Goal: Task Accomplishment & Management: Use online tool/utility

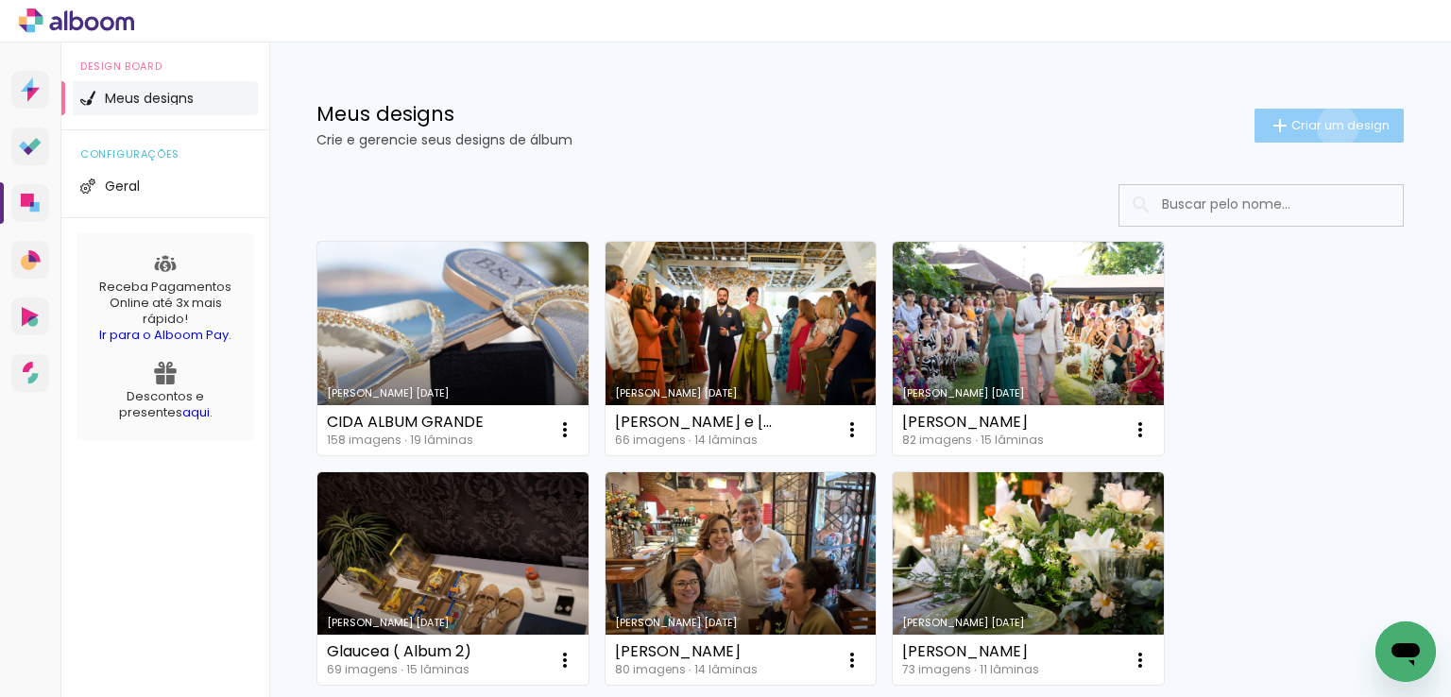
click at [1320, 127] on span "Criar um design" at bounding box center [1341, 125] width 98 height 12
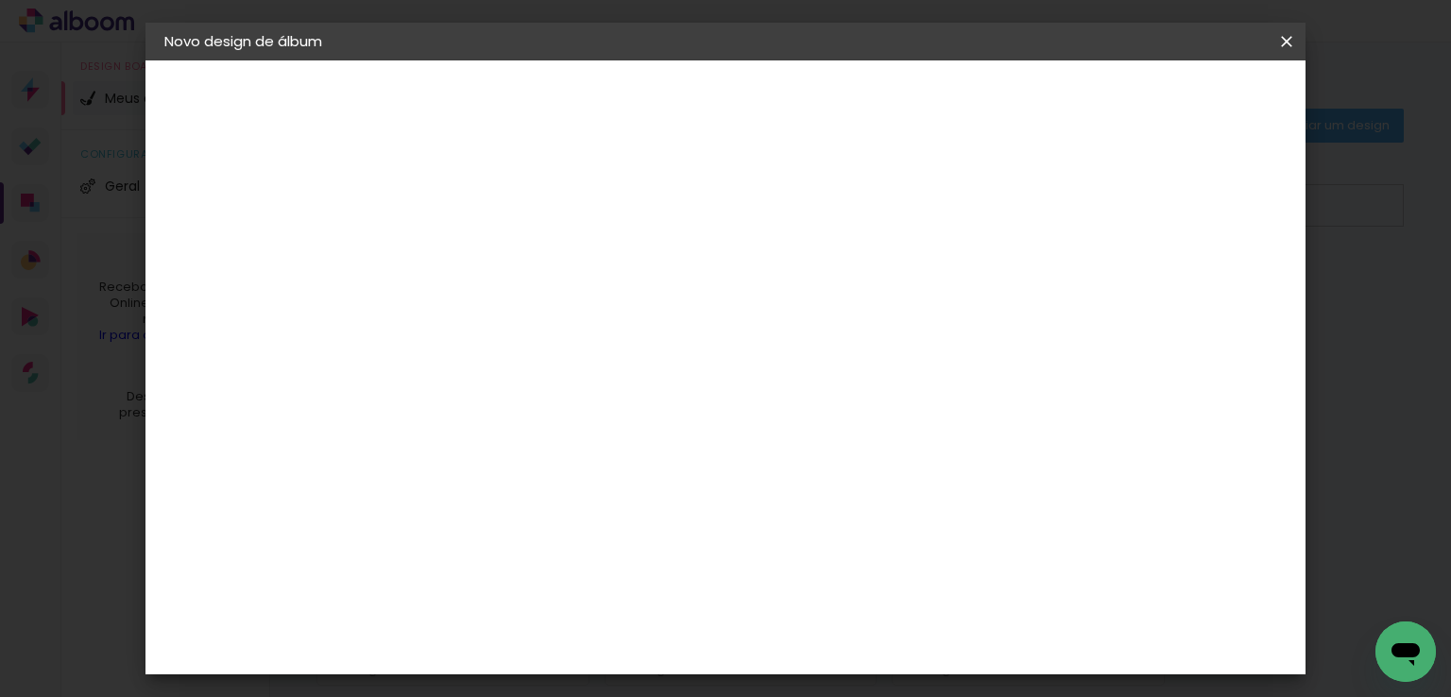
click at [473, 250] on input at bounding box center [473, 253] width 0 height 29
type input "Dudinha"
type paper-input "Dudinha"
click at [0, 0] on slot "Avançar" at bounding box center [0, 0] width 0 height 0
click at [0, 0] on slot "Tamanho Livre" at bounding box center [0, 0] width 0 height 0
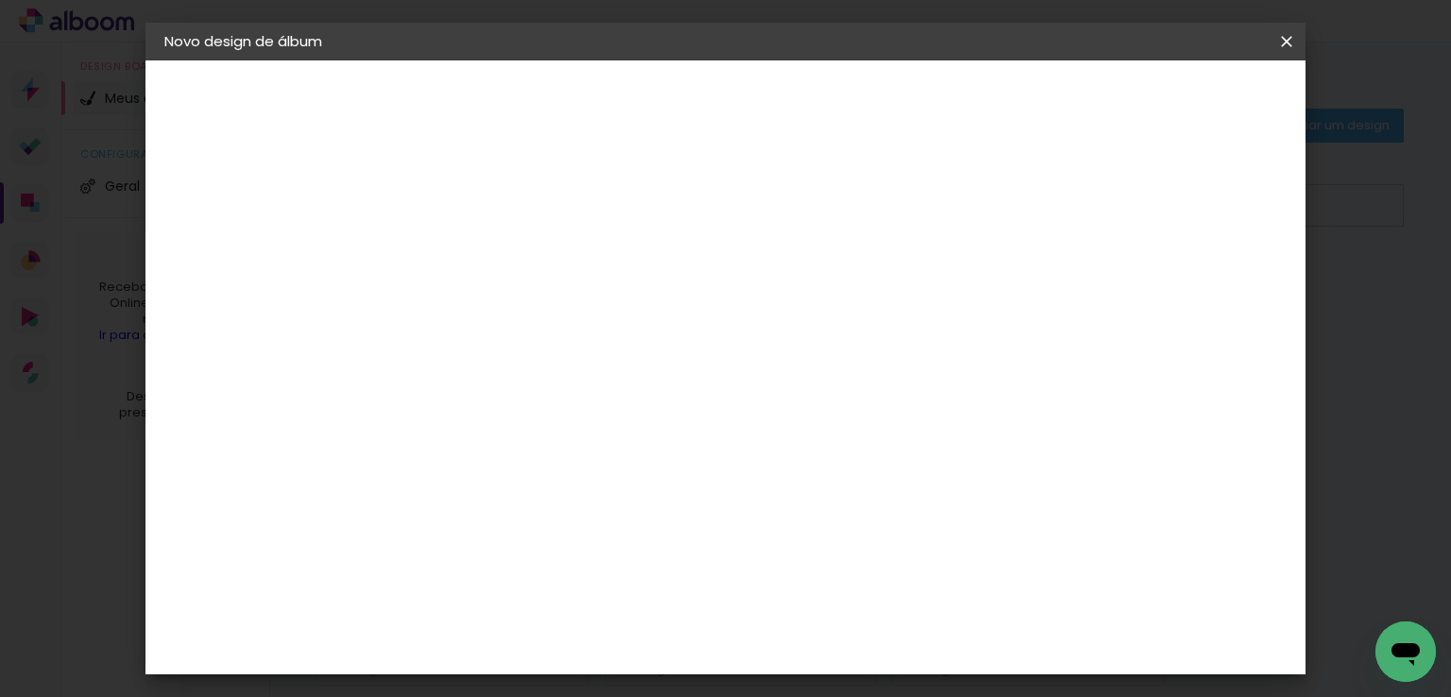
click at [0, 0] on slot "Avançar" at bounding box center [0, 0] width 0 height 0
type input "1"
type paper-input "1"
click at [484, 224] on input "1" at bounding box center [460, 217] width 65 height 24
type input "4"
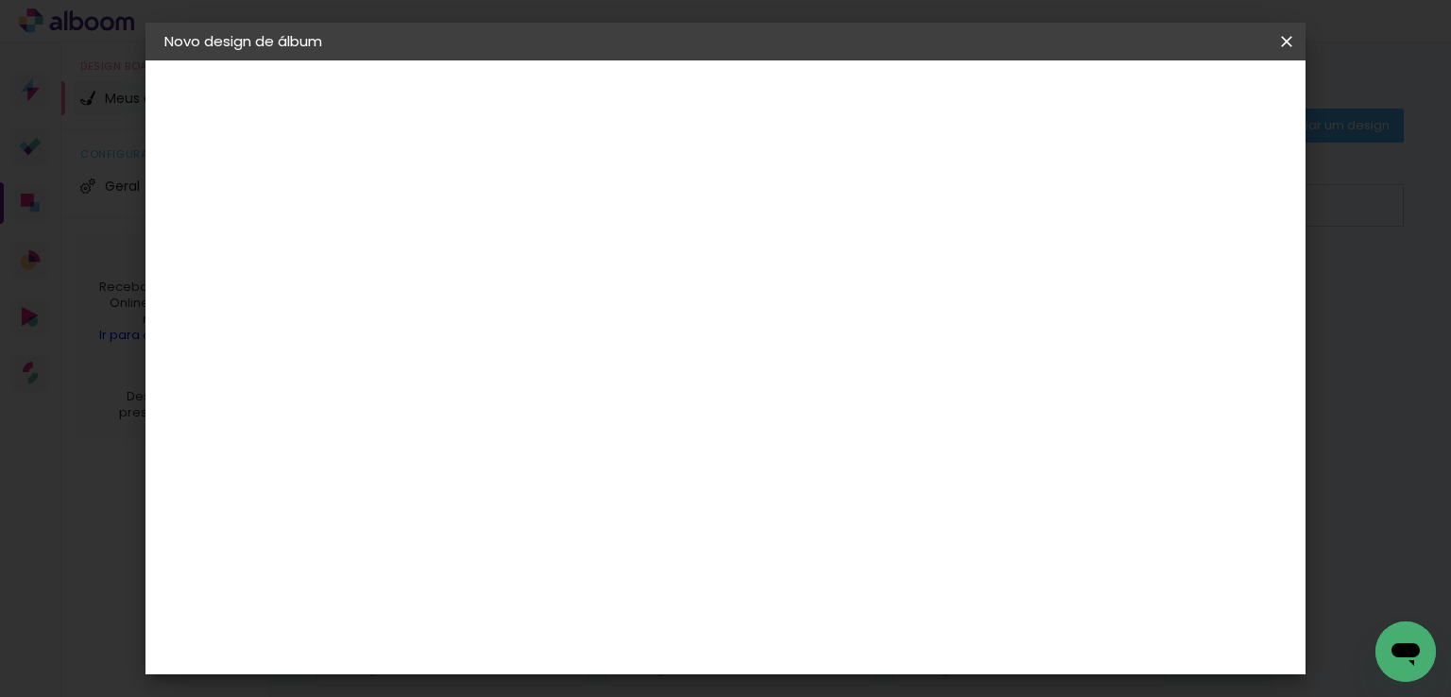
type paper-input "4"
click at [1201, 291] on input "4" at bounding box center [1193, 285] width 34 height 28
type input "3"
type paper-input "3"
click at [1201, 291] on input "3" at bounding box center [1193, 285] width 34 height 28
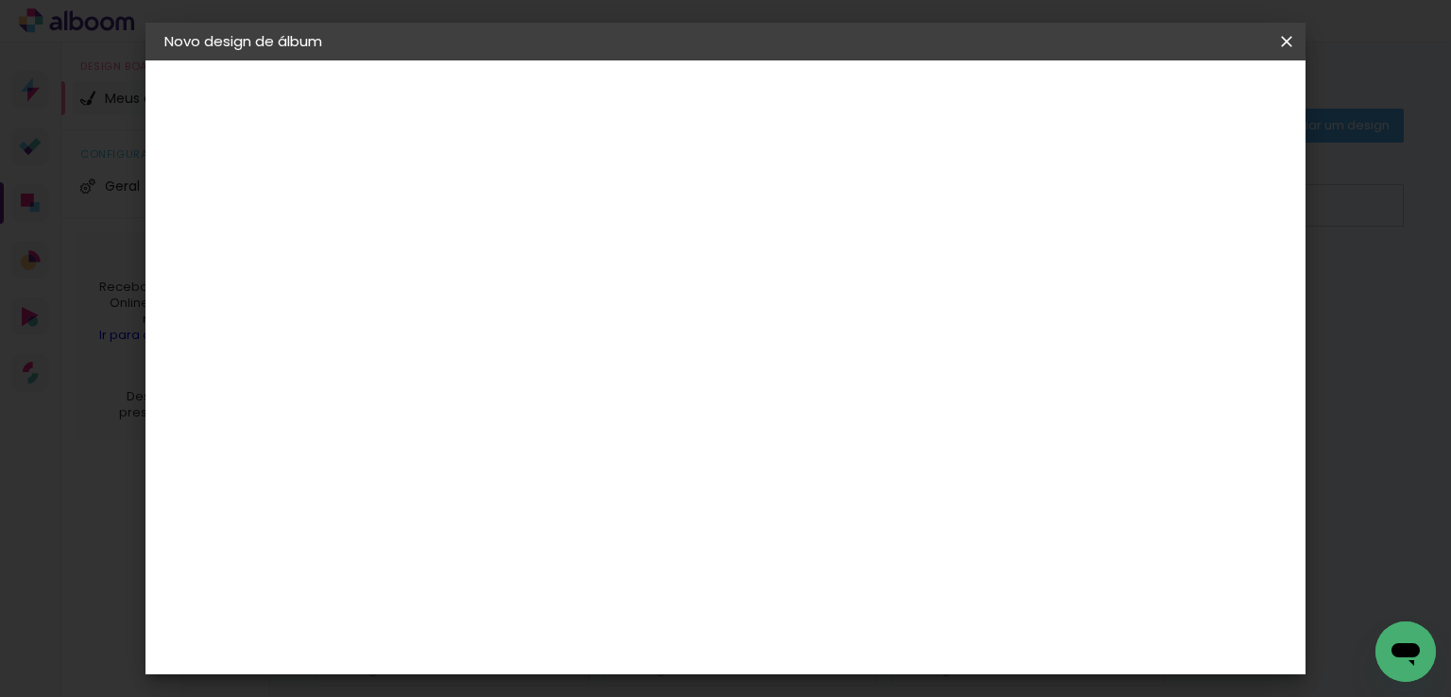
type input "2"
type paper-input "2"
click at [1201, 291] on input "2" at bounding box center [1195, 285] width 34 height 28
type input "1"
type paper-input "1"
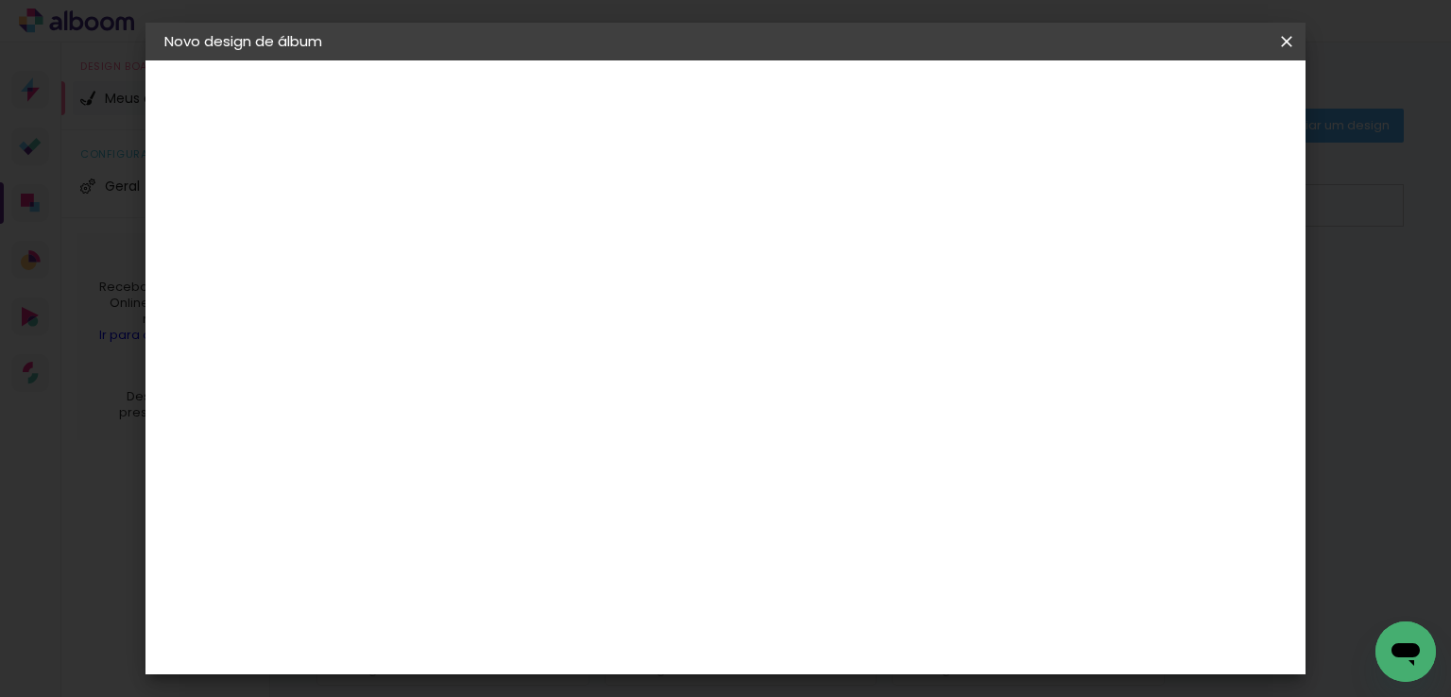
click at [1202, 292] on input "1" at bounding box center [1197, 285] width 34 height 28
type input "0"
click at [1209, 293] on input "0" at bounding box center [1202, 285] width 34 height 28
type input "1"
type paper-input "1"
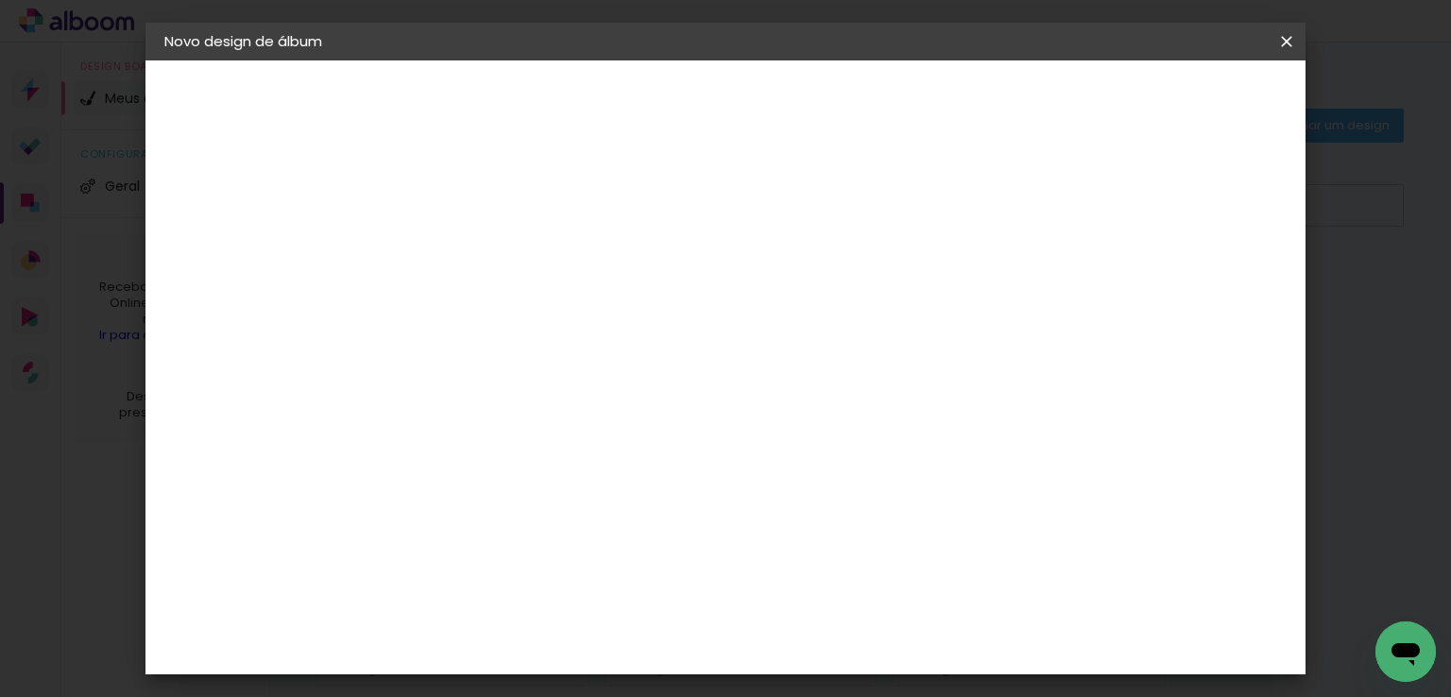
click at [1213, 276] on input "1" at bounding box center [1200, 285] width 34 height 28
click at [1075, 220] on div at bounding box center [1066, 217] width 17 height 17
type paper-checkbox "on"
click at [835, 573] on input "60" at bounding box center [830, 577] width 49 height 28
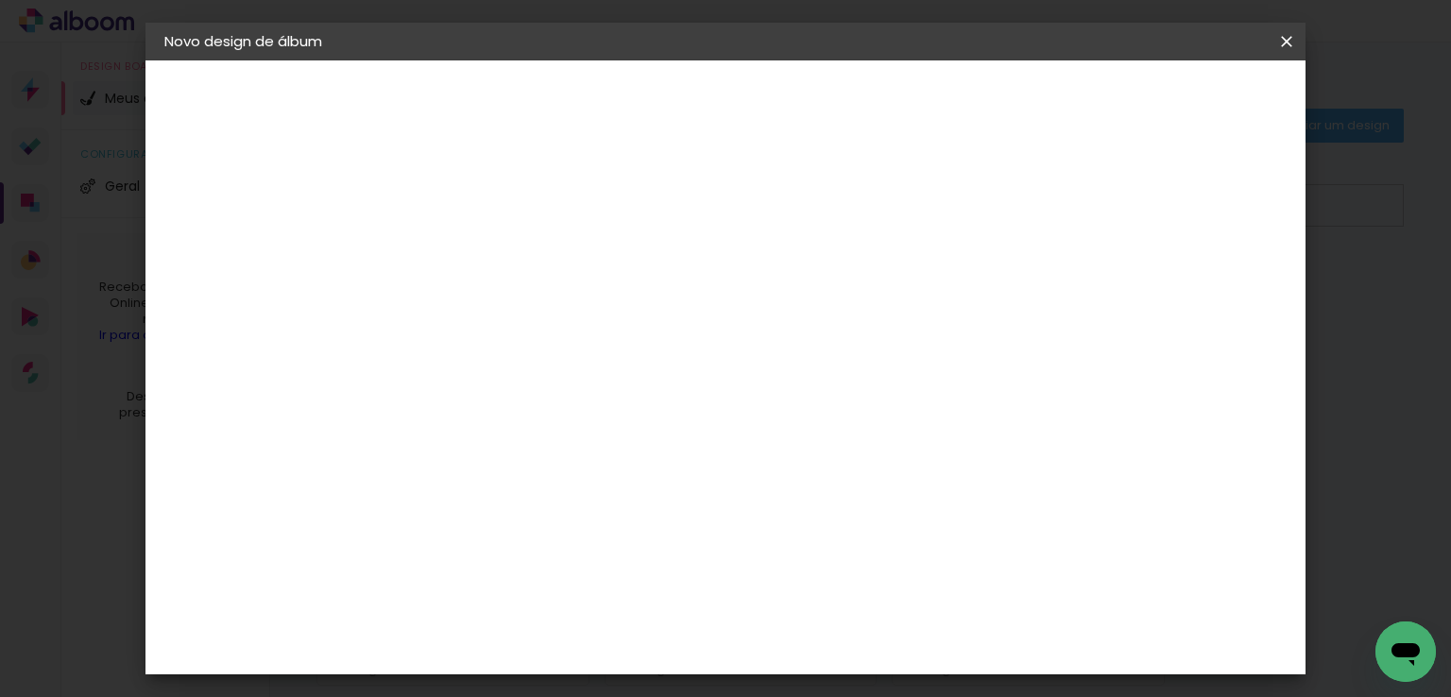
scroll to position [339, 0]
type input "40"
type paper-input "40"
drag, startPoint x: 516, startPoint y: 386, endPoint x: 492, endPoint y: 386, distance: 23.6
click at [492, 386] on input "30" at bounding box center [493, 383] width 49 height 28
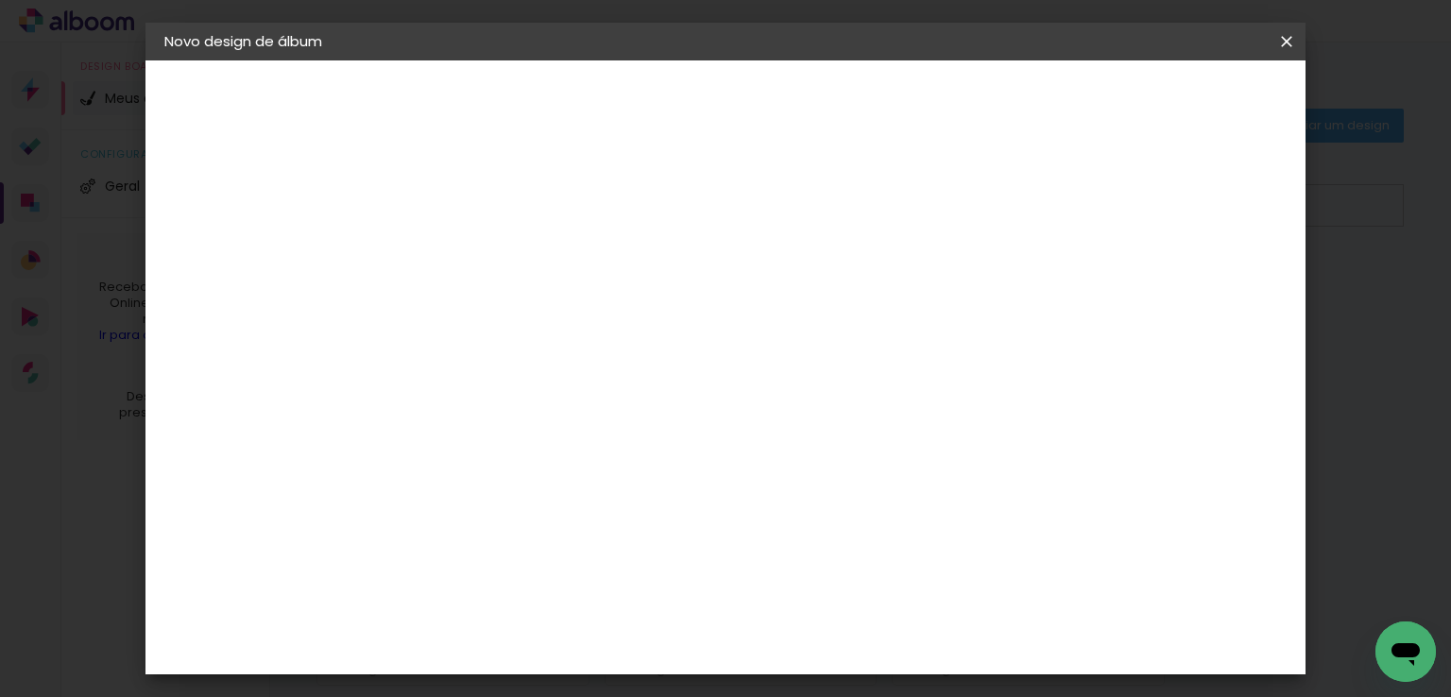
scroll to position [0, 0]
type input "25"
type paper-input "25"
click at [1115, 100] on span "Iniciar design" at bounding box center [1072, 100] width 86 height 13
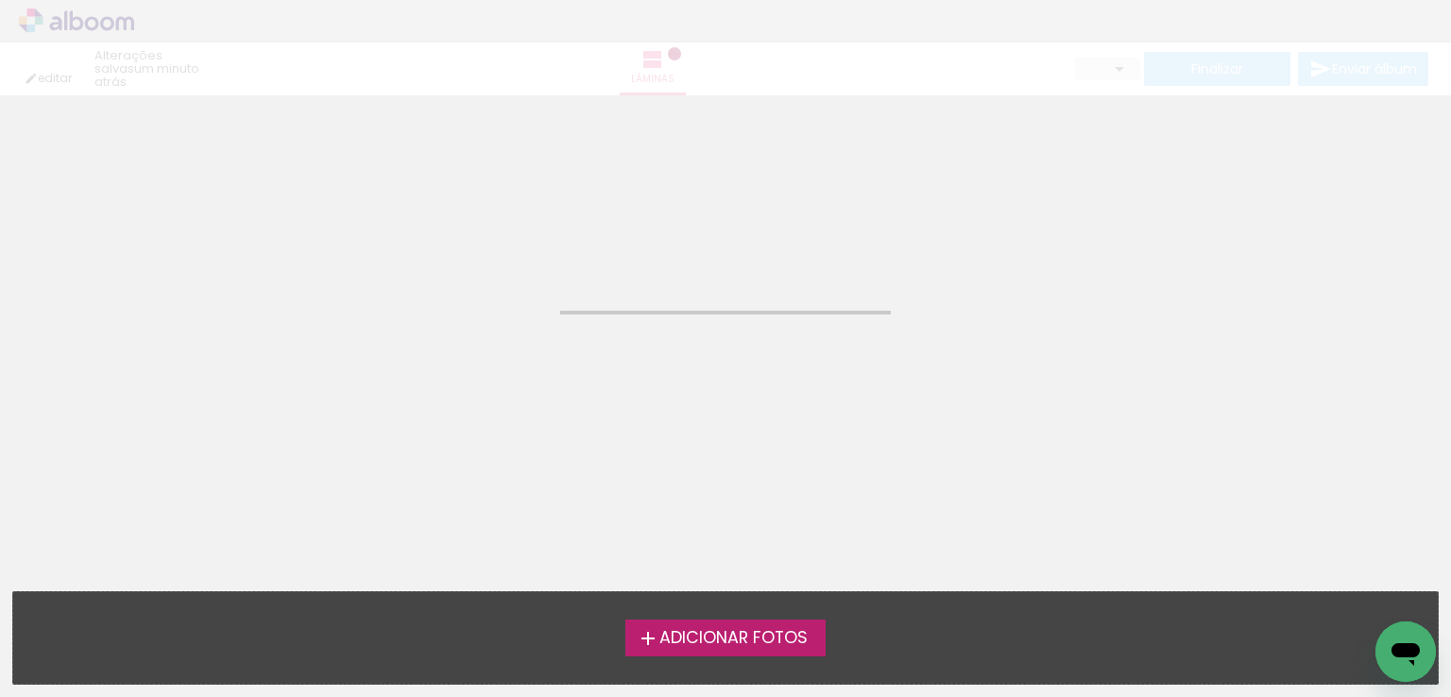
click at [725, 633] on span "Adicionar Fotos" at bounding box center [734, 638] width 148 height 17
click at [0, 0] on input "file" at bounding box center [0, 0] width 0 height 0
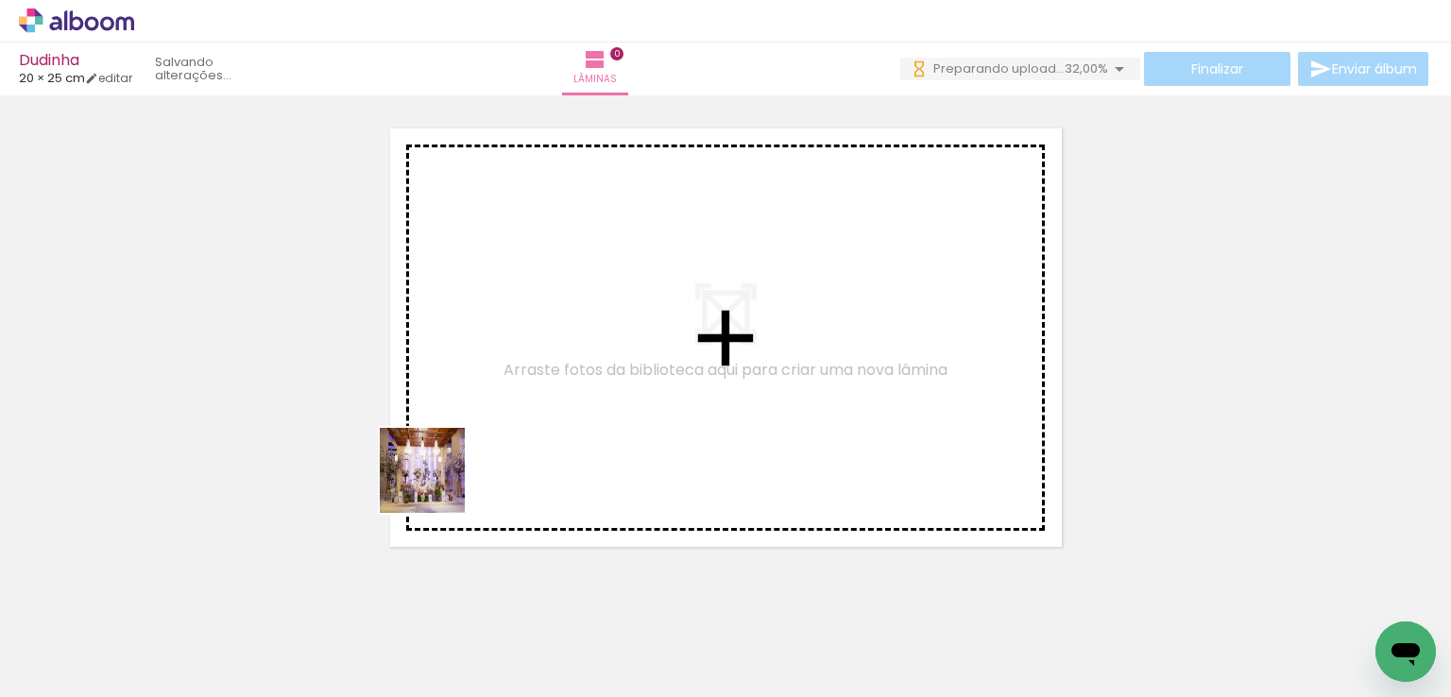
drag, startPoint x: 291, startPoint y: 634, endPoint x: 541, endPoint y: 387, distance: 351.4
click at [541, 387] on quentale-workspace at bounding box center [725, 348] width 1451 height 697
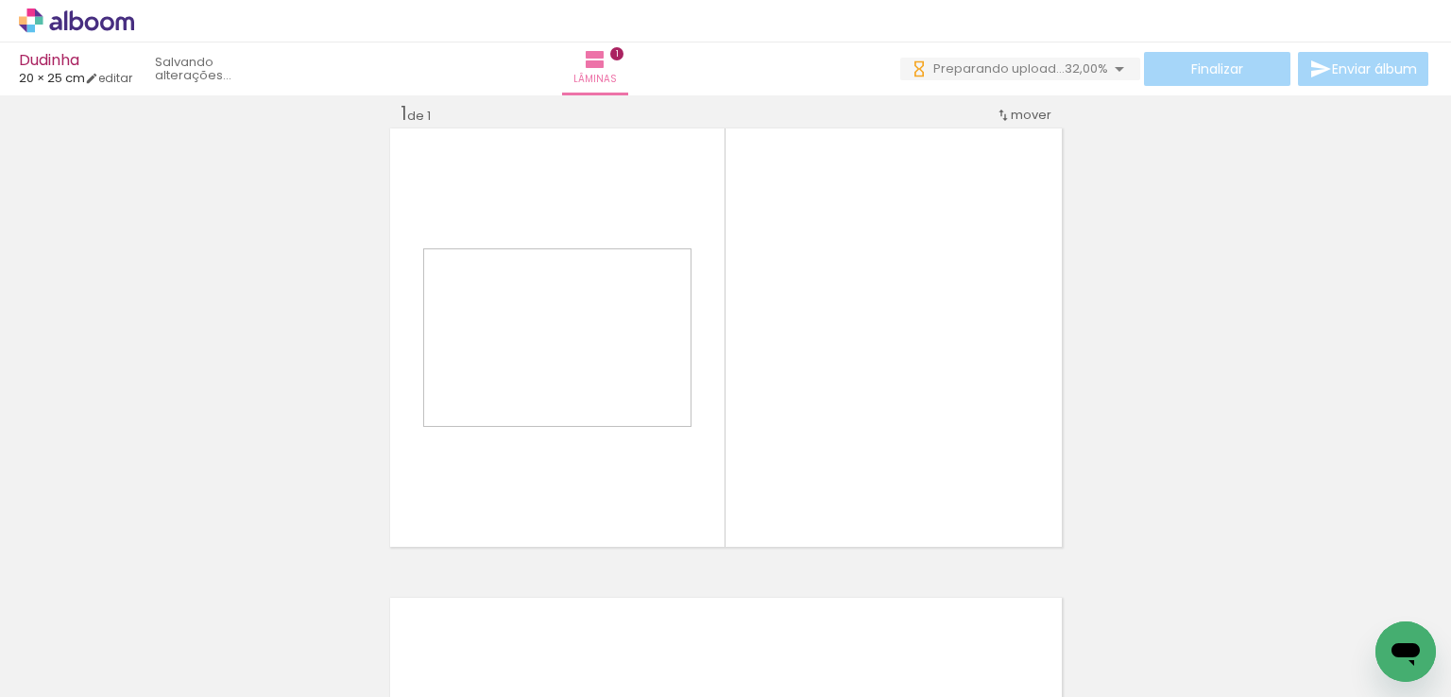
scroll to position [24, 0]
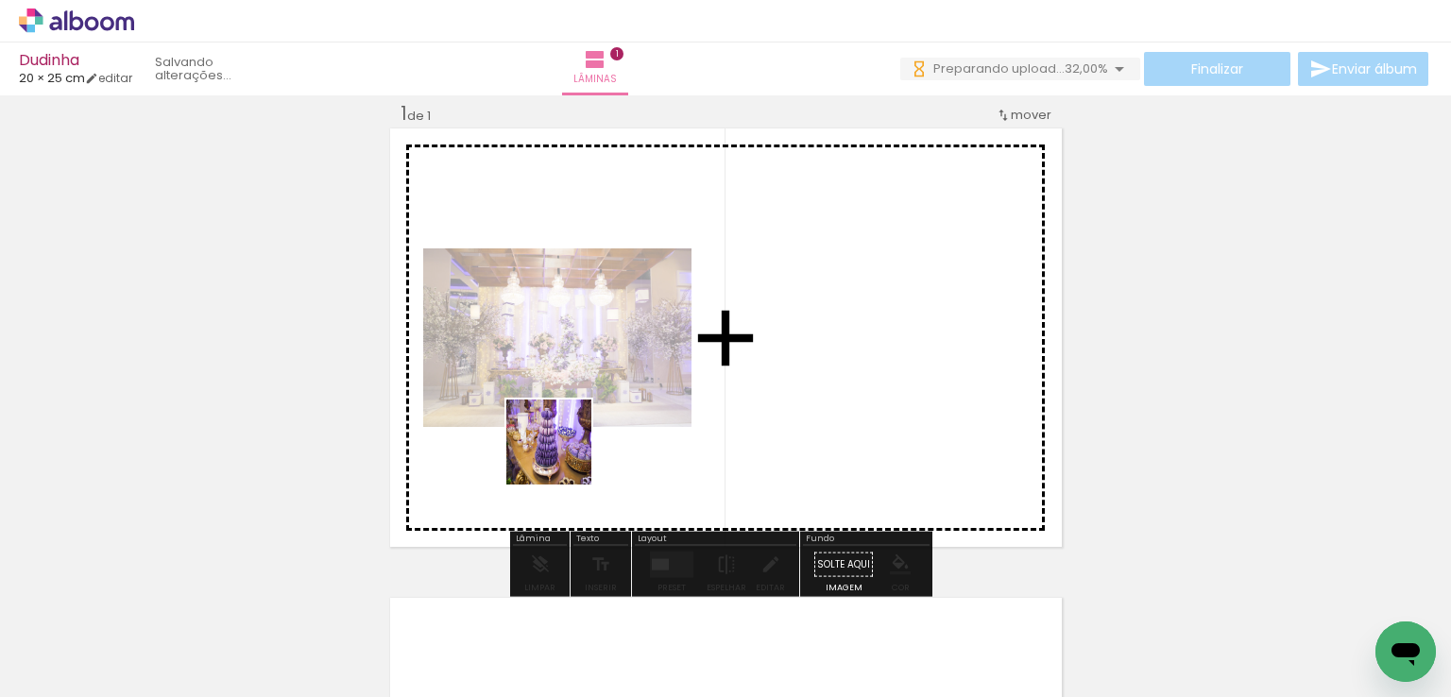
drag, startPoint x: 418, startPoint y: 629, endPoint x: 563, endPoint y: 456, distance: 226.0
click at [563, 456] on quentale-workspace at bounding box center [725, 348] width 1451 height 697
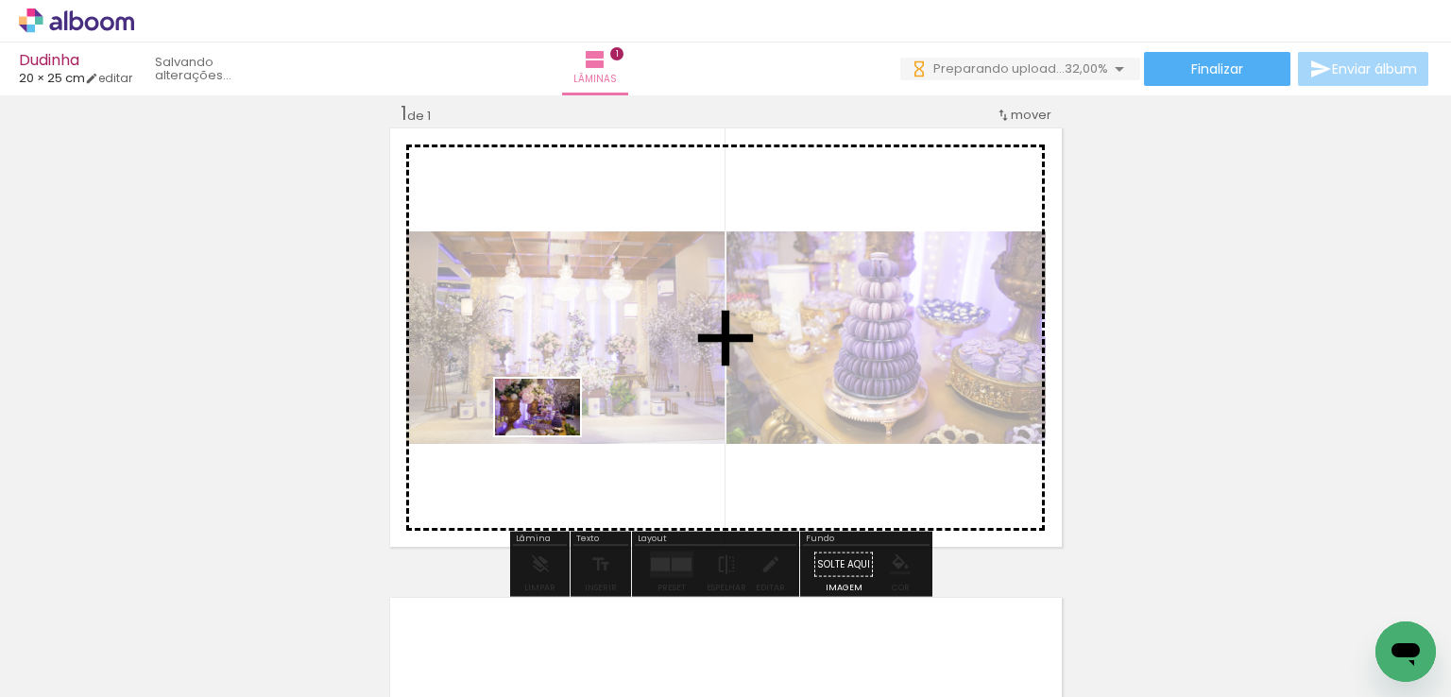
drag, startPoint x: 506, startPoint y: 641, endPoint x: 582, endPoint y: 627, distance: 76.7
click at [552, 434] on quentale-workspace at bounding box center [725, 348] width 1451 height 697
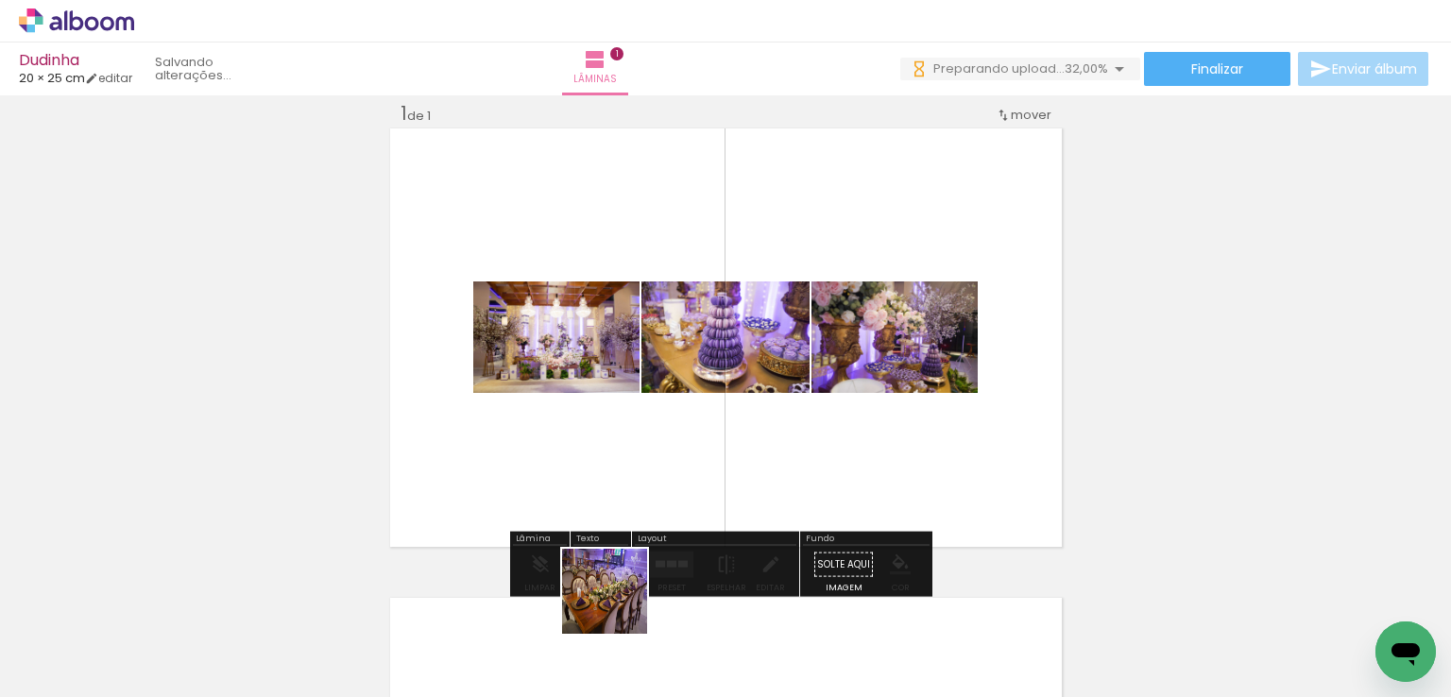
drag, startPoint x: 620, startPoint y: 637, endPoint x: 692, endPoint y: 618, distance: 74.3
click at [621, 383] on quentale-workspace at bounding box center [725, 348] width 1451 height 697
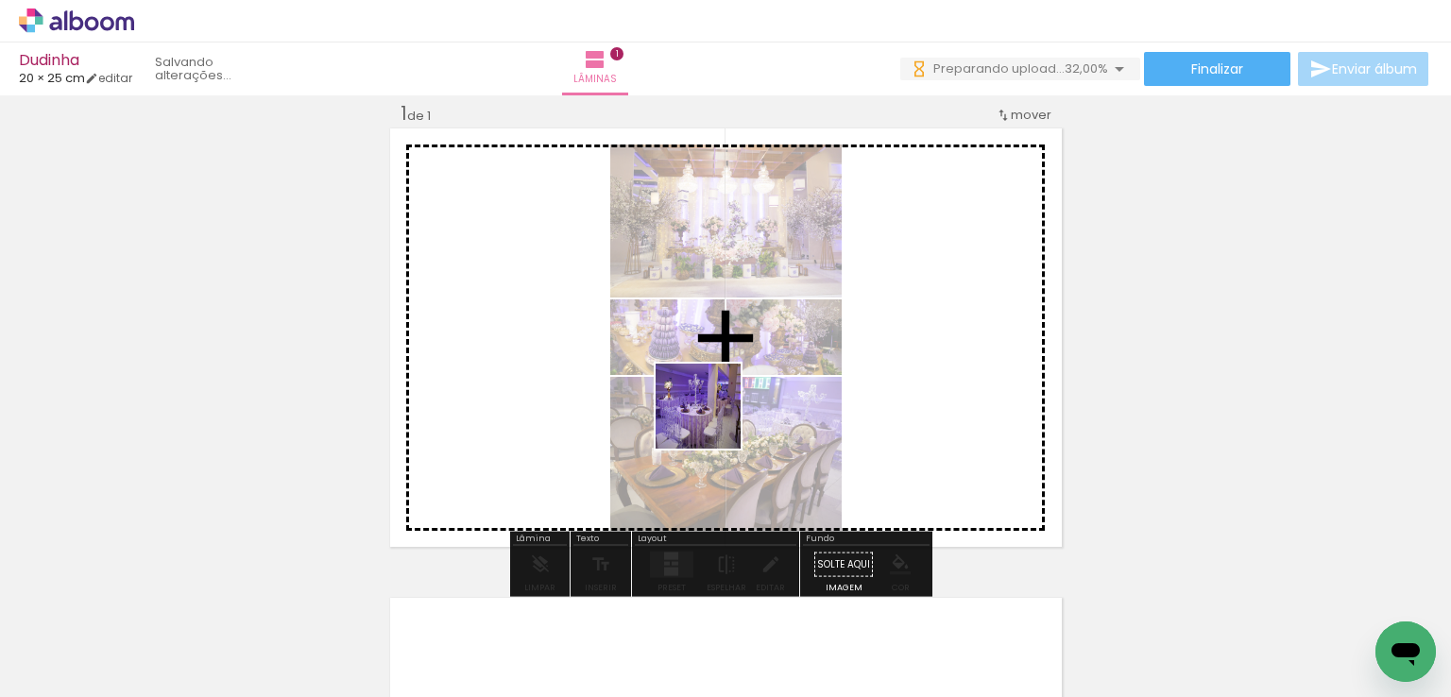
drag, startPoint x: 712, startPoint y: 633, endPoint x: 722, endPoint y: 413, distance: 220.4
click at [714, 413] on quentale-workspace at bounding box center [725, 348] width 1451 height 697
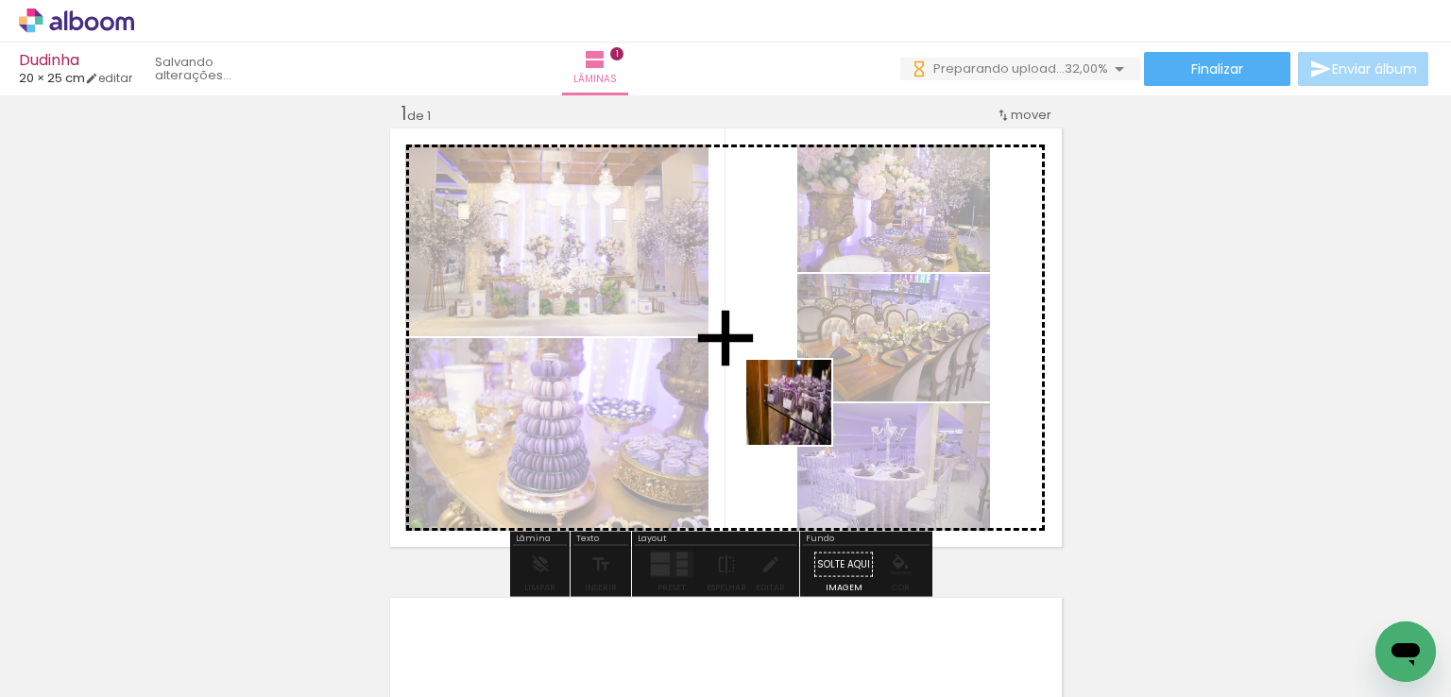
drag, startPoint x: 822, startPoint y: 642, endPoint x: 947, endPoint y: 604, distance: 130.3
click at [802, 410] on quentale-workspace at bounding box center [725, 348] width 1451 height 697
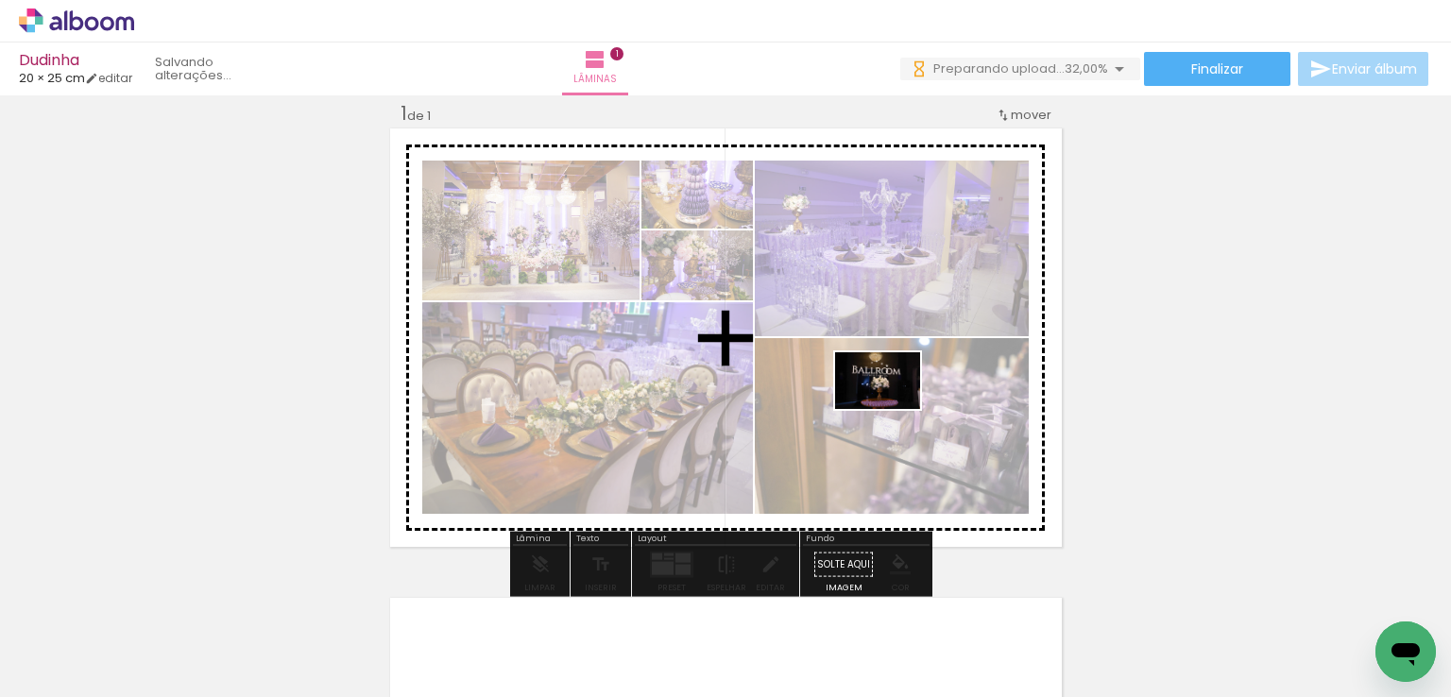
drag, startPoint x: 935, startPoint y: 634, endPoint x: 892, endPoint y: 409, distance: 229.0
click at [892, 409] on quentale-workspace at bounding box center [725, 348] width 1451 height 697
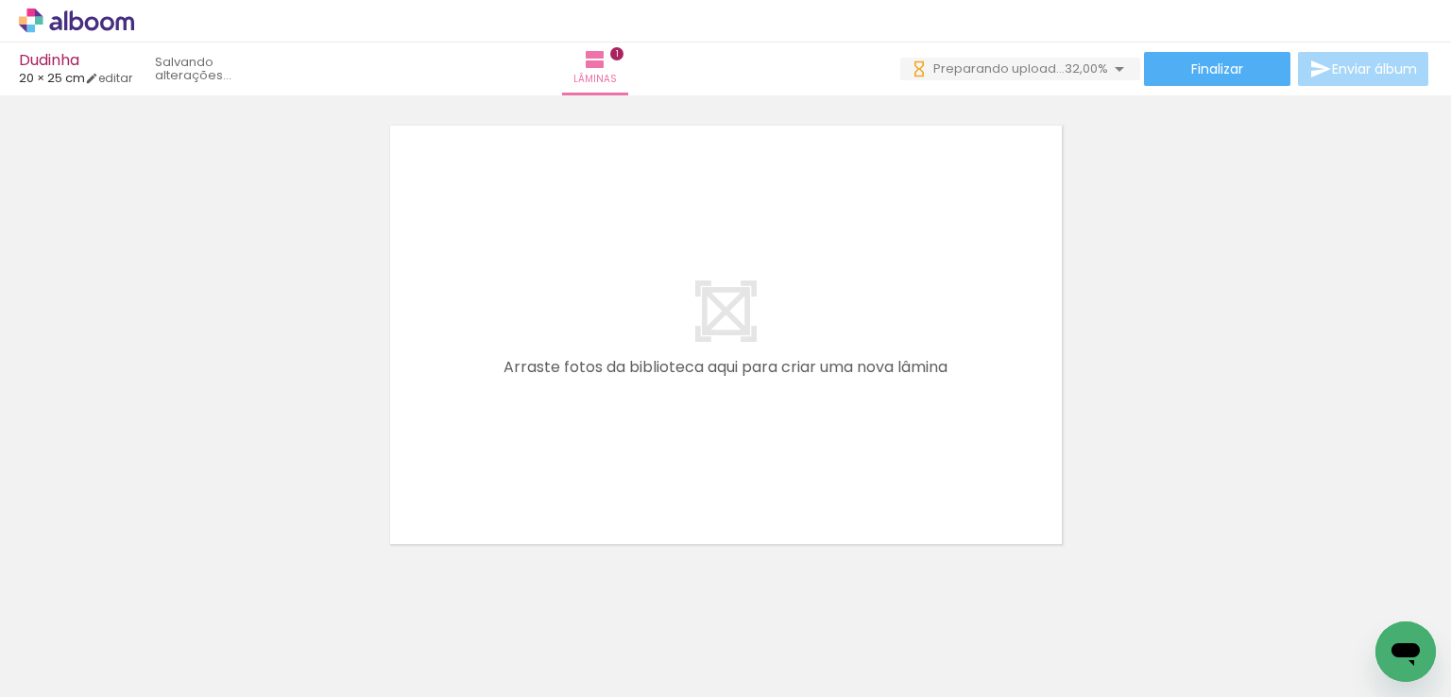
scroll to position [0, 0]
drag, startPoint x: 278, startPoint y: 573, endPoint x: 574, endPoint y: 397, distance: 344.8
click at [574, 397] on quentale-workspace at bounding box center [725, 348] width 1451 height 697
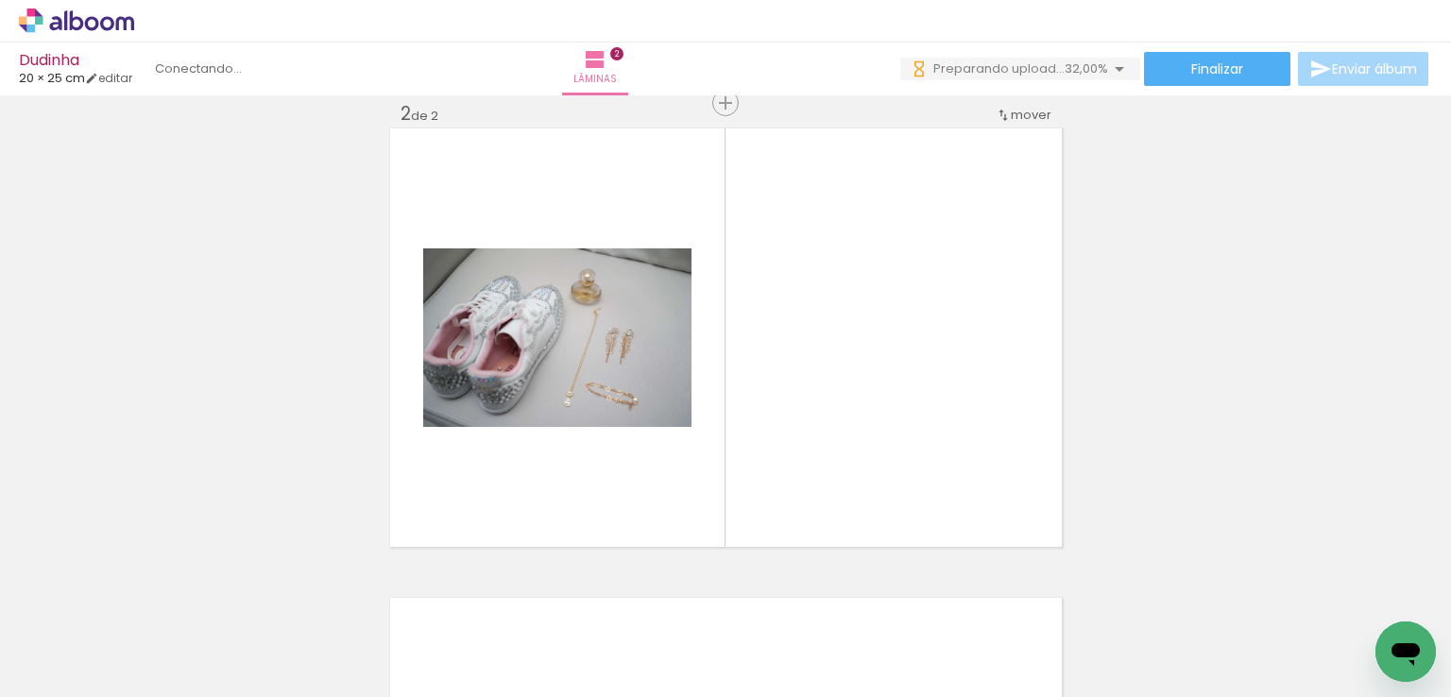
scroll to position [0, 1696]
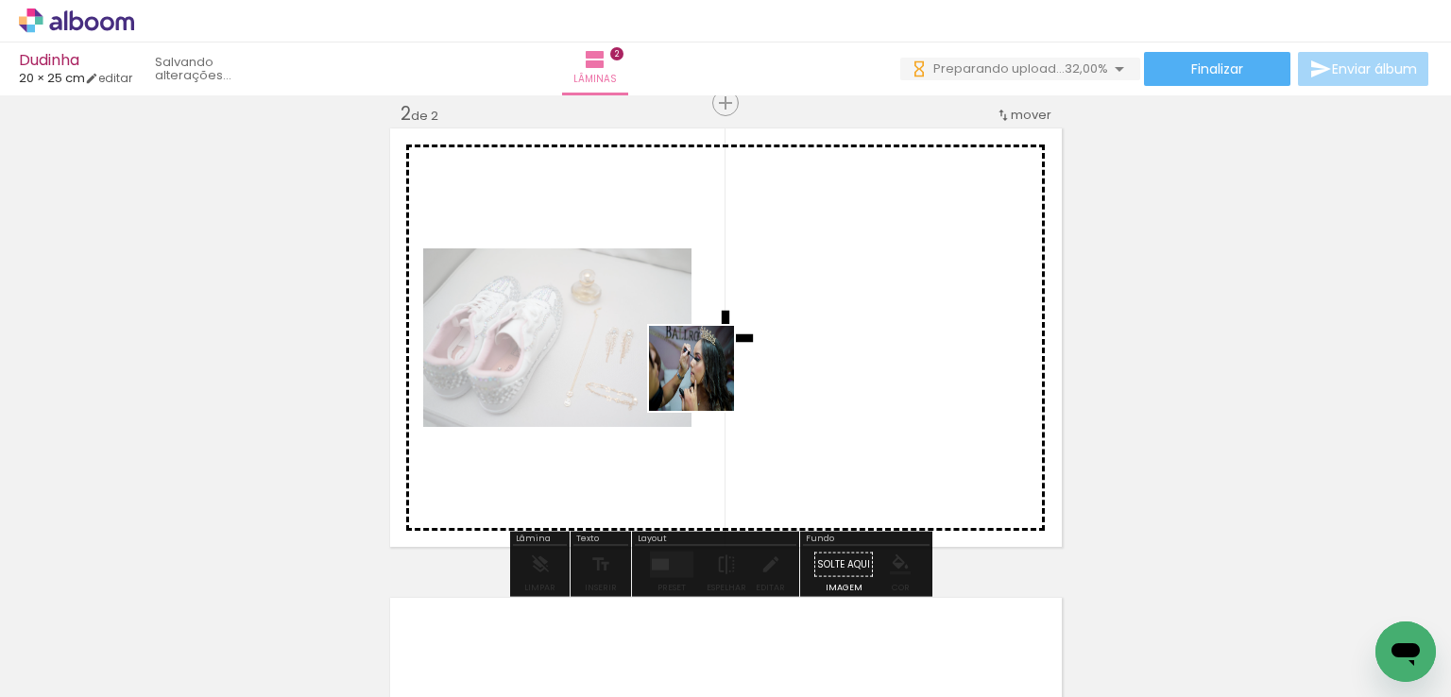
drag, startPoint x: 708, startPoint y: 643, endPoint x: 706, endPoint y: 383, distance: 260.8
click at [706, 383] on quentale-workspace at bounding box center [725, 348] width 1451 height 697
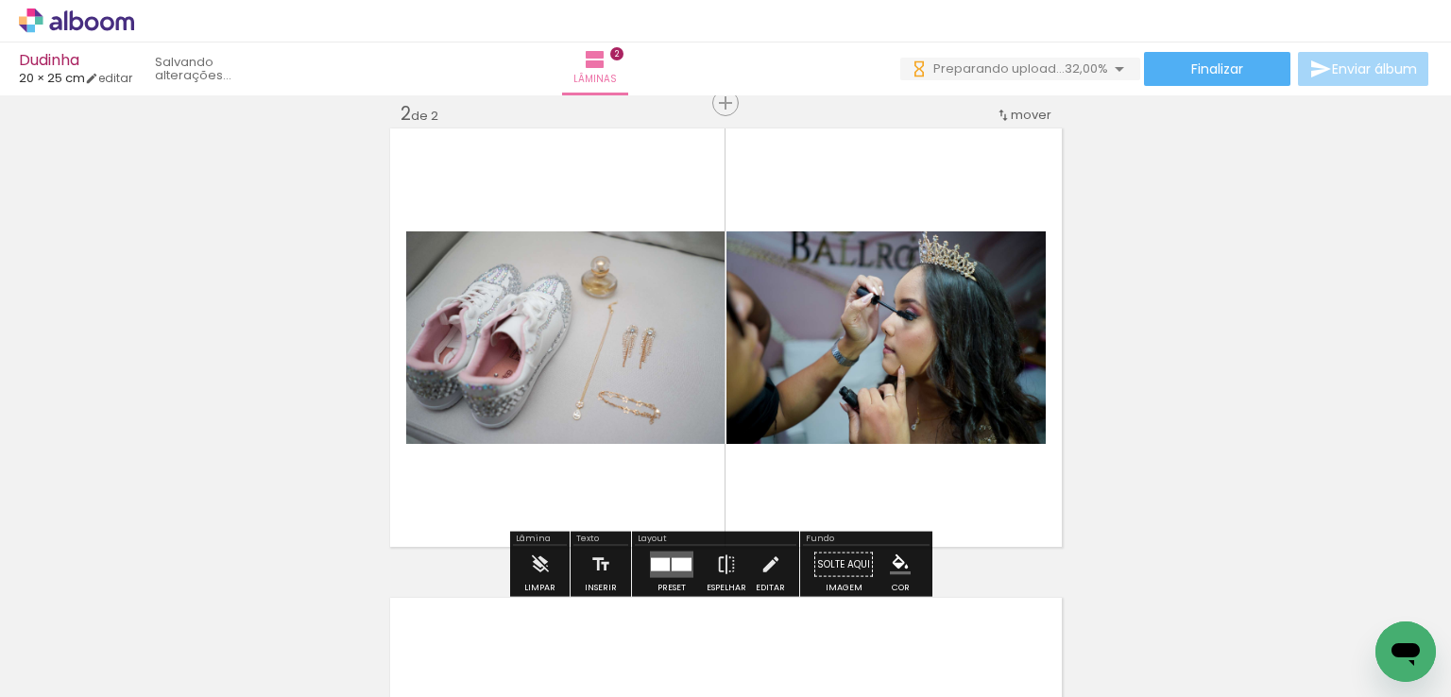
click at [740, 390] on quentale-workspace at bounding box center [725, 348] width 1451 height 697
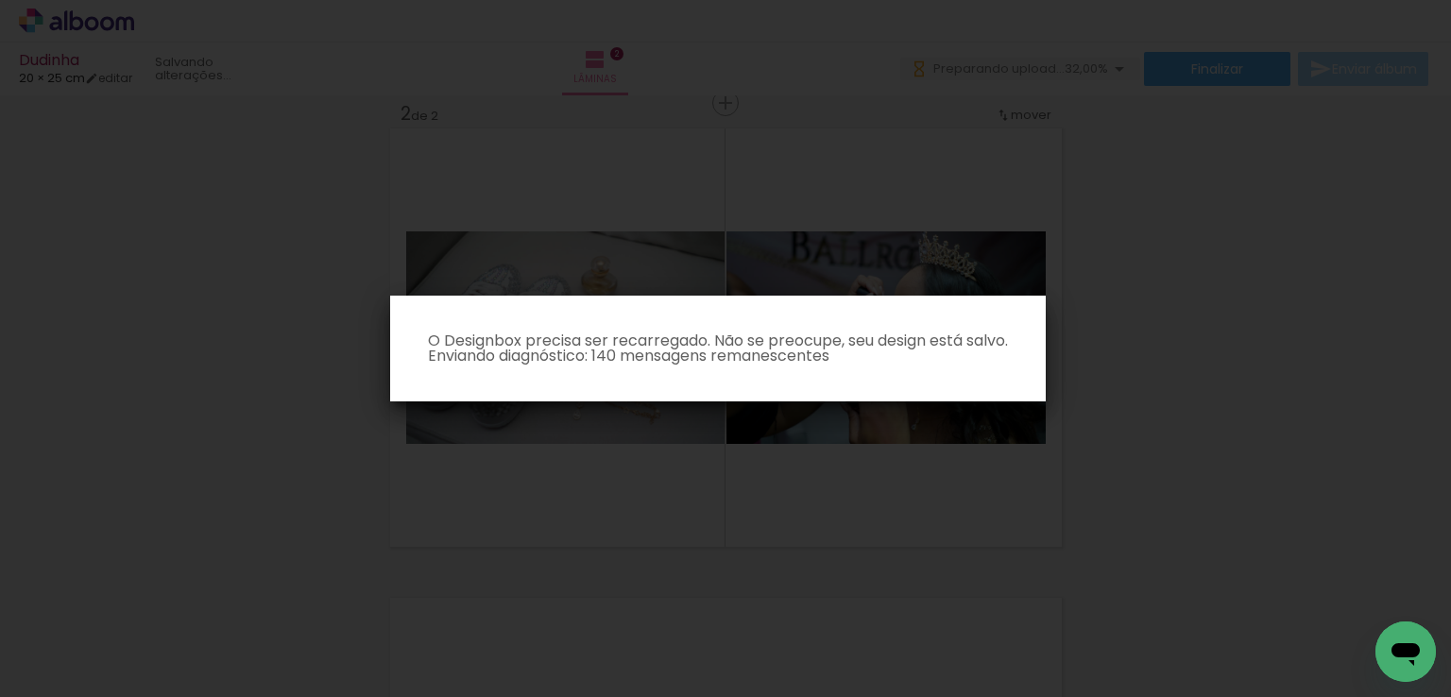
click at [1019, 443] on iron-overlay-backdrop at bounding box center [725, 348] width 1451 height 697
click at [1164, 311] on iron-overlay-backdrop at bounding box center [725, 348] width 1451 height 697
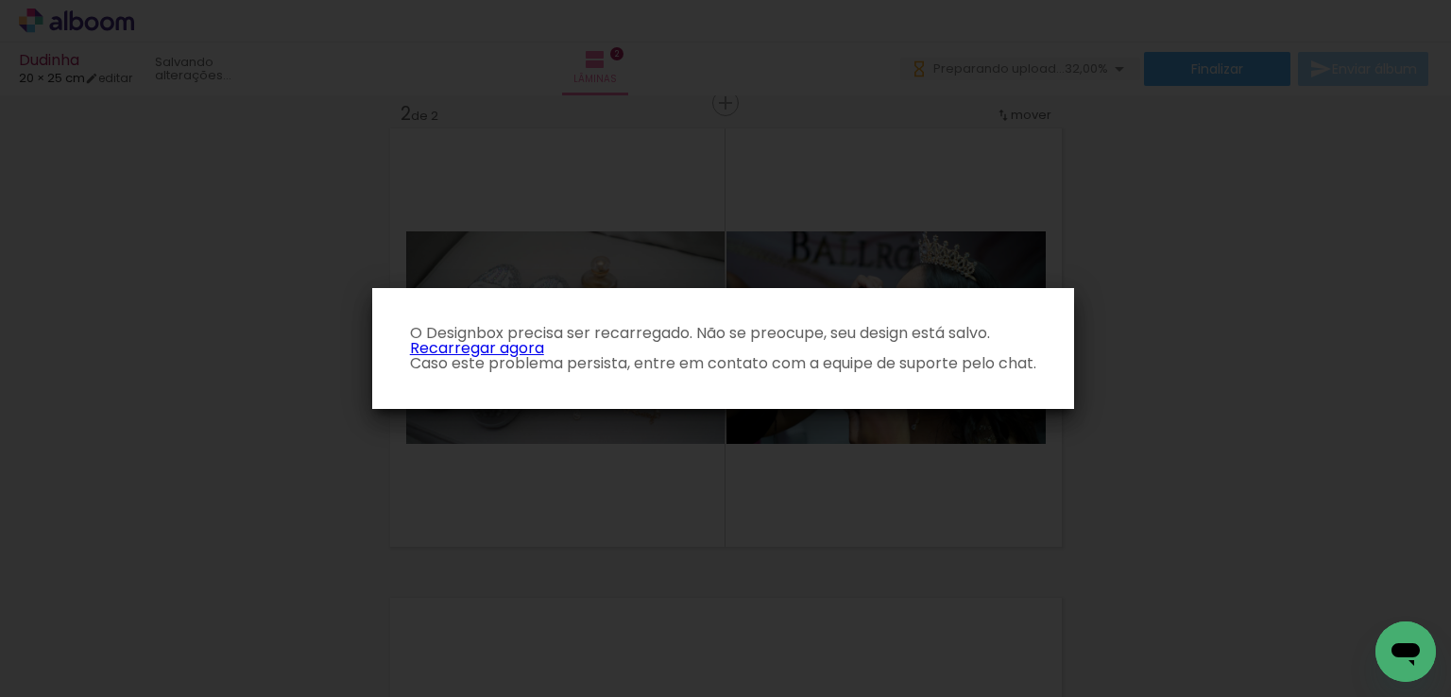
click at [494, 349] on link "Recarregar agora" at bounding box center [477, 348] width 134 height 22
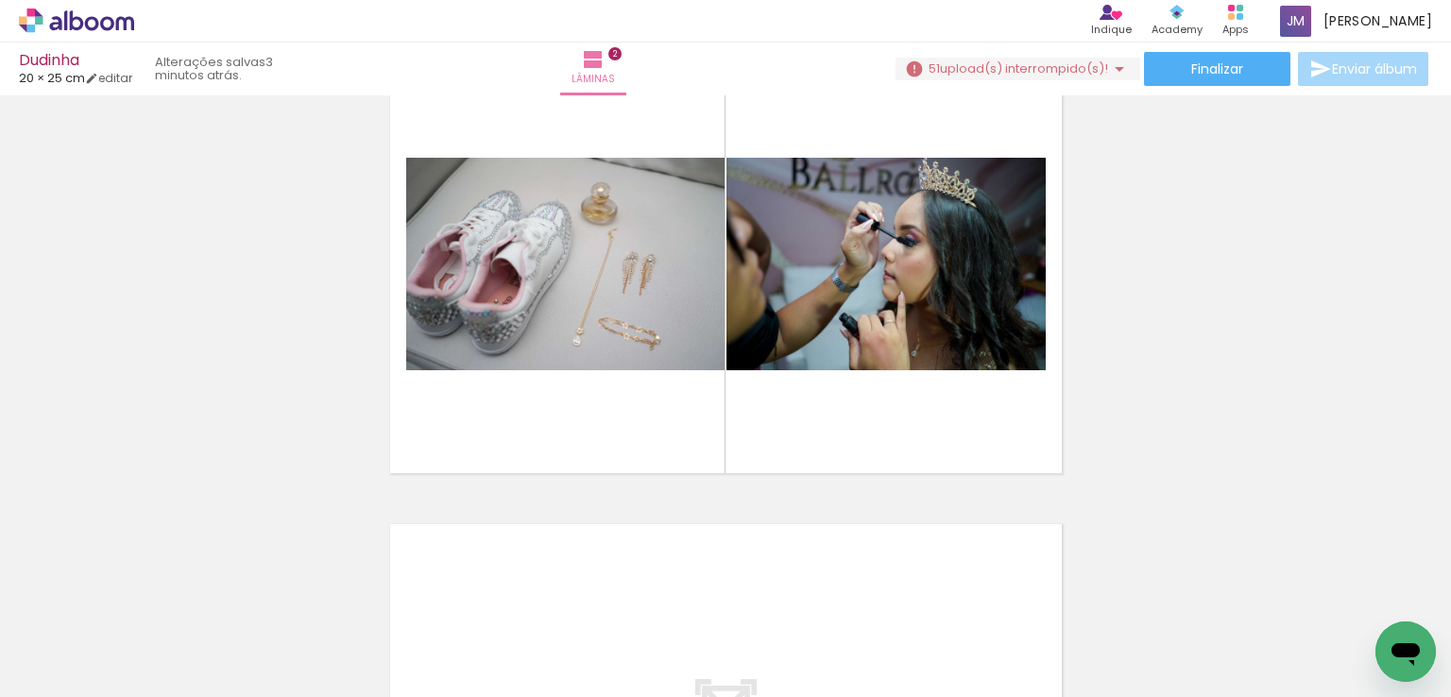
scroll to position [0, 1729]
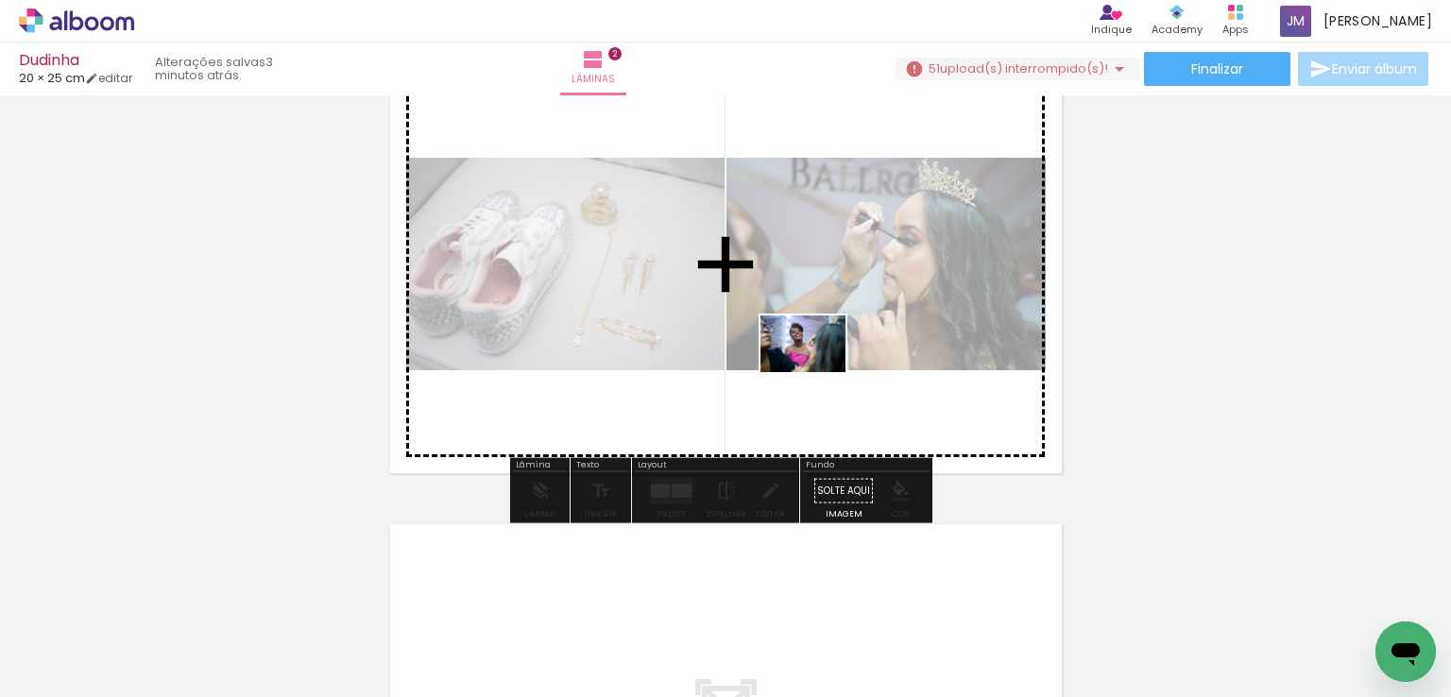
drag, startPoint x: 809, startPoint y: 591, endPoint x: 817, endPoint y: 367, distance: 224.1
click at [817, 367] on quentale-workspace at bounding box center [725, 348] width 1451 height 697
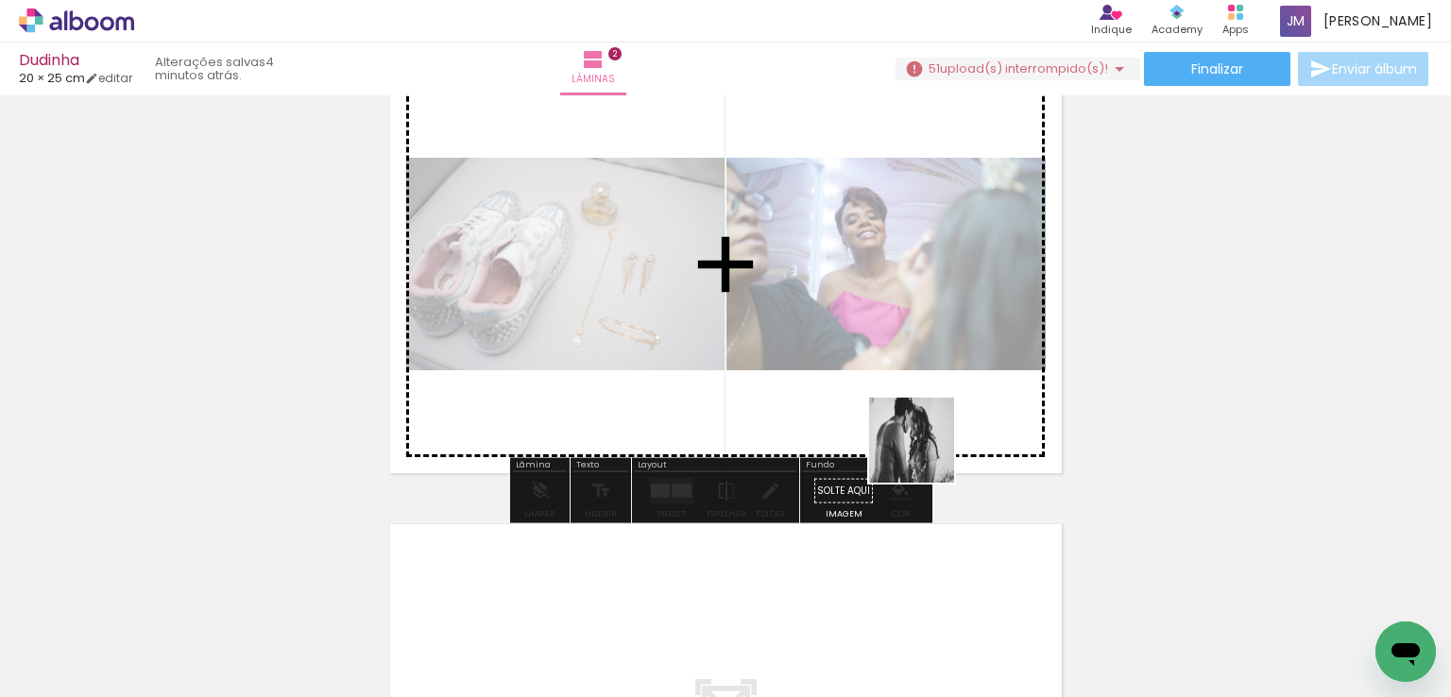
drag, startPoint x: 903, startPoint y: 651, endPoint x: 929, endPoint y: 398, distance: 254.5
click at [929, 398] on quentale-workspace at bounding box center [725, 348] width 1451 height 697
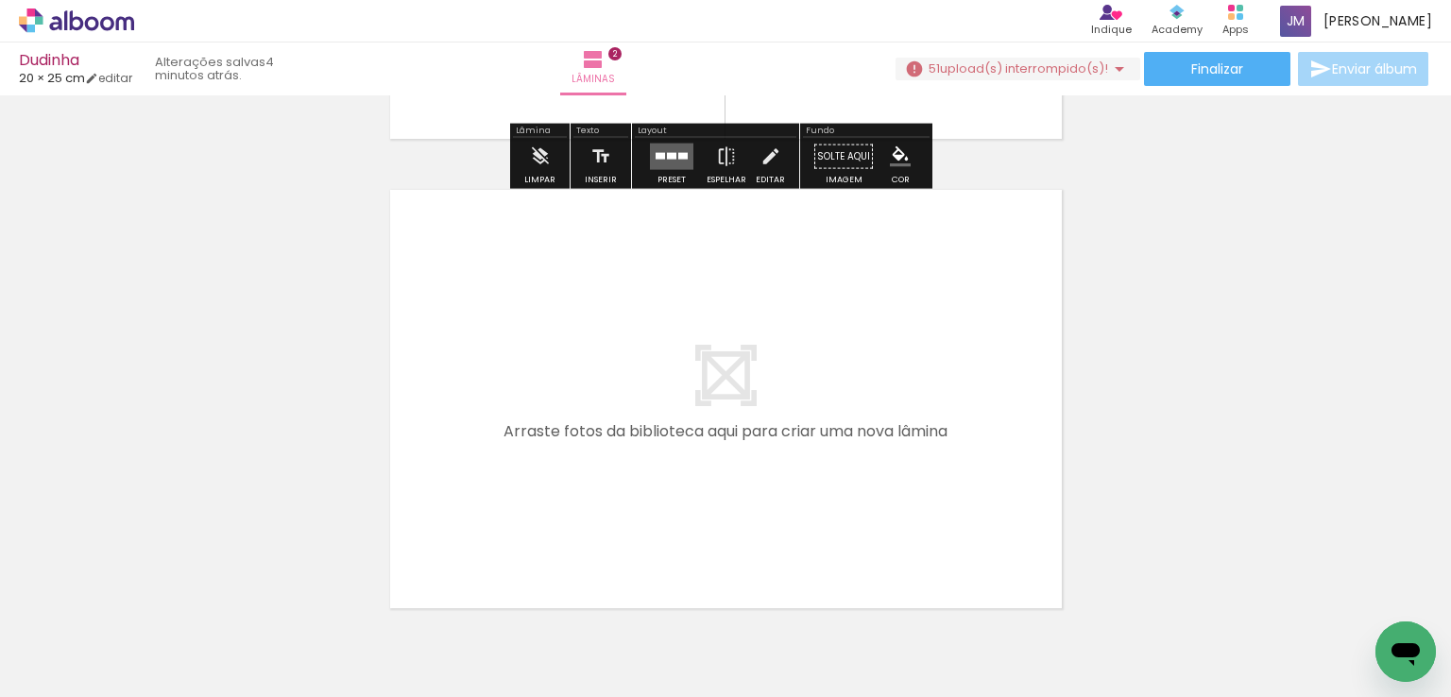
scroll to position [945, 0]
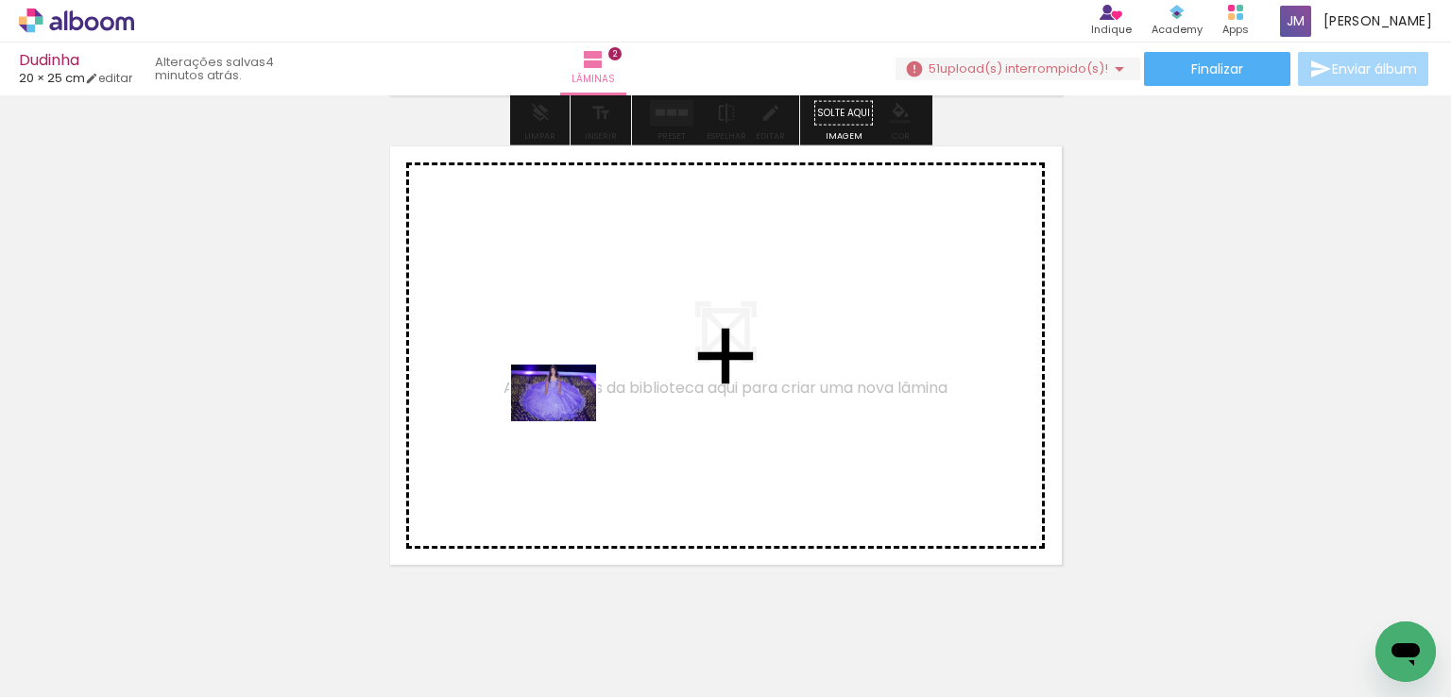
drag, startPoint x: 389, startPoint y: 641, endPoint x: 568, endPoint y: 421, distance: 282.7
click at [568, 421] on quentale-workspace at bounding box center [725, 348] width 1451 height 697
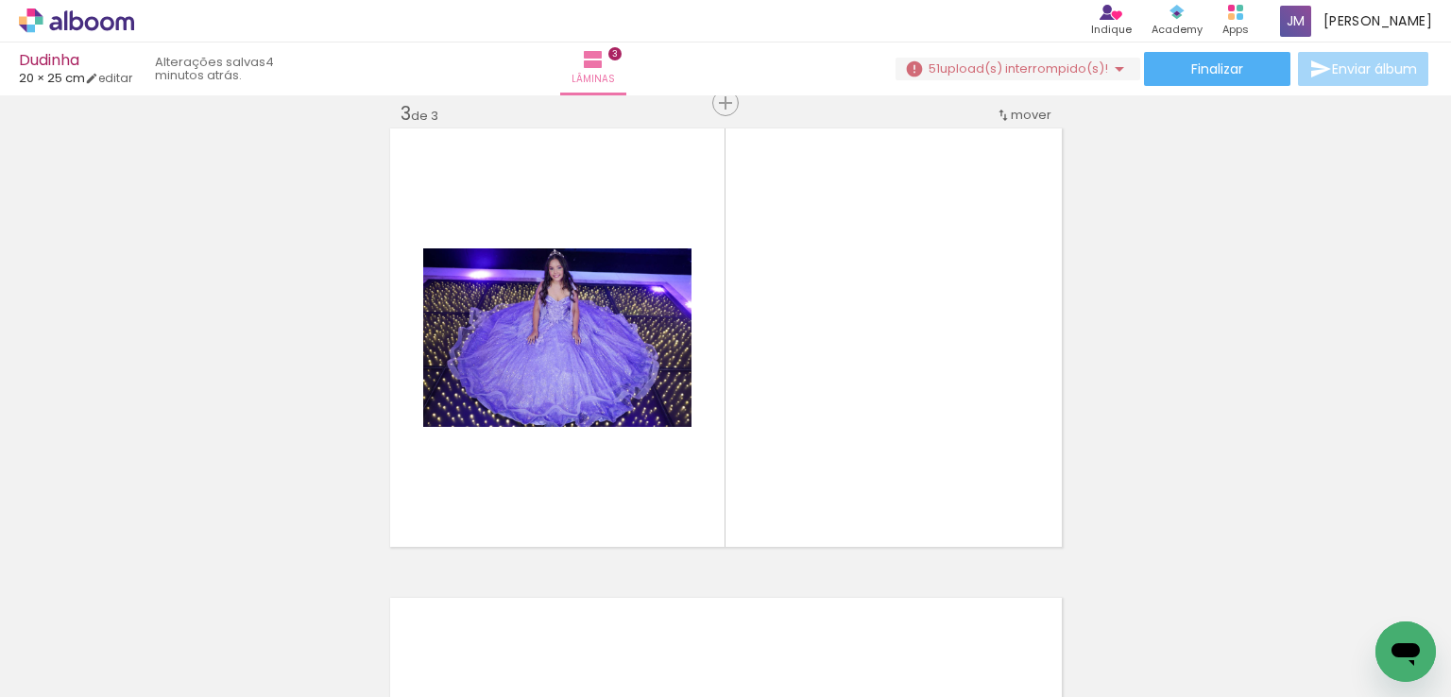
scroll to position [964, 0]
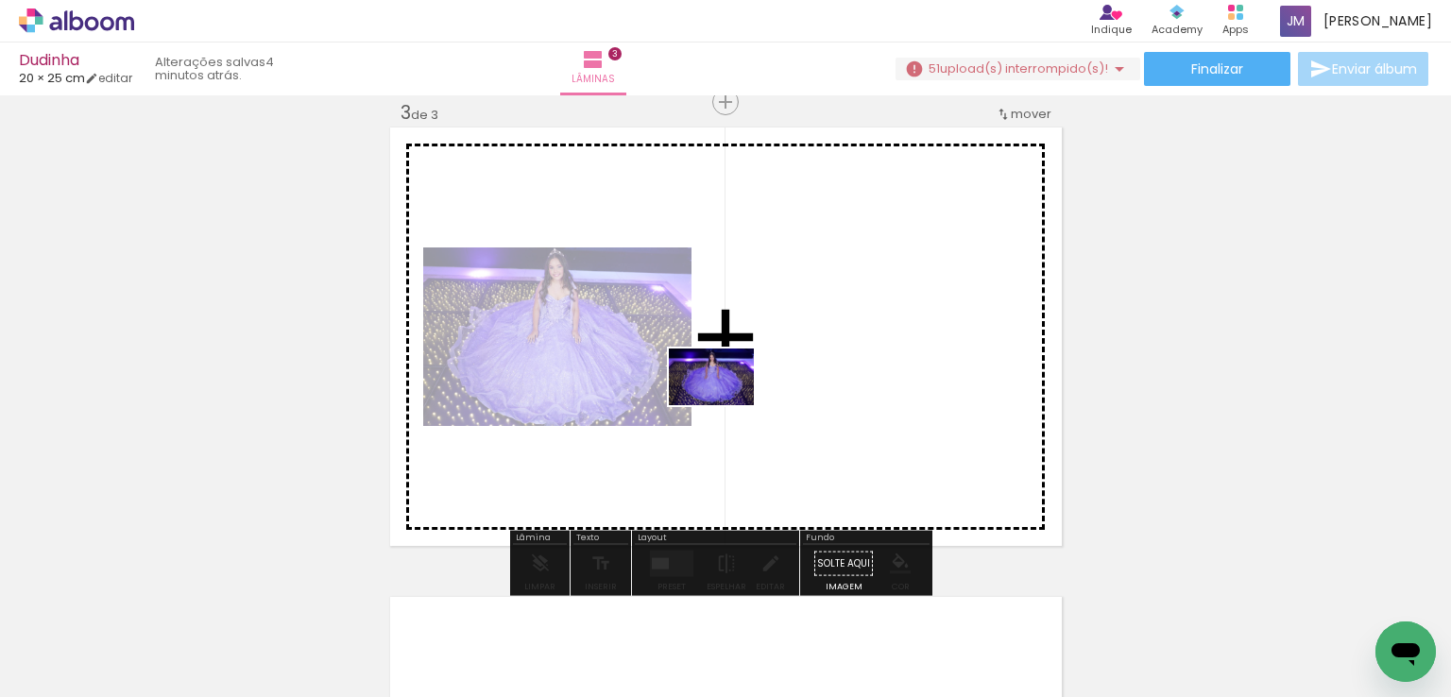
drag, startPoint x: 491, startPoint y: 638, endPoint x: 726, endPoint y: 405, distance: 330.1
click at [726, 405] on quentale-workspace at bounding box center [725, 348] width 1451 height 697
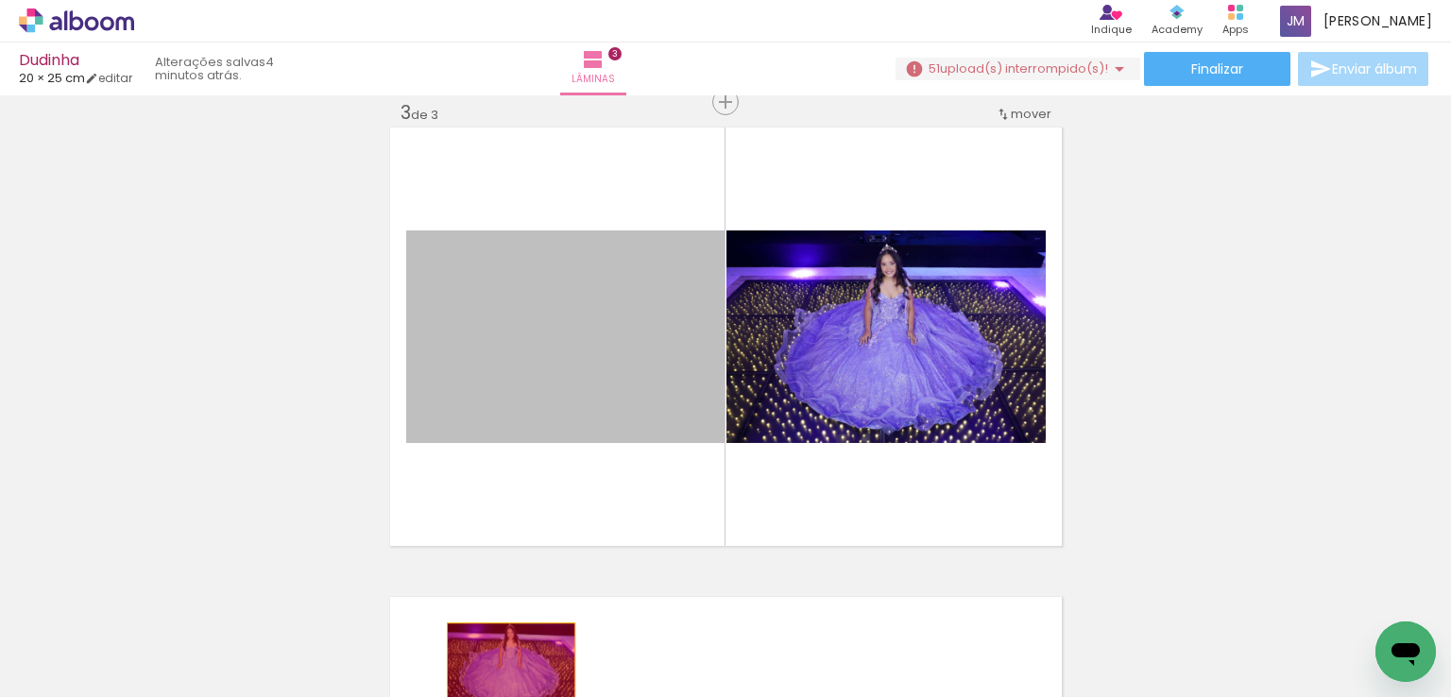
drag, startPoint x: 570, startPoint y: 415, endPoint x: 505, endPoint y: 669, distance: 262.4
click at [505, 669] on quentale-workspace at bounding box center [725, 348] width 1451 height 697
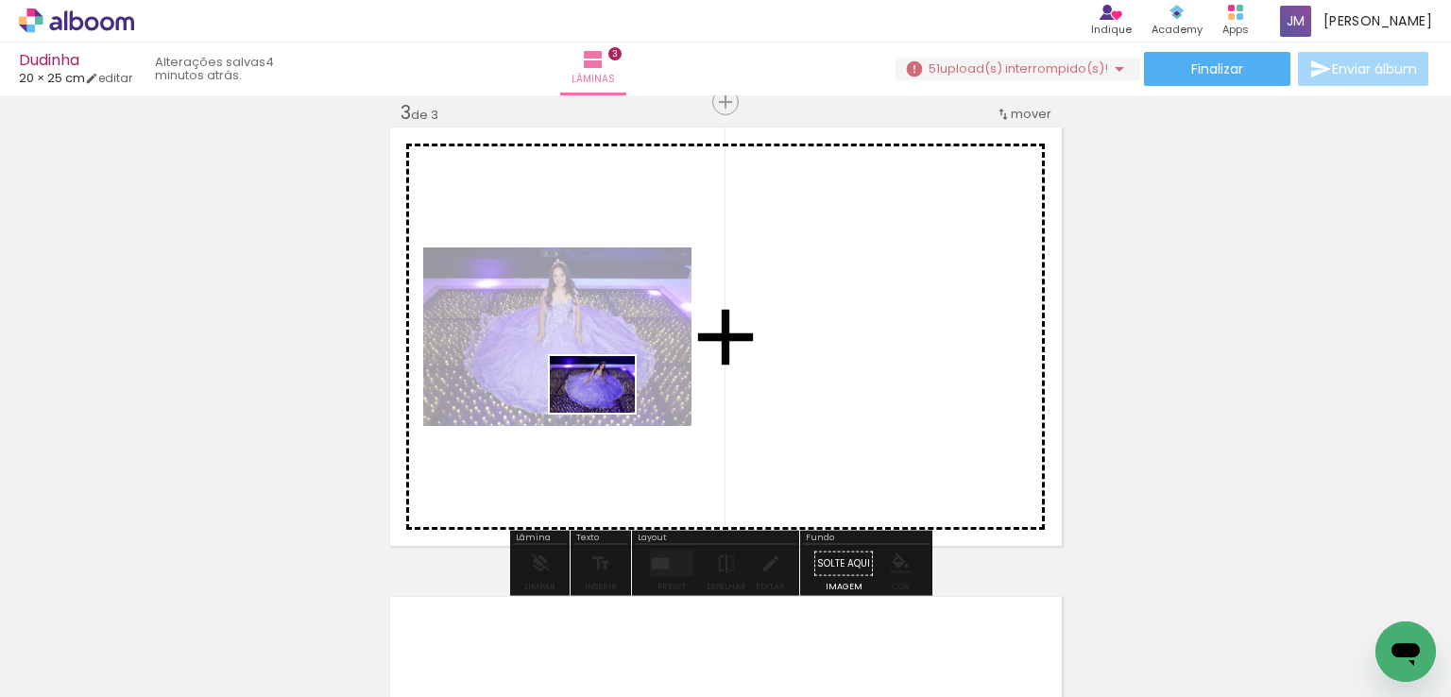
drag, startPoint x: 599, startPoint y: 533, endPoint x: 607, endPoint y: 413, distance: 120.2
click at [607, 413] on quentale-workspace at bounding box center [725, 348] width 1451 height 697
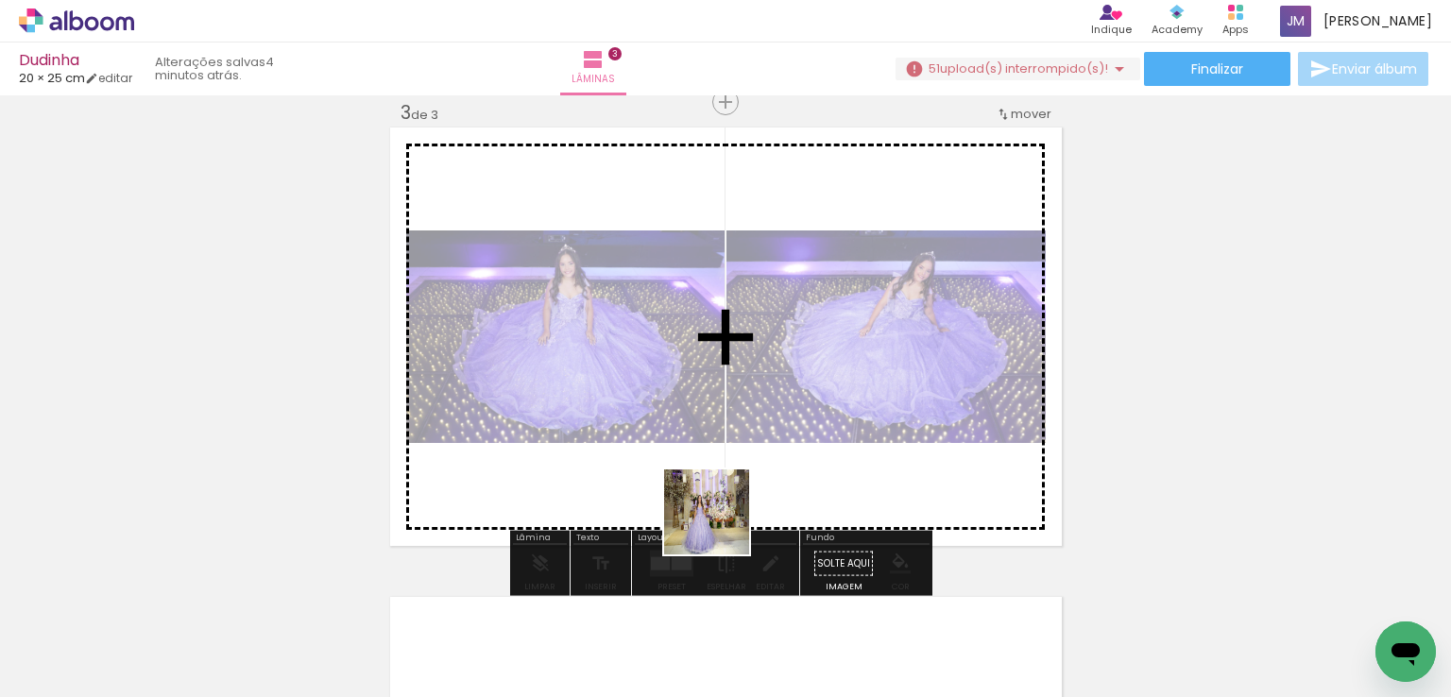
drag, startPoint x: 699, startPoint y: 641, endPoint x: 771, endPoint y: 396, distance: 255.0
click at [765, 391] on quentale-workspace at bounding box center [725, 348] width 1451 height 697
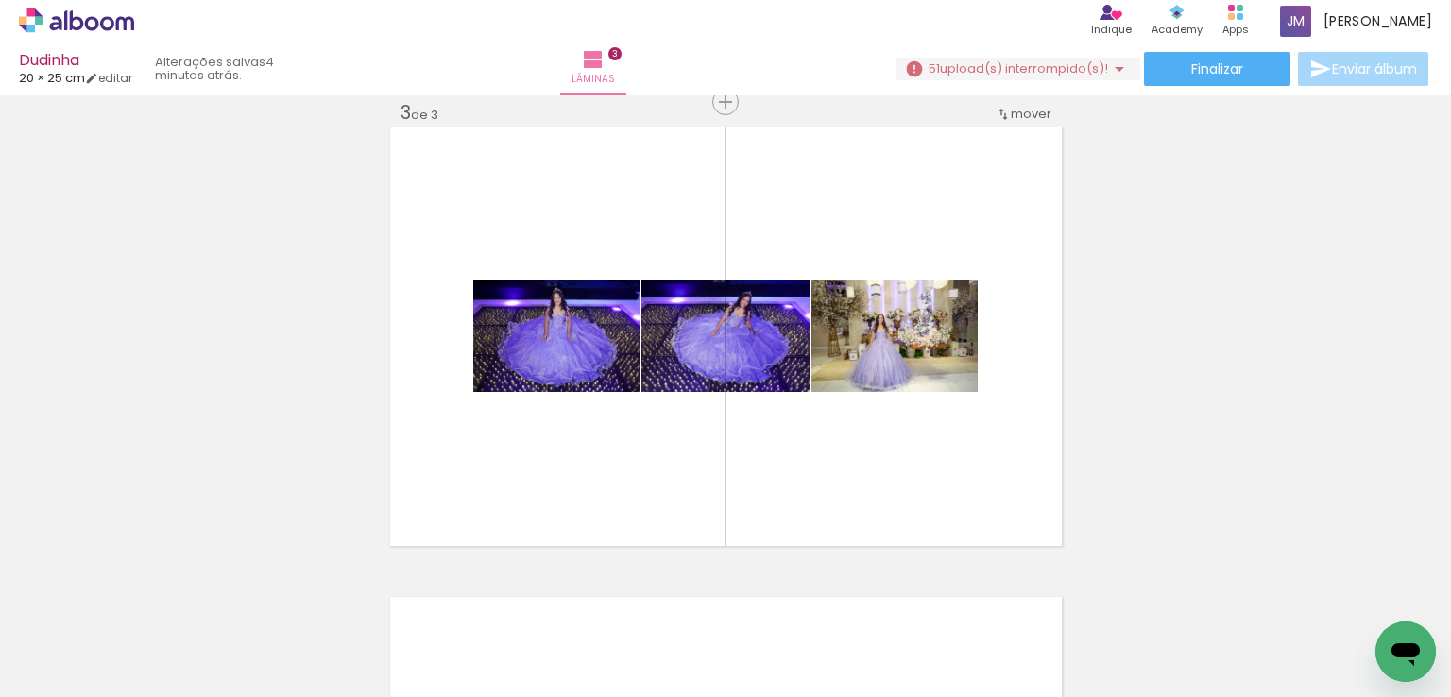
drag, startPoint x: 912, startPoint y: 657, endPoint x: 799, endPoint y: 616, distance: 119.6
click at [837, 375] on quentale-workspace at bounding box center [725, 348] width 1451 height 697
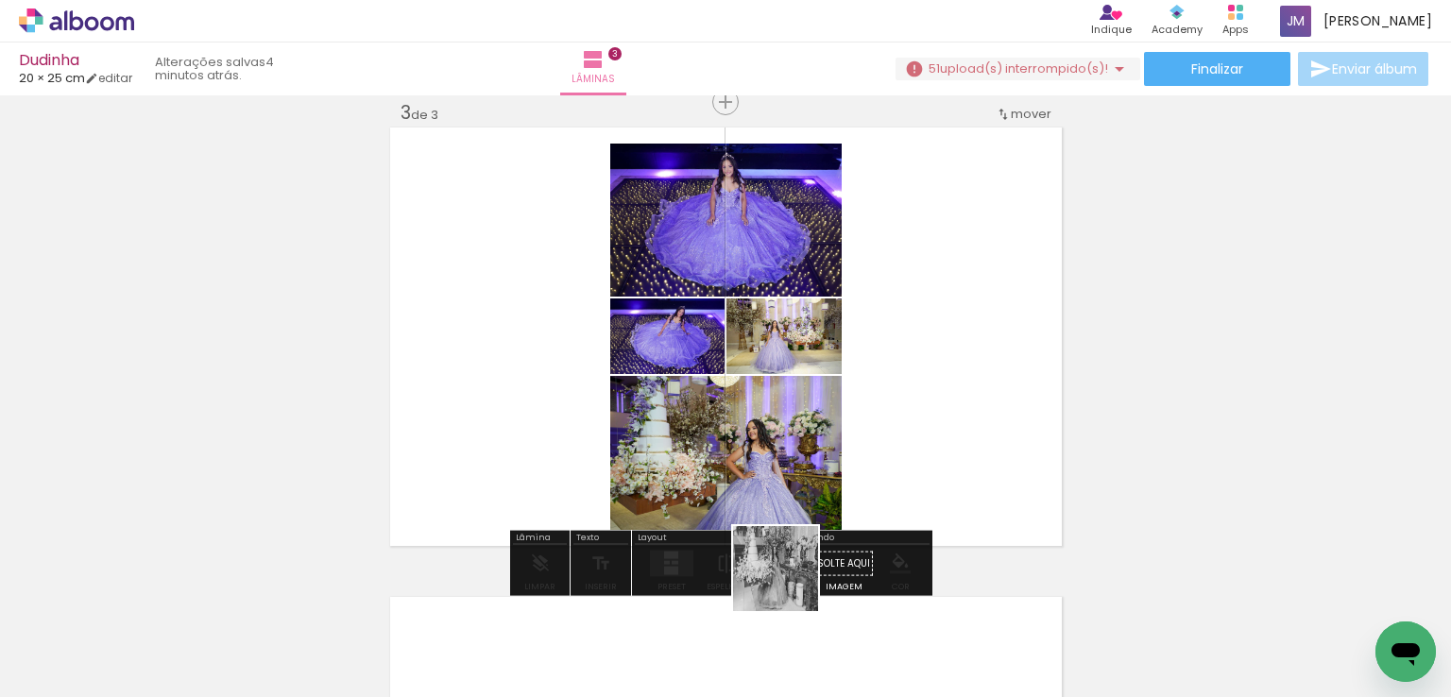
drag, startPoint x: 795, startPoint y: 646, endPoint x: 910, endPoint y: 597, distance: 125.3
click at [767, 339] on quentale-workspace at bounding box center [725, 348] width 1451 height 697
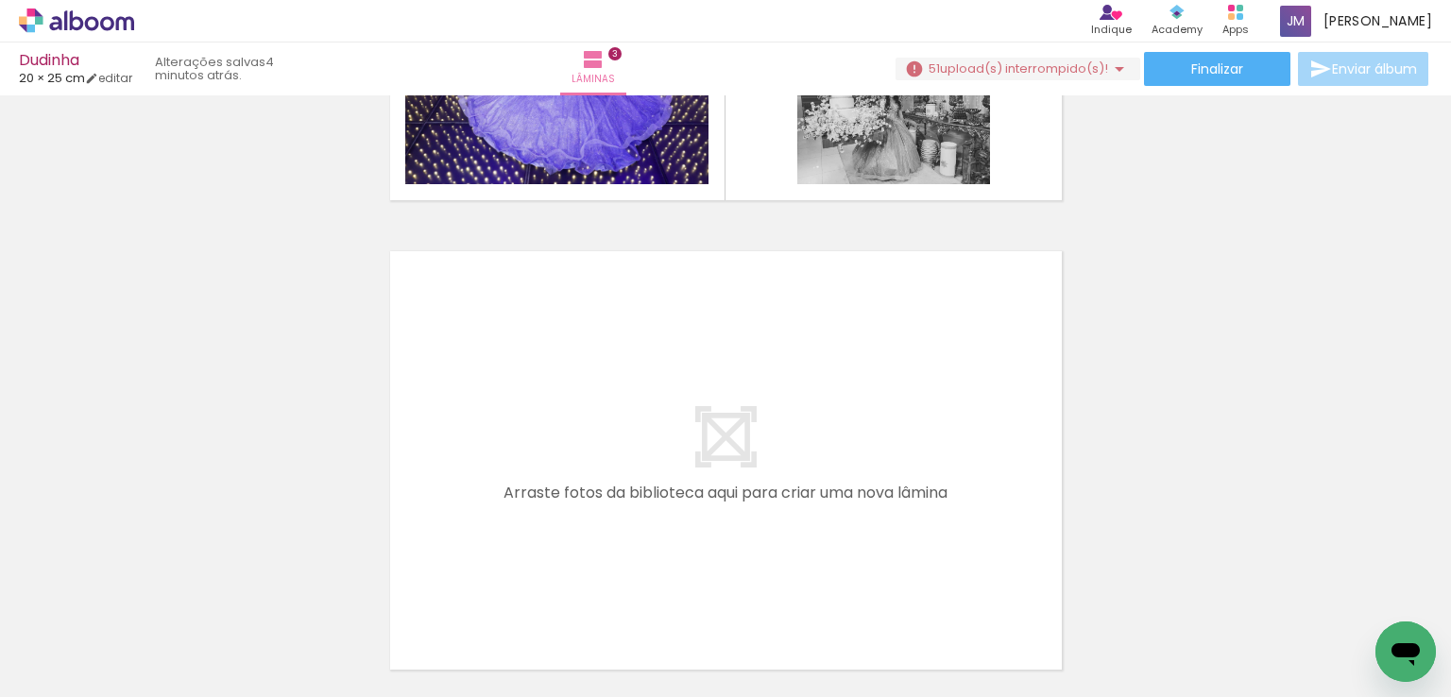
scroll to position [1436, 0]
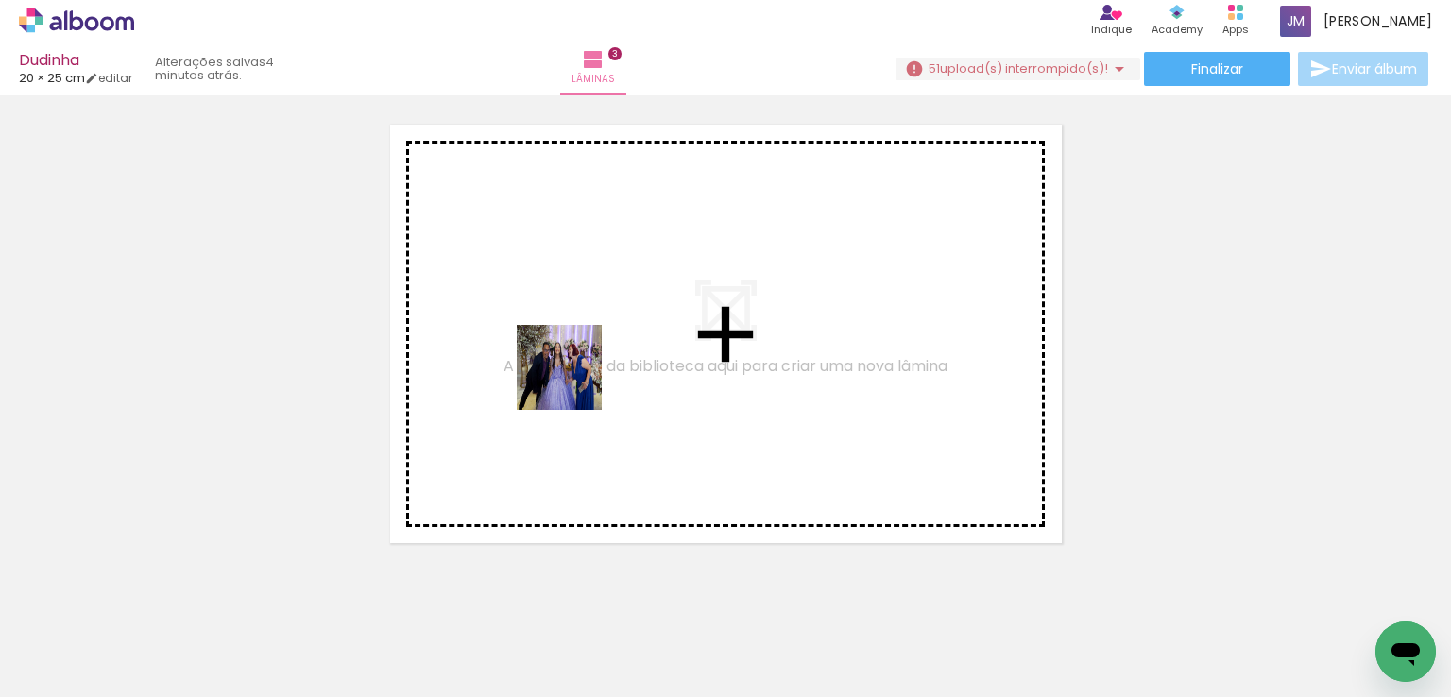
drag, startPoint x: 493, startPoint y: 640, endPoint x: 574, endPoint y: 382, distance: 270.2
click at [574, 382] on quentale-workspace at bounding box center [725, 348] width 1451 height 697
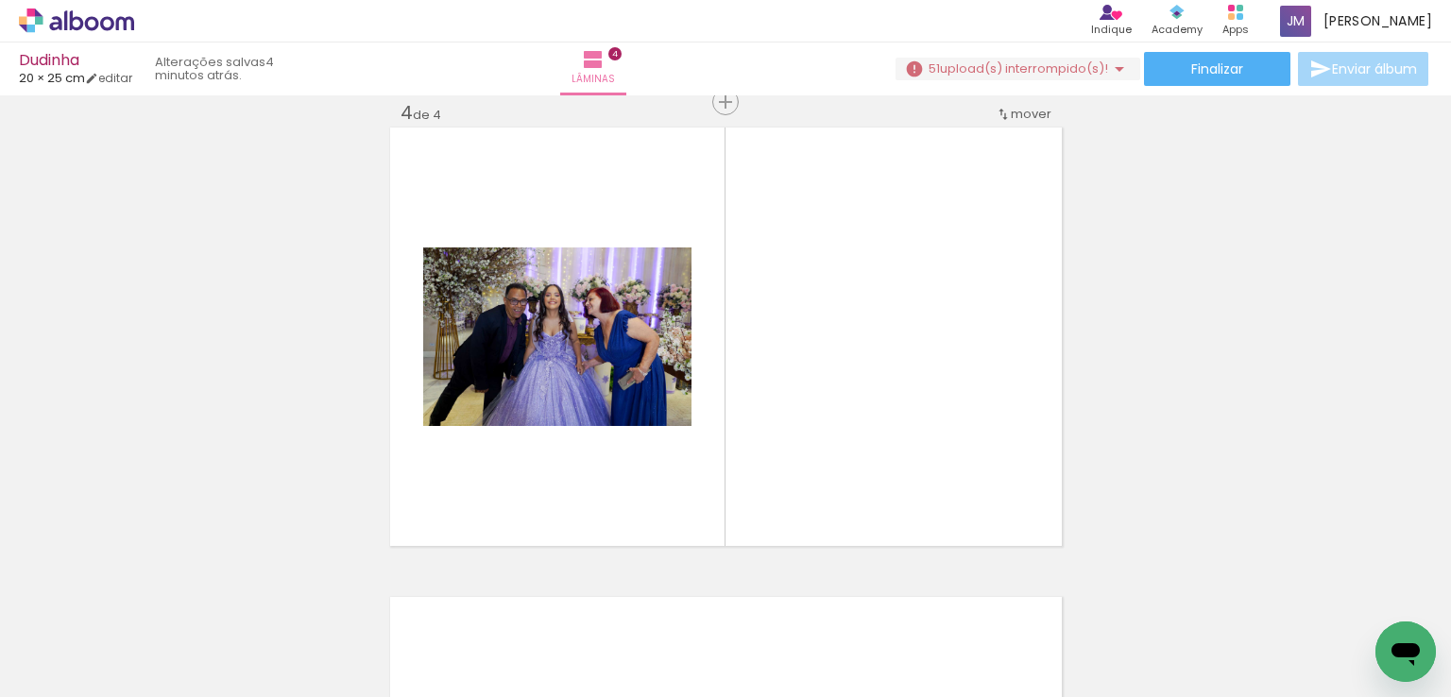
scroll to position [1432, 0]
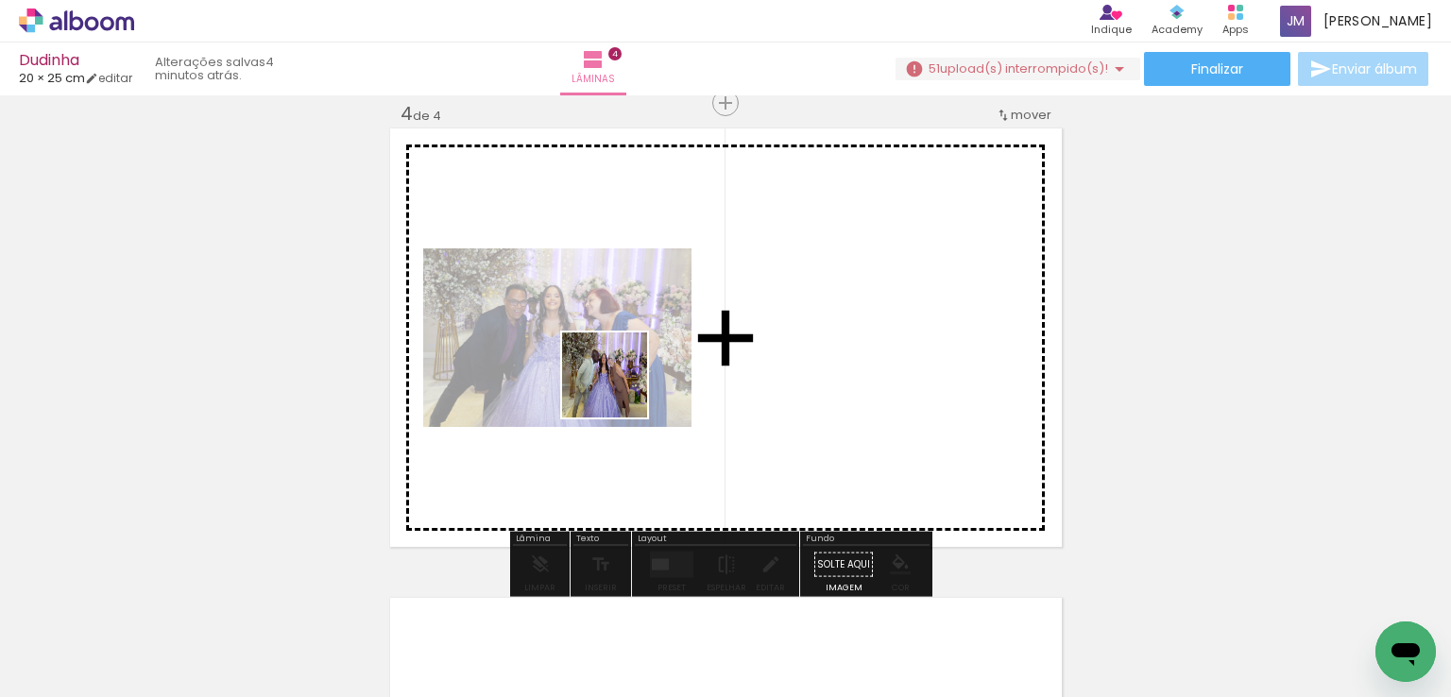
drag, startPoint x: 612, startPoint y: 564, endPoint x: 622, endPoint y: 376, distance: 188.3
click at [622, 376] on quentale-workspace at bounding box center [725, 348] width 1451 height 697
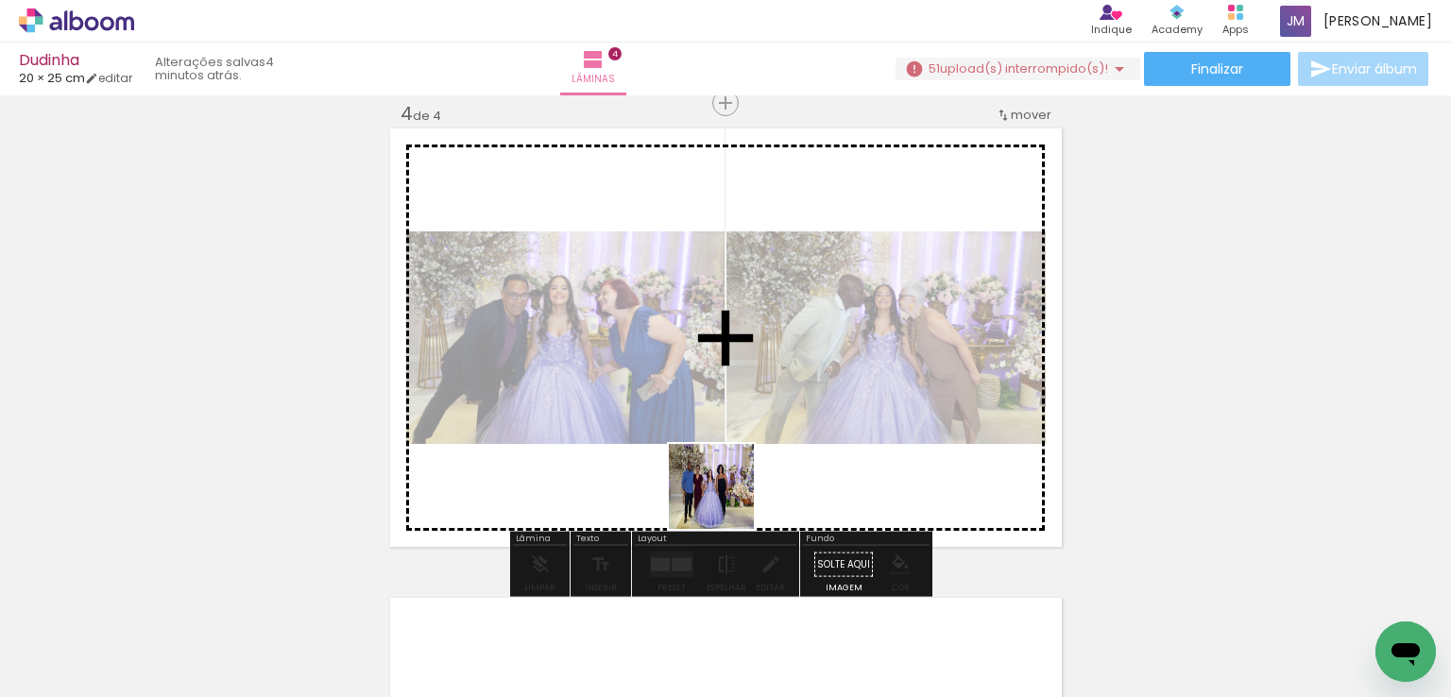
drag, startPoint x: 722, startPoint y: 615, endPoint x: 724, endPoint y: 435, distance: 180.5
click at [724, 435] on quentale-workspace at bounding box center [725, 348] width 1451 height 697
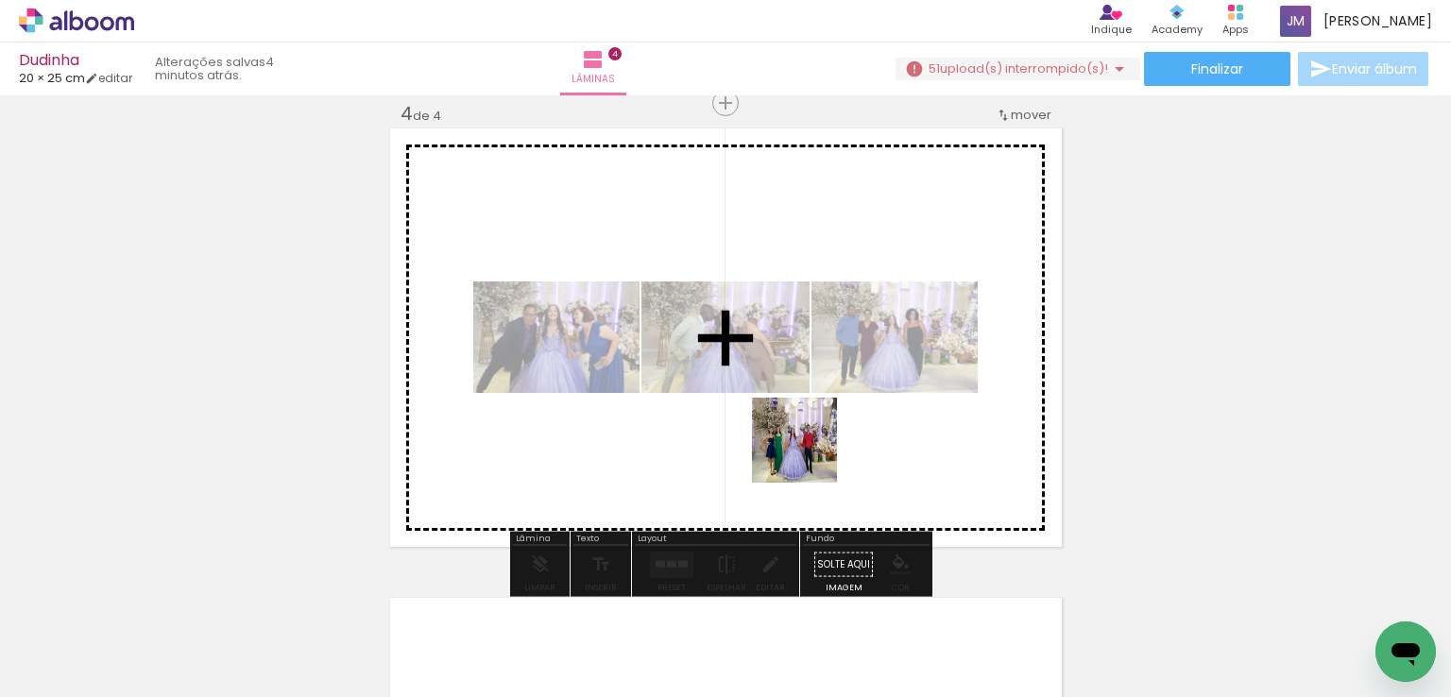
drag, startPoint x: 824, startPoint y: 538, endPoint x: 797, endPoint y: 391, distance: 148.8
click at [797, 391] on quentale-workspace at bounding box center [725, 348] width 1451 height 697
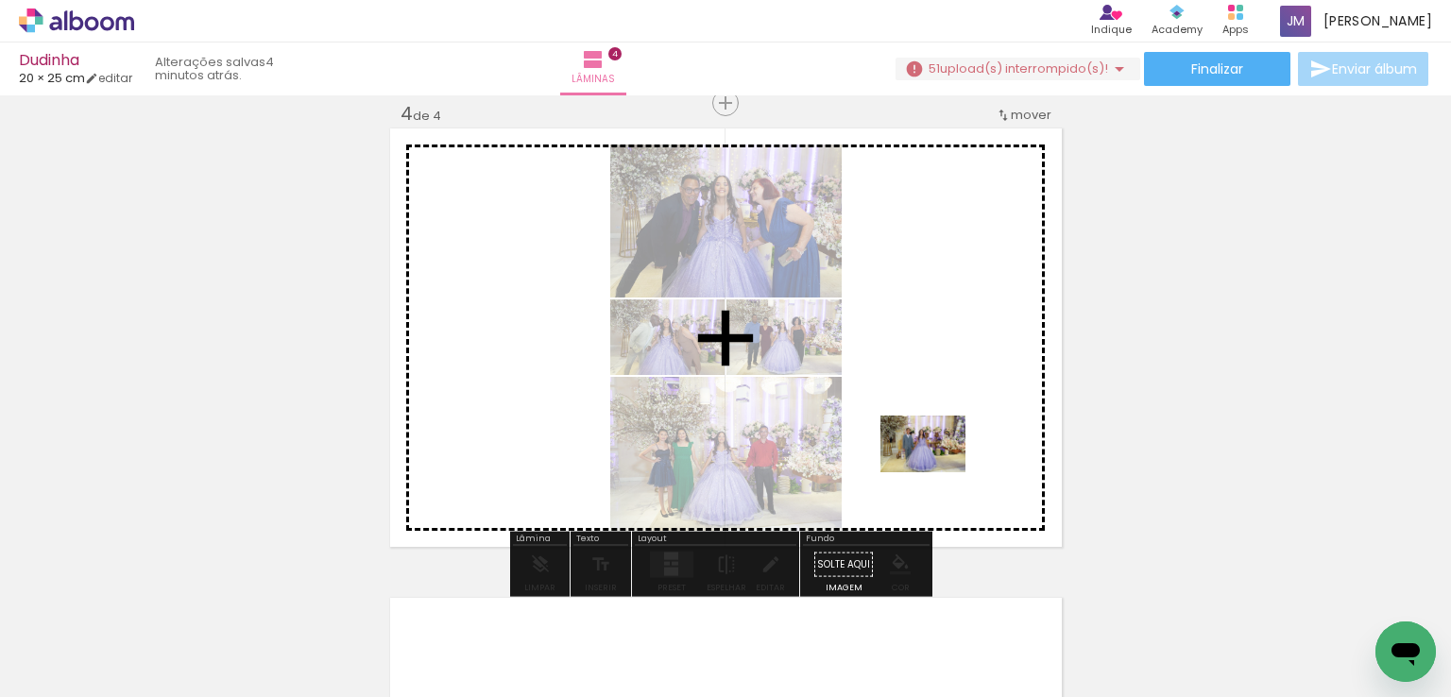
drag, startPoint x: 998, startPoint y: 572, endPoint x: 937, endPoint y: 472, distance: 116.2
click at [937, 472] on quentale-workspace at bounding box center [725, 348] width 1451 height 697
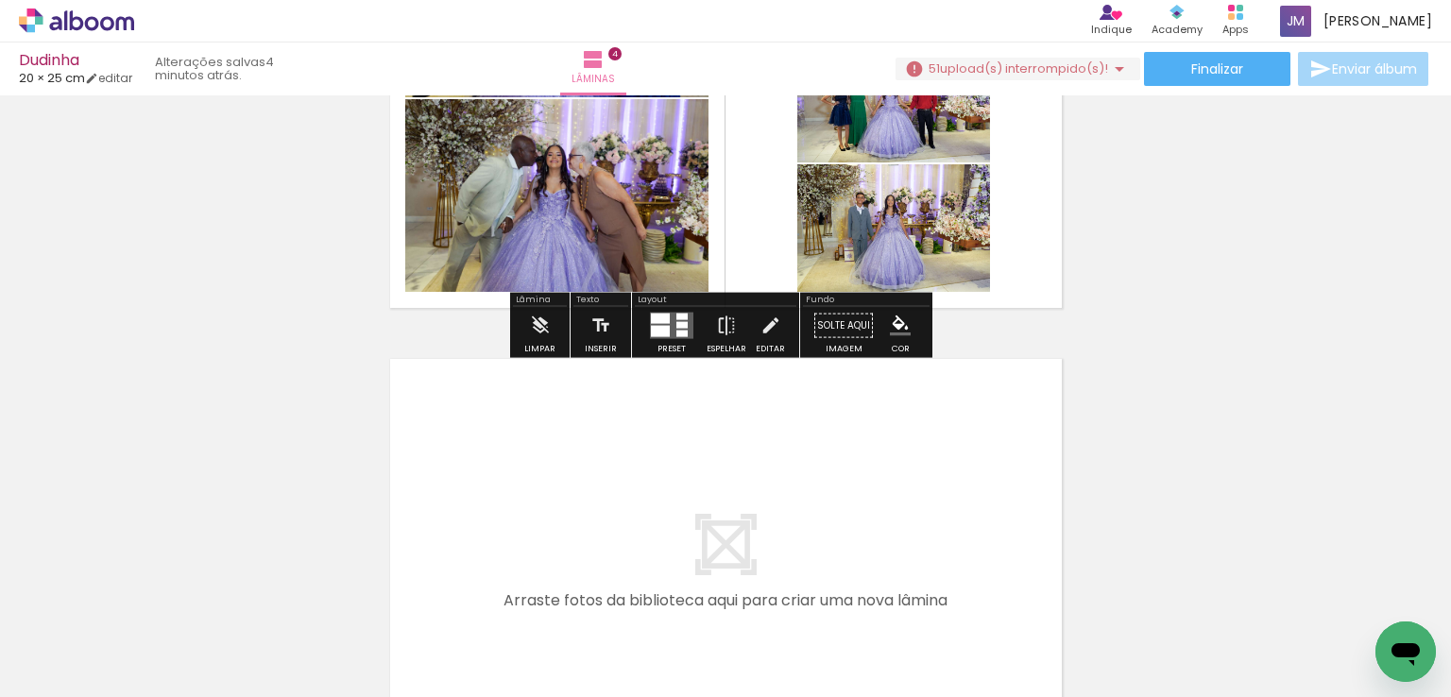
scroll to position [1716, 0]
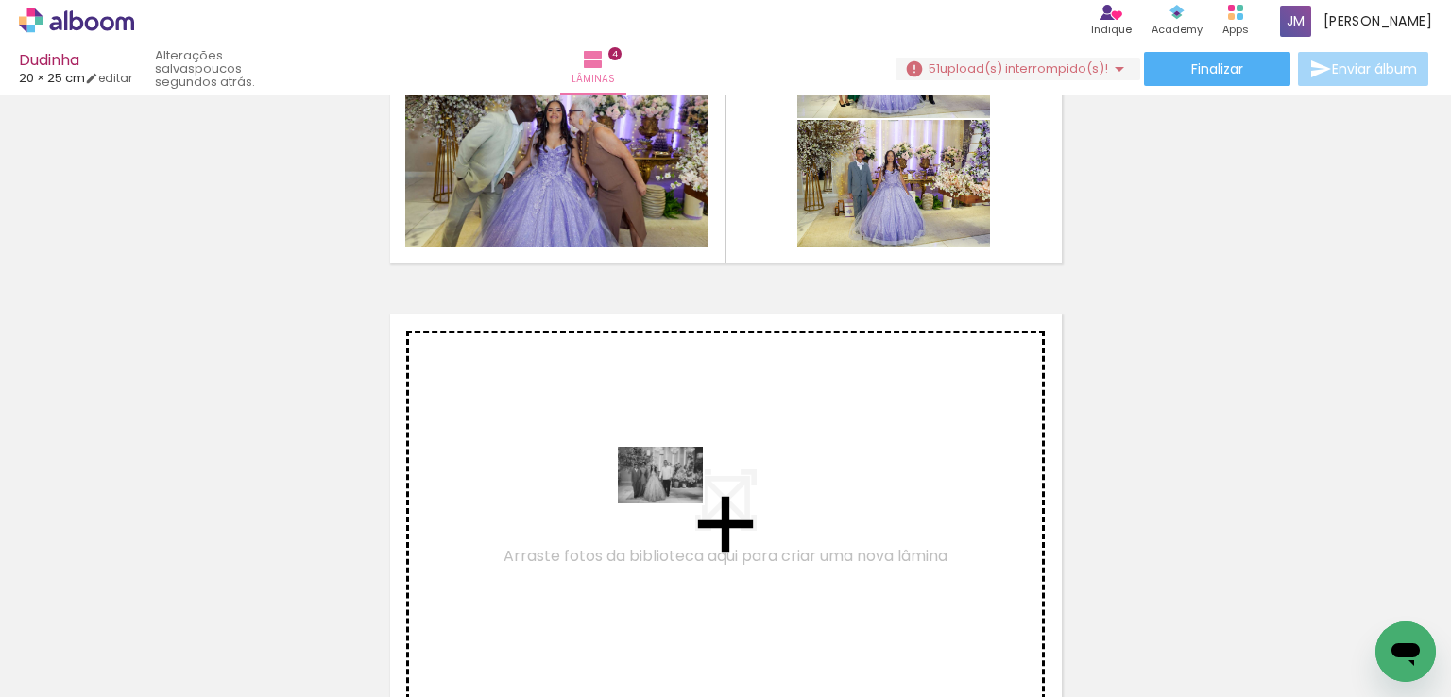
drag, startPoint x: 646, startPoint y: 591, endPoint x: 675, endPoint y: 504, distance: 91.4
click at [675, 504] on quentale-workspace at bounding box center [725, 348] width 1451 height 697
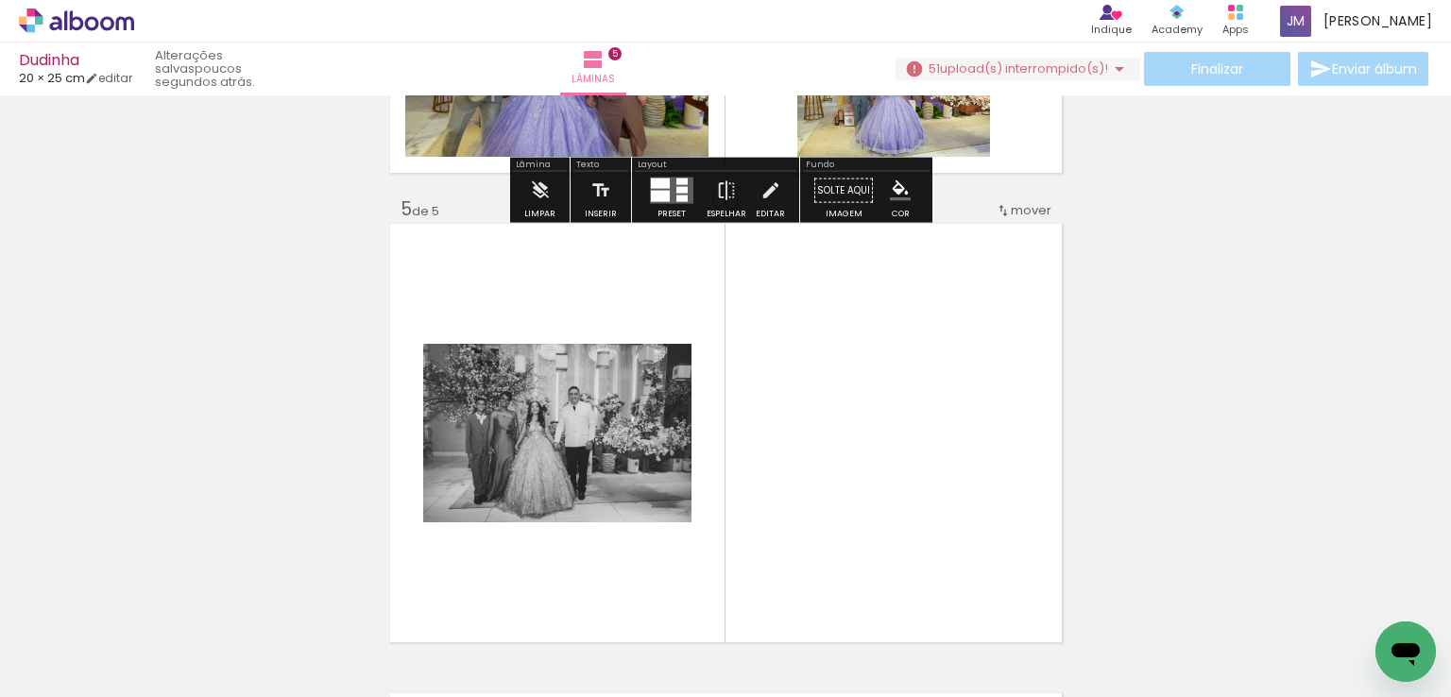
scroll to position [1902, 0]
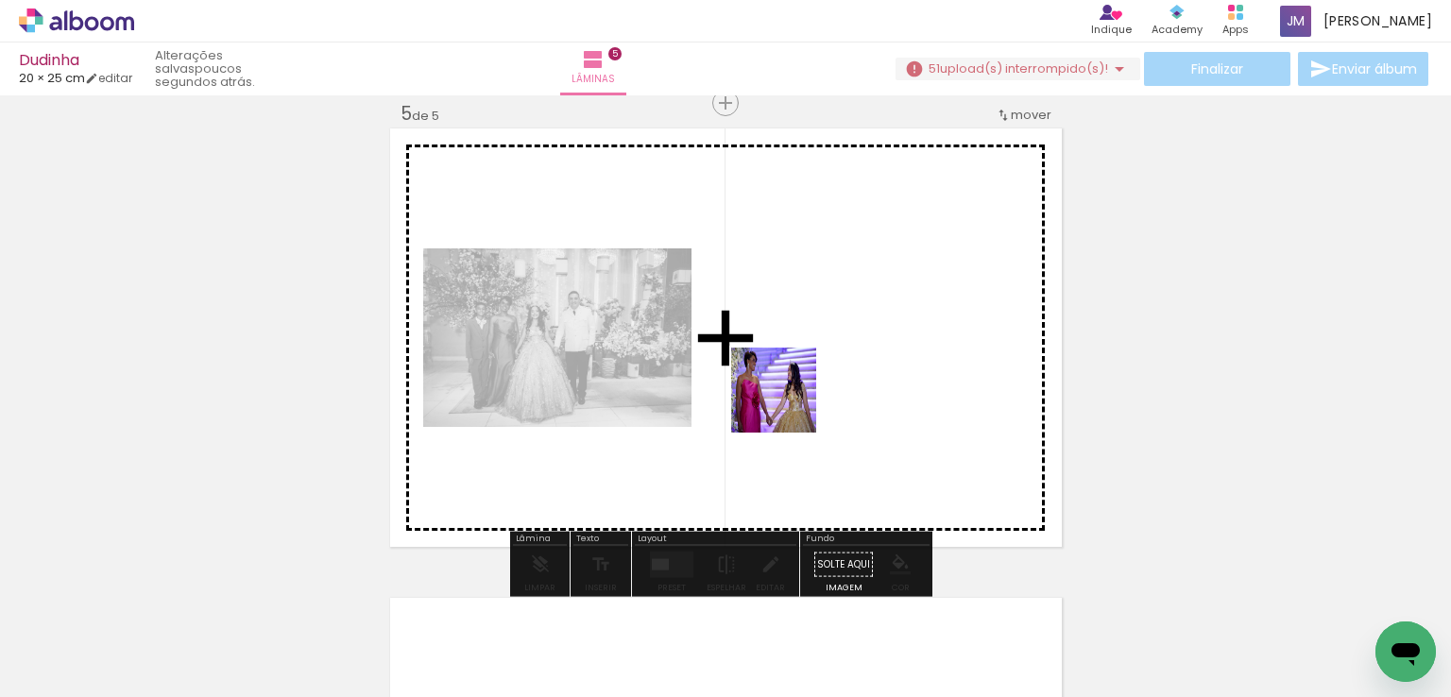
drag, startPoint x: 550, startPoint y: 588, endPoint x: 796, endPoint y: 616, distance: 247.3
click at [794, 400] on quentale-workspace at bounding box center [725, 348] width 1451 height 697
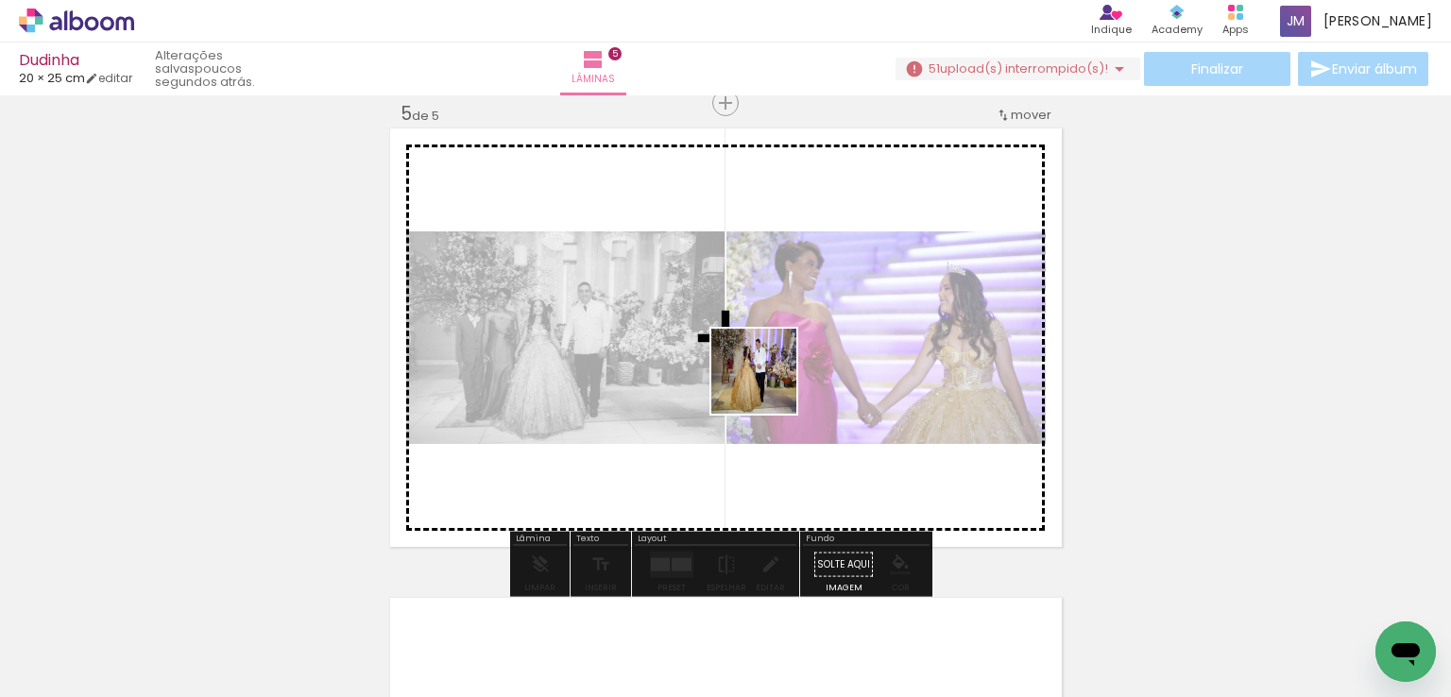
drag, startPoint x: 742, startPoint y: 645, endPoint x: 875, endPoint y: 600, distance: 140.7
click at [769, 386] on quentale-workspace at bounding box center [725, 348] width 1451 height 697
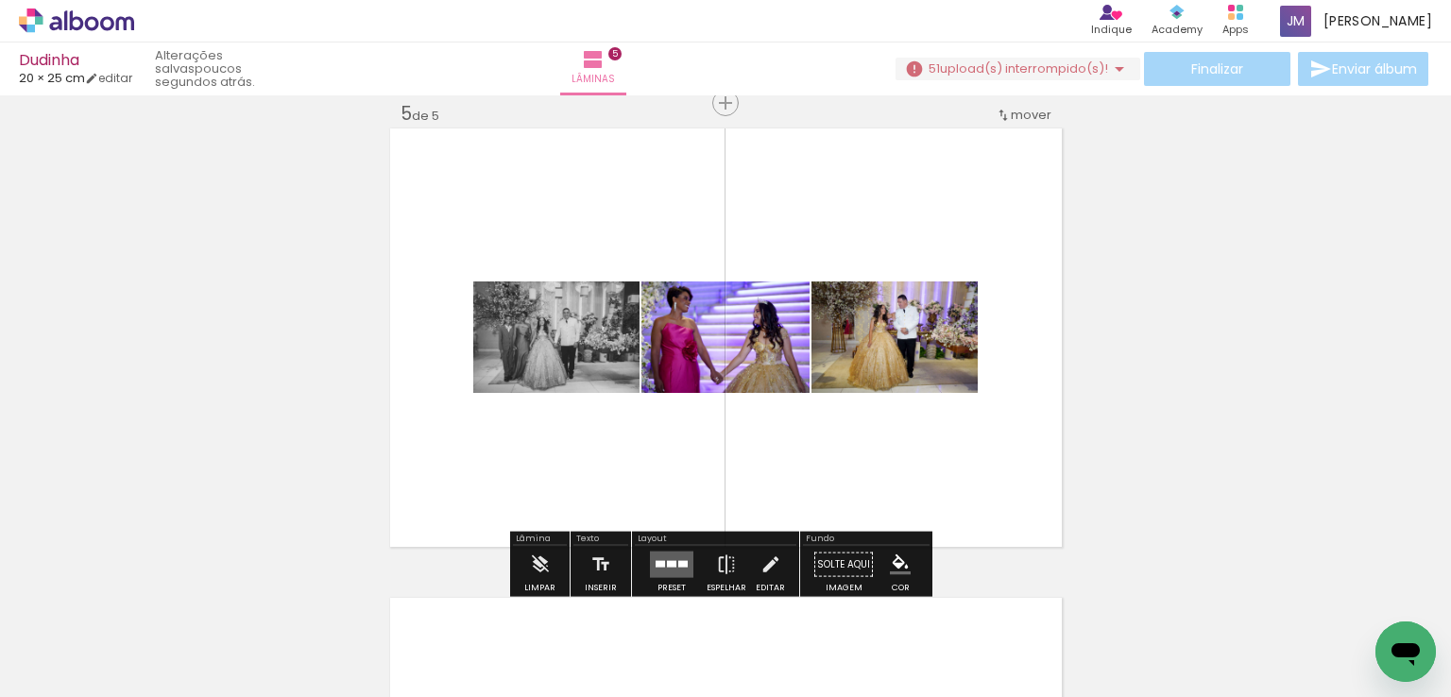
scroll to position [1997, 0]
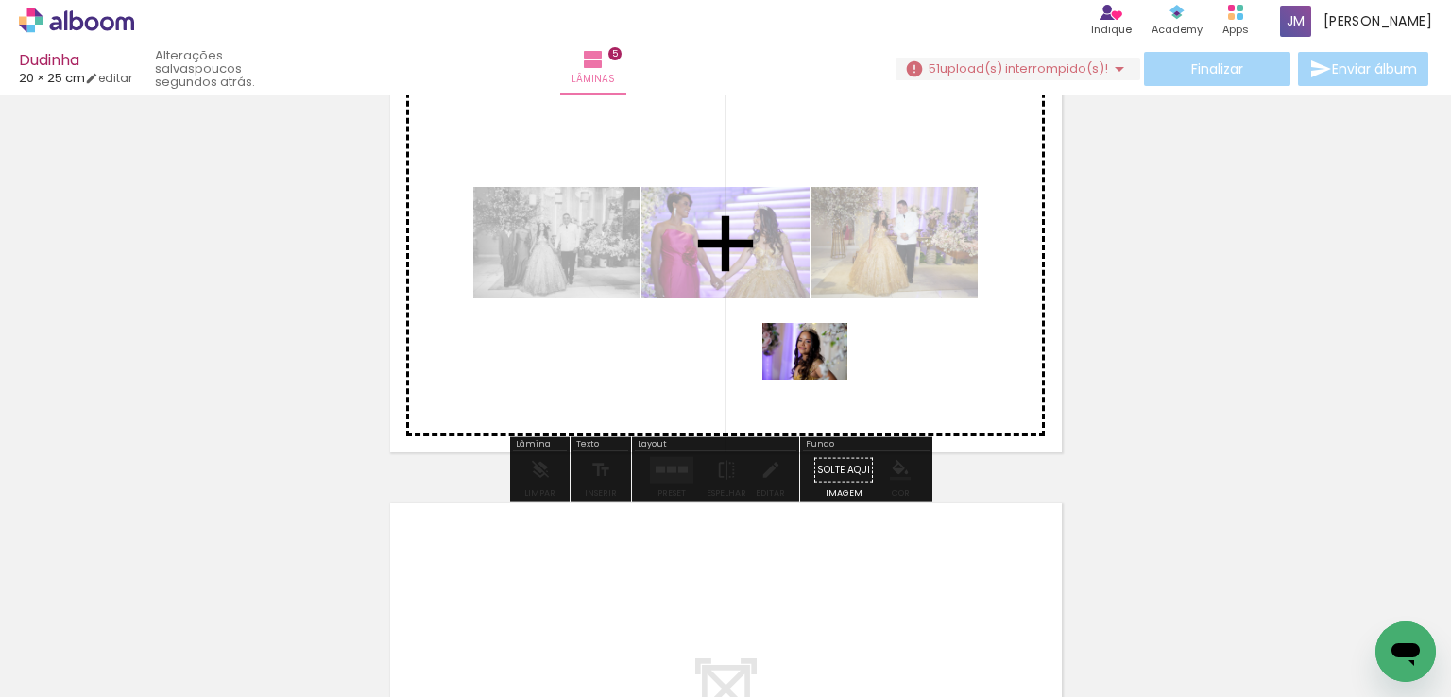
drag, startPoint x: 849, startPoint y: 651, endPoint x: 819, endPoint y: 380, distance: 272.9
click at [819, 380] on quentale-workspace at bounding box center [725, 348] width 1451 height 697
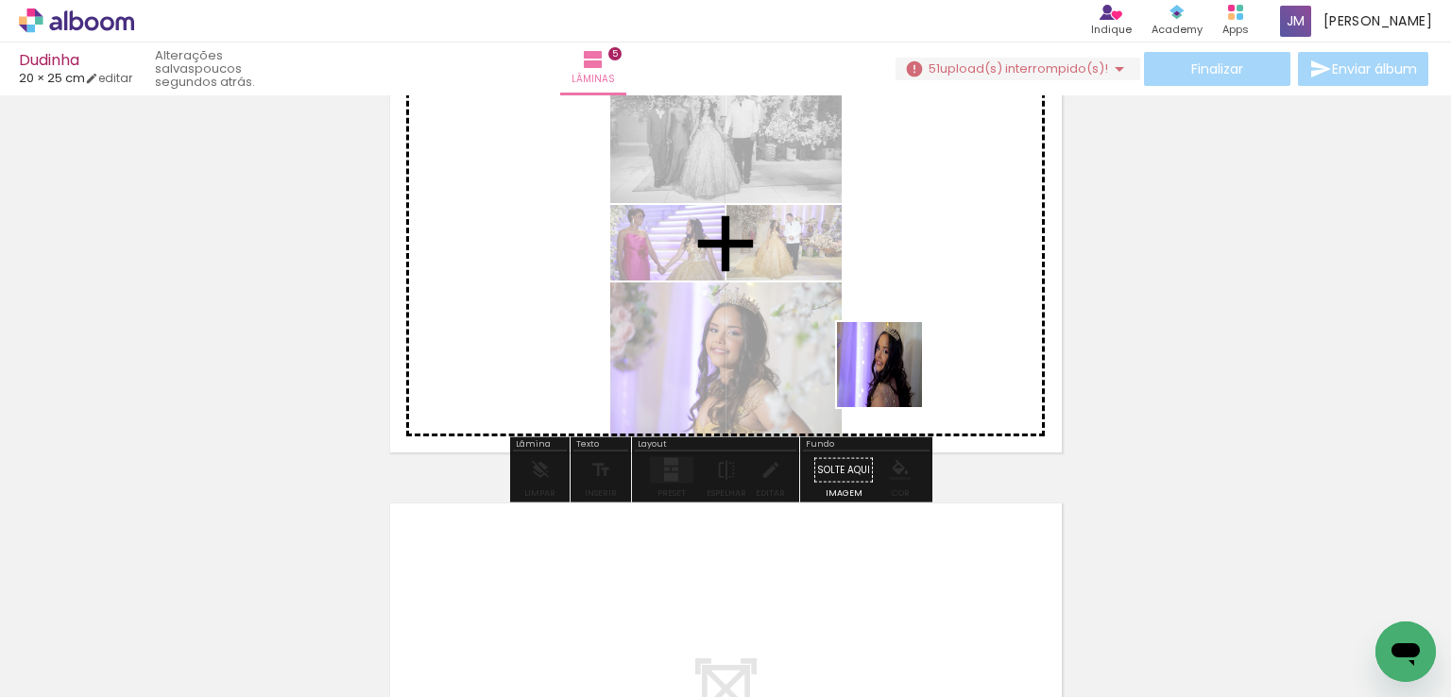
drag, startPoint x: 925, startPoint y: 645, endPoint x: 968, endPoint y: 585, distance: 73.9
click at [893, 349] on quentale-workspace at bounding box center [725, 348] width 1451 height 697
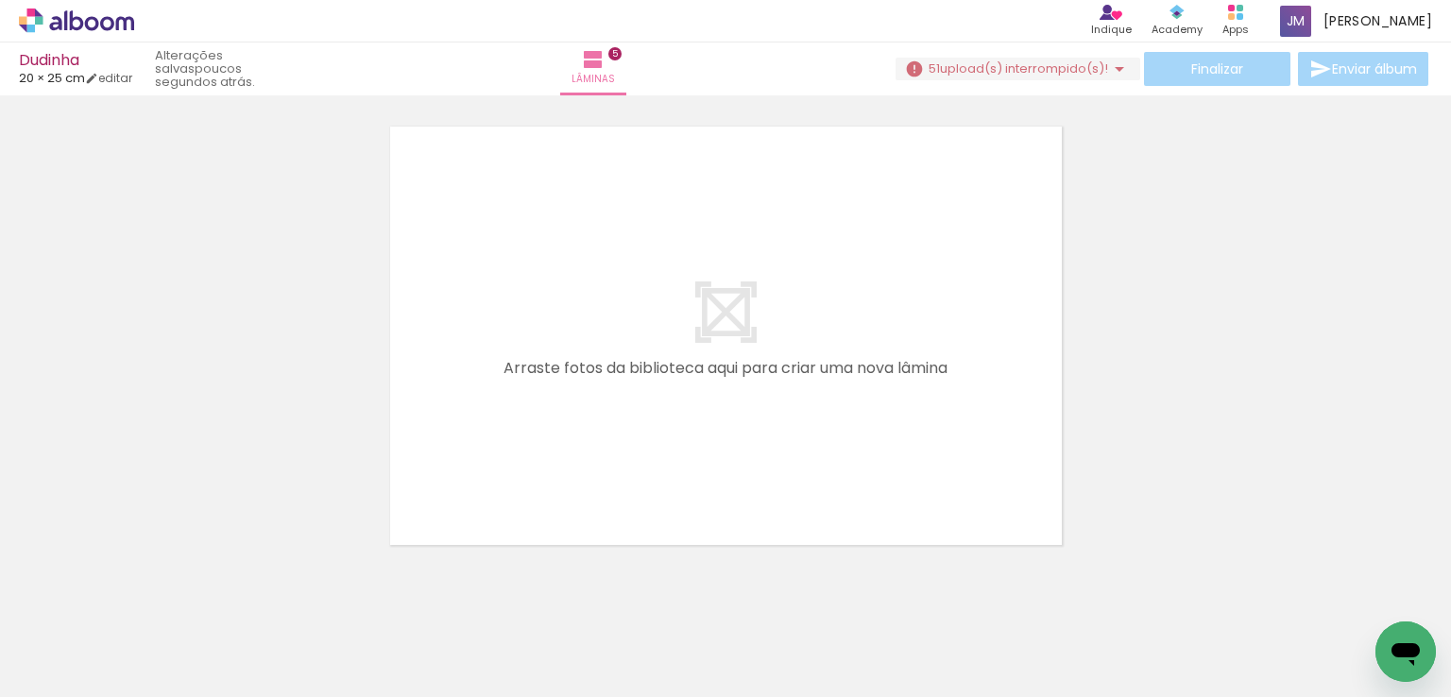
scroll to position [2374, 0]
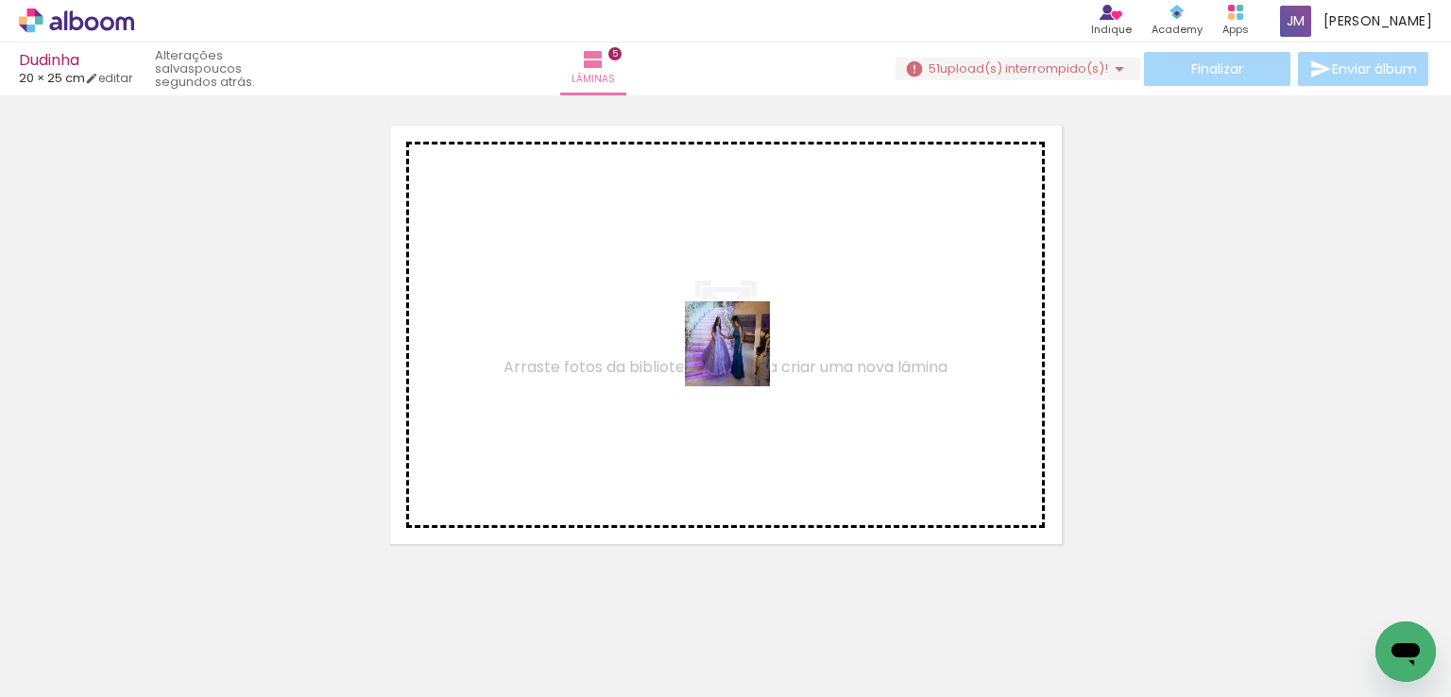
drag, startPoint x: 990, startPoint y: 634, endPoint x: 742, endPoint y: 358, distance: 371.3
click at [742, 358] on quentale-workspace at bounding box center [725, 348] width 1451 height 697
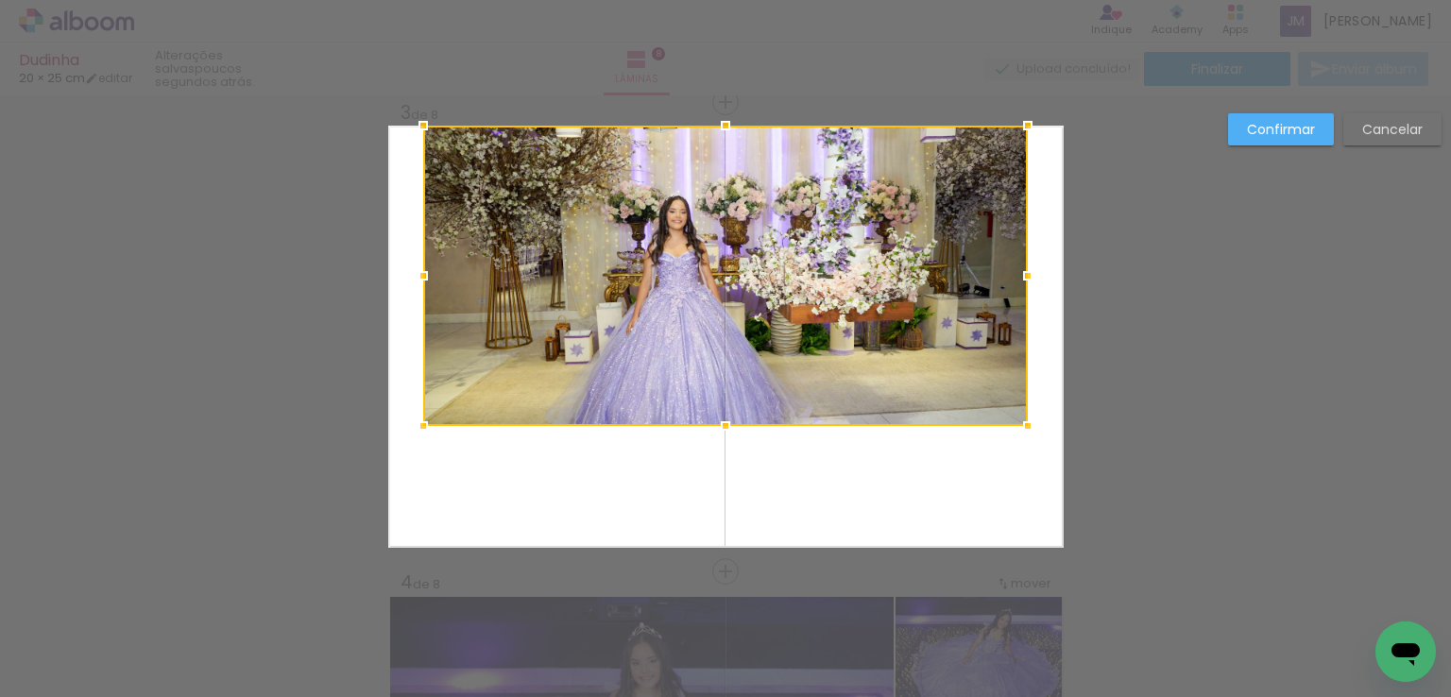
scroll to position [0, 760]
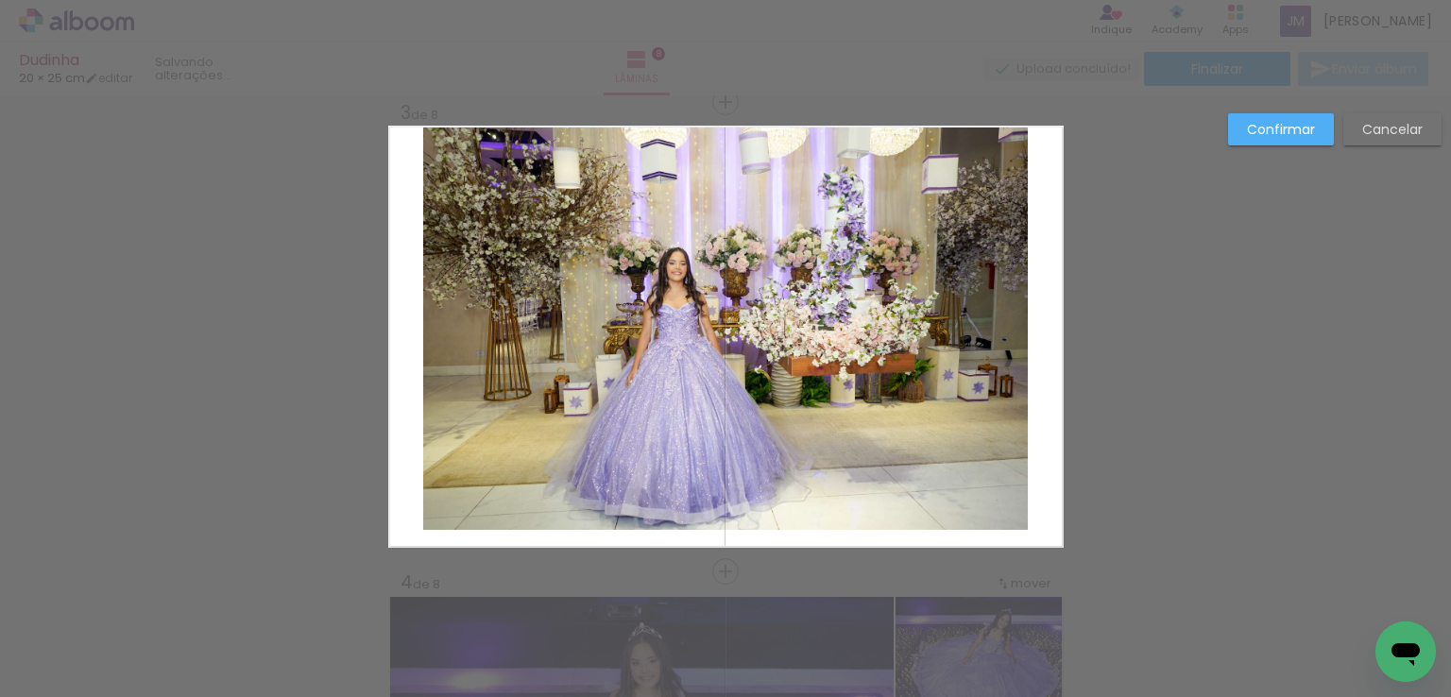
click at [714, 428] on quentale-photo at bounding box center [725, 328] width 605 height 404
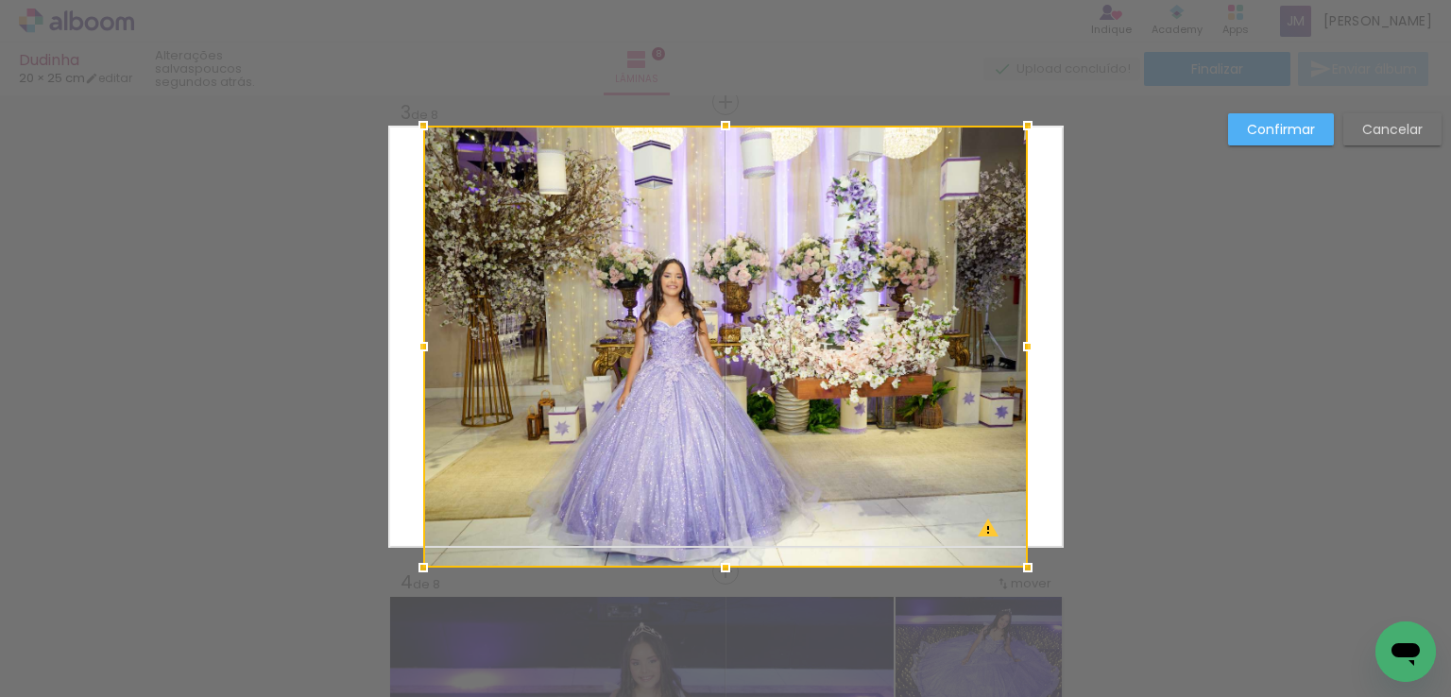
drag, startPoint x: 722, startPoint y: 534, endPoint x: 722, endPoint y: 559, distance: 25.5
click at [722, 559] on div at bounding box center [726, 568] width 38 height 38
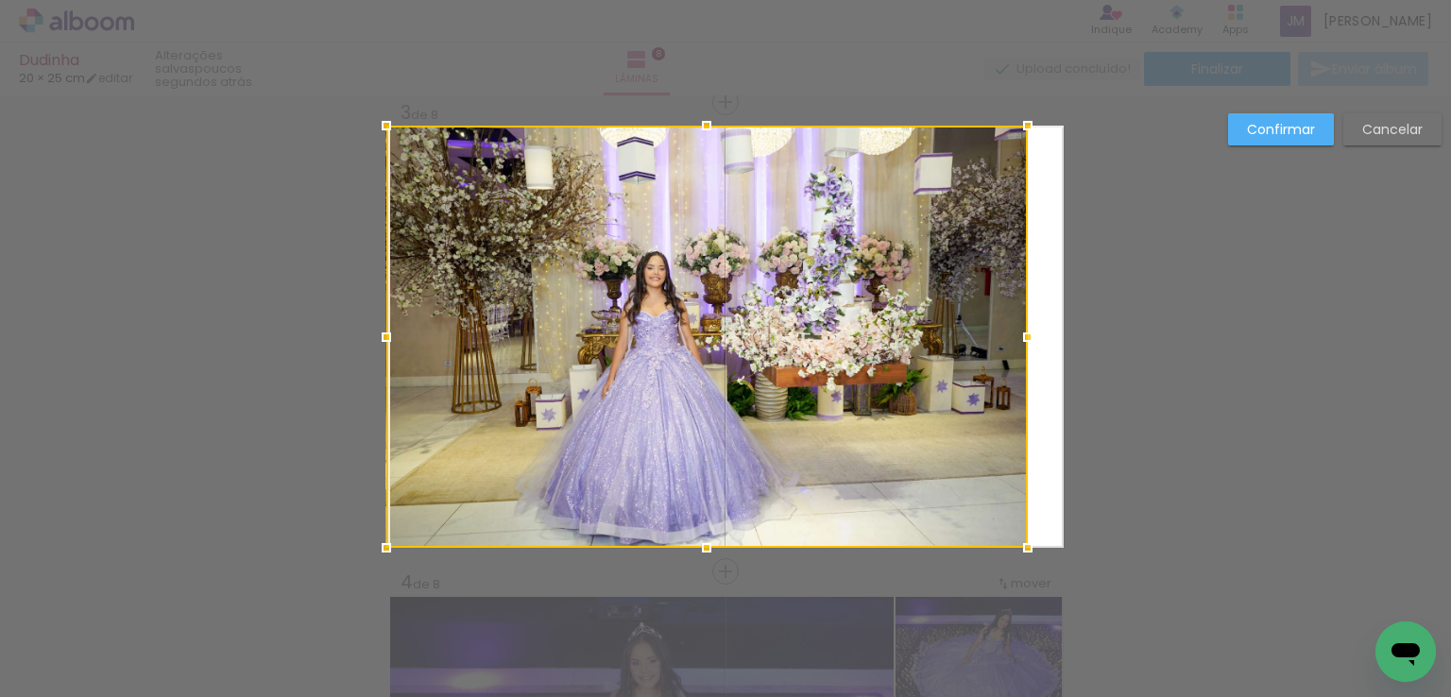
drag, startPoint x: 415, startPoint y: 339, endPoint x: 377, endPoint y: 337, distance: 37.8
click at [377, 337] on div at bounding box center [387, 337] width 38 height 38
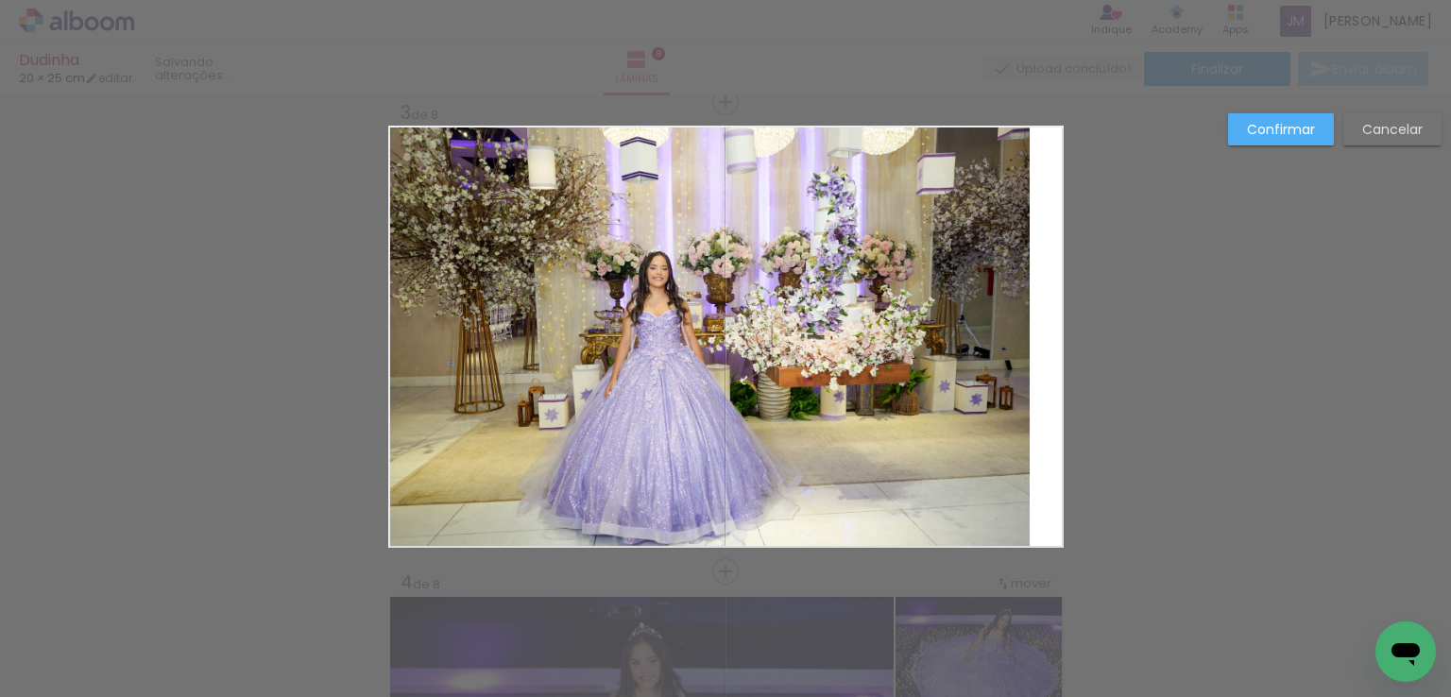
click at [988, 322] on quentale-photo at bounding box center [709, 337] width 643 height 422
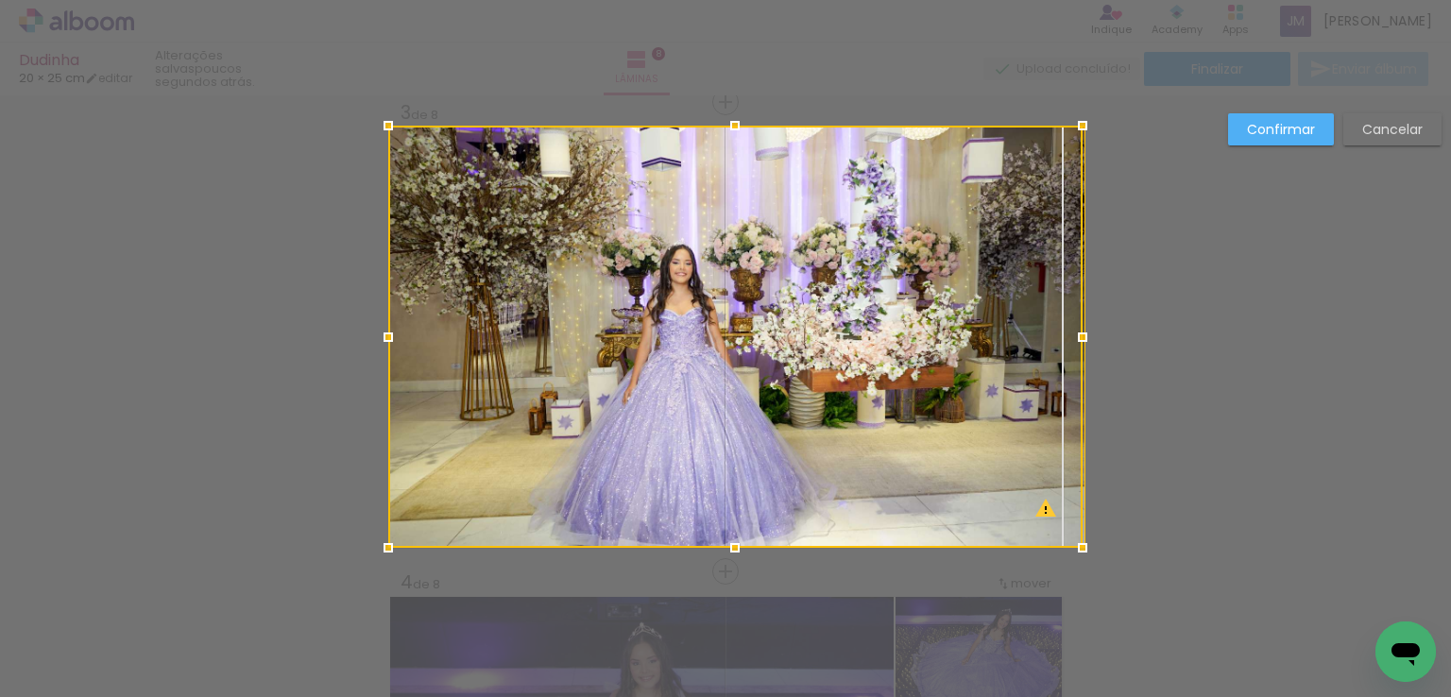
drag, startPoint x: 1043, startPoint y: 337, endPoint x: 1060, endPoint y: 335, distance: 17.1
click at [1064, 335] on div at bounding box center [1083, 337] width 38 height 38
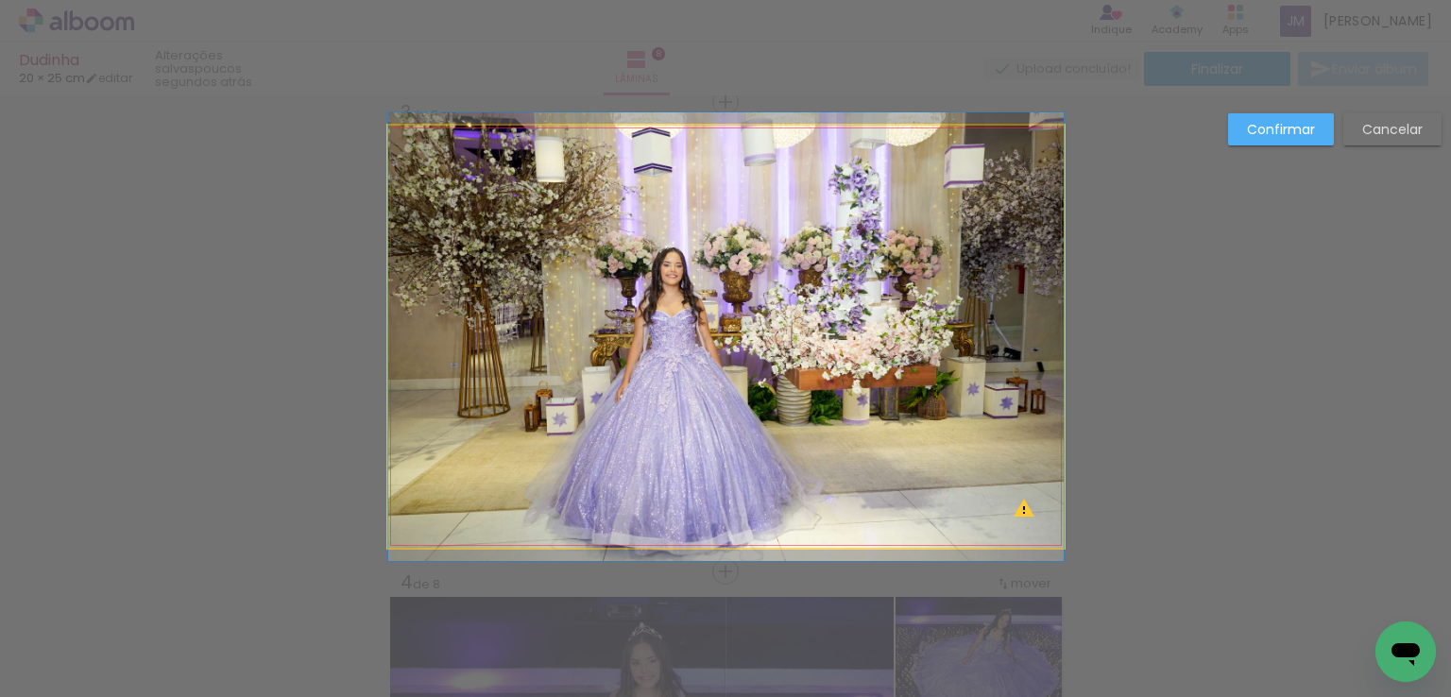
click at [966, 292] on quentale-photo at bounding box center [726, 337] width 676 height 422
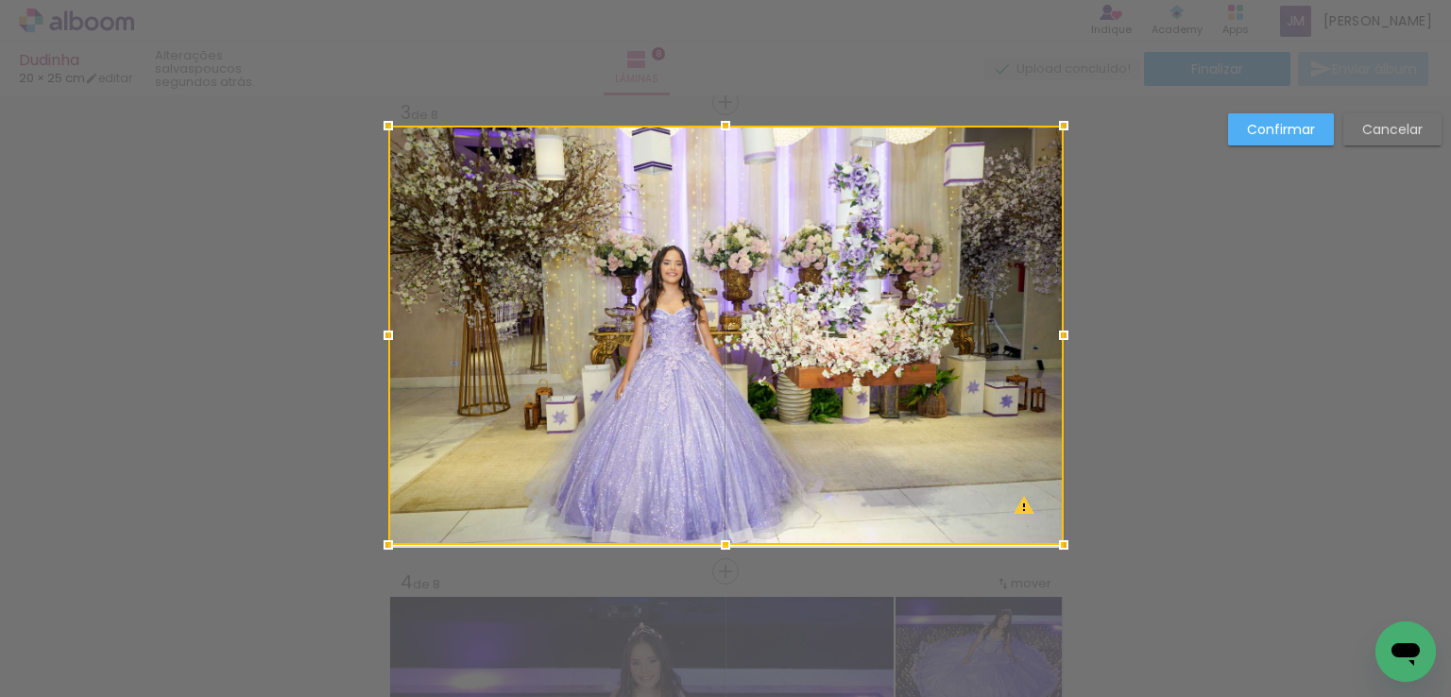
click at [718, 546] on div at bounding box center [726, 545] width 38 height 38
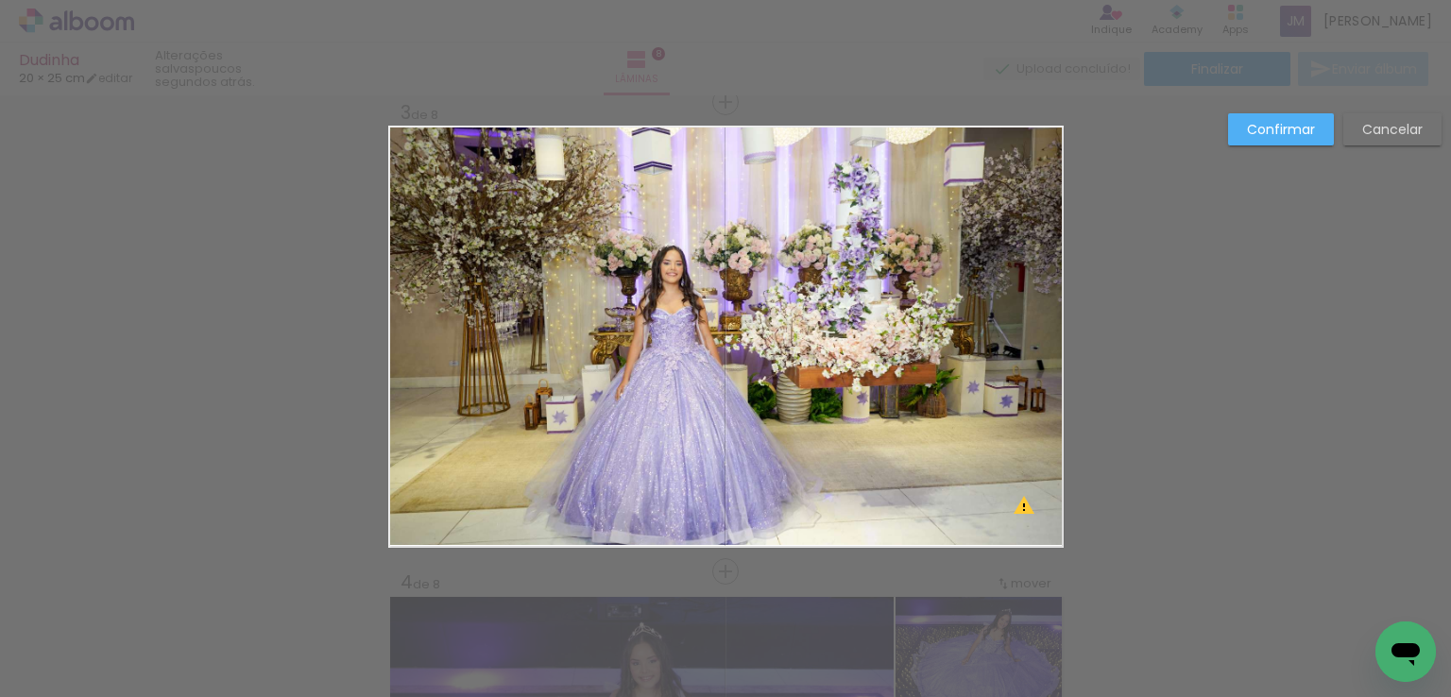
click at [801, 387] on quentale-photo at bounding box center [726, 336] width 676 height 420
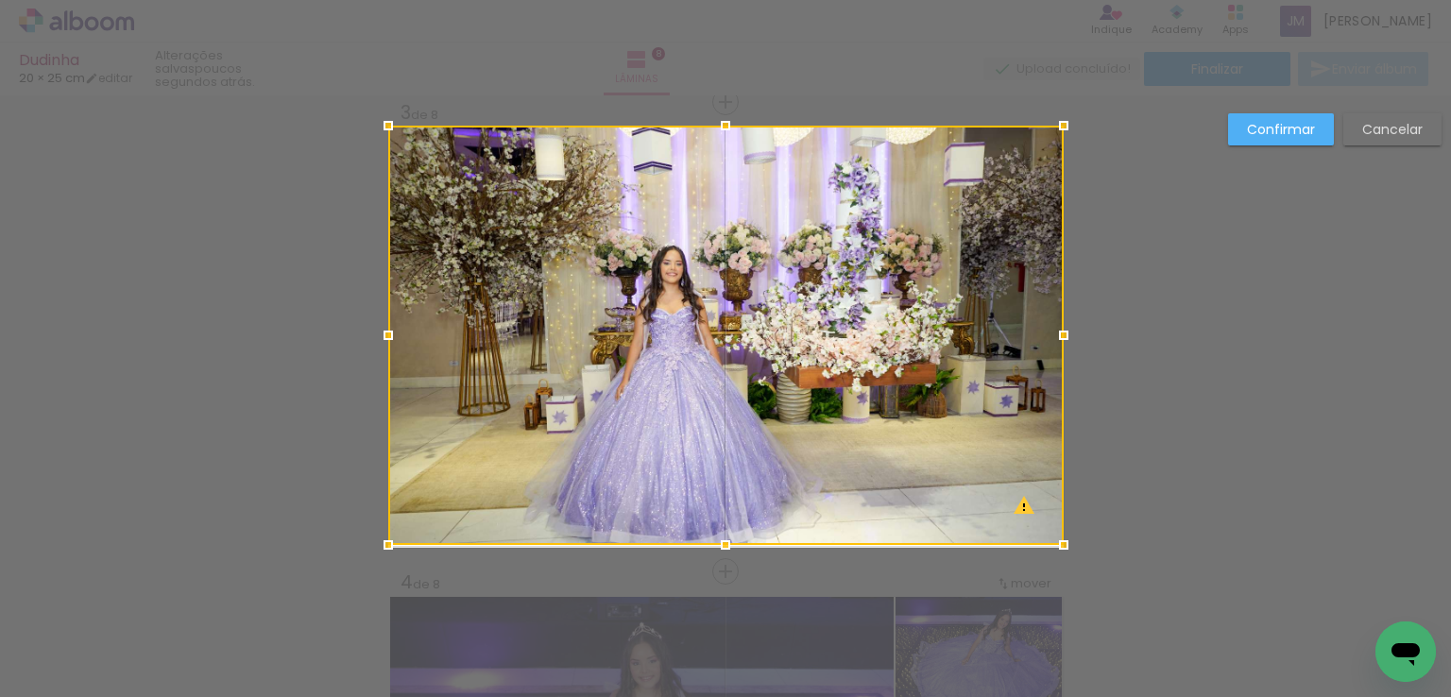
click at [0, 0] on slot "Confirmar" at bounding box center [0, 0] width 0 height 0
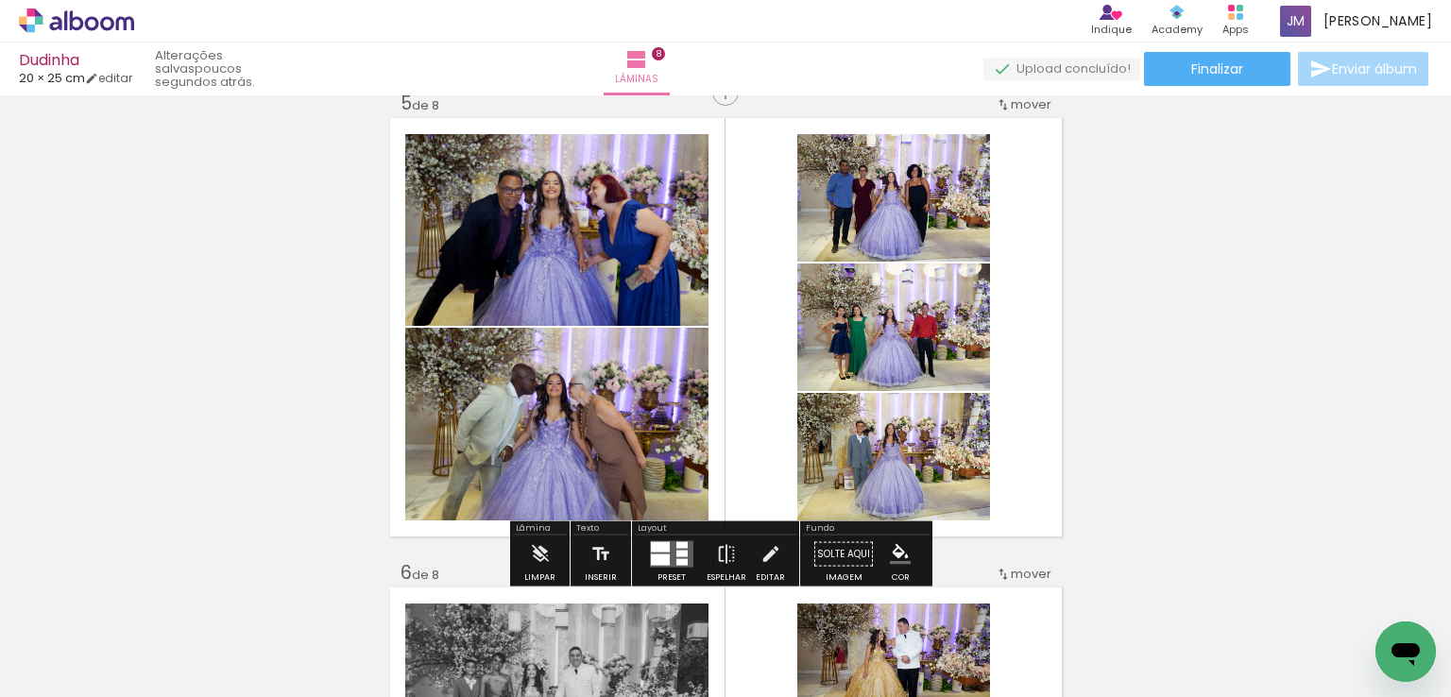
scroll to position [1909, 0]
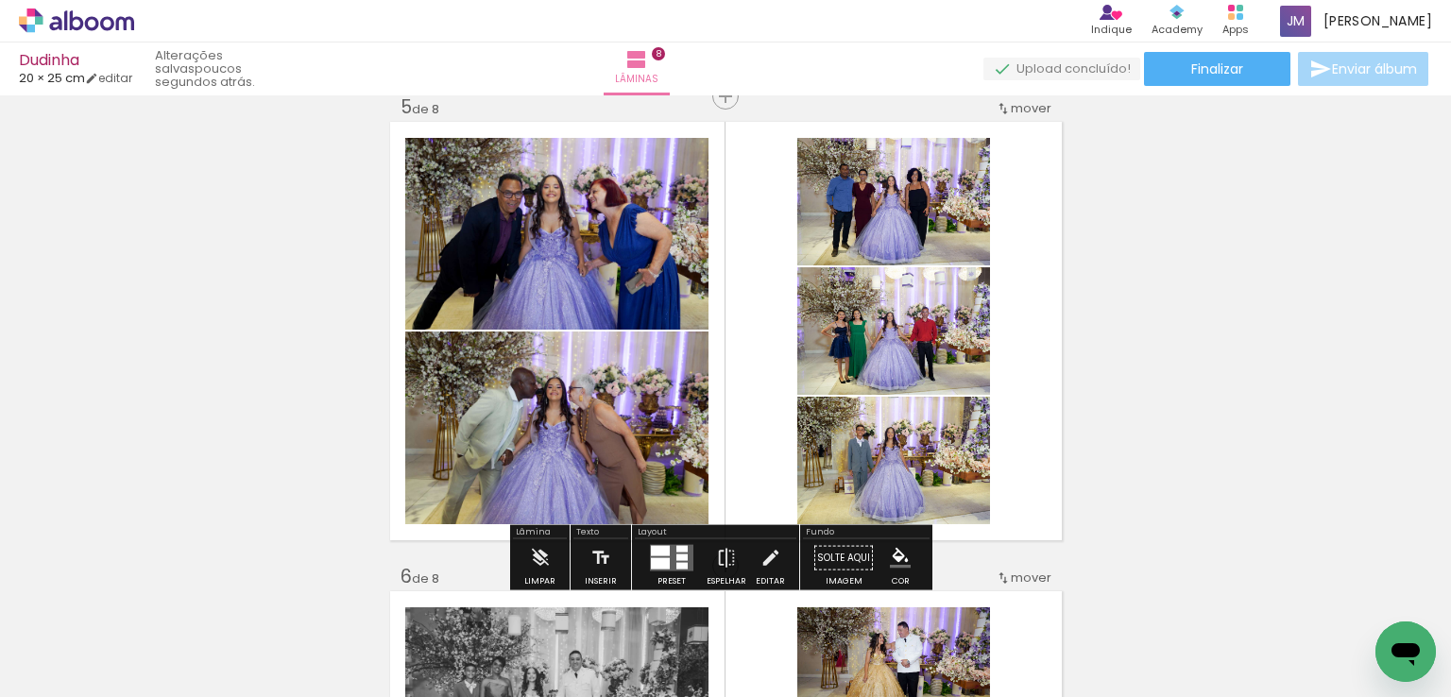
click at [669, 554] on quentale-layouter at bounding box center [671, 558] width 43 height 26
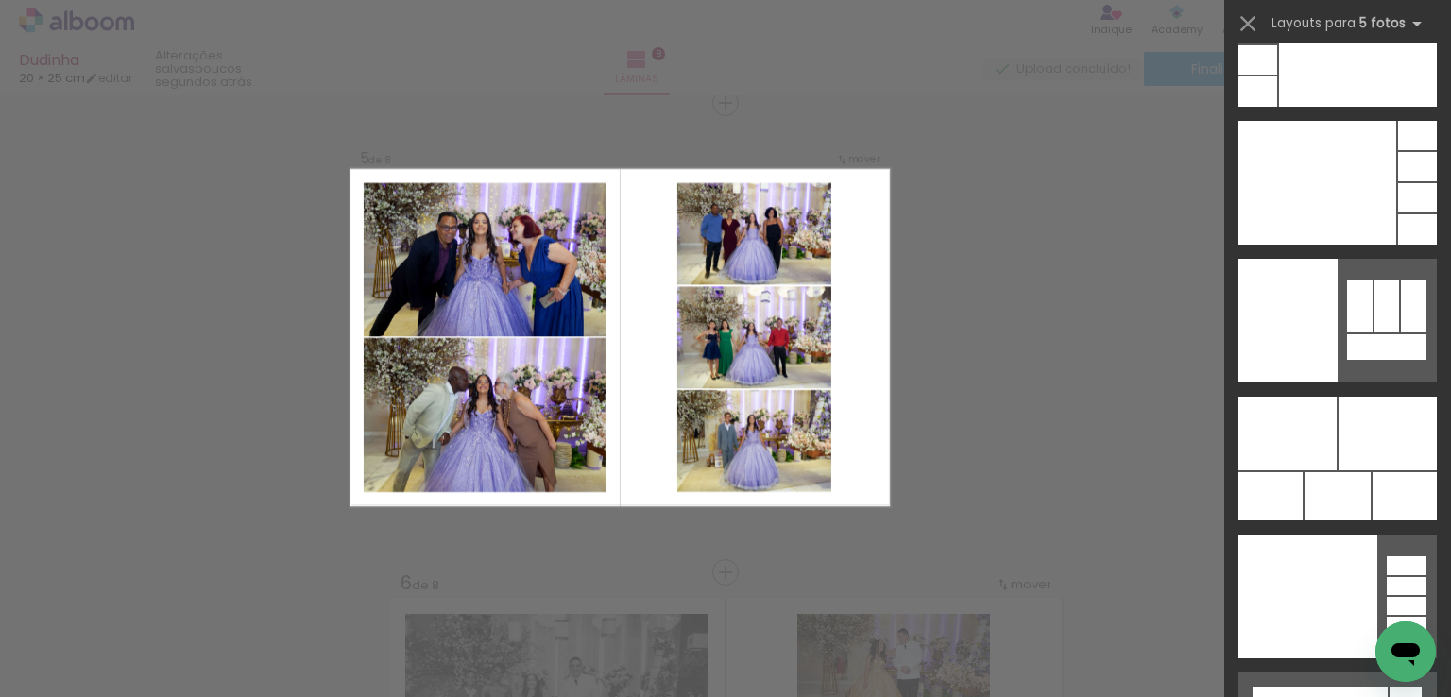
scroll to position [63632, 0]
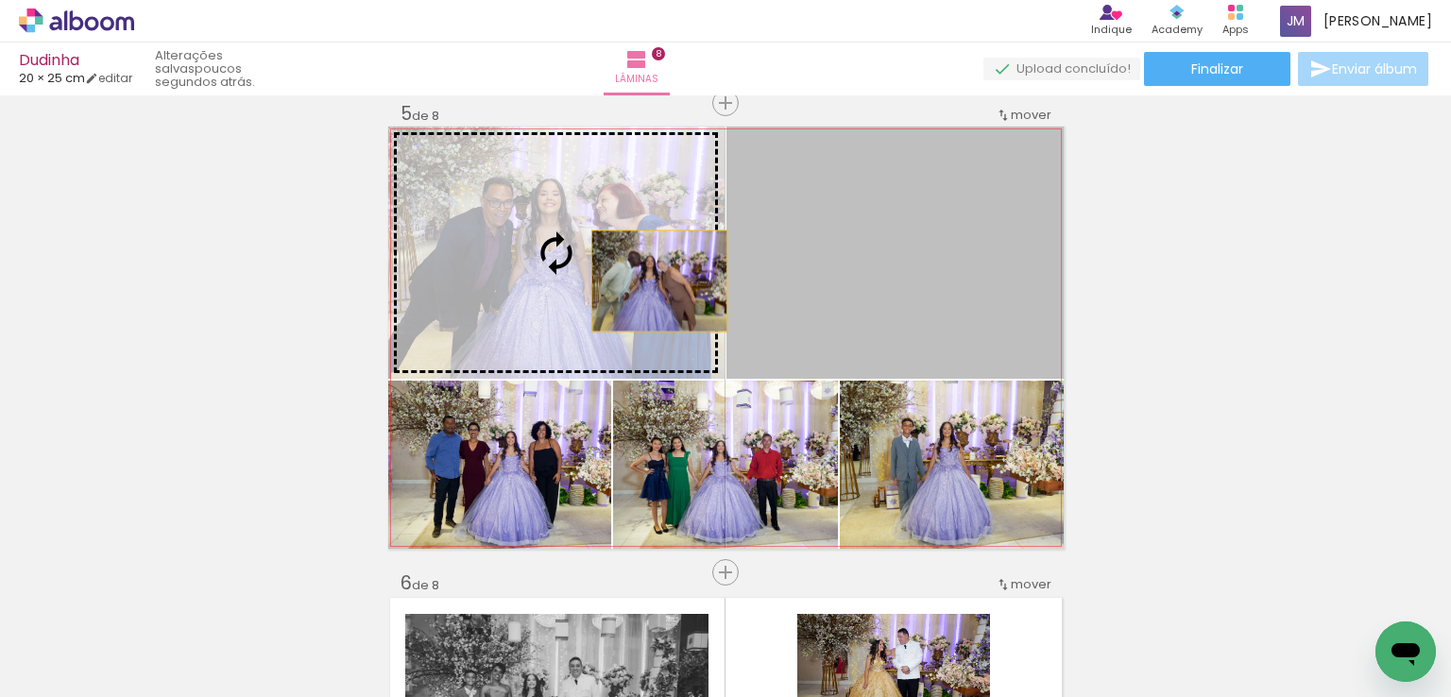
drag, startPoint x: 980, startPoint y: 302, endPoint x: 652, endPoint y: 281, distance: 328.6
click at [0, 0] on slot at bounding box center [0, 0] width 0 height 0
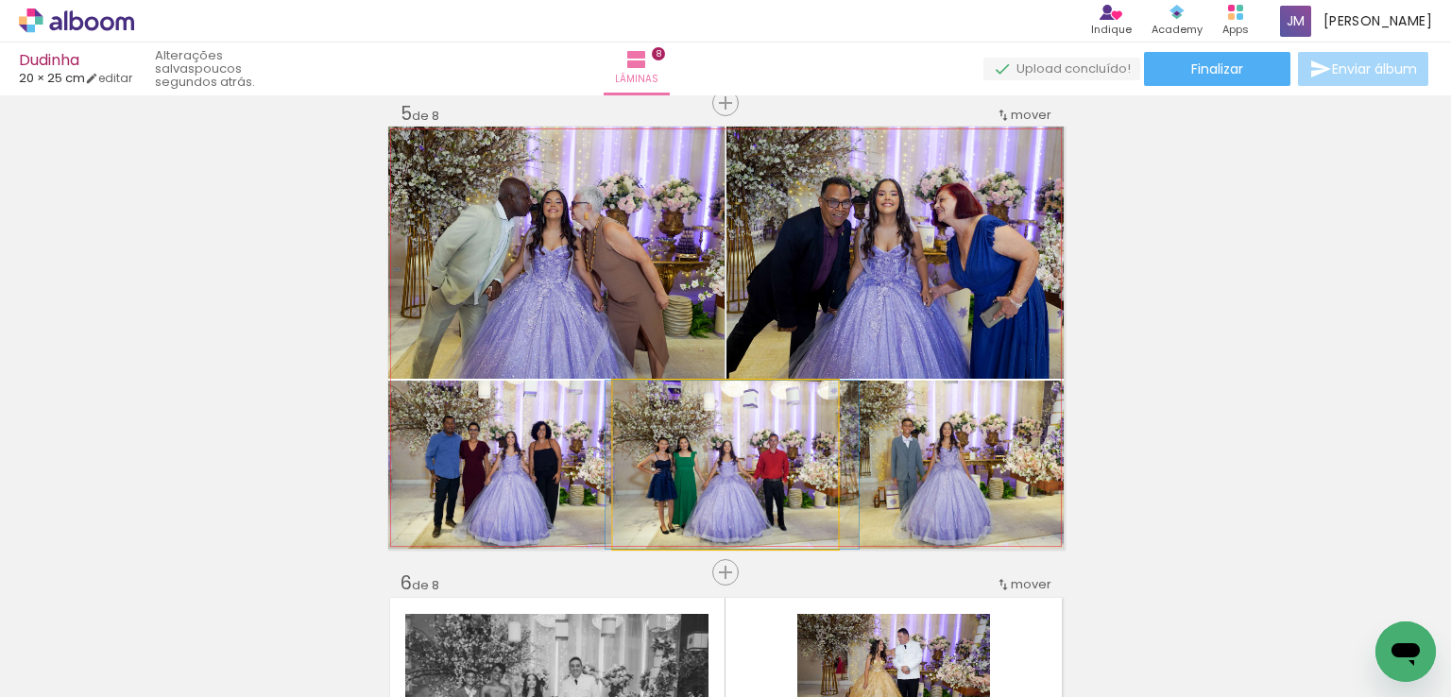
drag, startPoint x: 773, startPoint y: 505, endPoint x: 780, endPoint y: 495, distance: 11.5
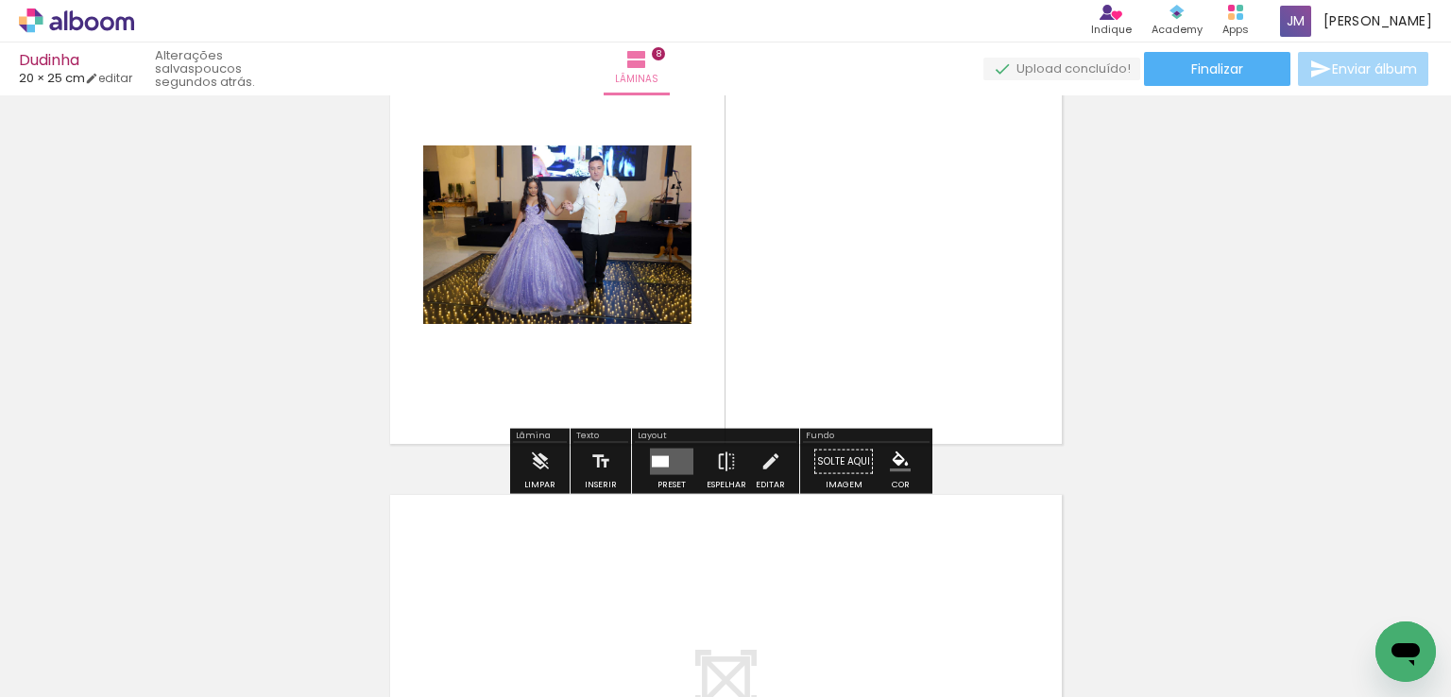
scroll to position [0, 3322]
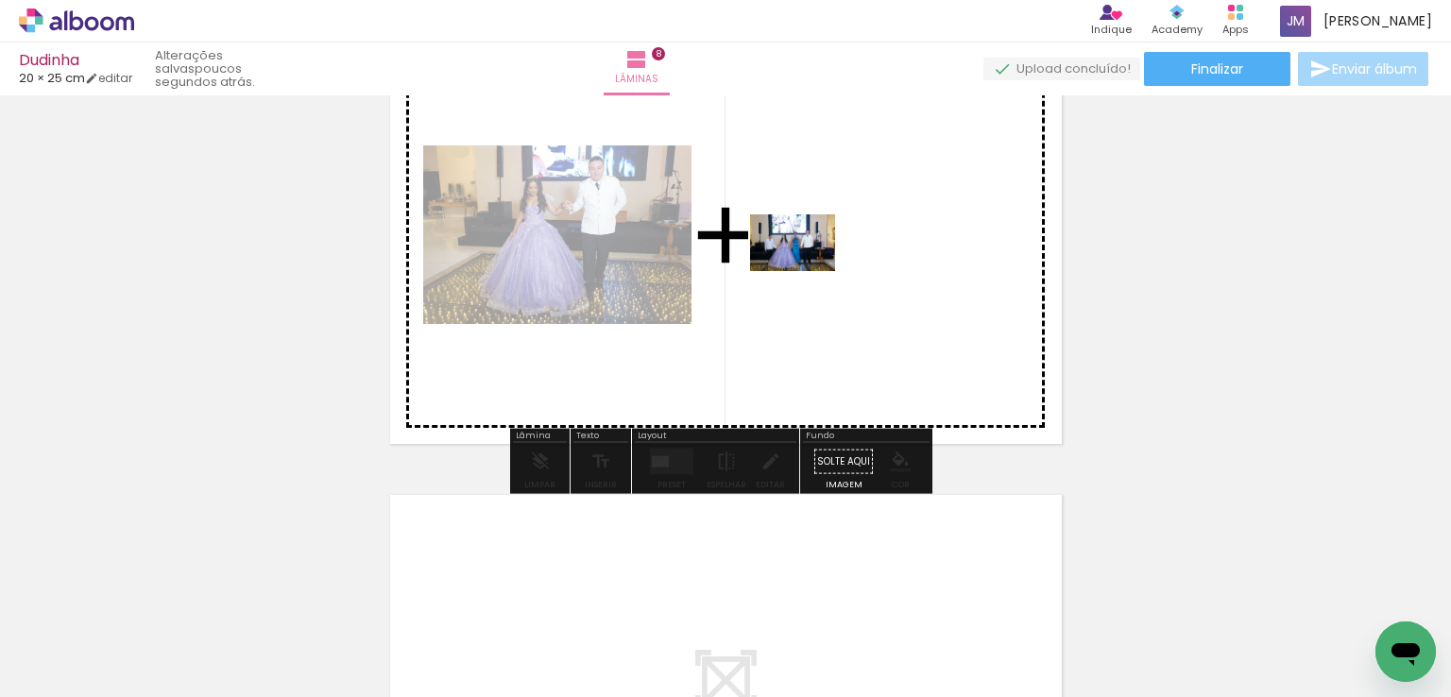
drag, startPoint x: 806, startPoint y: 500, endPoint x: 807, endPoint y: 270, distance: 229.6
click at [807, 270] on quentale-workspace at bounding box center [725, 348] width 1451 height 697
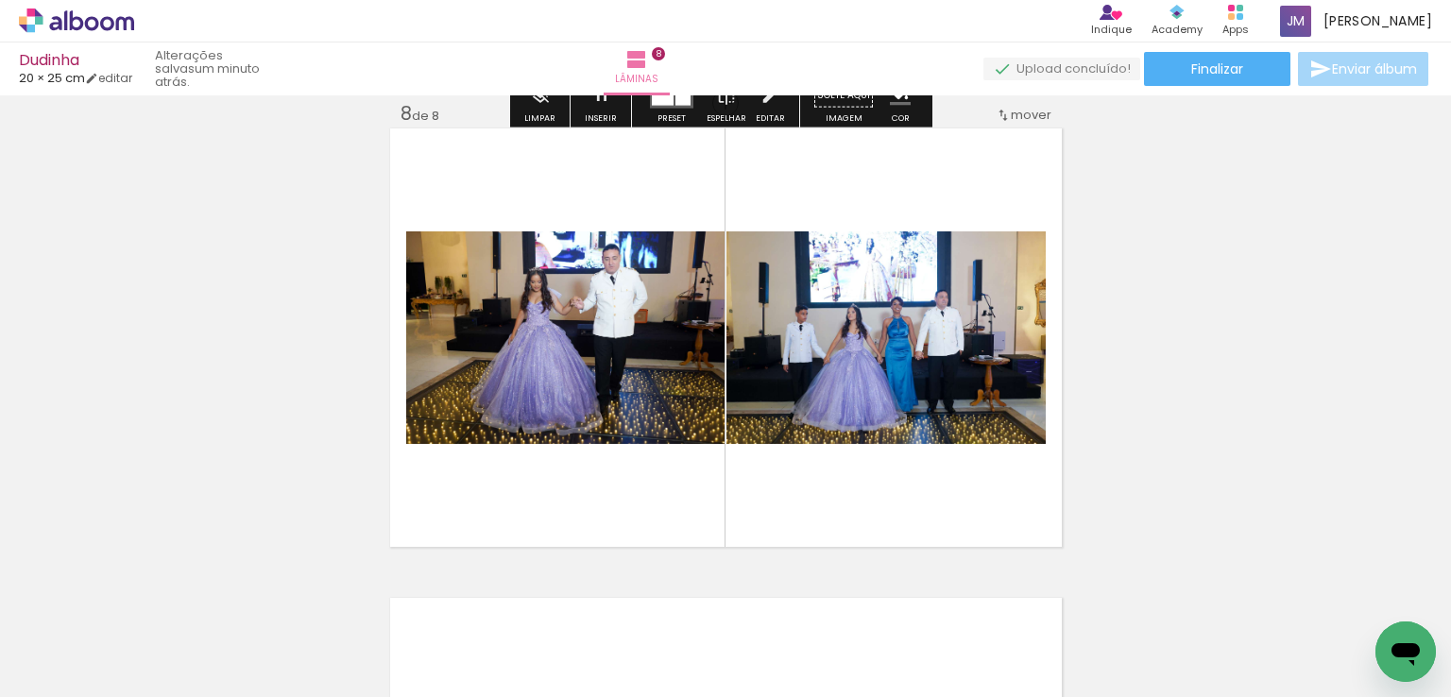
scroll to position [3319, 0]
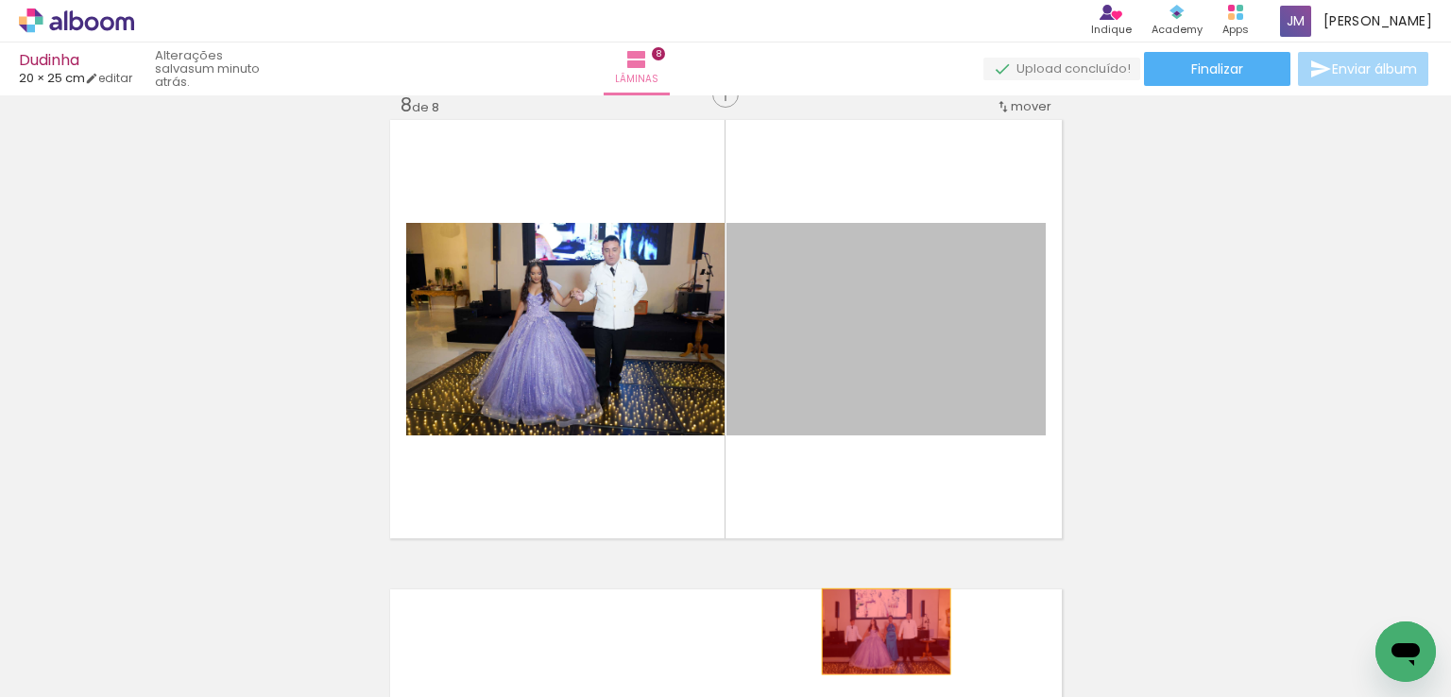
drag, startPoint x: 900, startPoint y: 390, endPoint x: 879, endPoint y: 631, distance: 241.8
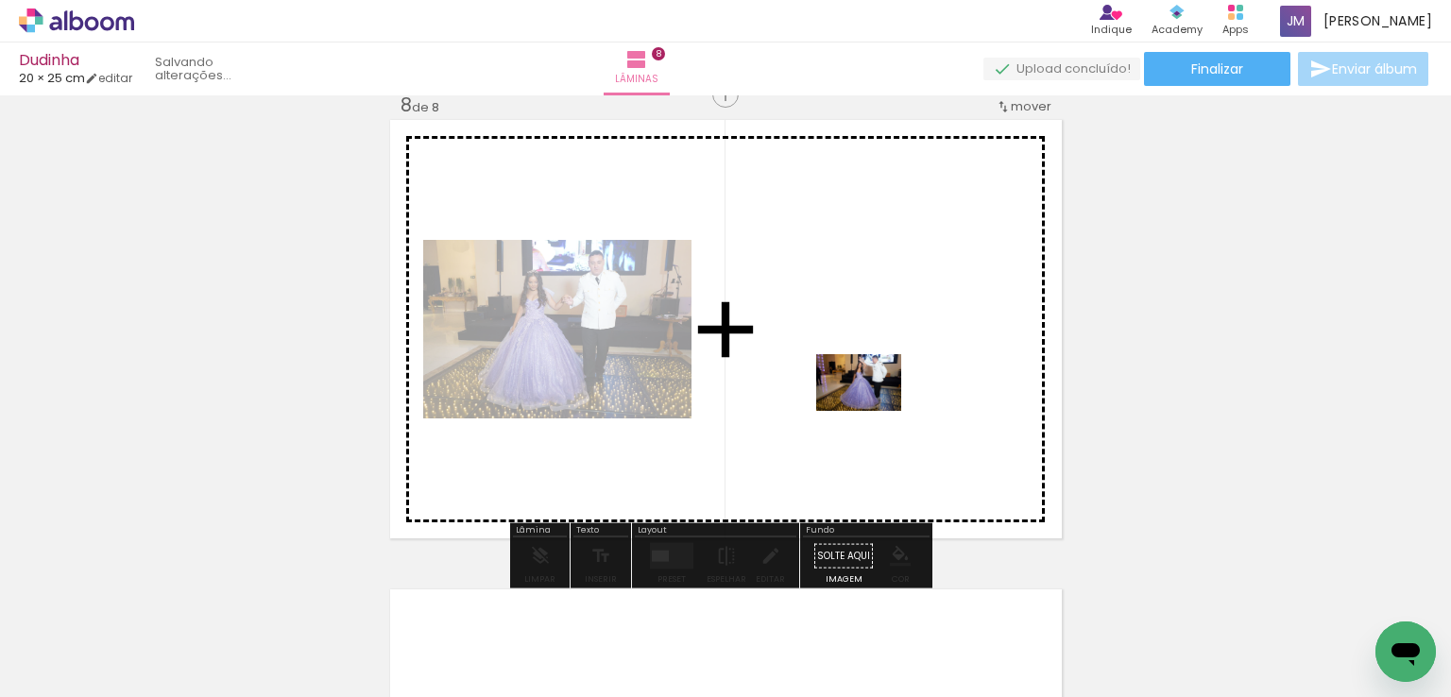
drag, startPoint x: 1004, startPoint y: 638, endPoint x: 872, endPoint y: 403, distance: 269.1
click at [872, 403] on quentale-workspace at bounding box center [725, 348] width 1451 height 697
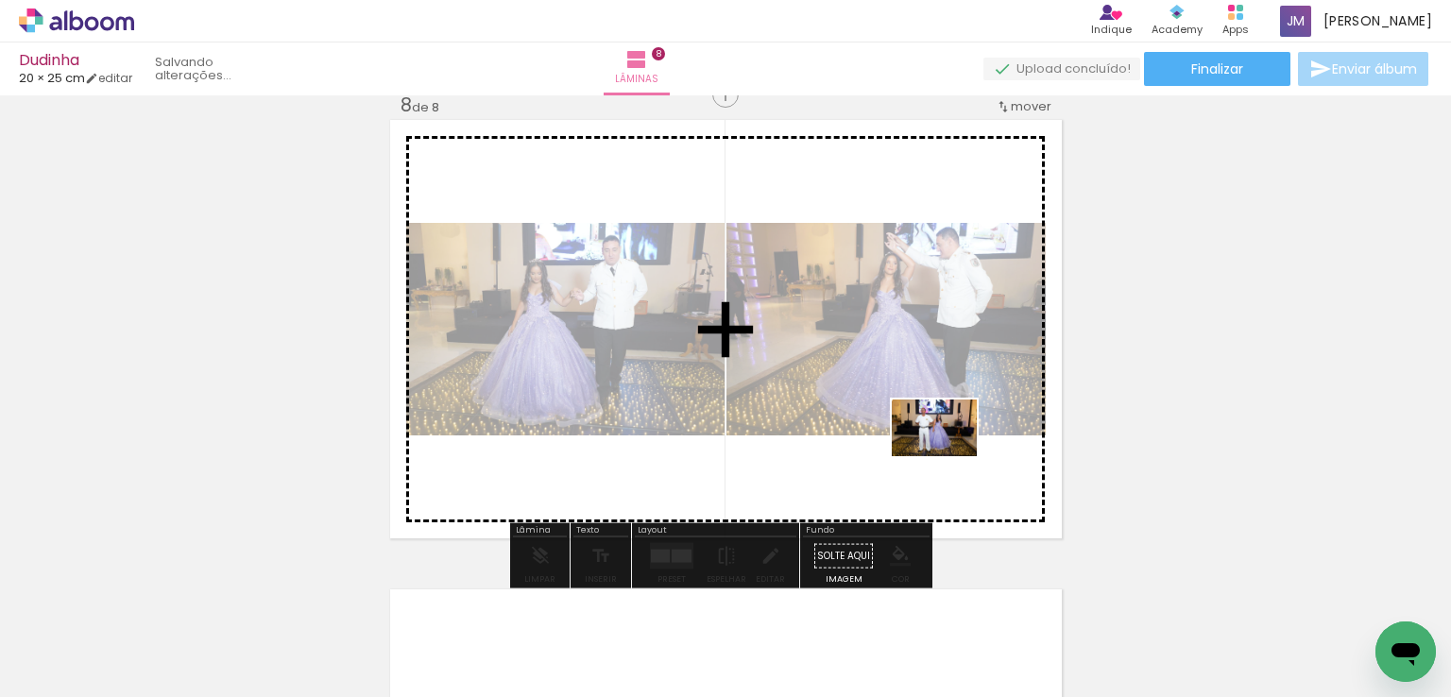
drag, startPoint x: 1107, startPoint y: 638, endPoint x: 1141, endPoint y: 661, distance: 41.4
click at [937, 436] on quentale-workspace at bounding box center [725, 348] width 1451 height 697
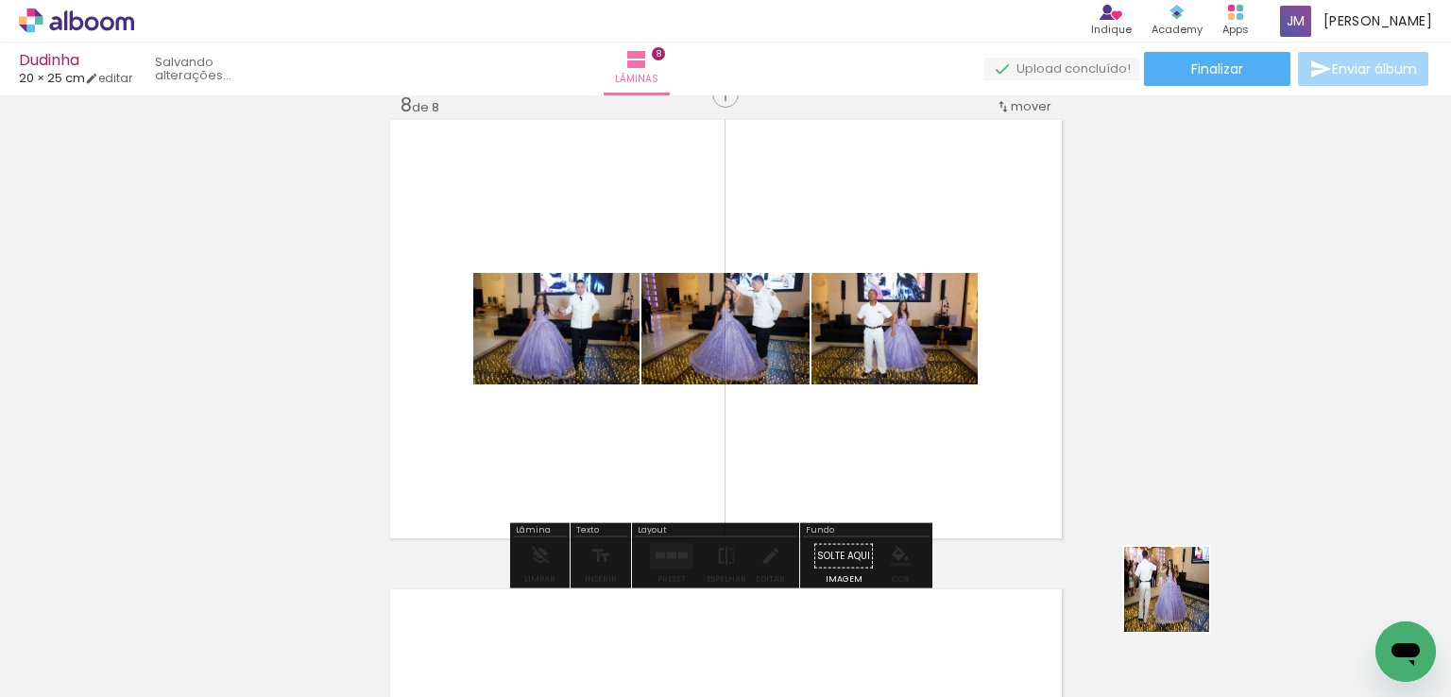
drag, startPoint x: 1198, startPoint y: 617, endPoint x: 866, endPoint y: 403, distance: 395.3
click at [866, 403] on quentale-workspace at bounding box center [725, 348] width 1451 height 697
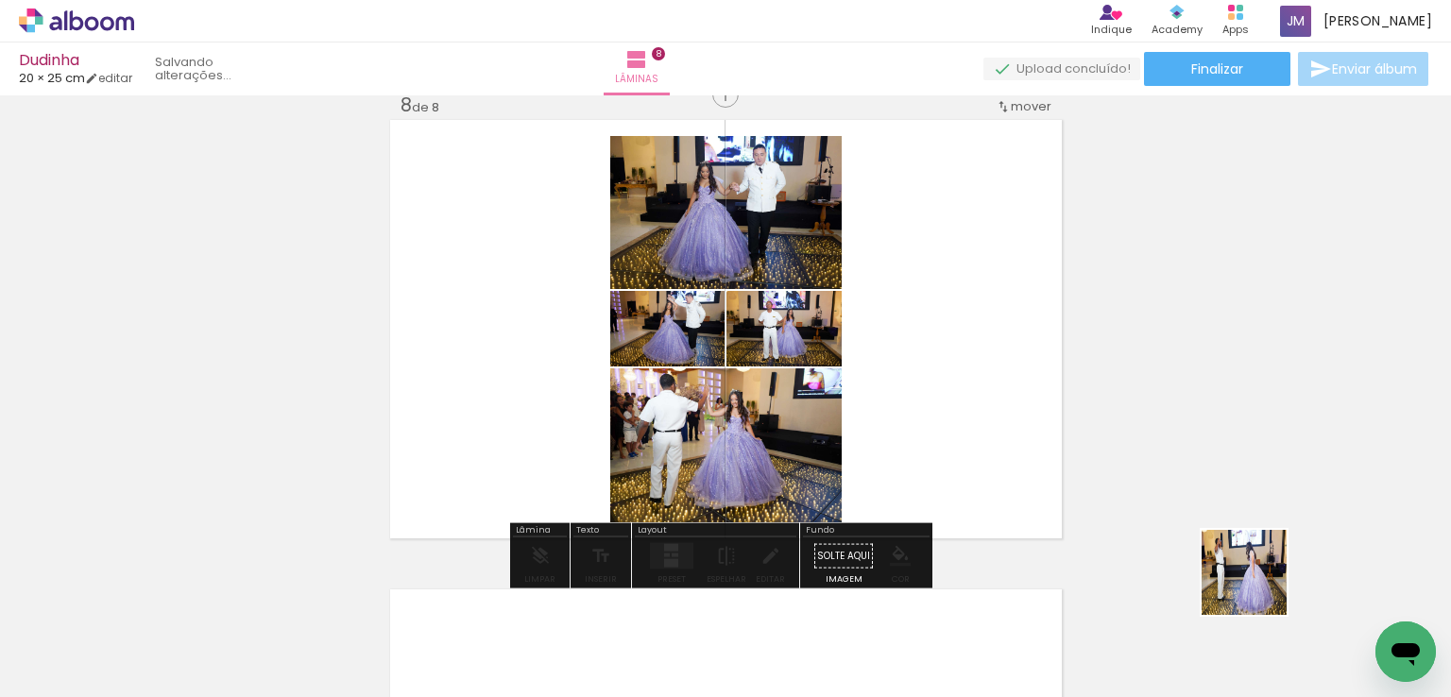
drag, startPoint x: 1315, startPoint y: 628, endPoint x: 841, endPoint y: 383, distance: 534.2
click at [841, 383] on quentale-workspace at bounding box center [725, 348] width 1451 height 697
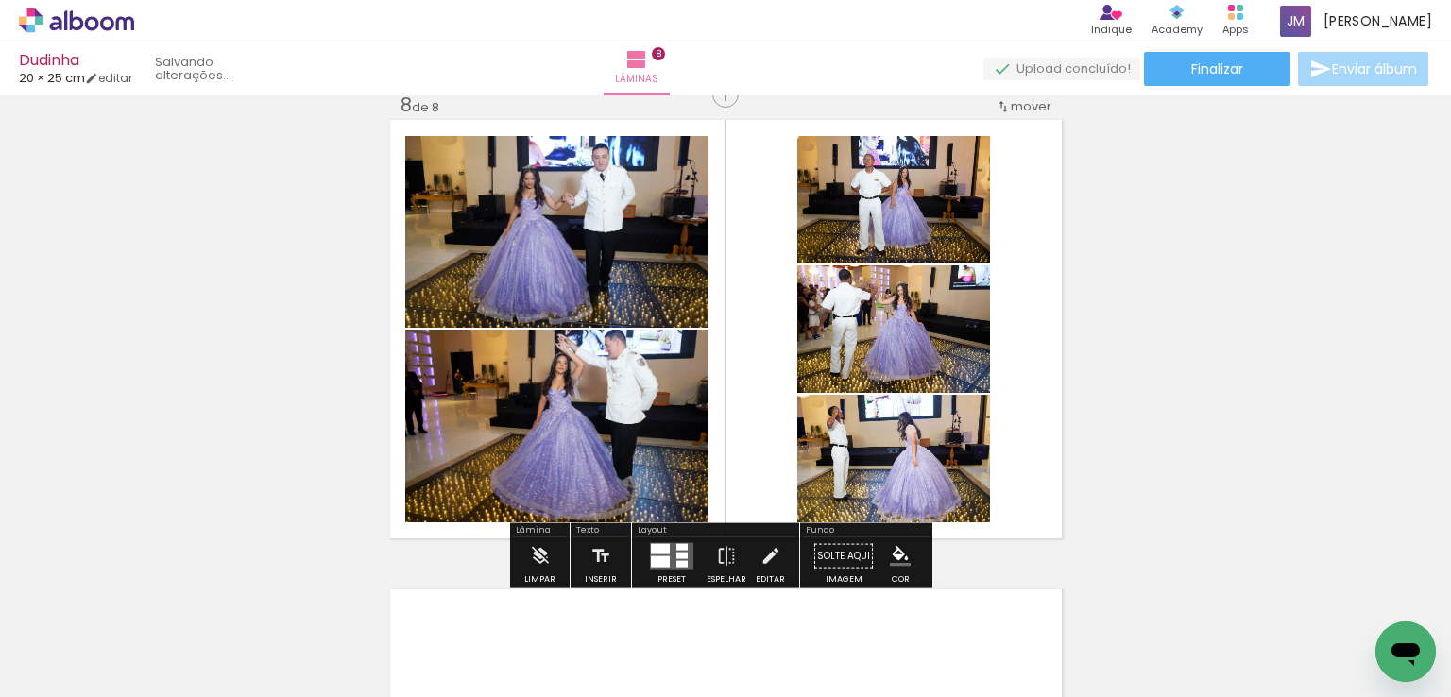
scroll to position [0, 3784]
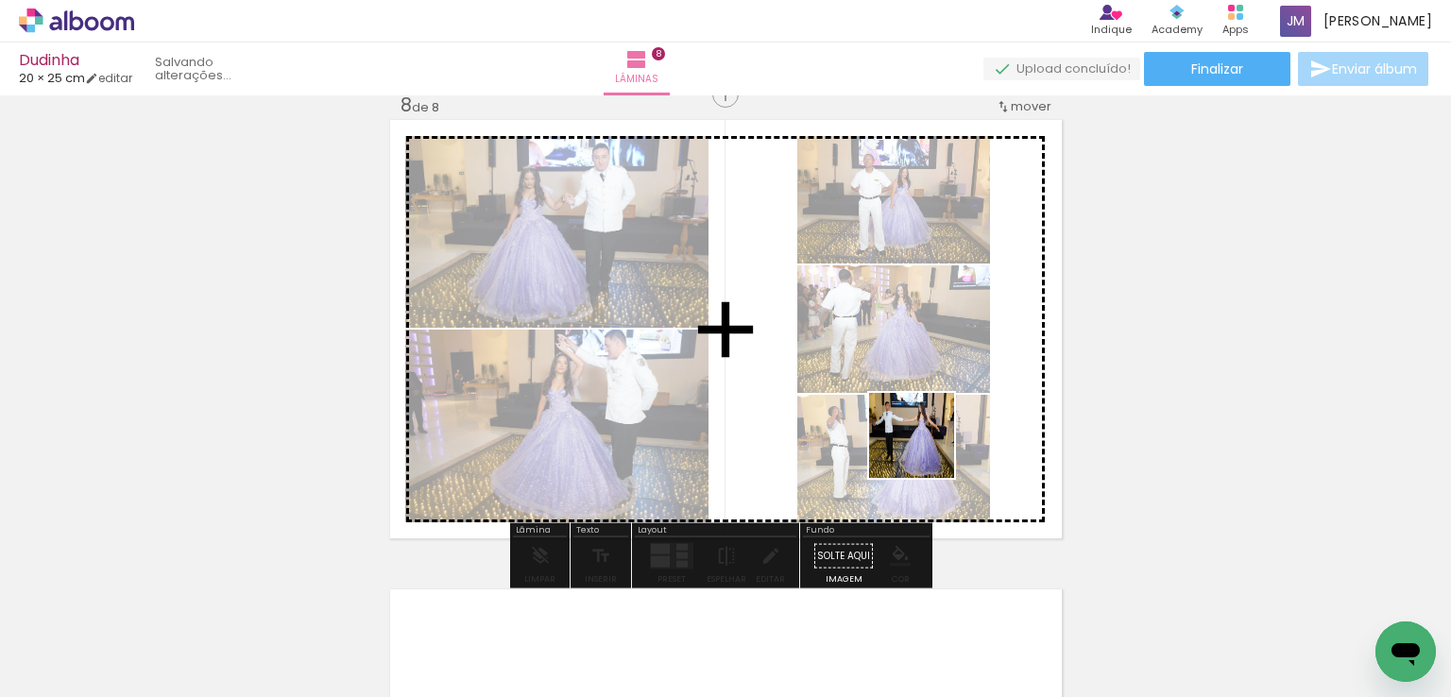
drag, startPoint x: 976, startPoint y: 613, endPoint x: 1058, endPoint y: 626, distance: 83.1
click at [925, 447] on quentale-workspace at bounding box center [725, 348] width 1451 height 697
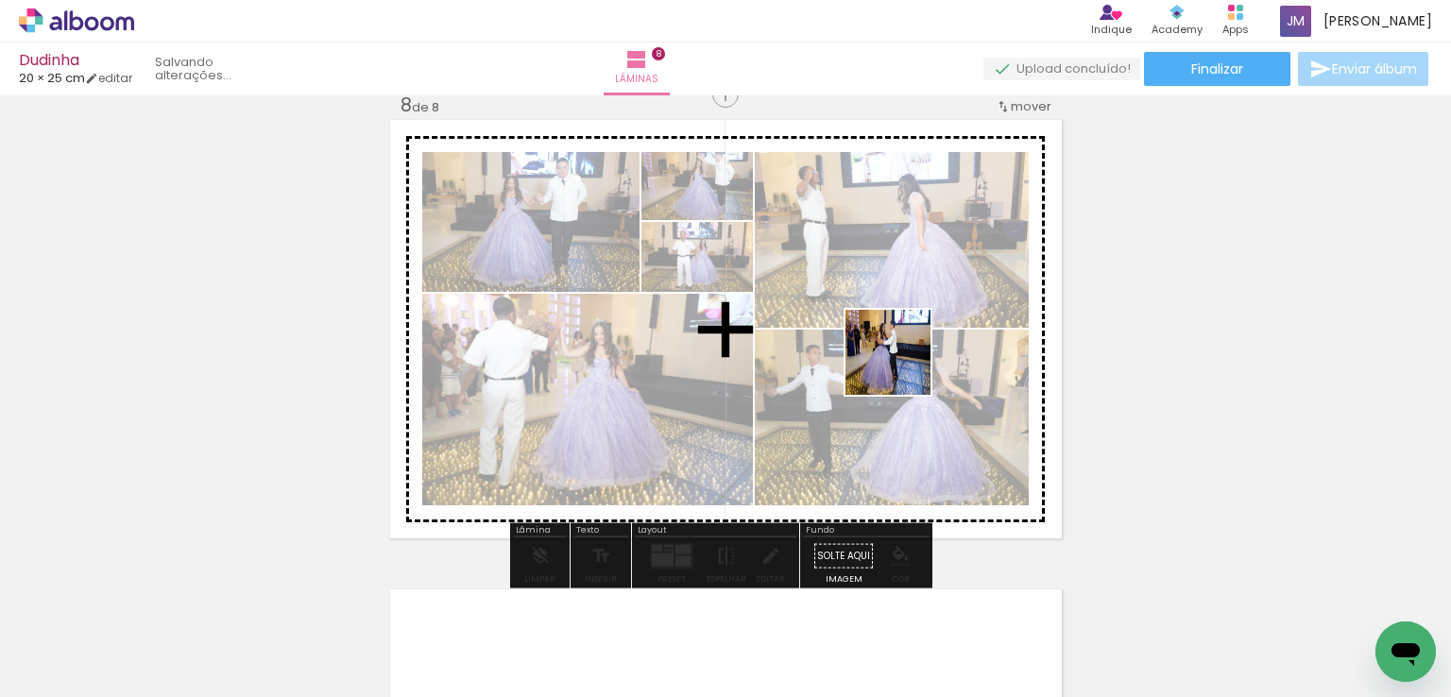
drag, startPoint x: 1067, startPoint y: 629, endPoint x: 902, endPoint y: 367, distance: 309.9
click at [902, 367] on quentale-workspace at bounding box center [725, 348] width 1451 height 697
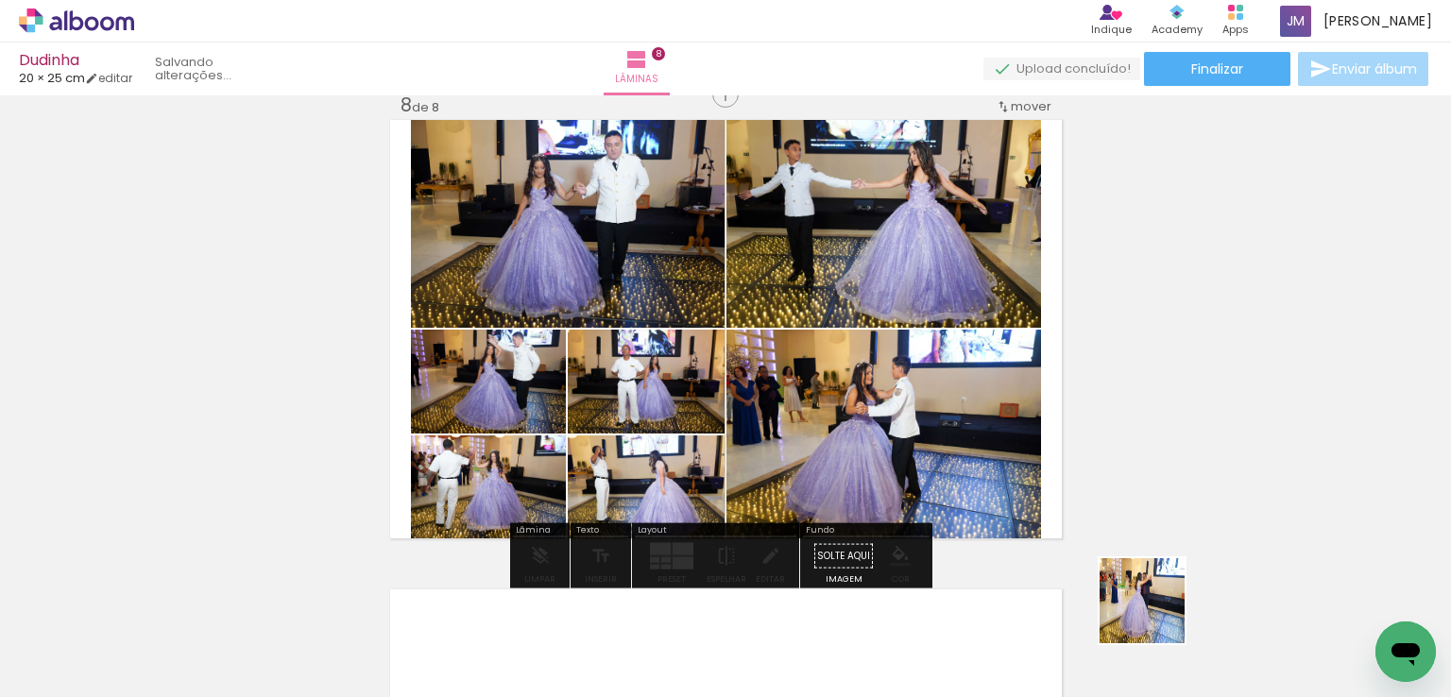
drag, startPoint x: 1157, startPoint y: 615, endPoint x: 903, endPoint y: 423, distance: 317.7
click at [903, 423] on quentale-workspace at bounding box center [725, 348] width 1451 height 697
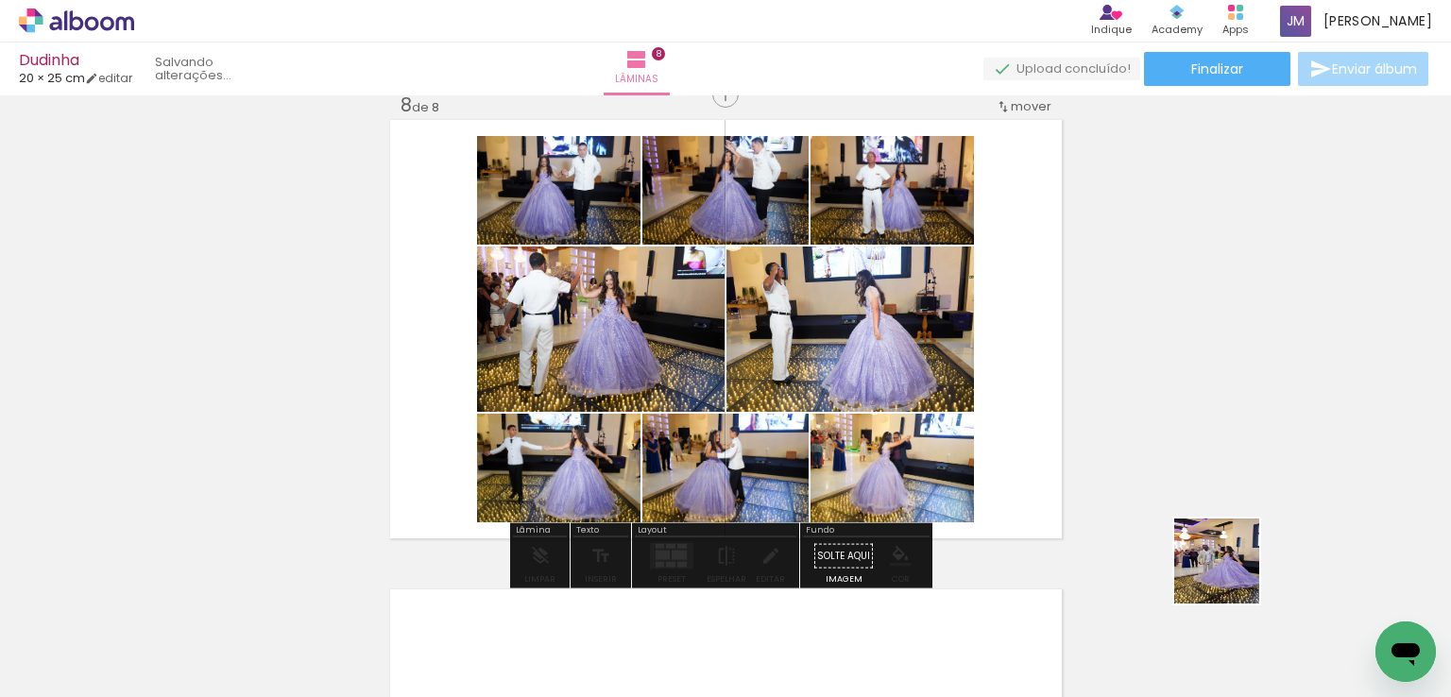
drag, startPoint x: 1256, startPoint y: 600, endPoint x: 917, endPoint y: 651, distance: 343.0
click at [990, 398] on quentale-workspace at bounding box center [725, 348] width 1451 height 697
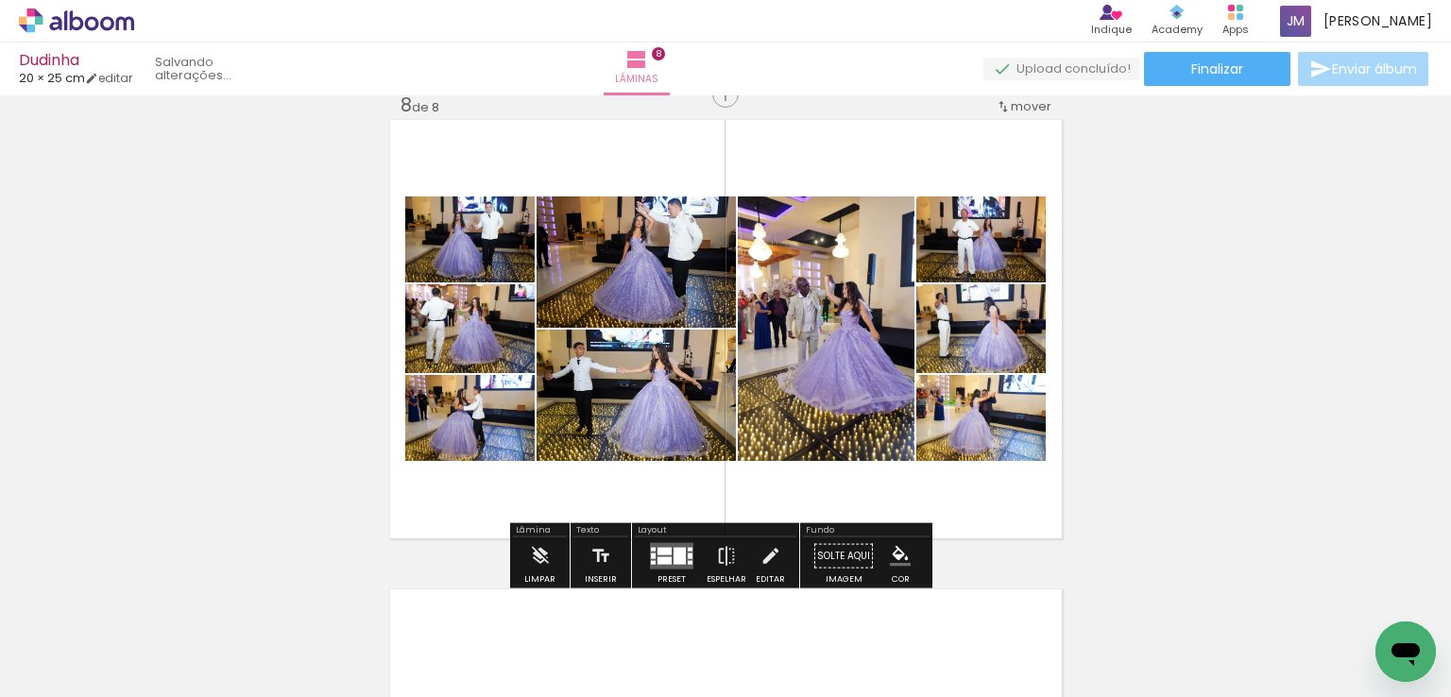
scroll to position [0, 4172]
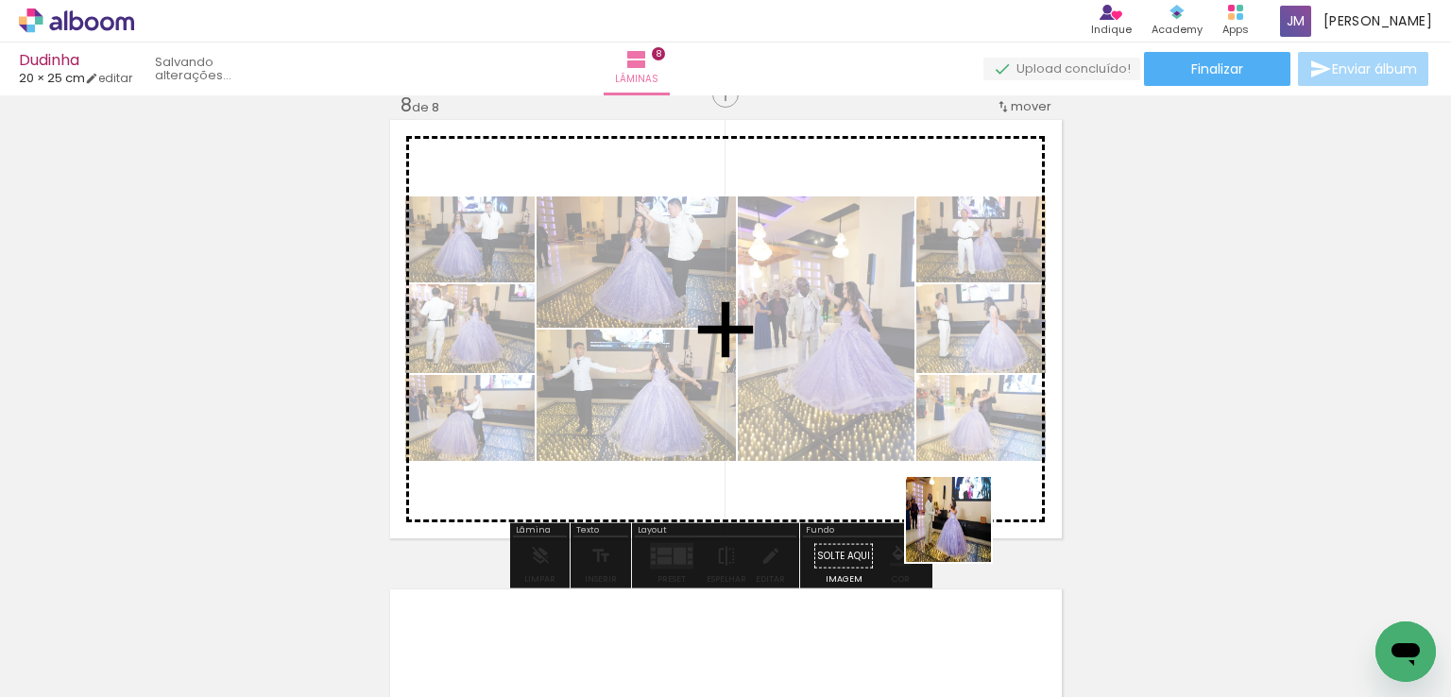
drag, startPoint x: 990, startPoint y: 623, endPoint x: 945, endPoint y: 451, distance: 177.8
click at [945, 451] on quentale-workspace at bounding box center [725, 348] width 1451 height 697
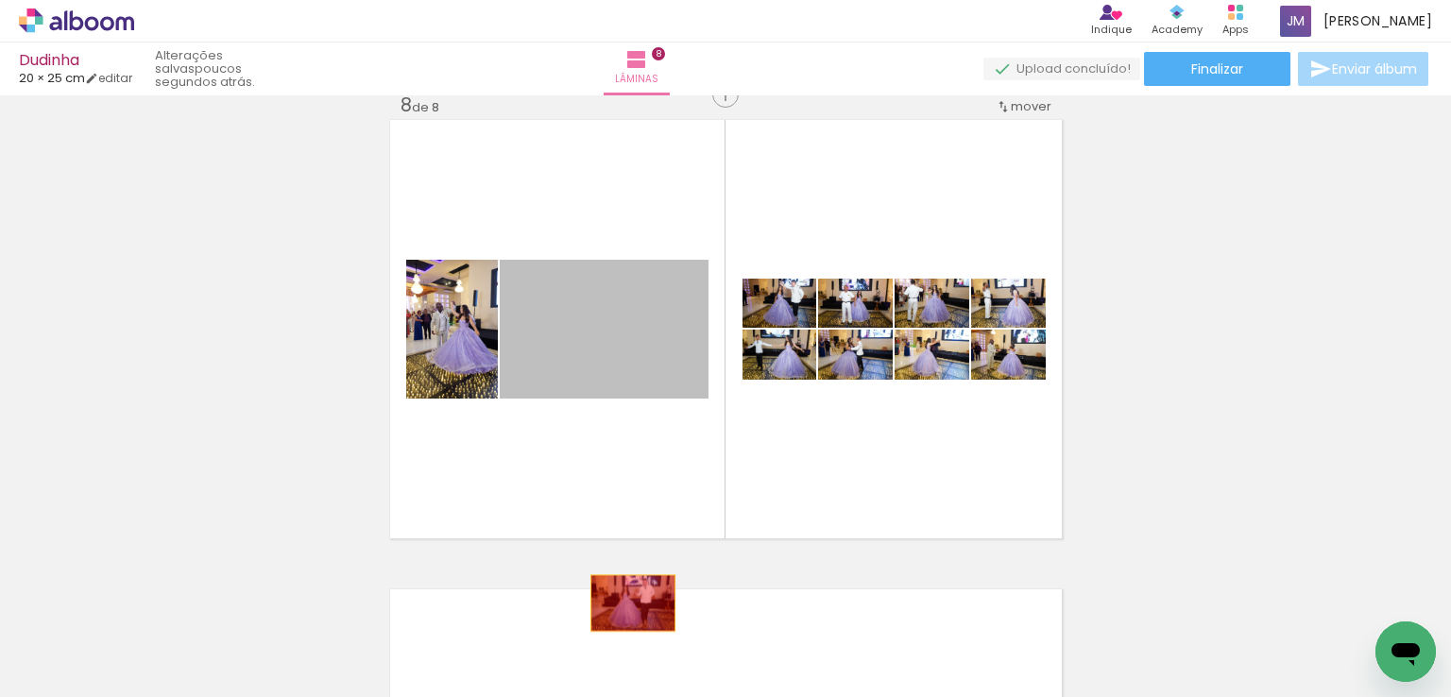
drag, startPoint x: 586, startPoint y: 352, endPoint x: 626, endPoint y: 629, distance: 279.7
click at [626, 629] on quentale-workspace at bounding box center [725, 348] width 1451 height 697
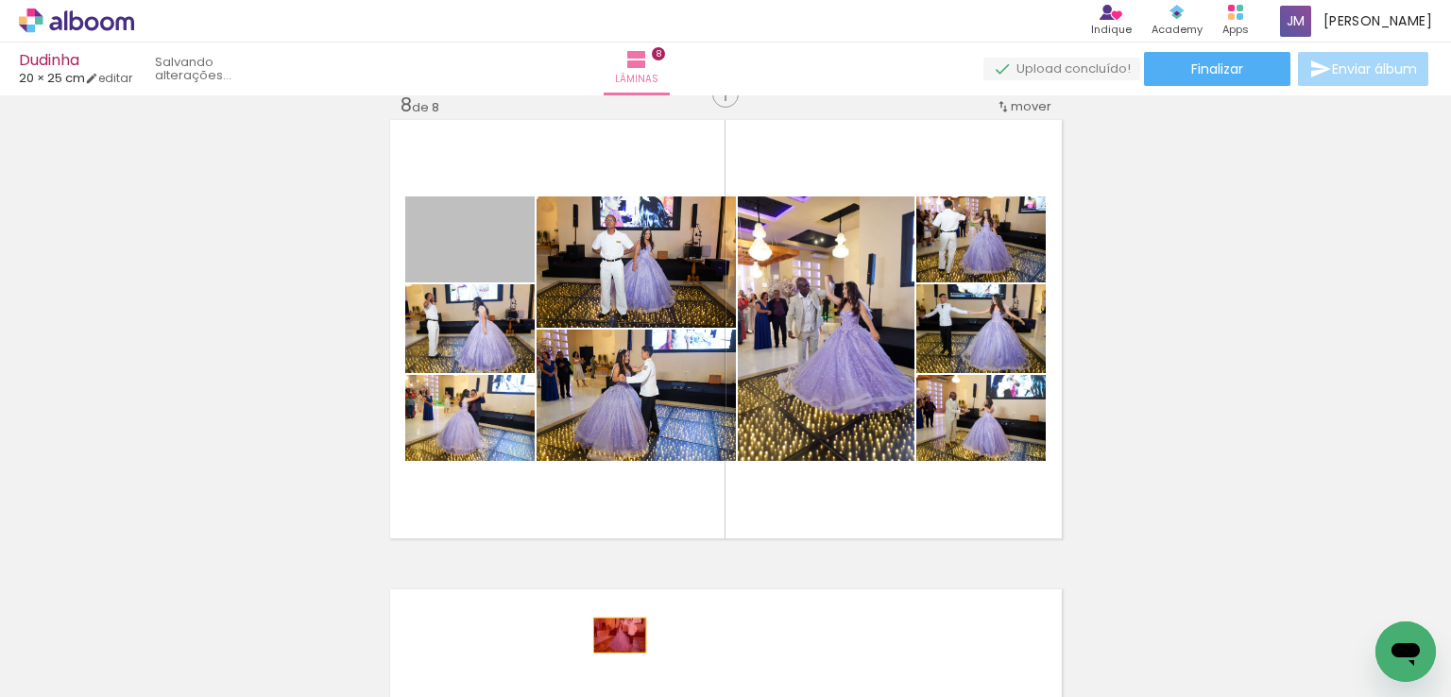
drag, startPoint x: 505, startPoint y: 255, endPoint x: 967, endPoint y: 497, distance: 521.5
click at [612, 636] on quentale-workspace at bounding box center [725, 348] width 1451 height 697
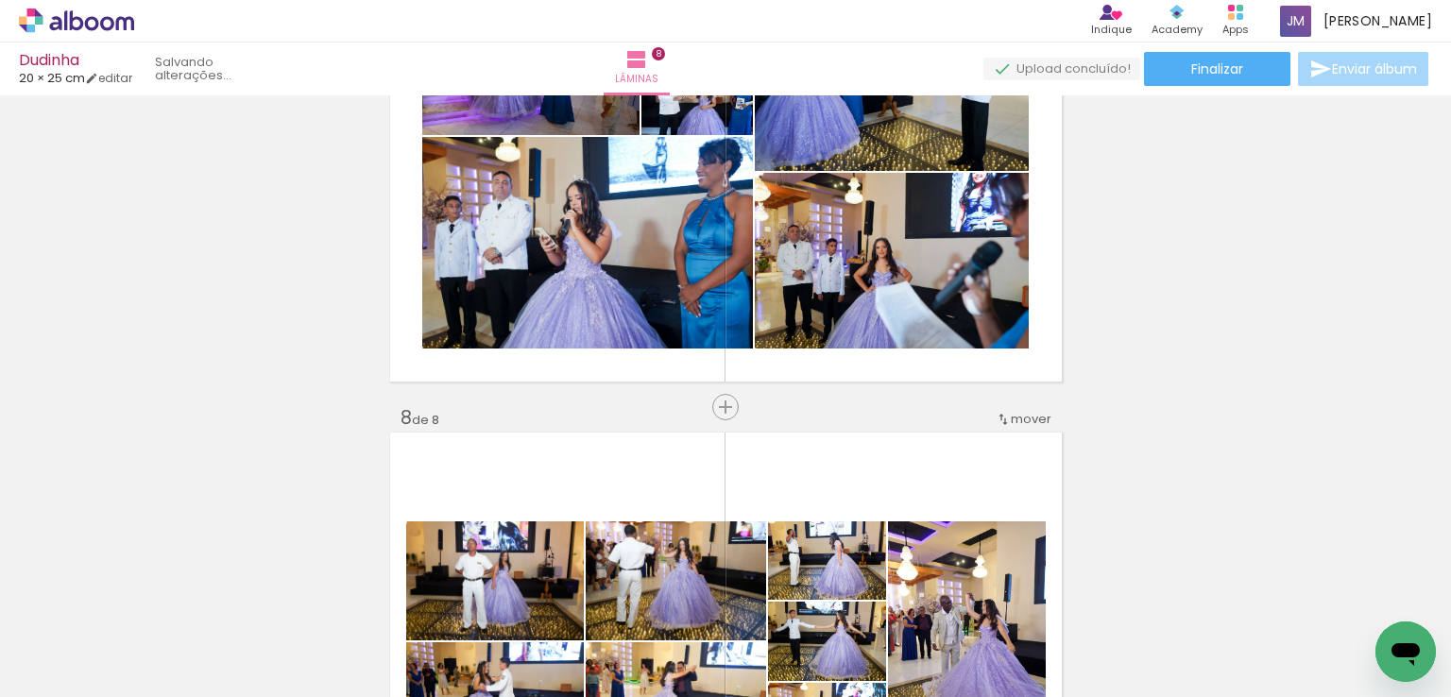
scroll to position [2941, 0]
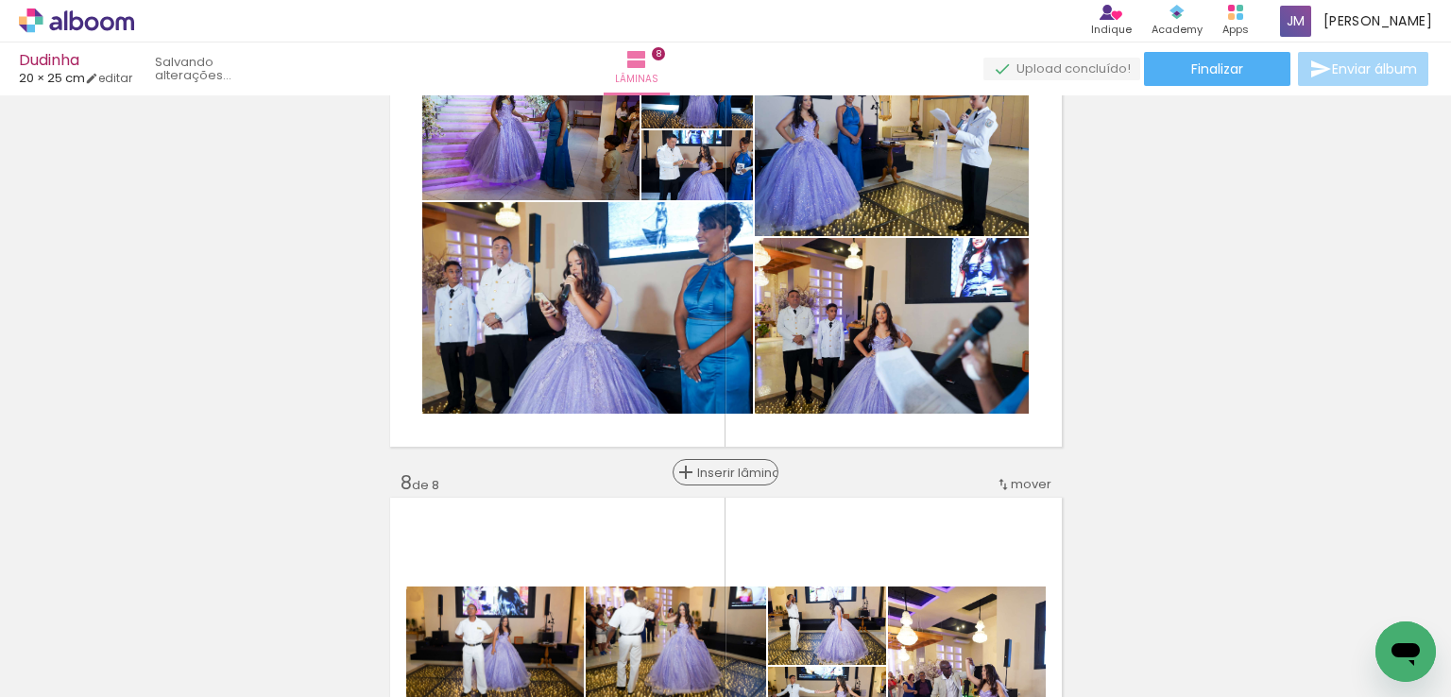
click at [718, 471] on span "Inserir lâmina" at bounding box center [734, 473] width 74 height 12
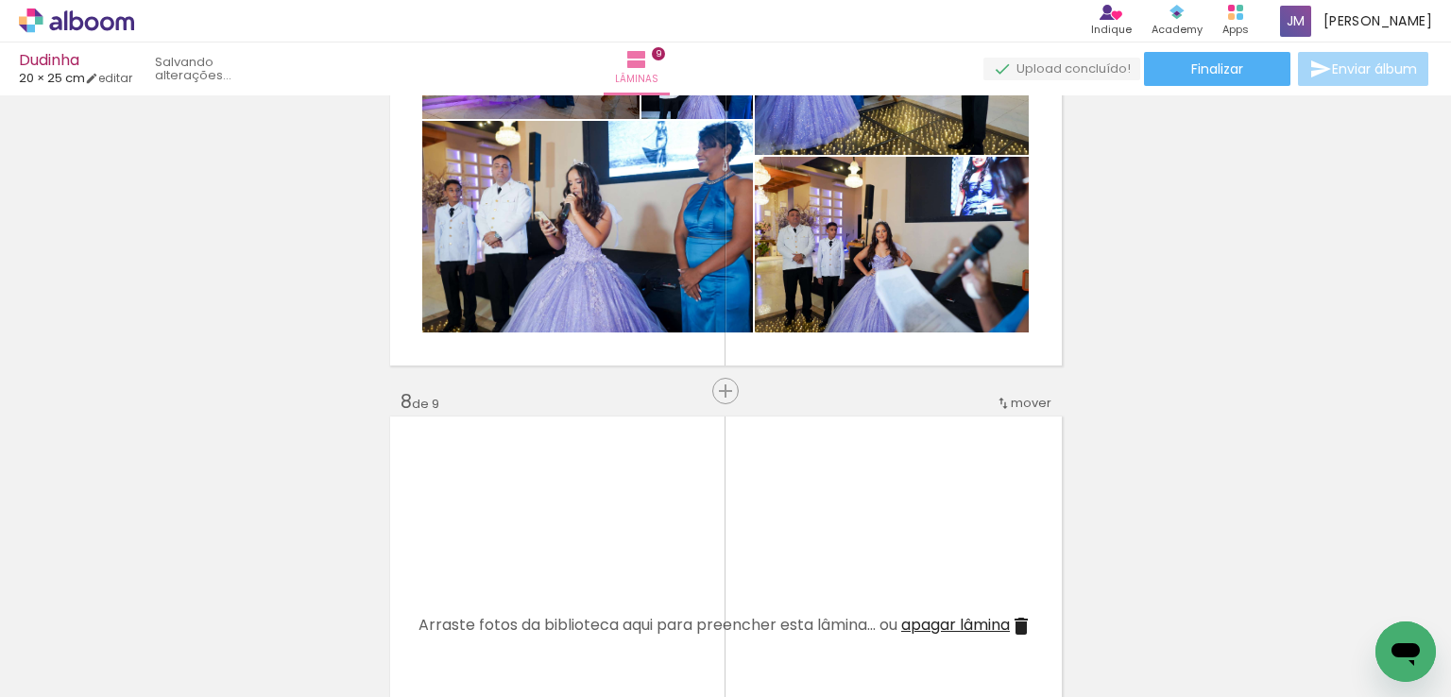
scroll to position [3130, 0]
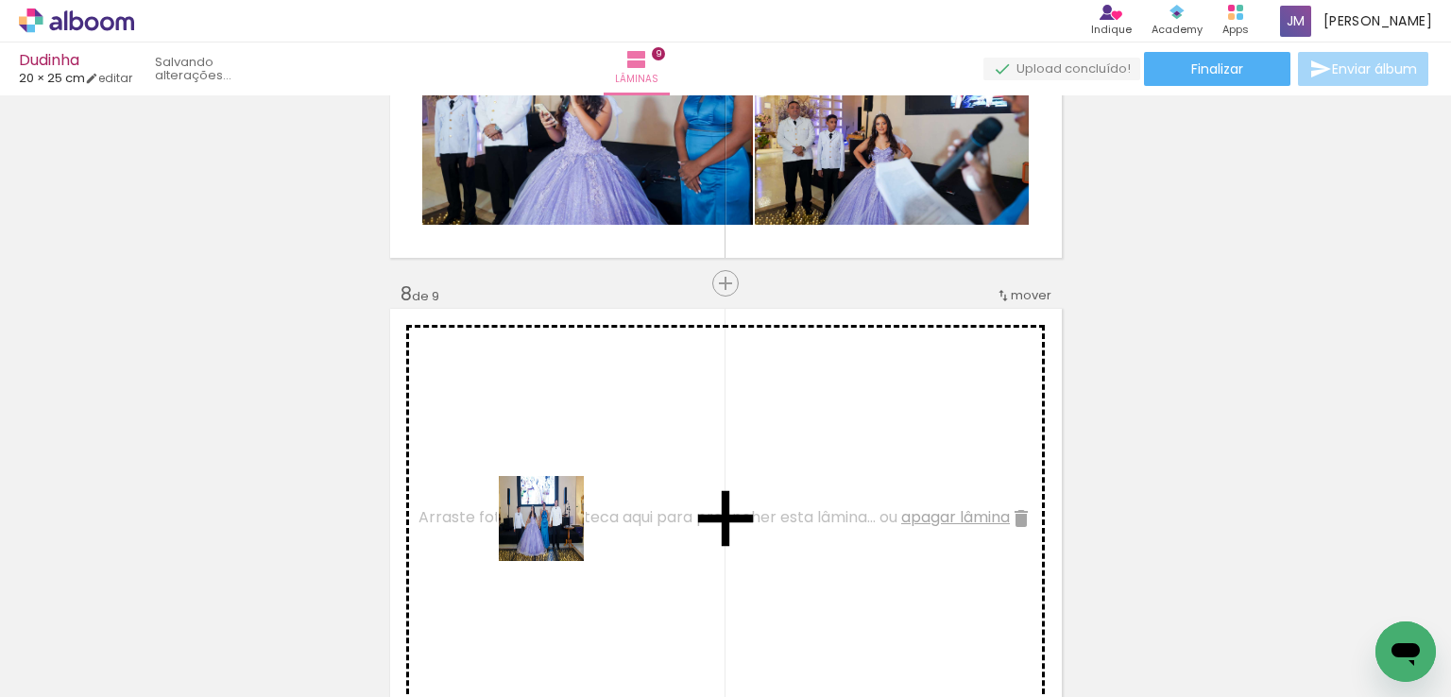
drag, startPoint x: 556, startPoint y: 533, endPoint x: 546, endPoint y: 466, distance: 67.7
click at [546, 466] on quentale-workspace at bounding box center [725, 348] width 1451 height 697
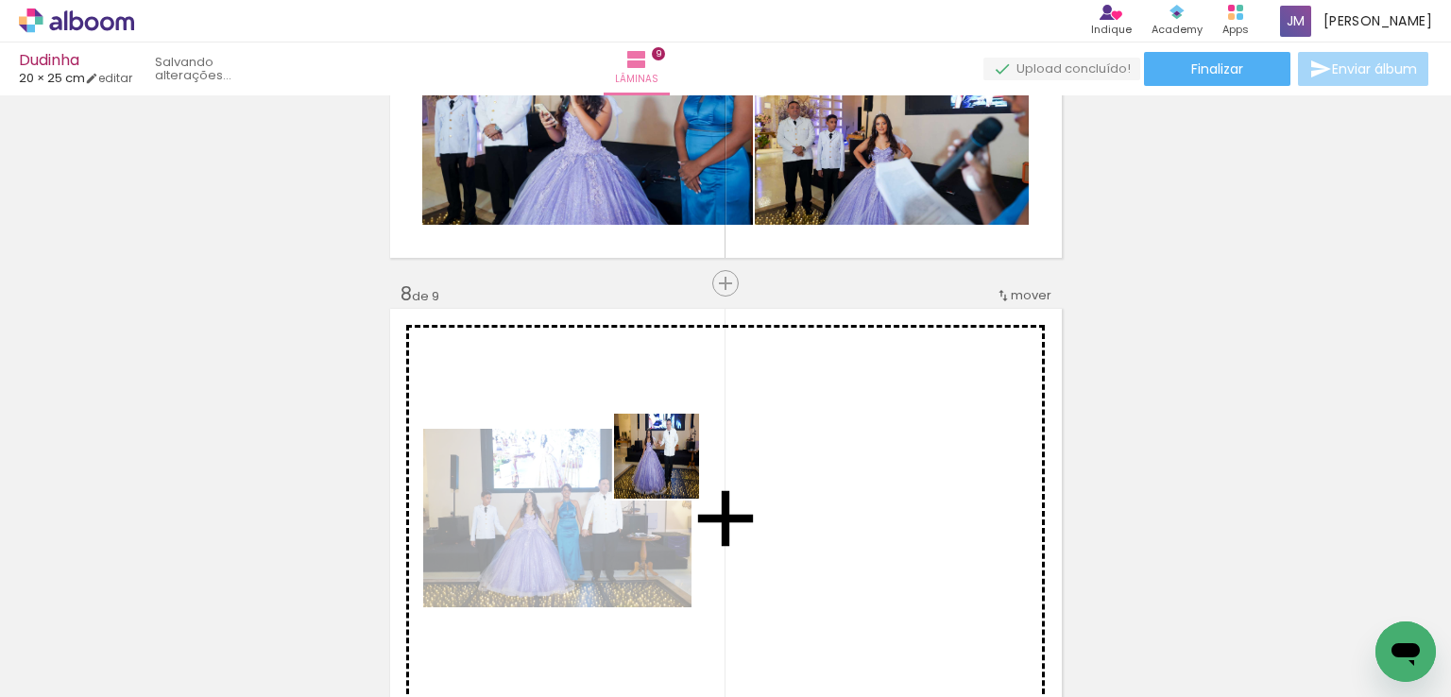
drag, startPoint x: 667, startPoint y: 491, endPoint x: 671, endPoint y: 471, distance: 21.1
click at [671, 471] on quentale-workspace at bounding box center [725, 348] width 1451 height 697
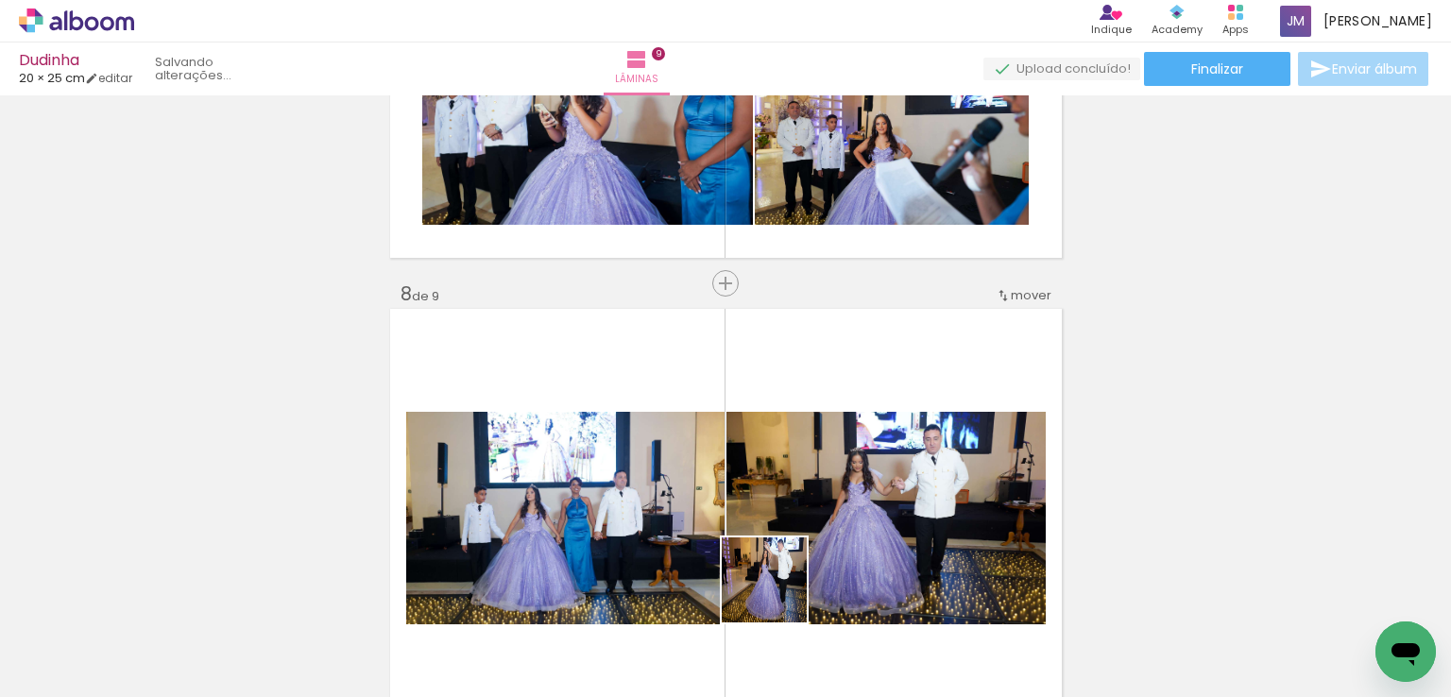
drag, startPoint x: 774, startPoint y: 647, endPoint x: 871, endPoint y: 688, distance: 105.5
click at [786, 461] on quentale-workspace at bounding box center [725, 348] width 1451 height 697
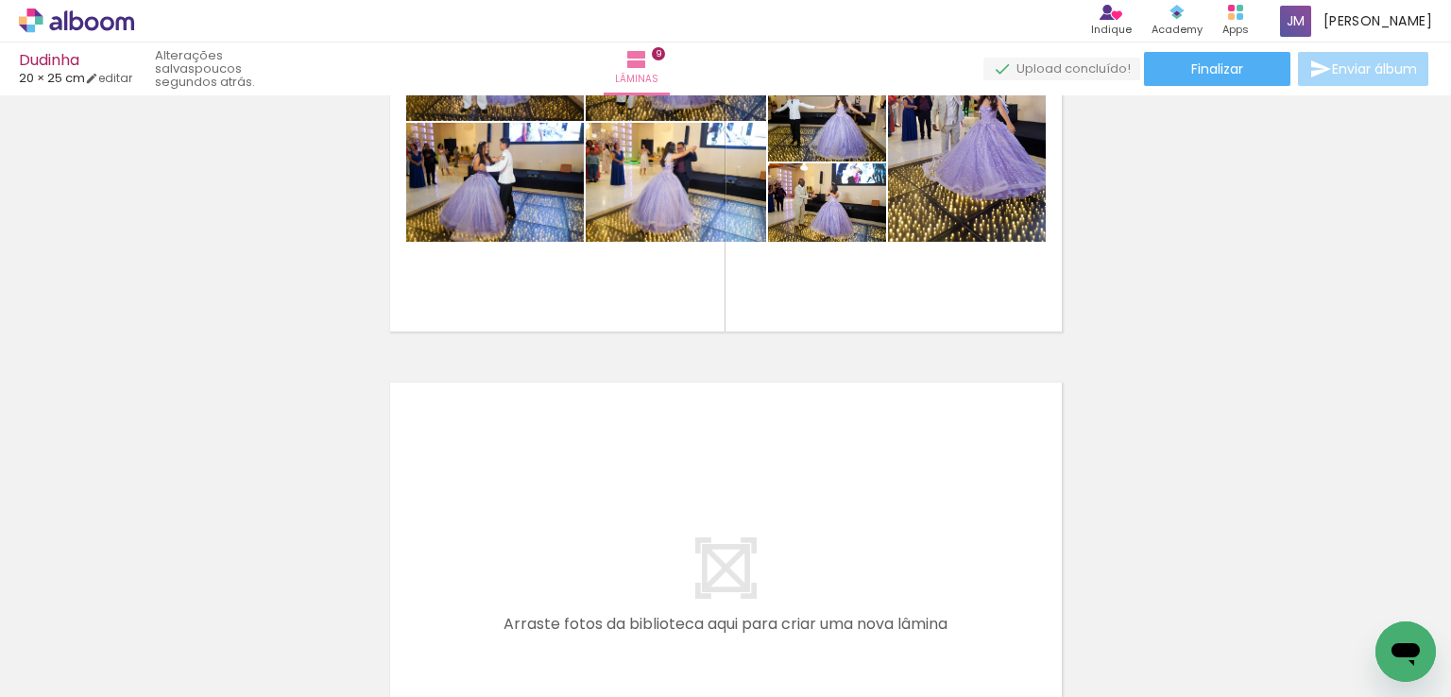
scroll to position [4075, 0]
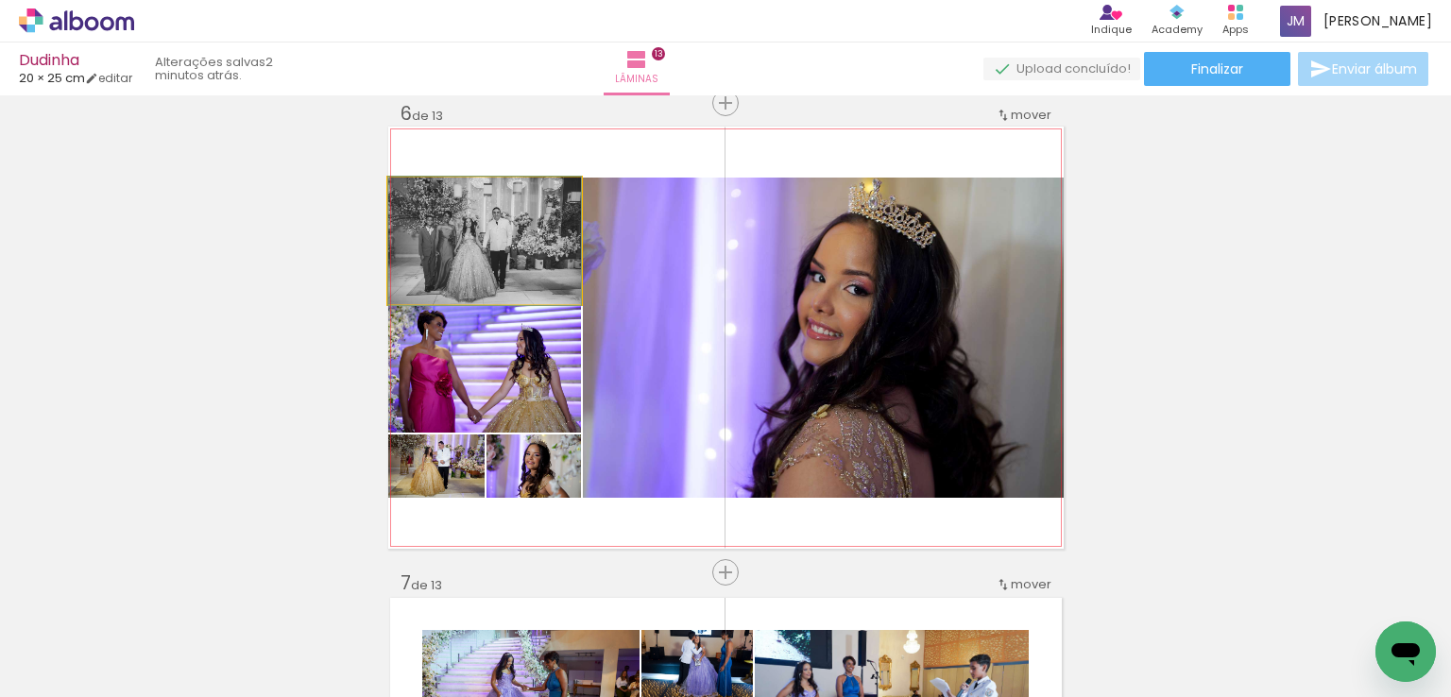
drag, startPoint x: 511, startPoint y: 259, endPoint x: 969, endPoint y: 257, distance: 457.3
click at [0, 0] on slot at bounding box center [0, 0] width 0 height 0
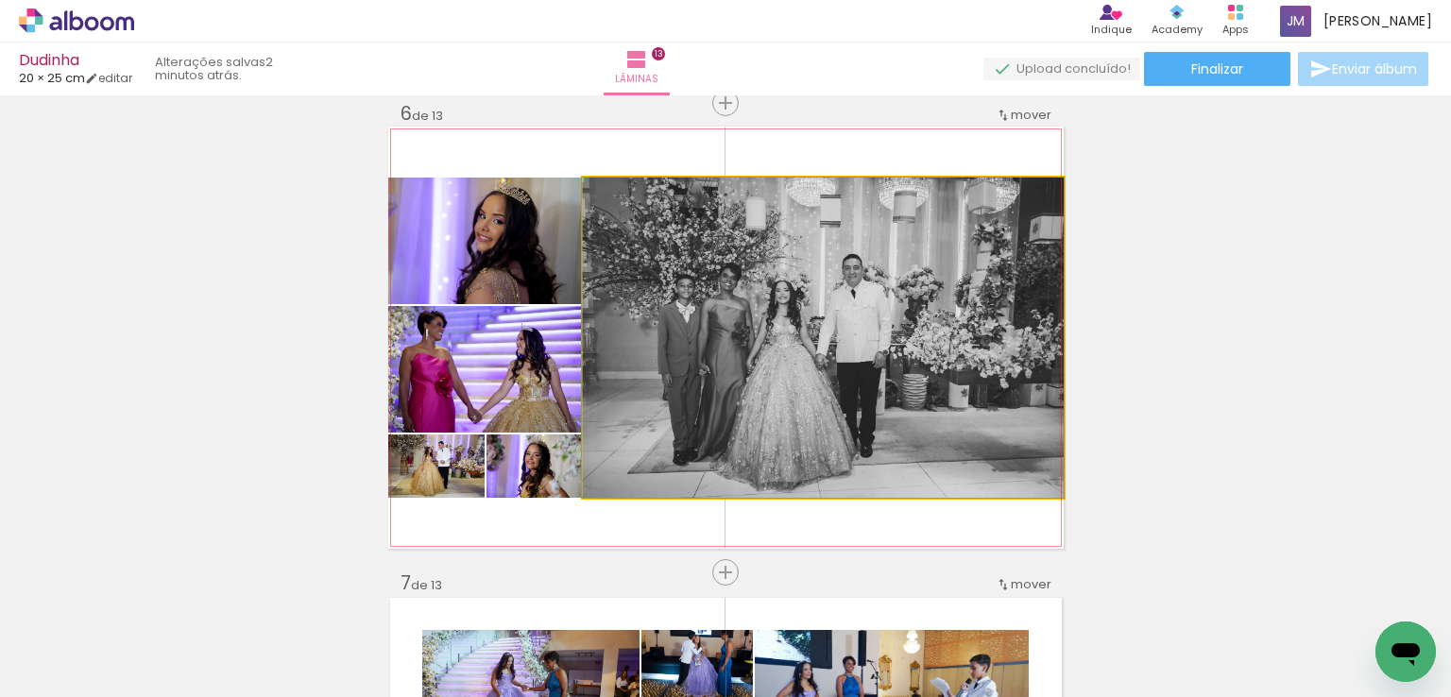
click at [815, 344] on quentale-photo at bounding box center [823, 338] width 481 height 320
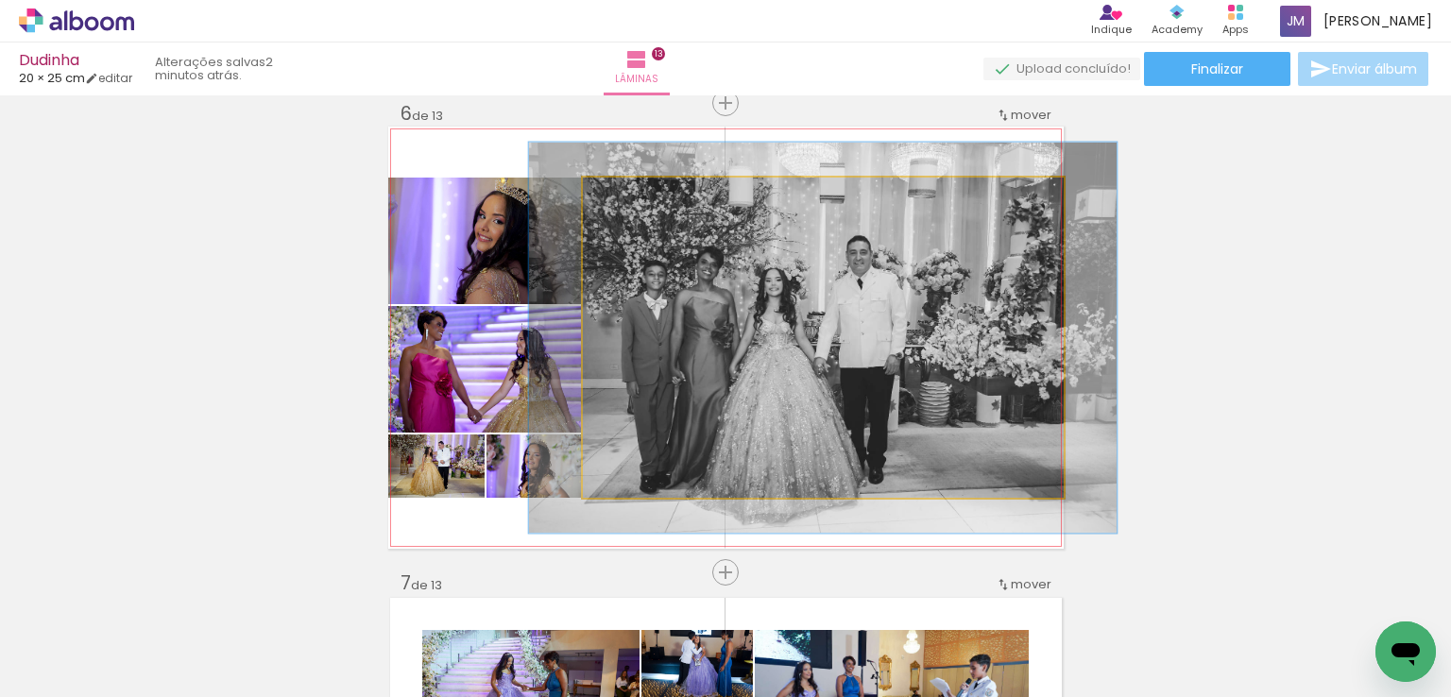
drag, startPoint x: 626, startPoint y: 197, endPoint x: 640, endPoint y: 197, distance: 14.2
click at [640, 197] on div at bounding box center [641, 197] width 30 height 30
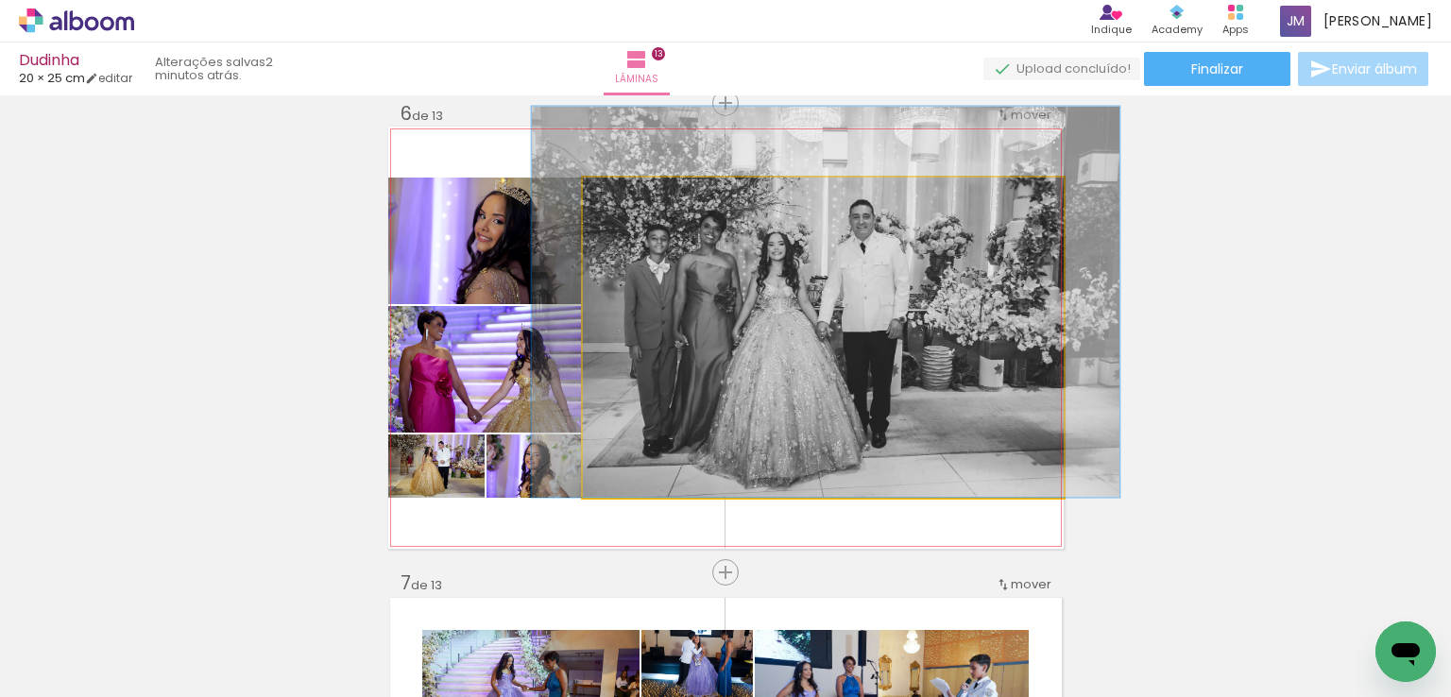
drag, startPoint x: 892, startPoint y: 395, endPoint x: 895, endPoint y: 355, distance: 39.8
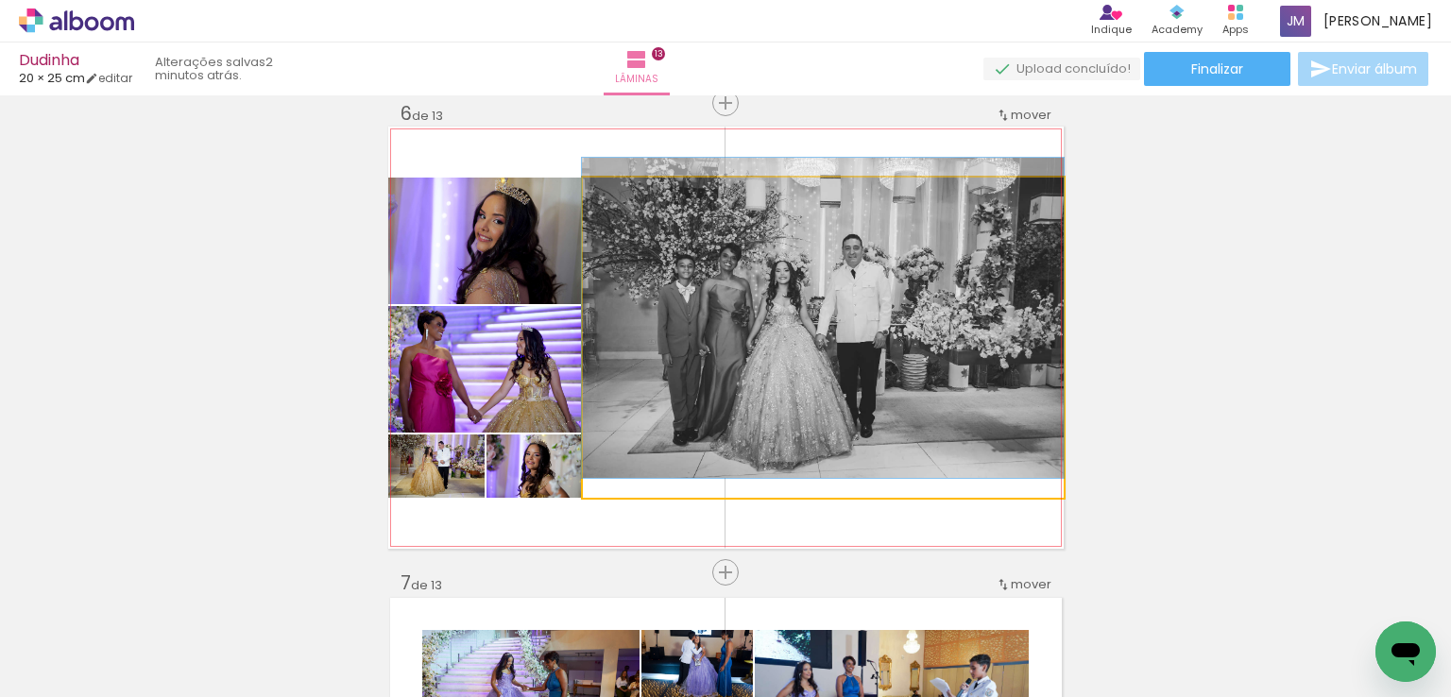
drag, startPoint x: 640, startPoint y: 197, endPoint x: 612, endPoint y: 198, distance: 27.4
click at [618, 198] on div at bounding box center [626, 197] width 17 height 17
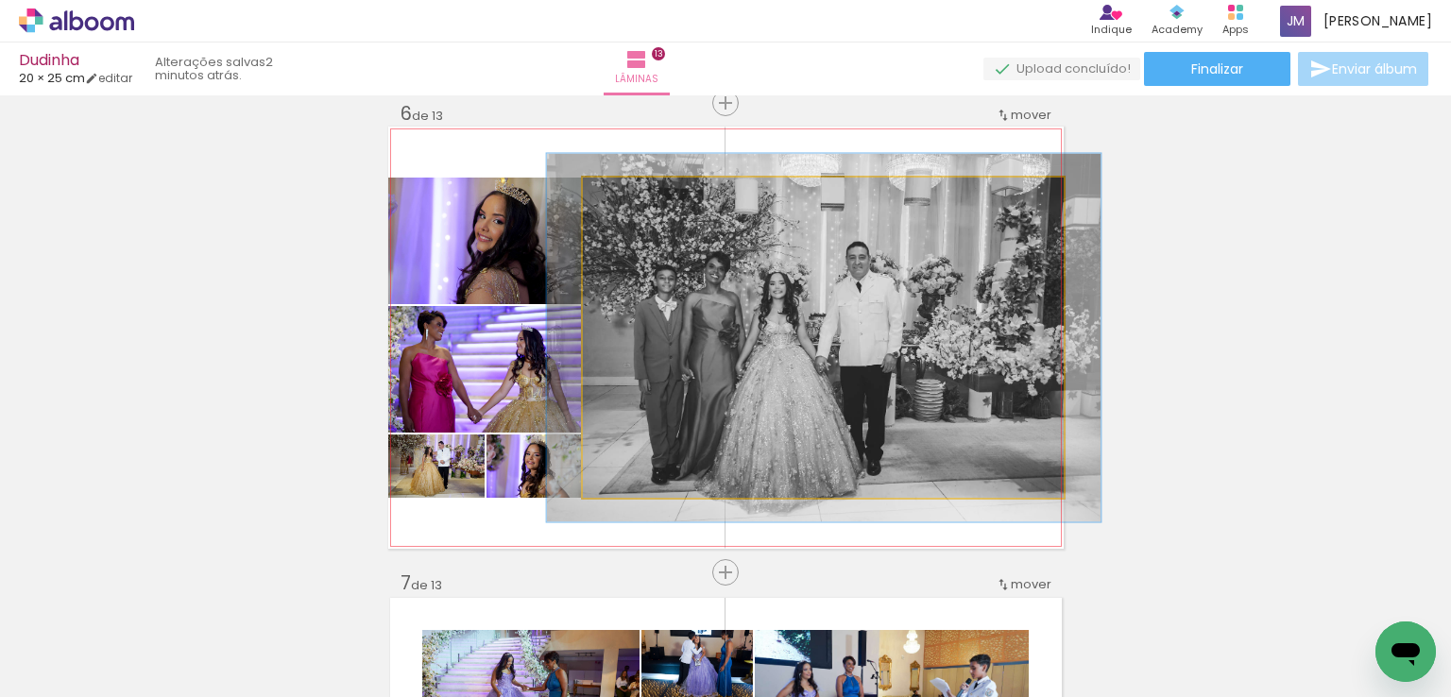
type paper-slider "115"
click at [634, 197] on div at bounding box center [636, 197] width 17 height 17
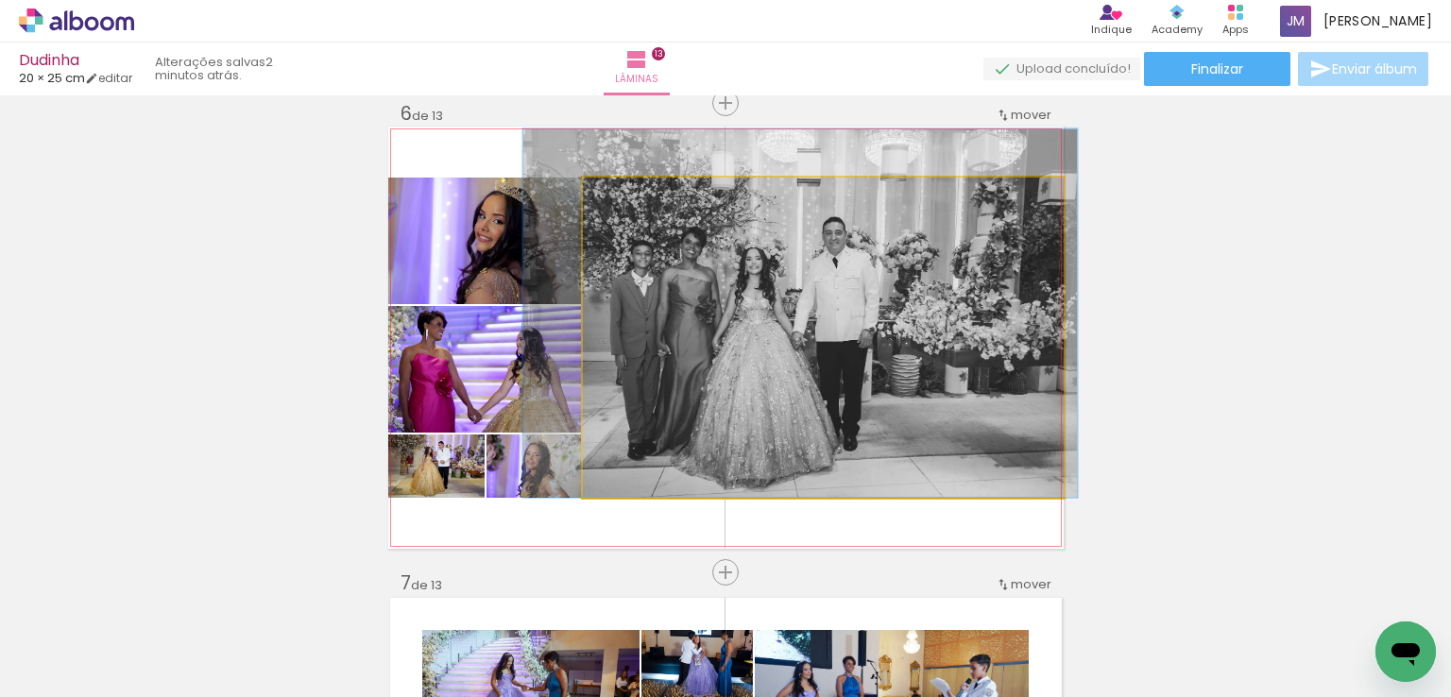
drag, startPoint x: 889, startPoint y: 417, endPoint x: 870, endPoint y: 393, distance: 30.3
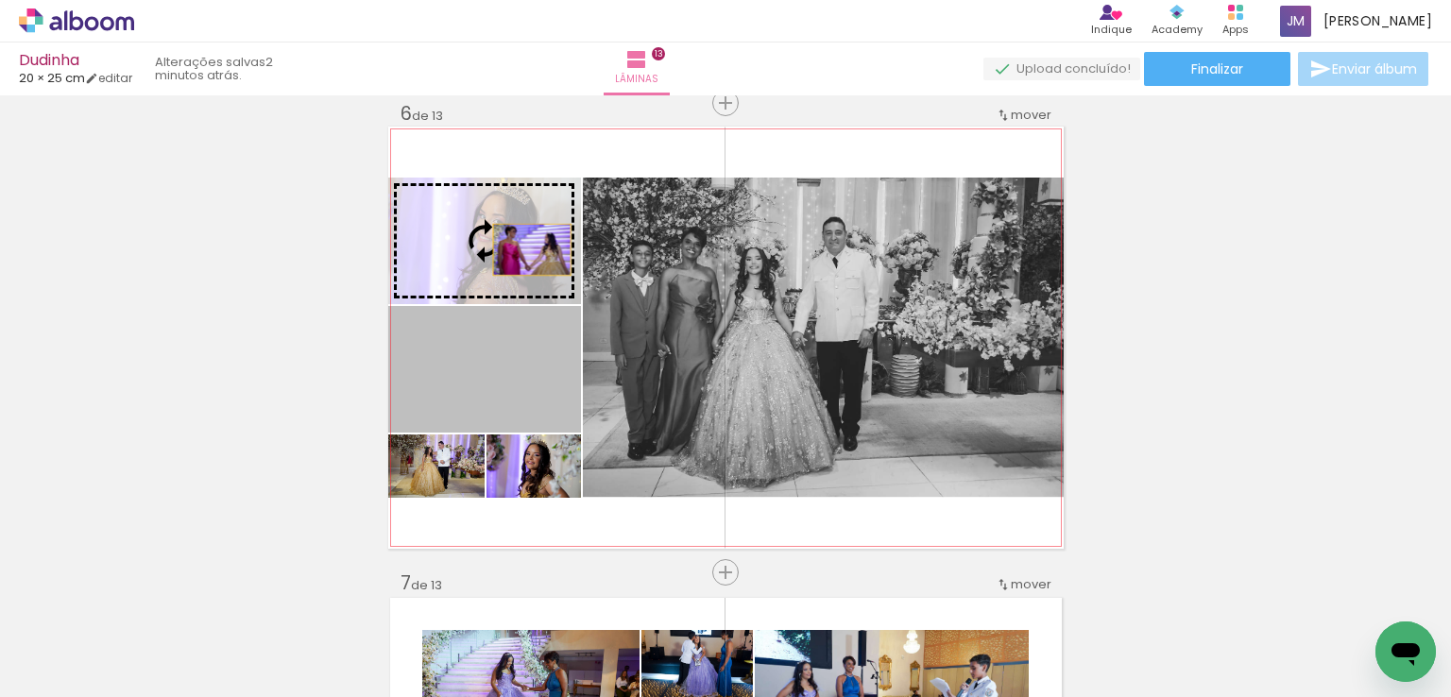
drag, startPoint x: 520, startPoint y: 372, endPoint x: 524, endPoint y: 249, distance: 123.9
click at [0, 0] on slot at bounding box center [0, 0] width 0 height 0
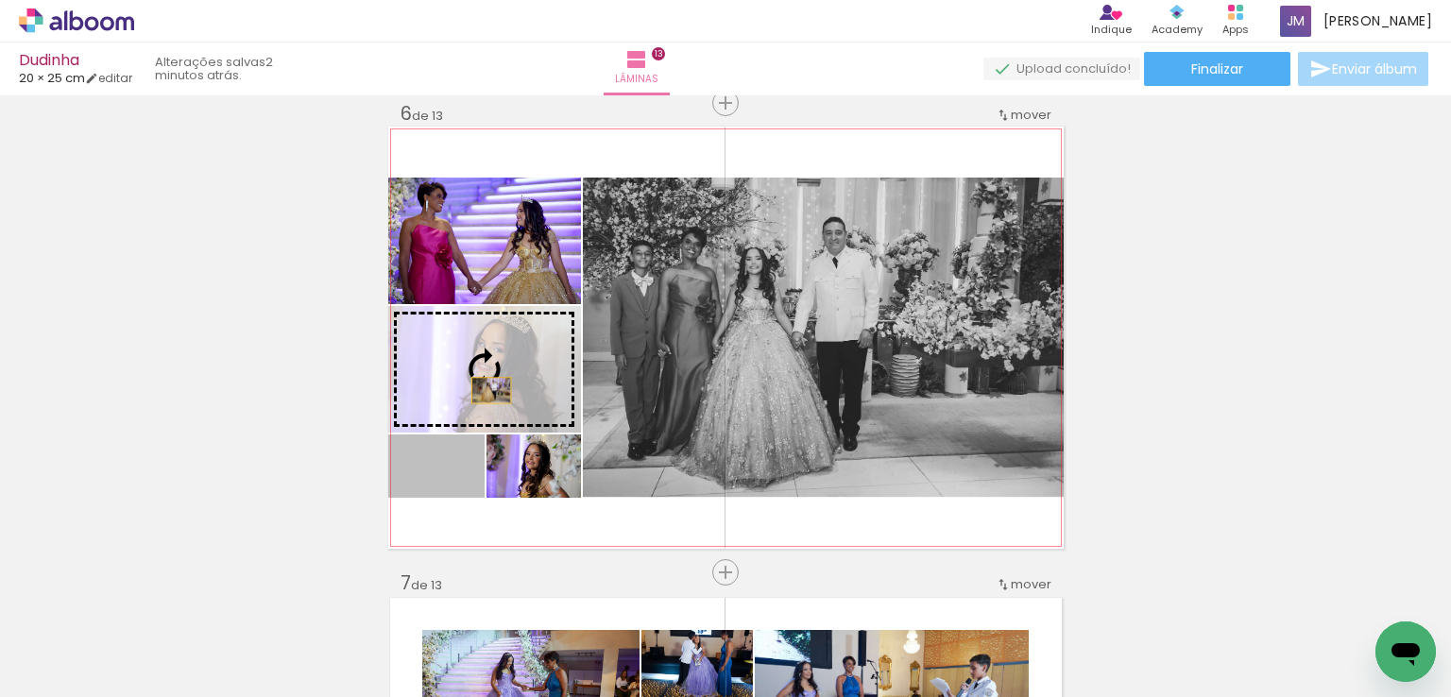
drag, startPoint x: 480, startPoint y: 409, endPoint x: 489, endPoint y: 369, distance: 40.8
click at [0, 0] on slot at bounding box center [0, 0] width 0 height 0
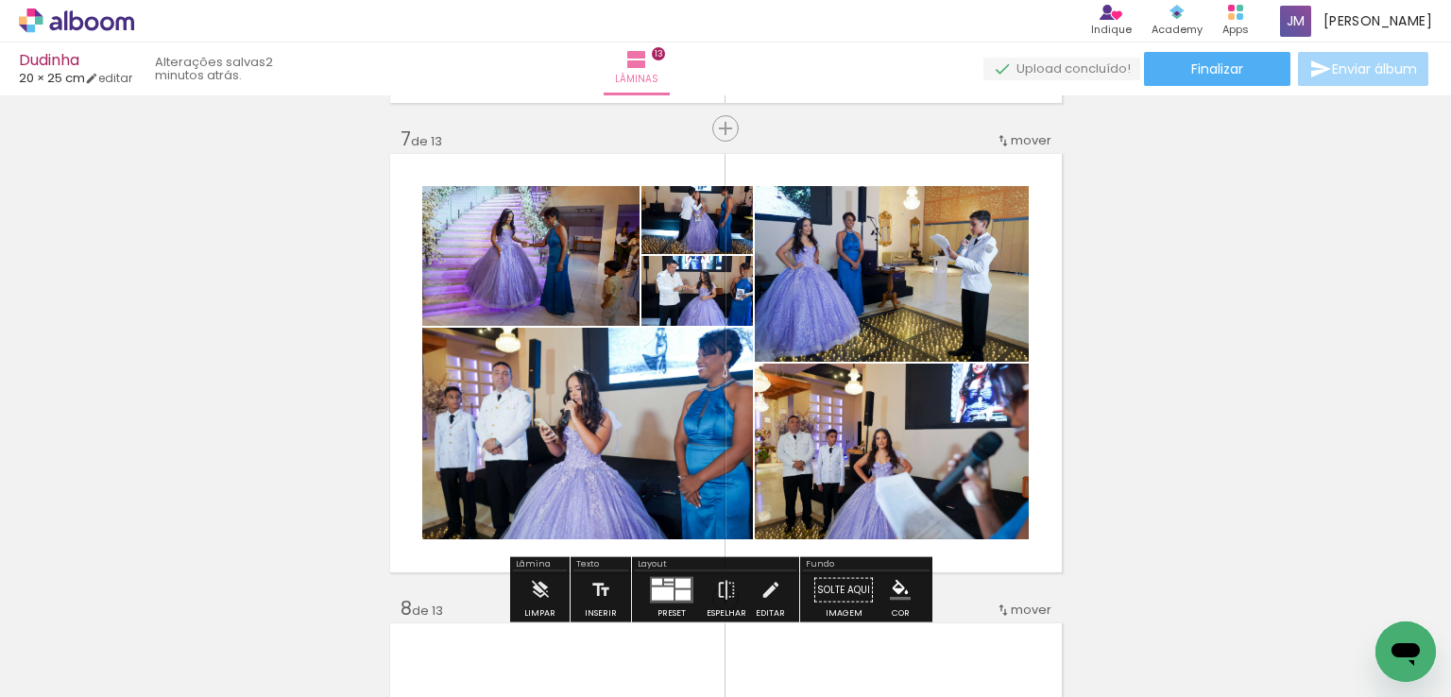
scroll to position [2844, 0]
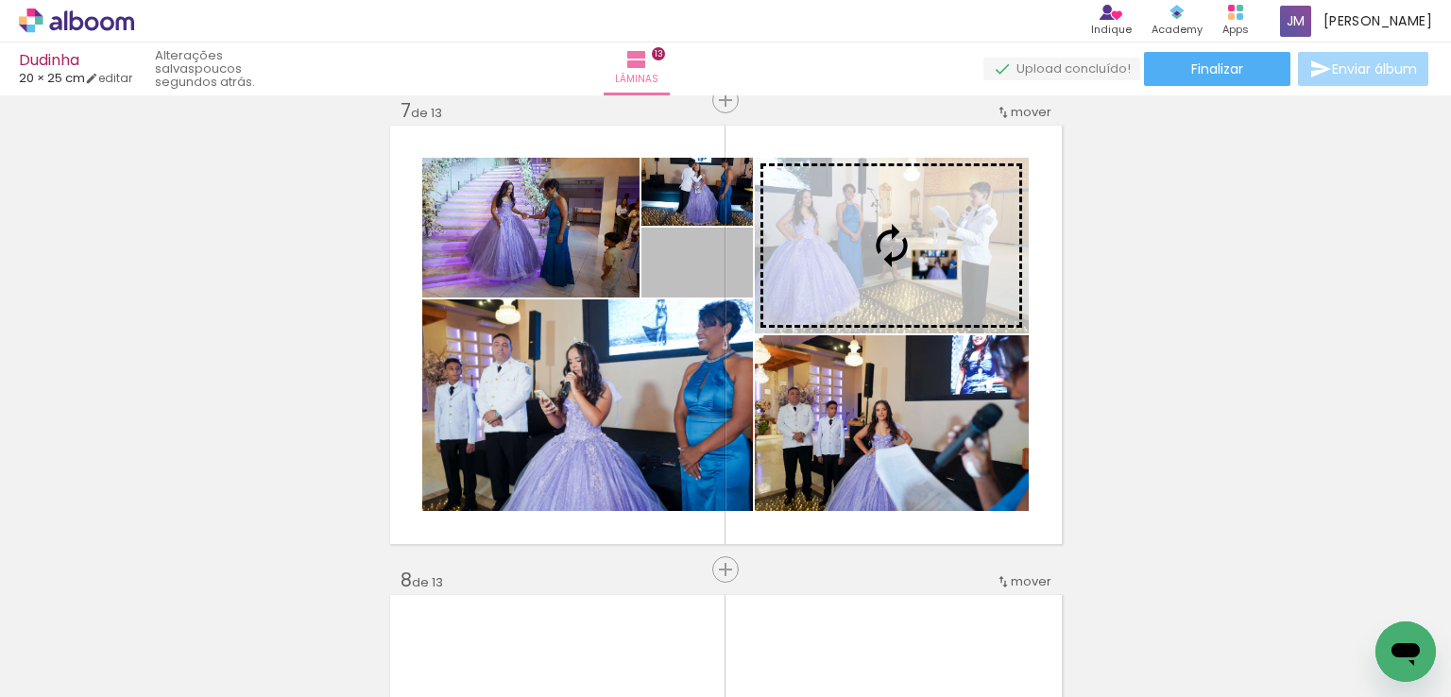
drag, startPoint x: 723, startPoint y: 277, endPoint x: 927, endPoint y: 265, distance: 204.5
click at [0, 0] on slot at bounding box center [0, 0] width 0 height 0
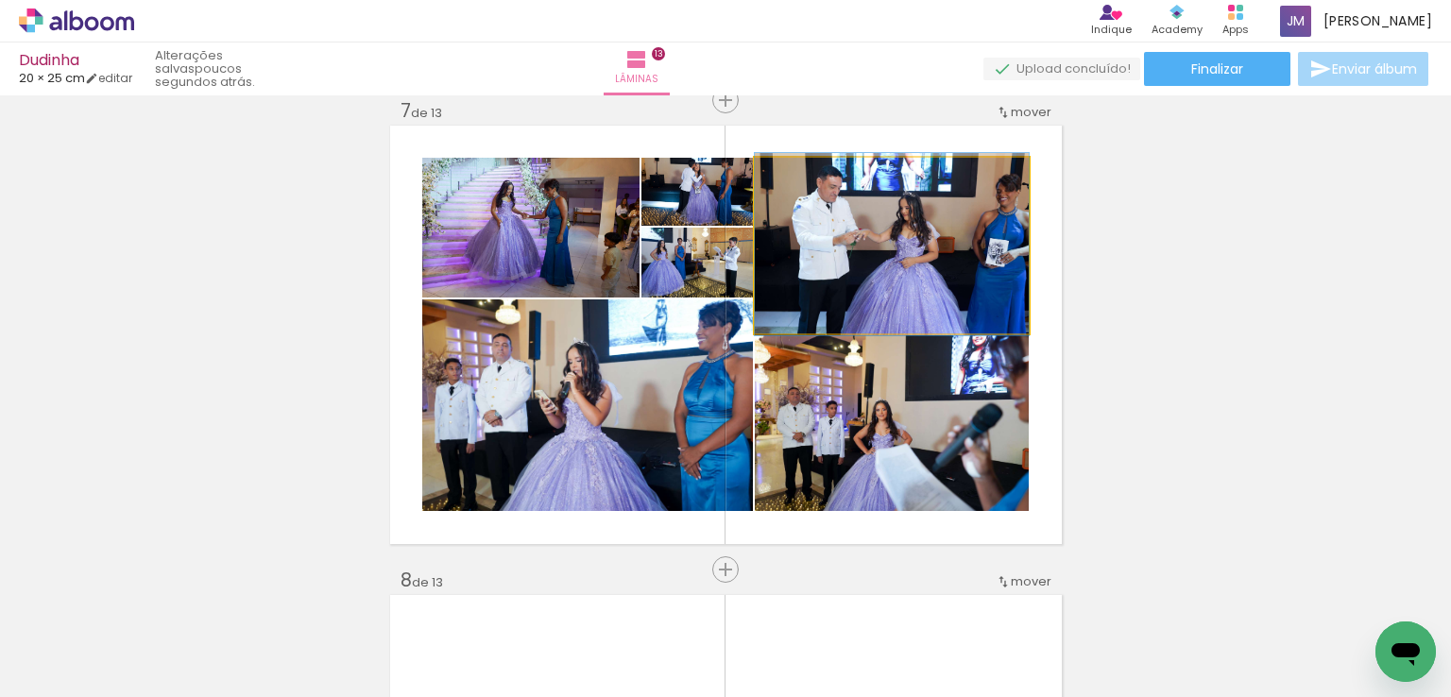
drag, startPoint x: 921, startPoint y: 280, endPoint x: 911, endPoint y: 279, distance: 10.4
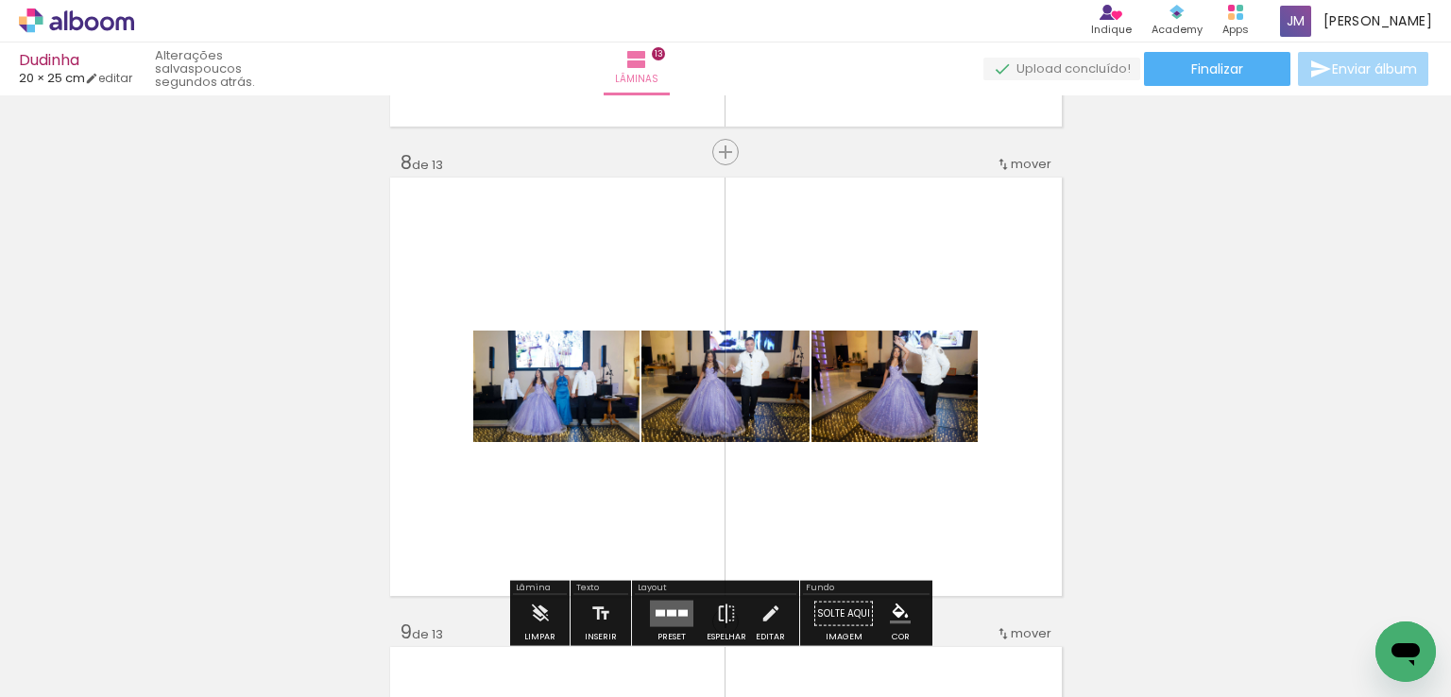
scroll to position [3317, 0]
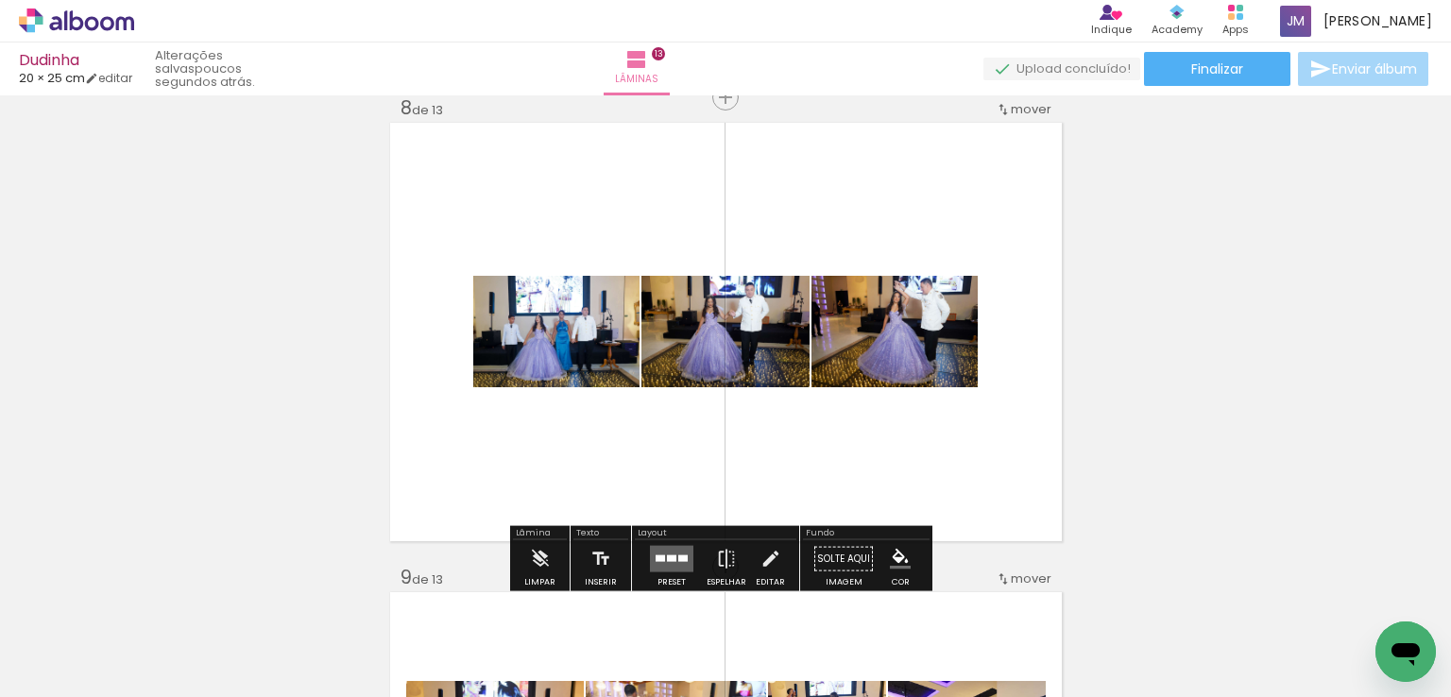
click at [660, 557] on quentale-layouter at bounding box center [671, 559] width 43 height 26
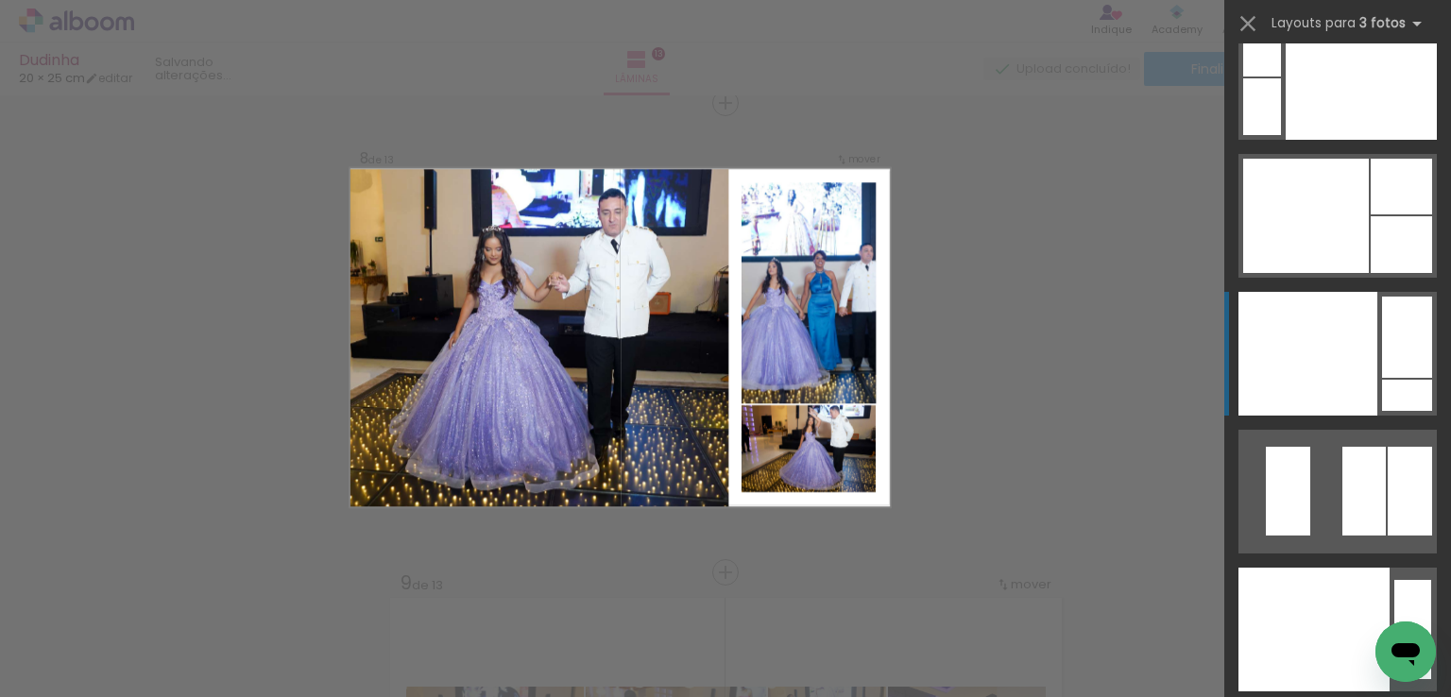
scroll to position [28758, 0]
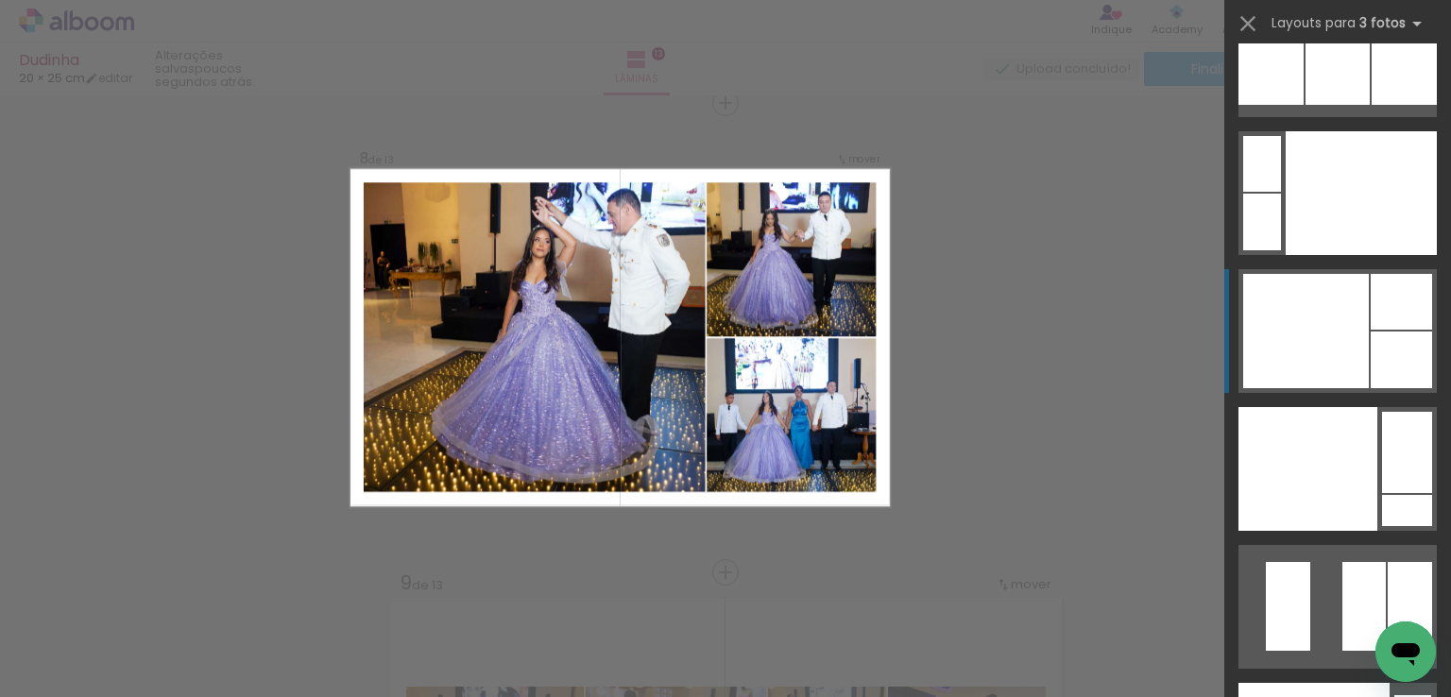
click at [1341, 323] on div at bounding box center [1306, 331] width 126 height 114
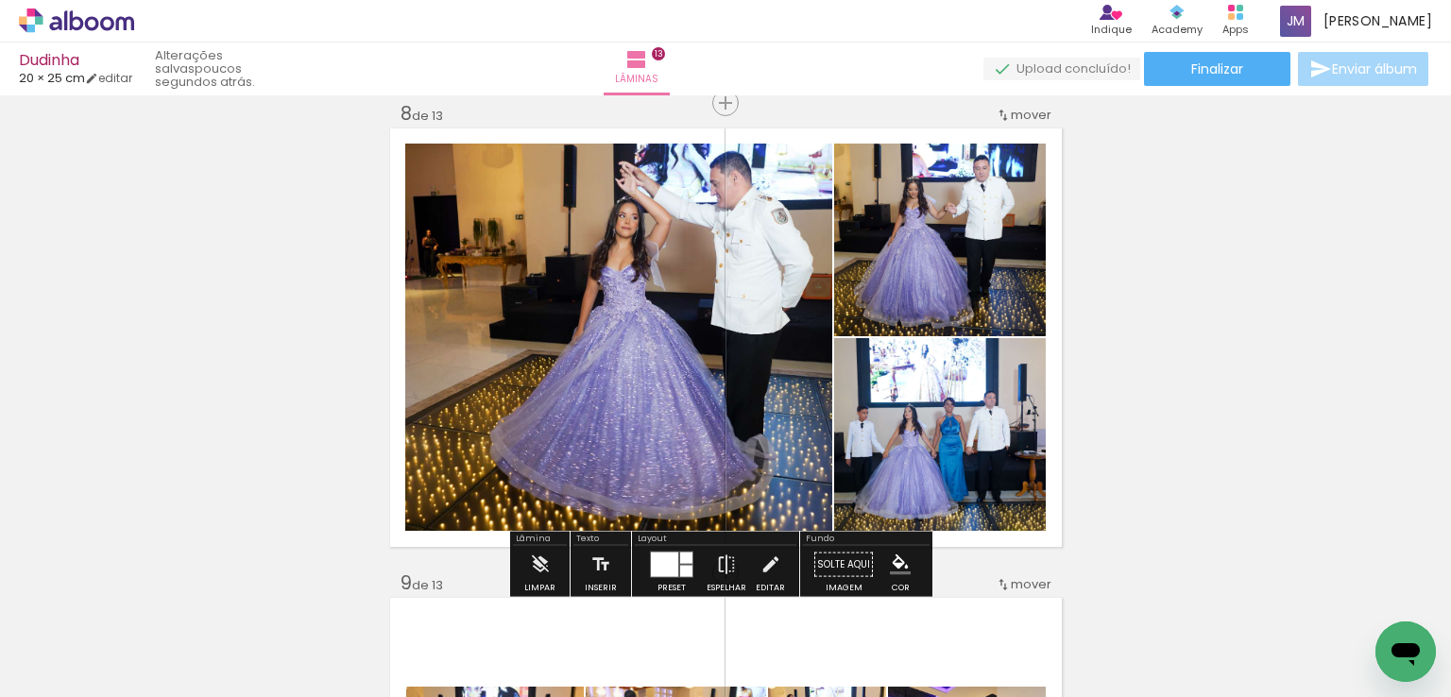
click at [593, 281] on quentale-photo at bounding box center [618, 337] width 427 height 387
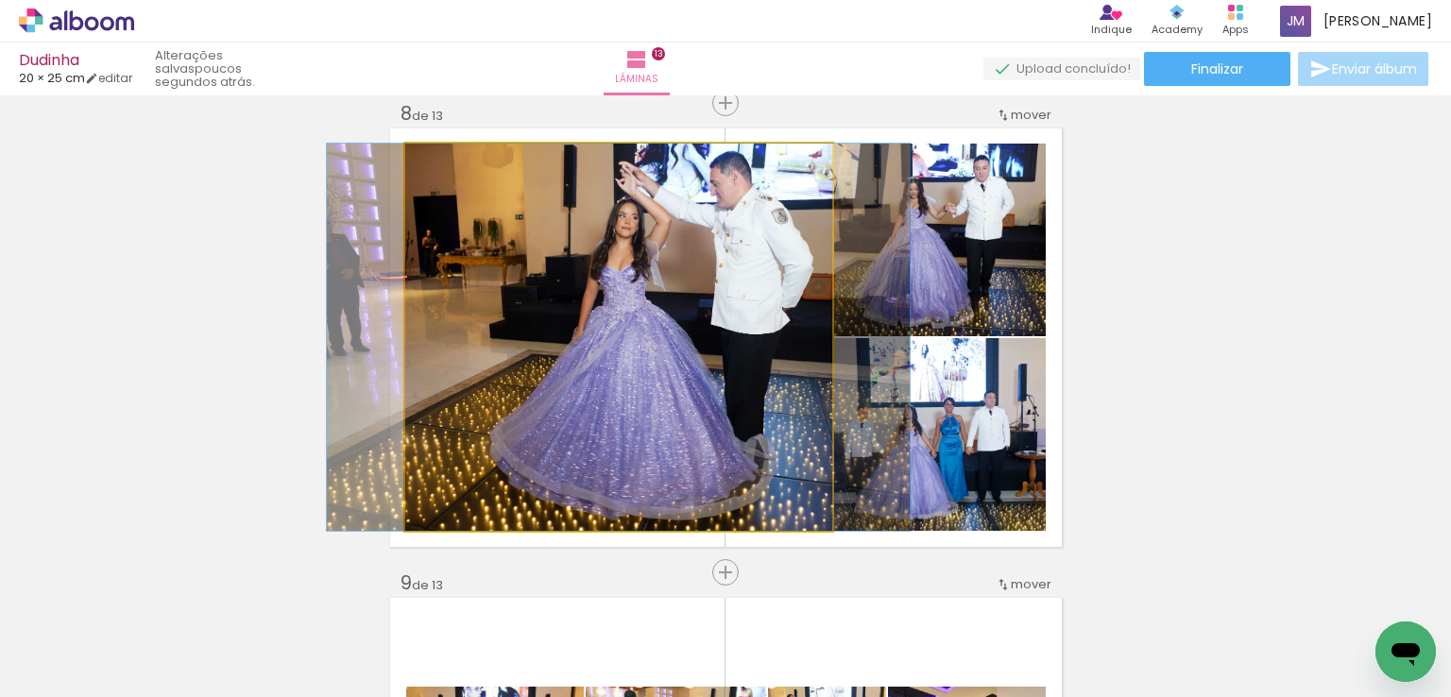
click at [593, 281] on quentale-photo at bounding box center [618, 337] width 427 height 387
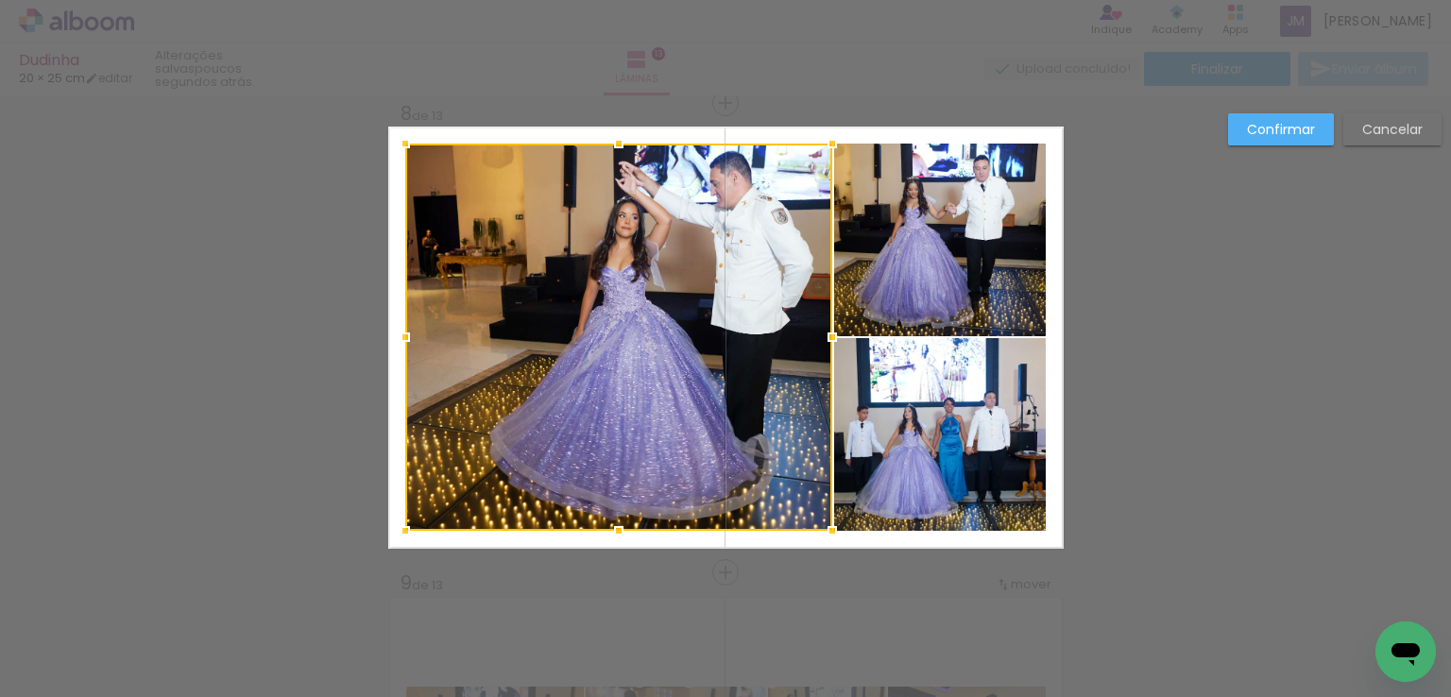
click at [897, 250] on quentale-photo at bounding box center [940, 240] width 212 height 193
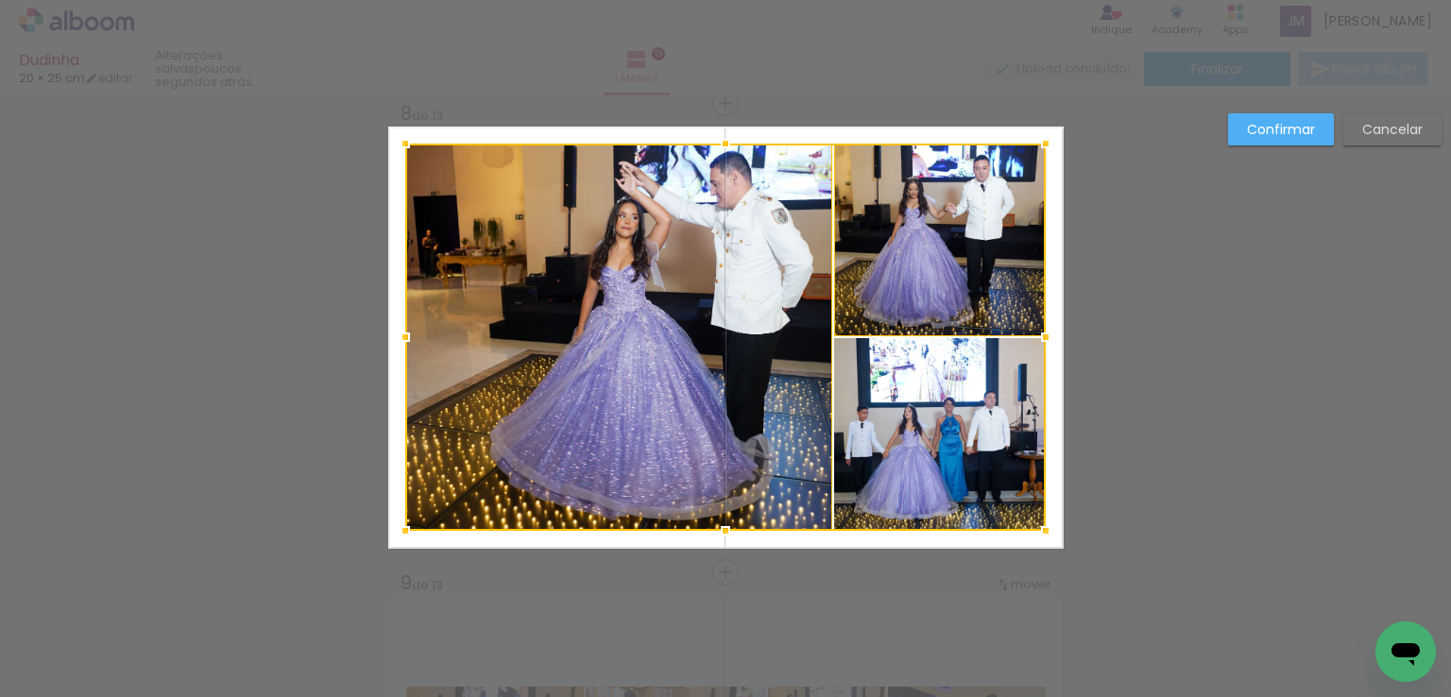
click at [922, 409] on div at bounding box center [725, 337] width 641 height 387
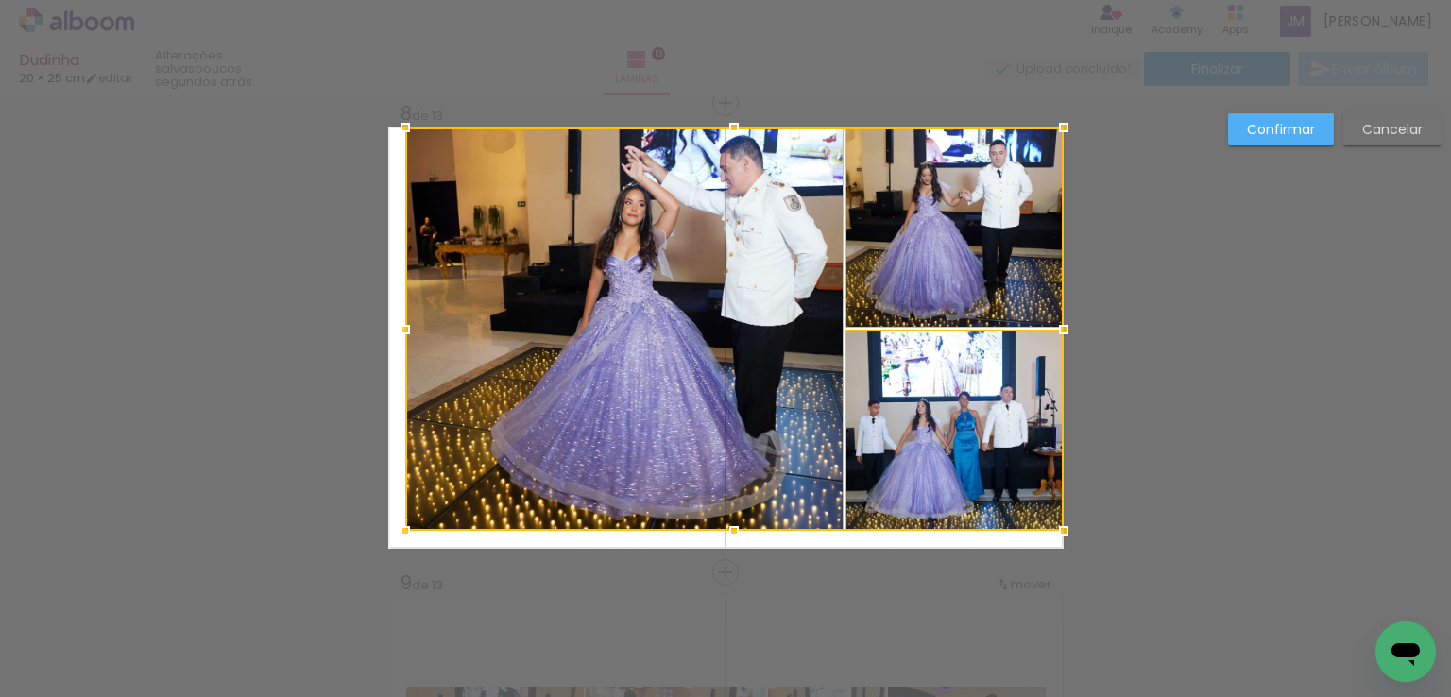
drag, startPoint x: 1034, startPoint y: 145, endPoint x: 1052, endPoint y: 129, distance: 23.5
click at [1052, 129] on div at bounding box center [1064, 128] width 38 height 38
click at [964, 235] on div at bounding box center [734, 329] width 659 height 403
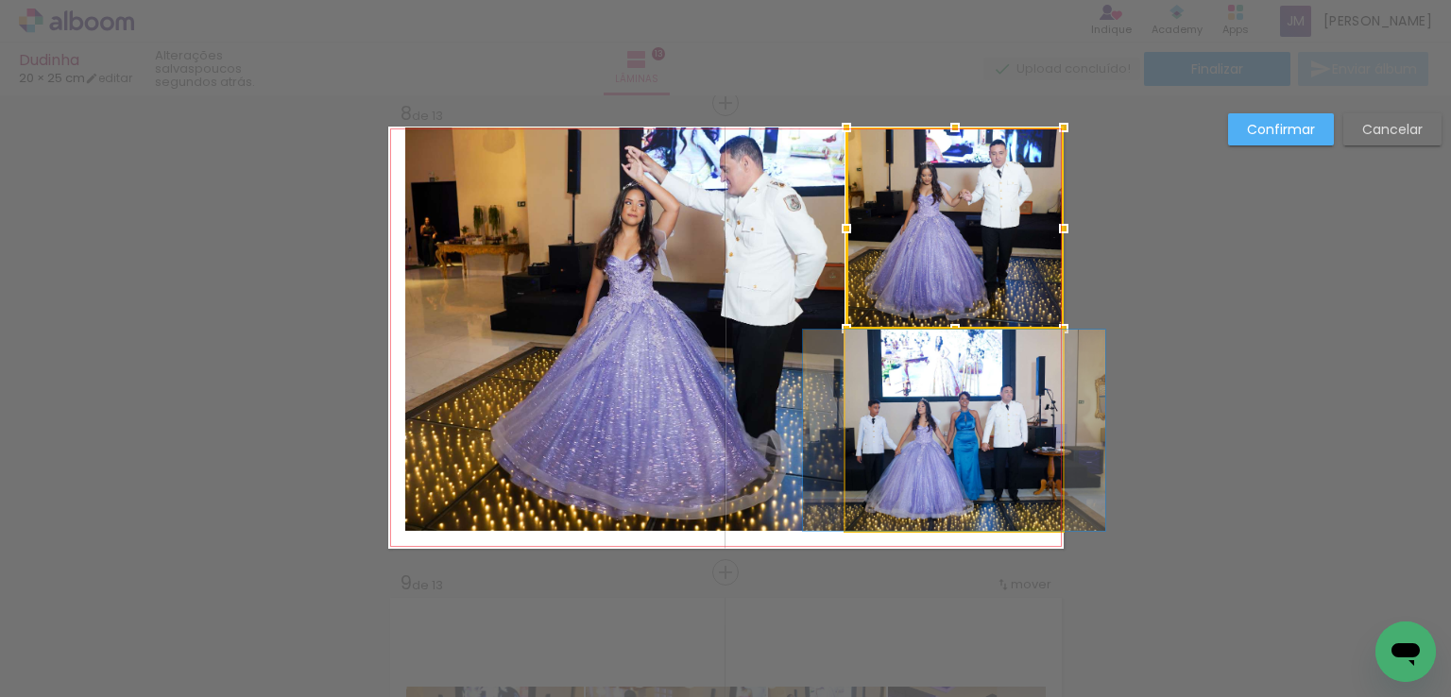
click at [945, 455] on quentale-photo at bounding box center [954, 430] width 217 height 201
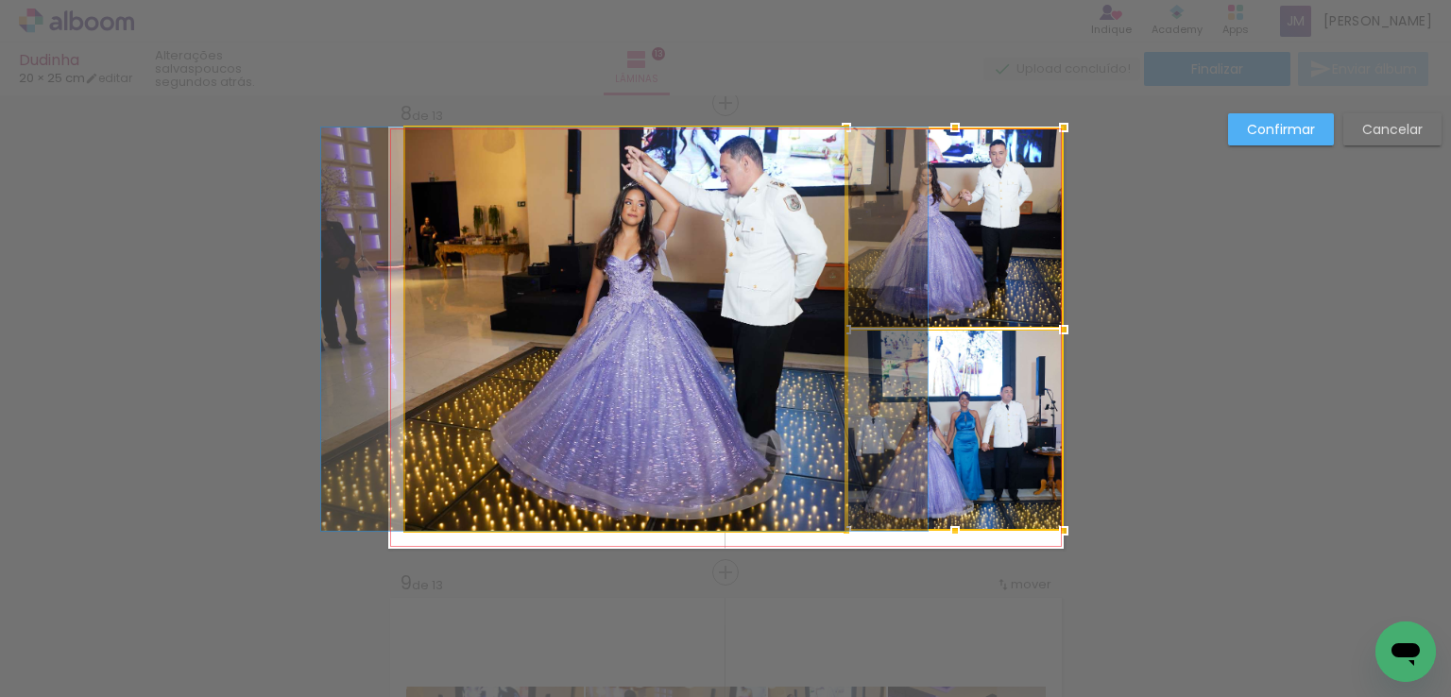
click at [714, 429] on quentale-photo at bounding box center [624, 329] width 439 height 403
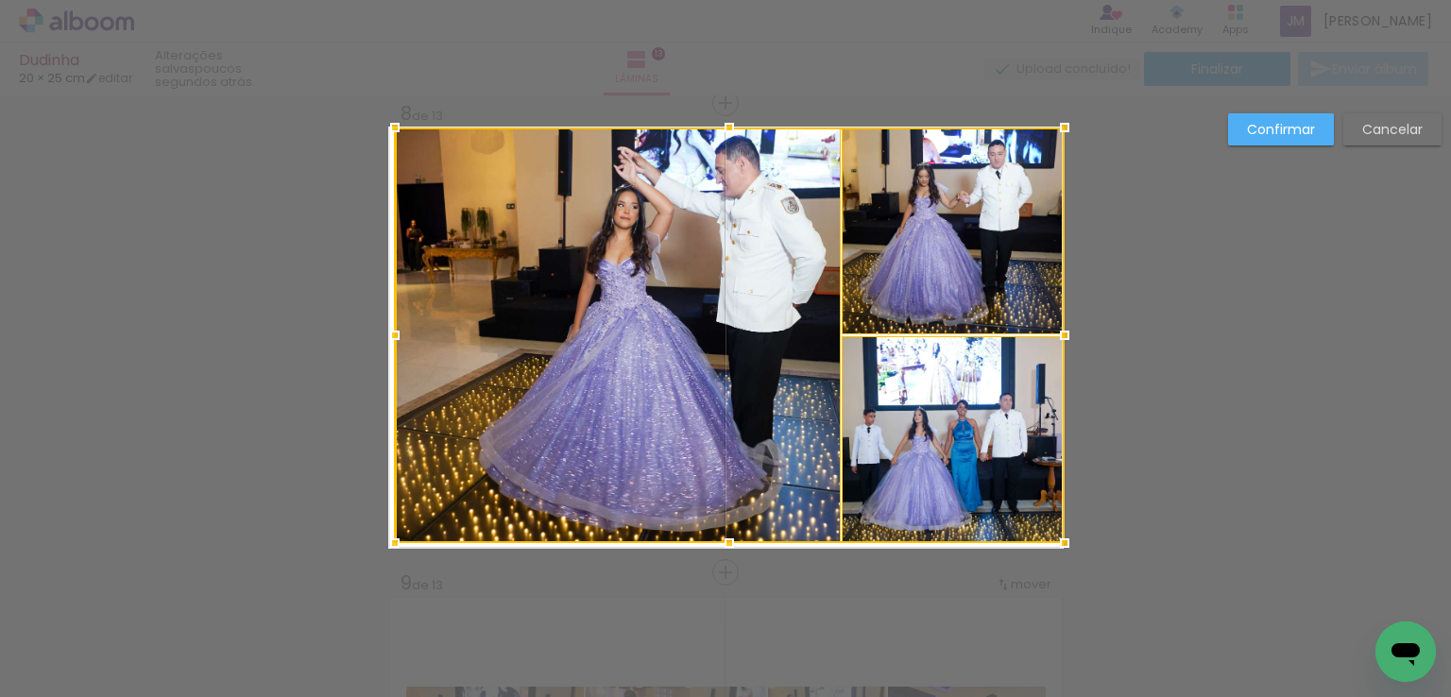
drag, startPoint x: 391, startPoint y: 528, endPoint x: 370, endPoint y: 540, distance: 24.1
click at [376, 540] on div at bounding box center [395, 543] width 38 height 38
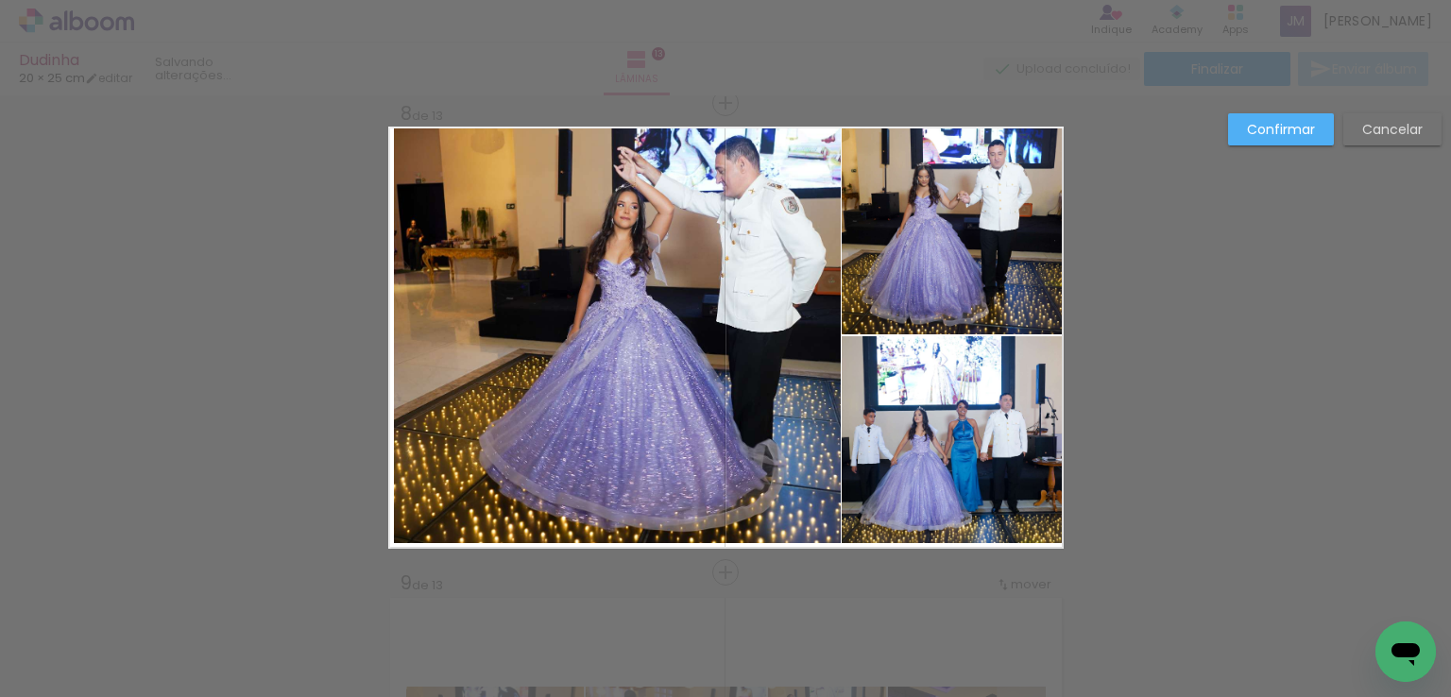
click at [906, 315] on quentale-photo at bounding box center [952, 231] width 221 height 207
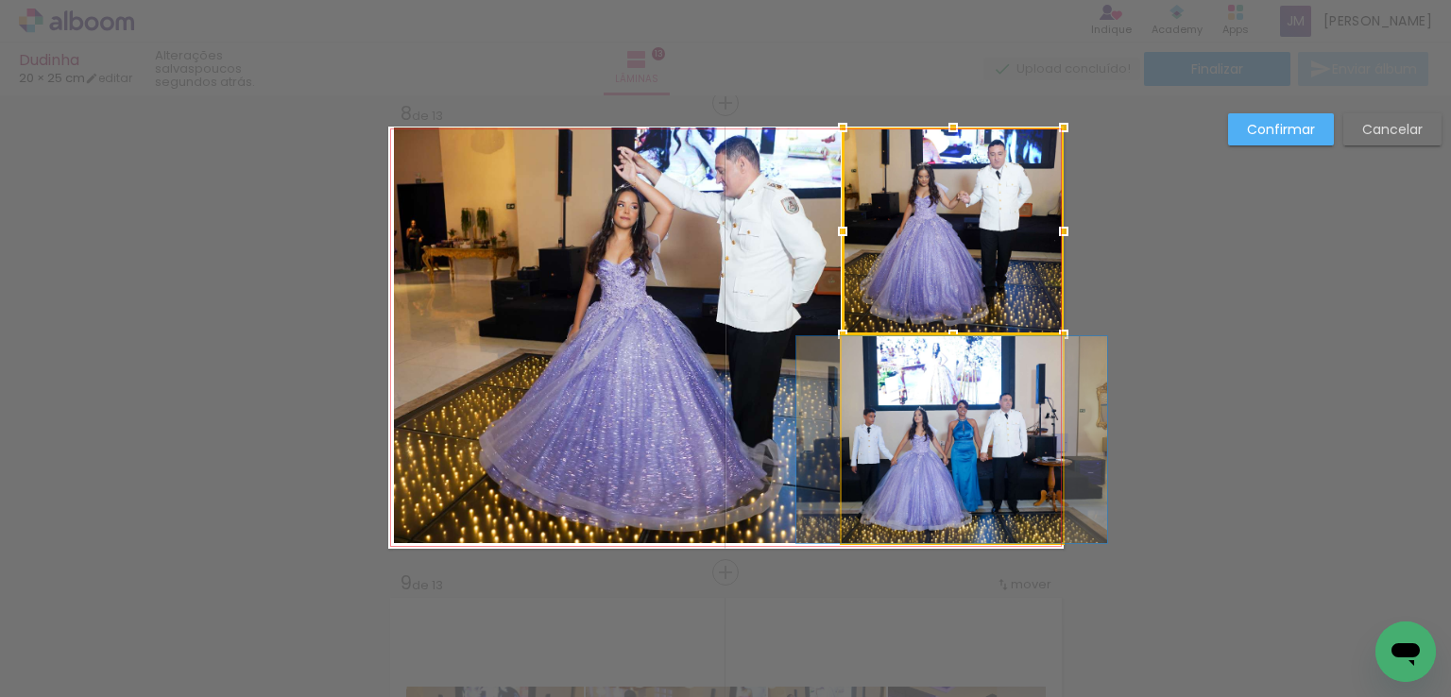
click at [900, 417] on quentale-photo at bounding box center [952, 439] width 221 height 207
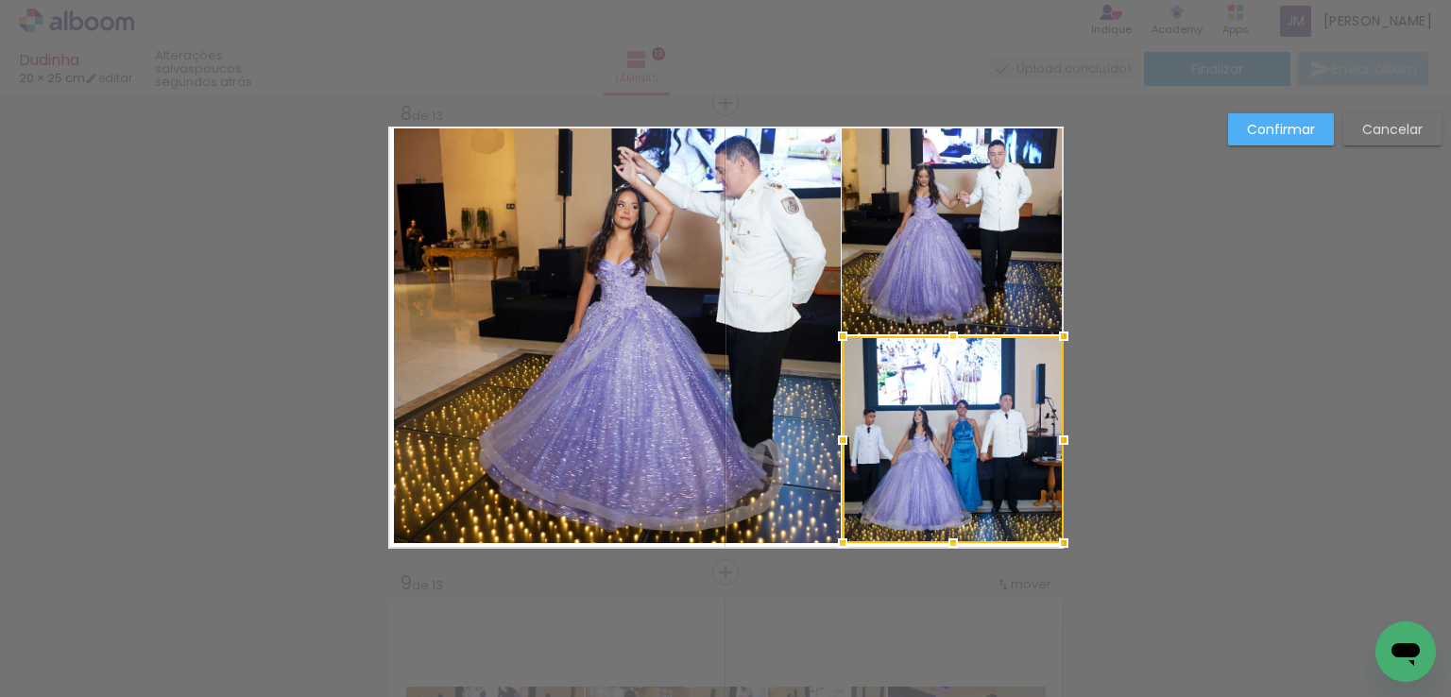
drag, startPoint x: 737, startPoint y: 414, endPoint x: 606, endPoint y: 421, distance: 131.6
click at [736, 414] on quentale-photo at bounding box center [617, 336] width 447 height 416
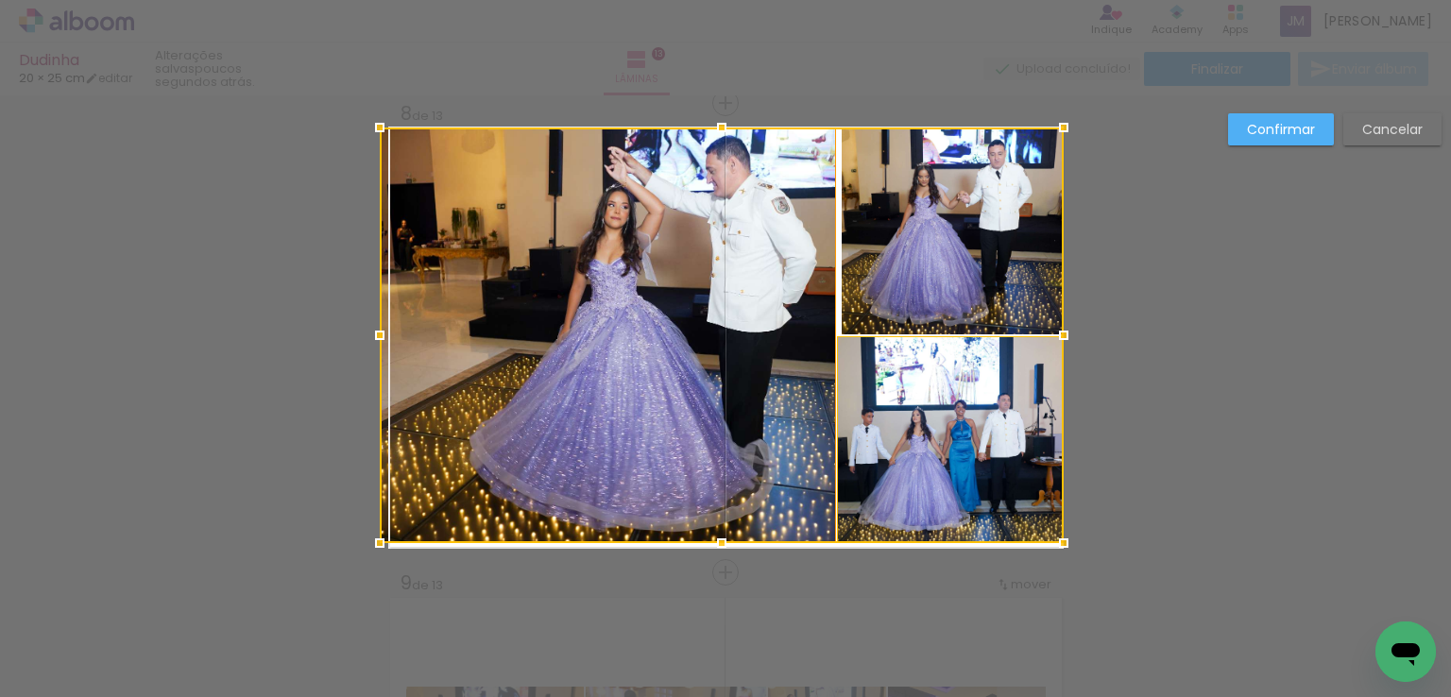
drag, startPoint x: 381, startPoint y: 540, endPoint x: 458, endPoint y: 529, distance: 78.2
click at [380, 540] on div at bounding box center [380, 543] width 38 height 38
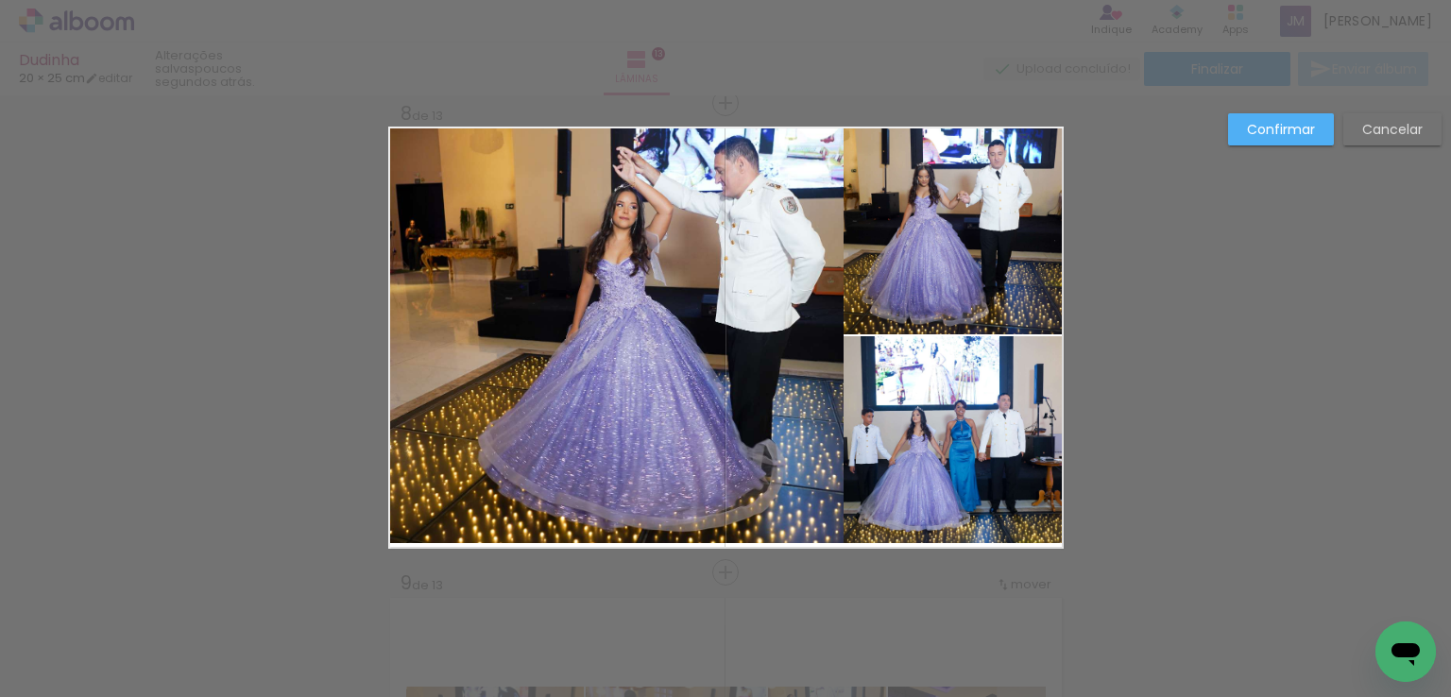
click at [702, 298] on quentale-photo at bounding box center [616, 336] width 456 height 416
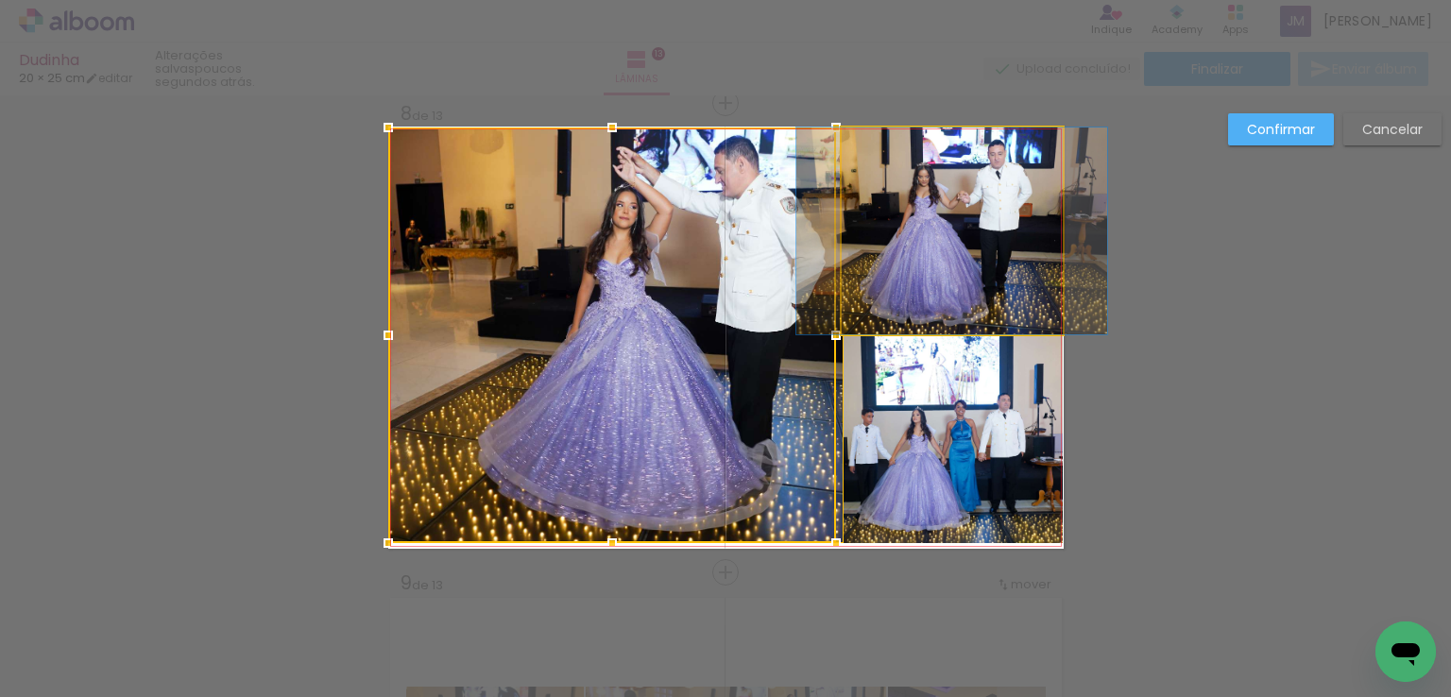
drag, startPoint x: 953, startPoint y: 228, endPoint x: 953, endPoint y: 266, distance: 37.8
click at [953, 227] on quentale-photo at bounding box center [952, 231] width 221 height 207
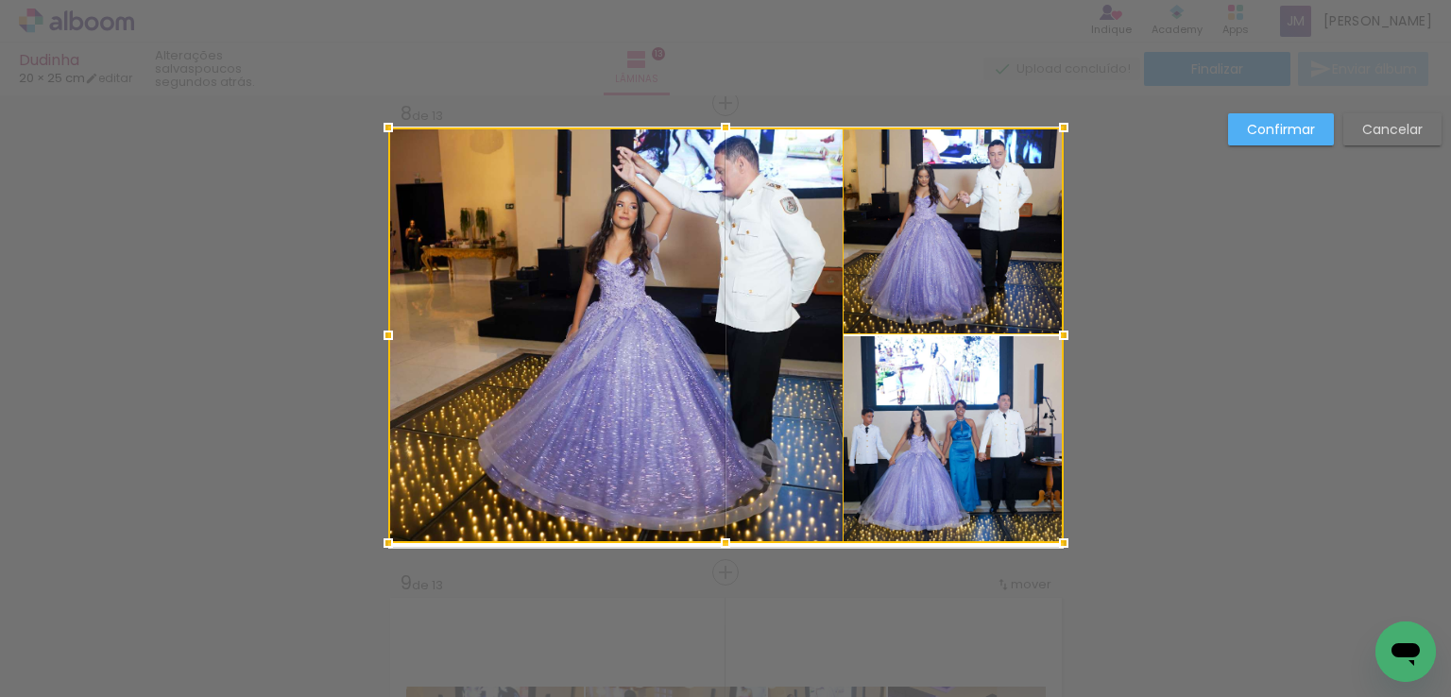
click at [934, 435] on div at bounding box center [726, 336] width 676 height 416
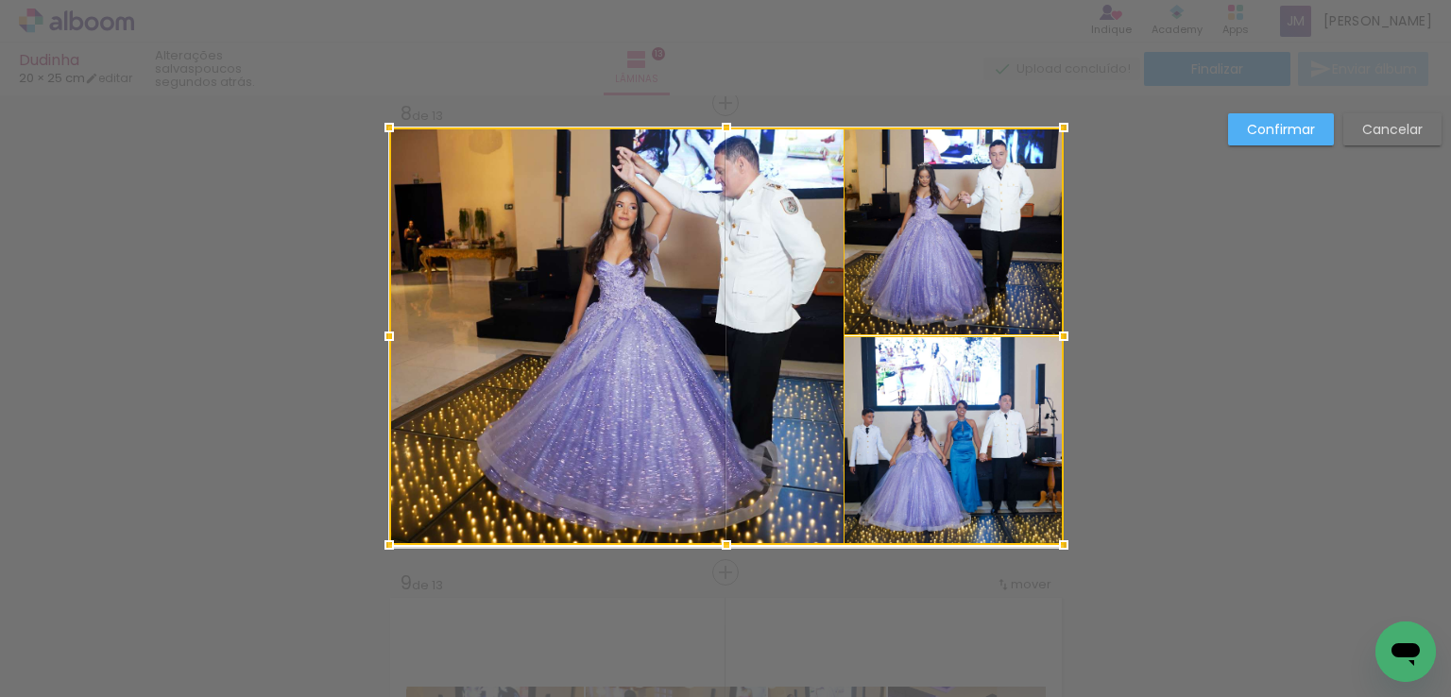
drag, startPoint x: 379, startPoint y: 546, endPoint x: 373, endPoint y: 559, distance: 14.4
click at [373, 559] on div at bounding box center [389, 545] width 38 height 38
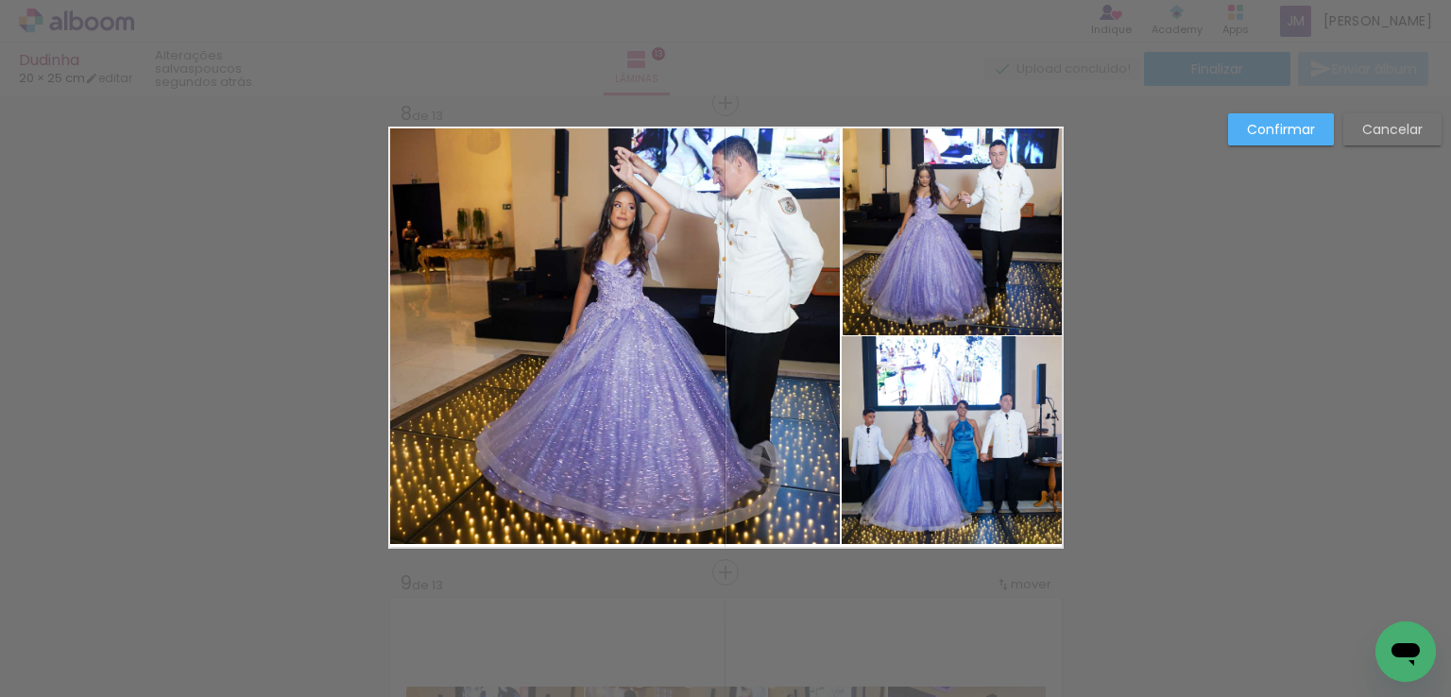
click at [1272, 141] on paper-button "Confirmar" at bounding box center [1281, 129] width 106 height 32
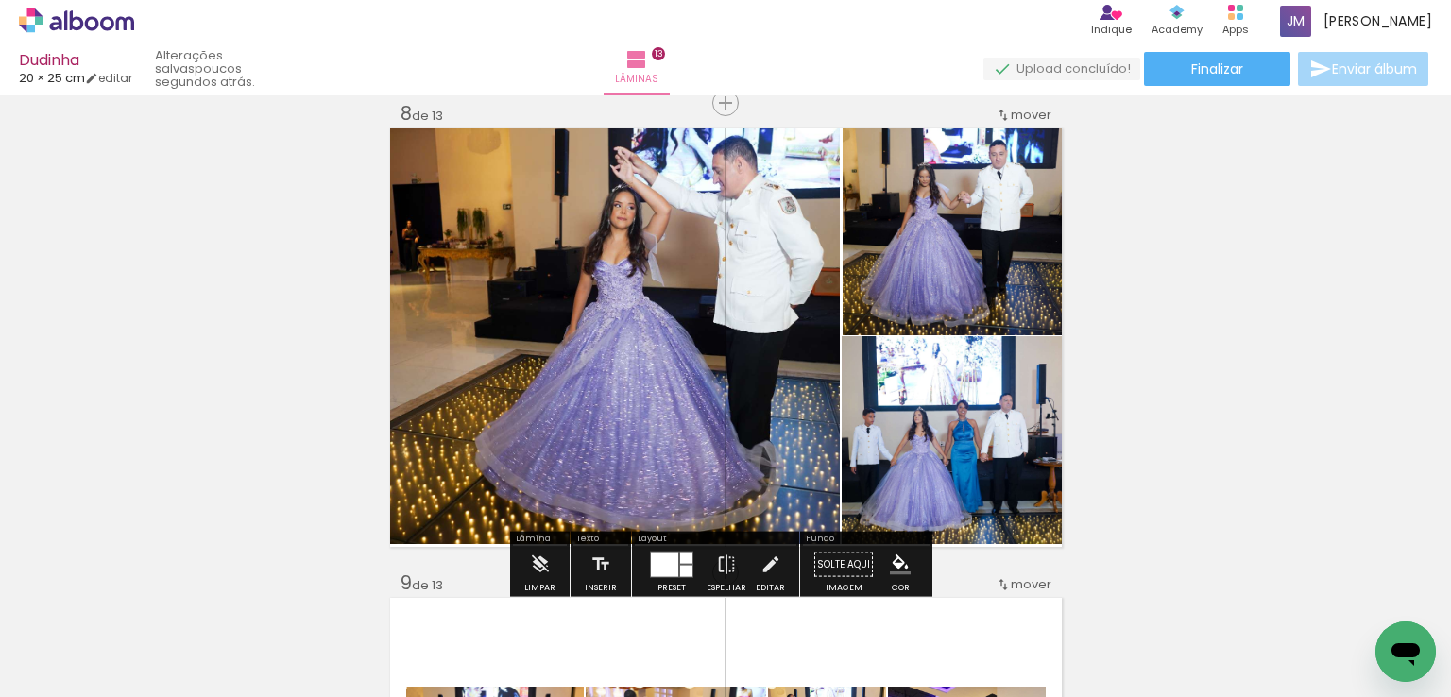
click at [1272, 128] on div "Inserir lâmina 1 de 13 Inserir lâmina 2 de 13 Inserir lâmina 3 de 13 Inserir lâ…" at bounding box center [725, 78] width 1451 height 6575
click at [663, 554] on div at bounding box center [664, 565] width 27 height 25
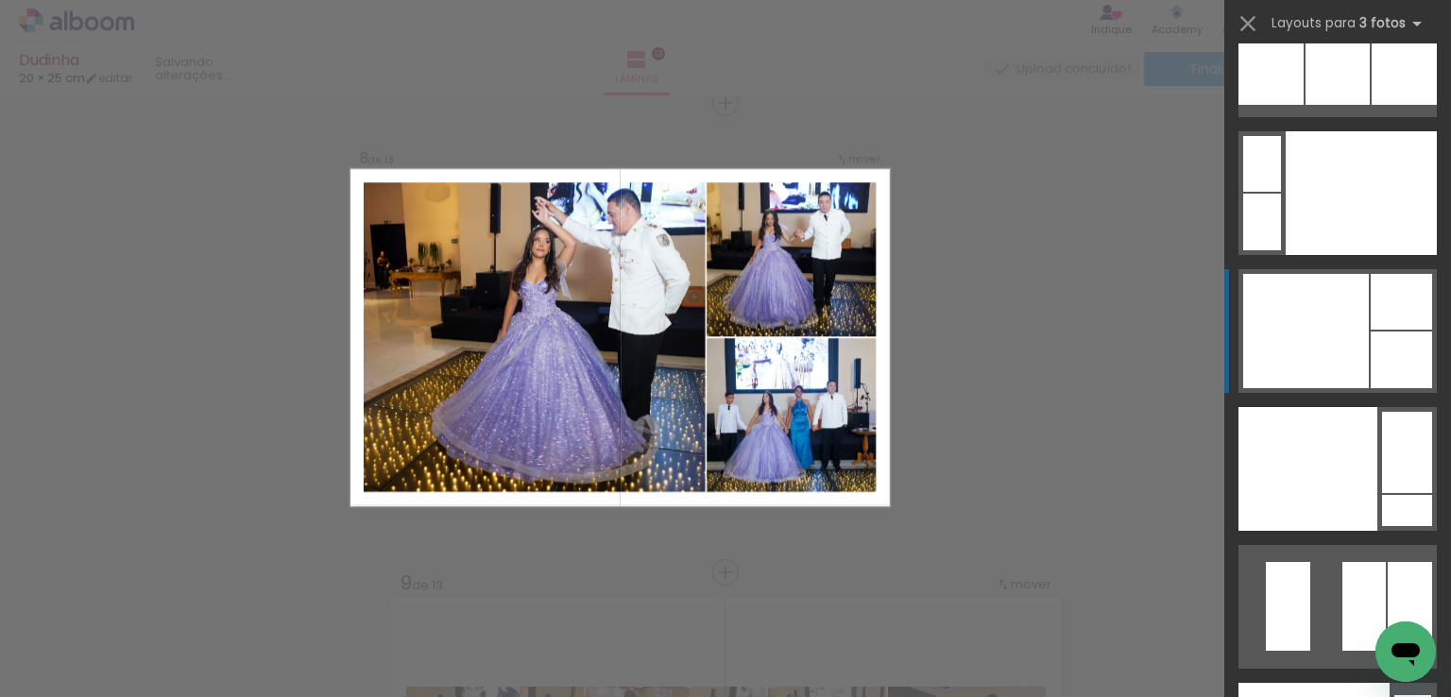
scroll to position [28970, 0]
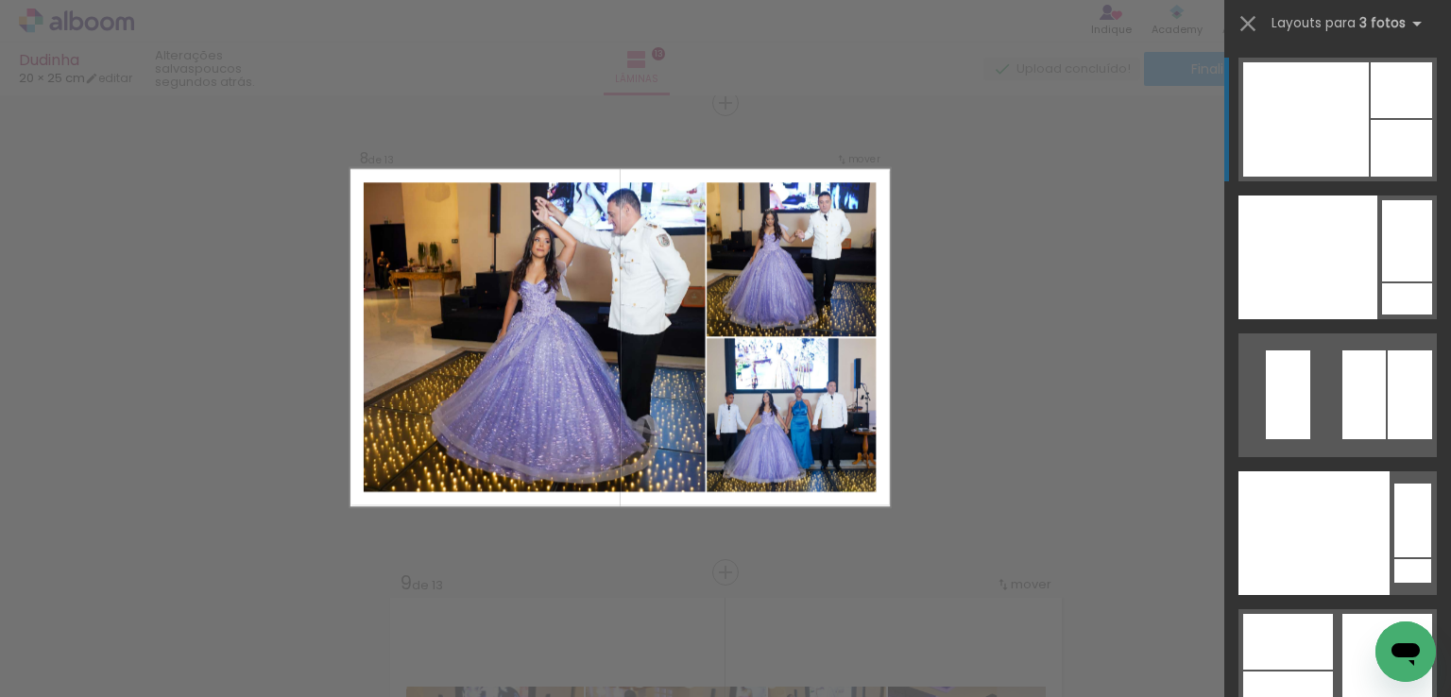
click at [629, 375] on quentale-photo at bounding box center [534, 337] width 342 height 310
click at [620, 311] on quentale-photo at bounding box center [534, 337] width 342 height 310
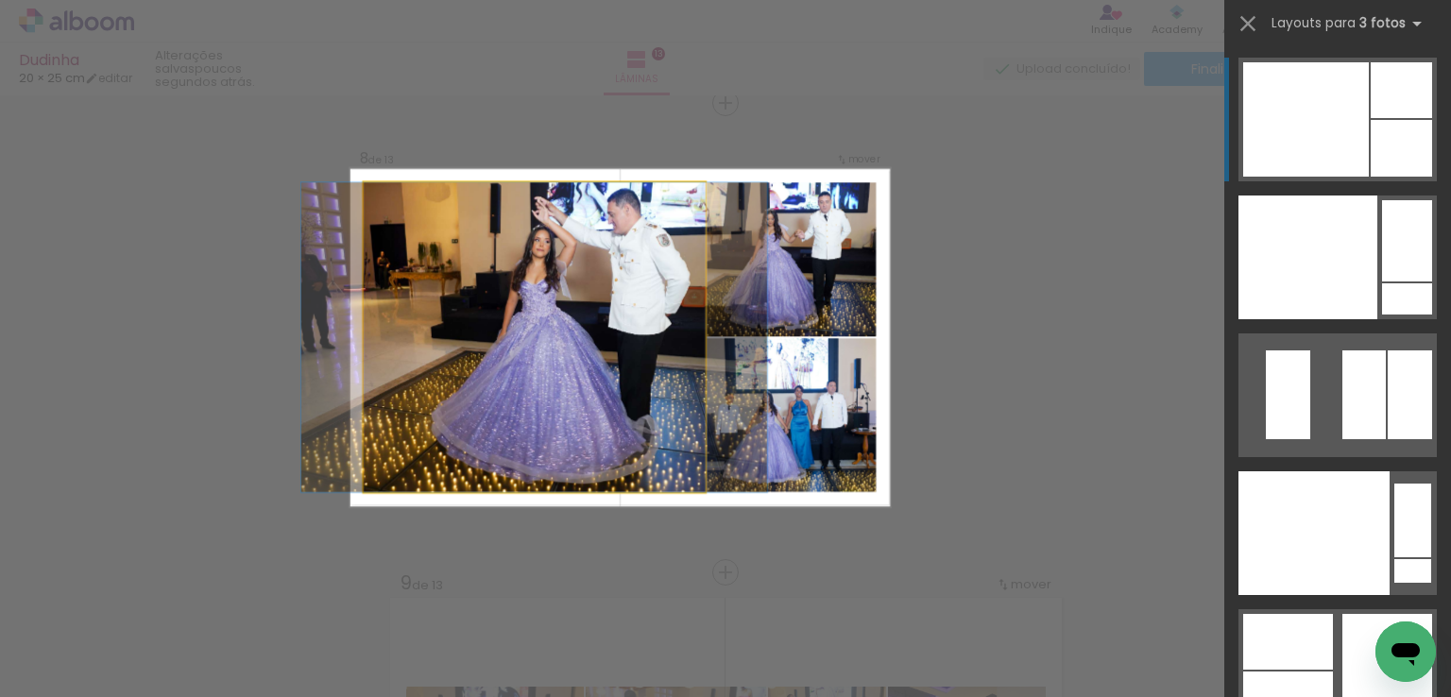
click at [620, 311] on quentale-photo at bounding box center [534, 337] width 342 height 310
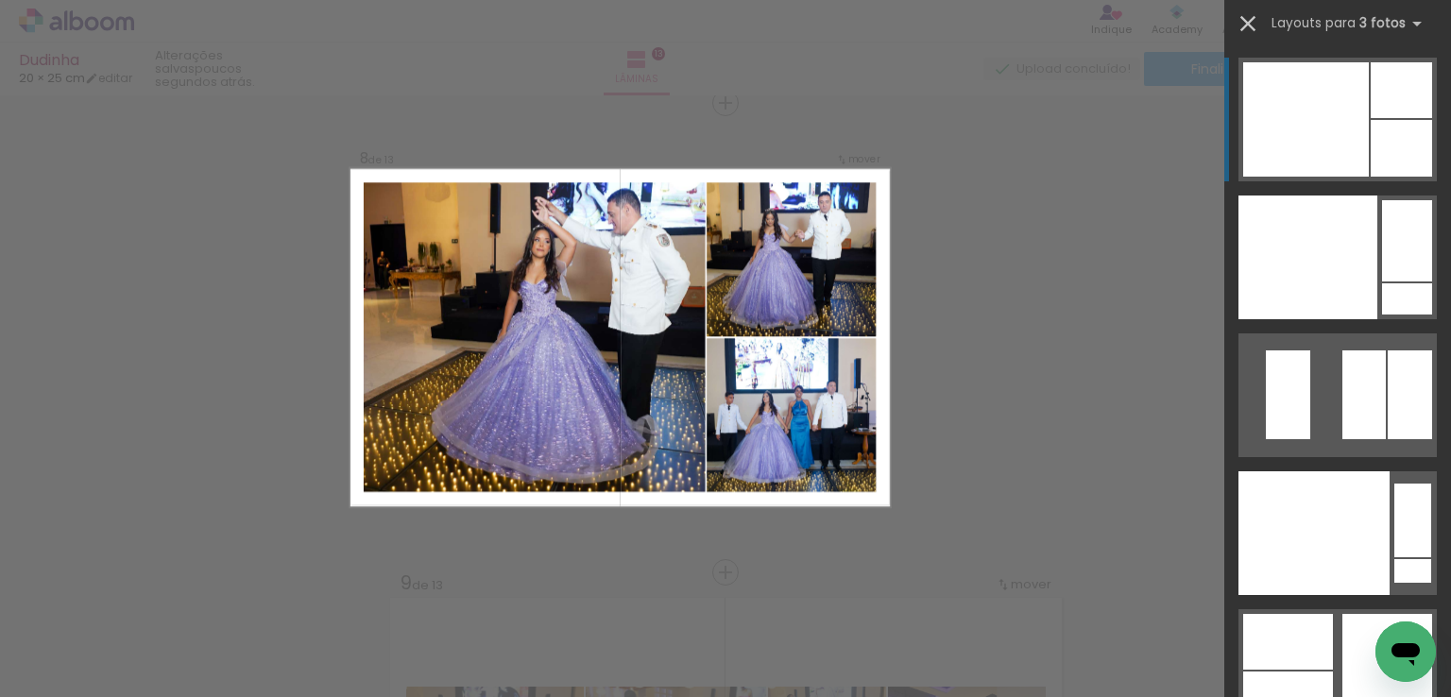
click at [1236, 29] on iron-icon at bounding box center [1248, 23] width 26 height 26
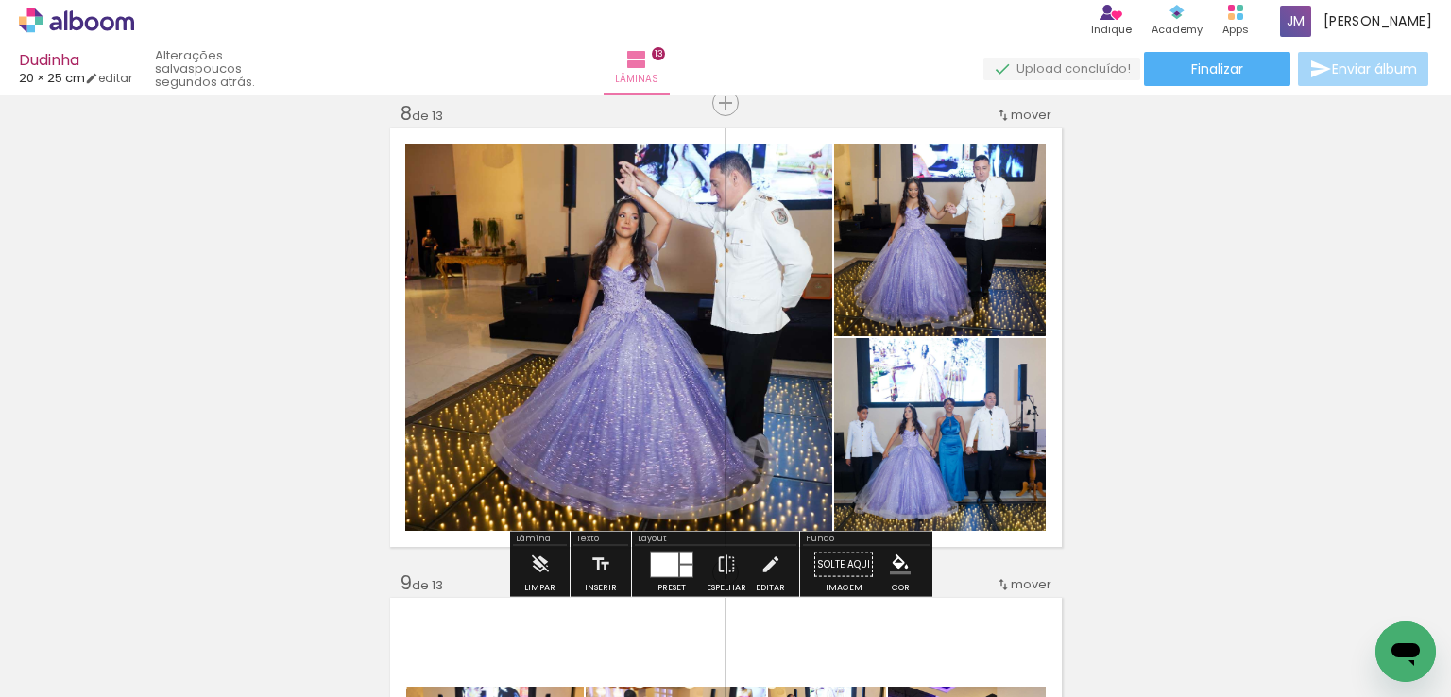
click at [765, 273] on quentale-photo at bounding box center [618, 337] width 427 height 387
click at [677, 301] on quentale-photo at bounding box center [618, 337] width 427 height 387
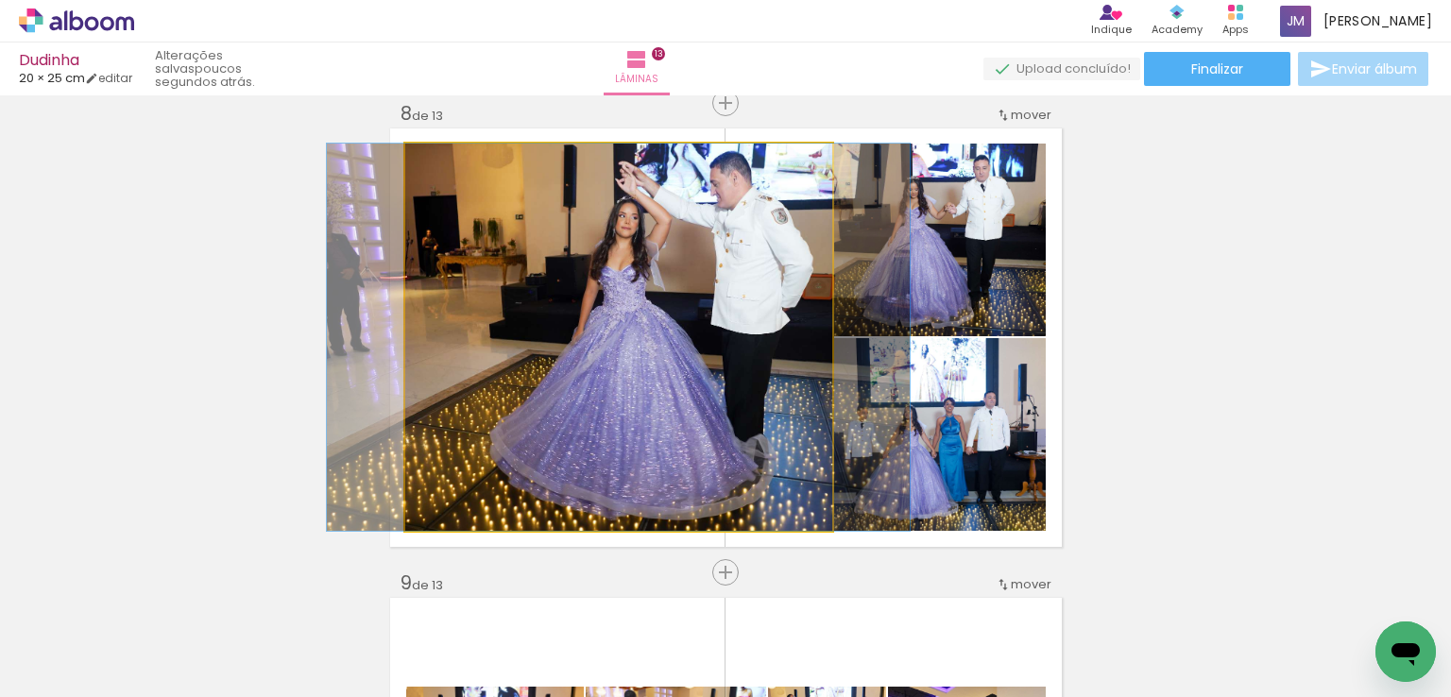
click at [677, 301] on quentale-photo at bounding box center [618, 337] width 427 height 387
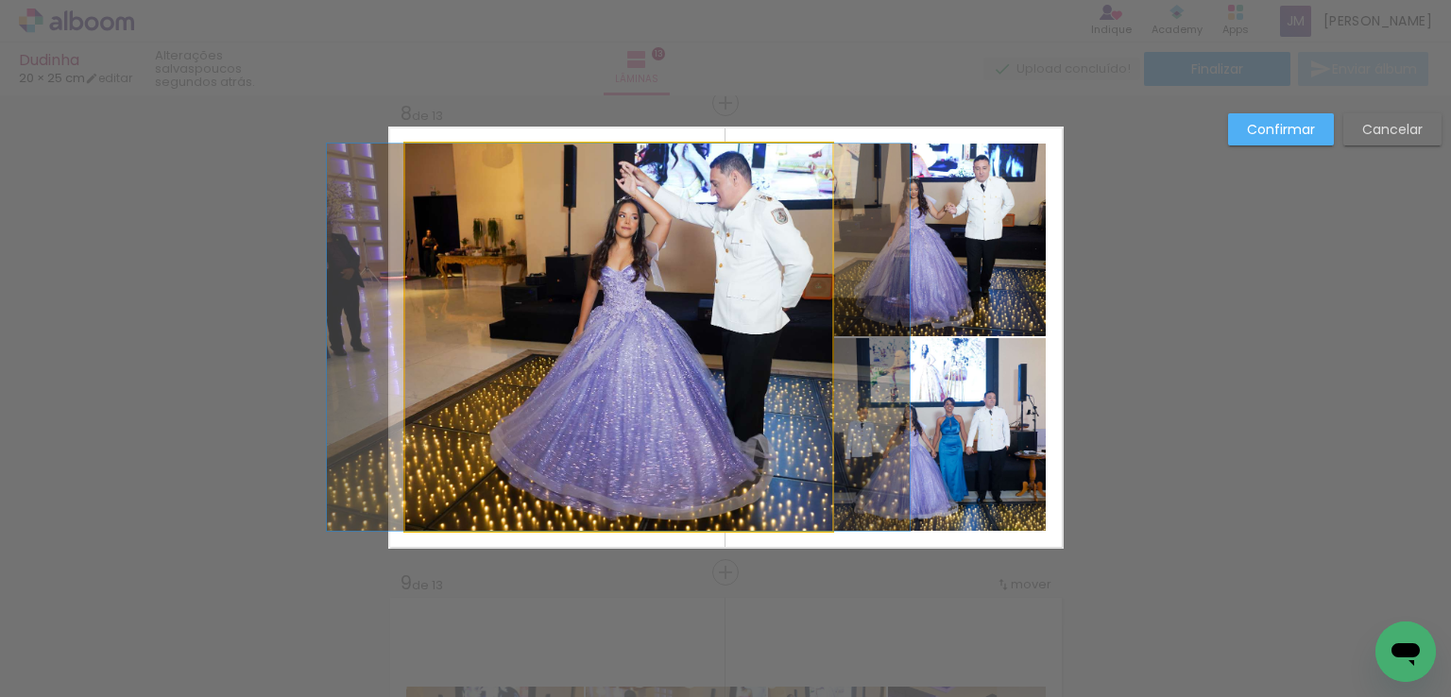
click at [687, 309] on quentale-photo at bounding box center [618, 337] width 427 height 387
click at [843, 336] on div at bounding box center [953, 440] width 221 height 208
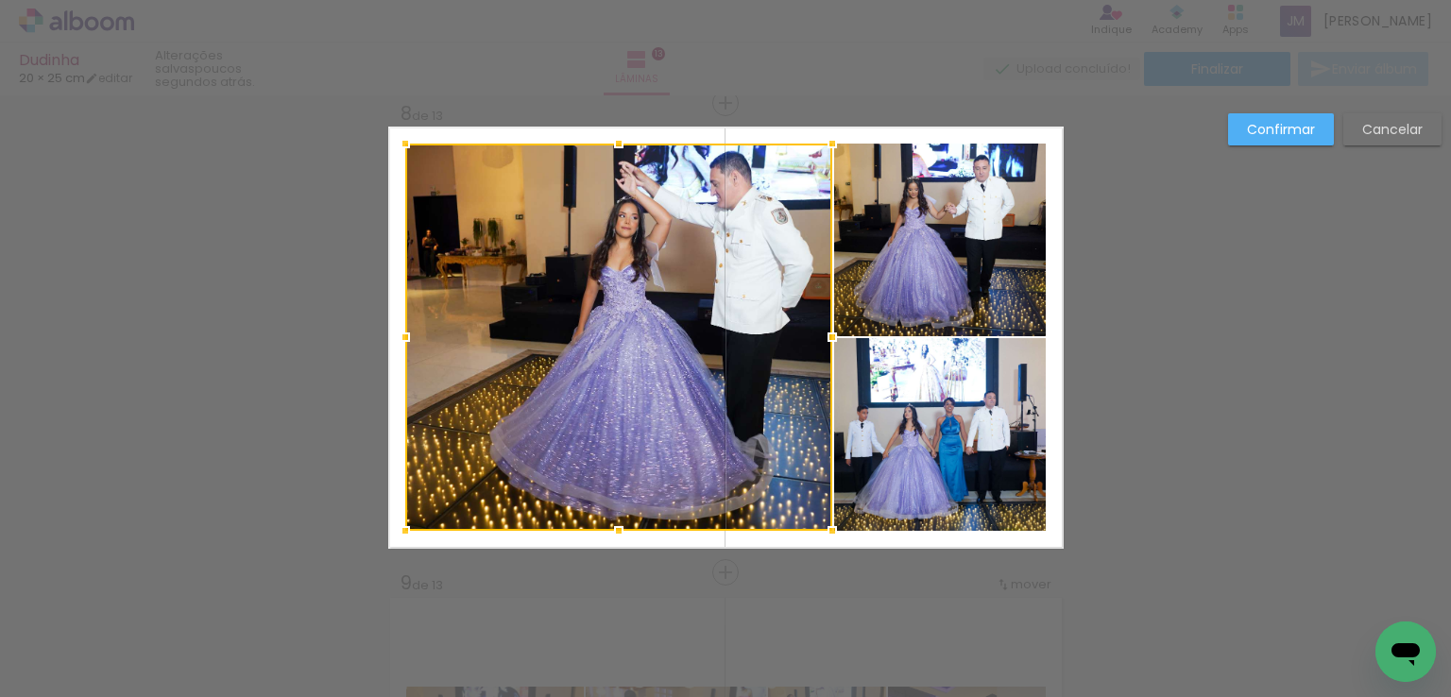
click at [941, 275] on quentale-photo at bounding box center [940, 240] width 212 height 193
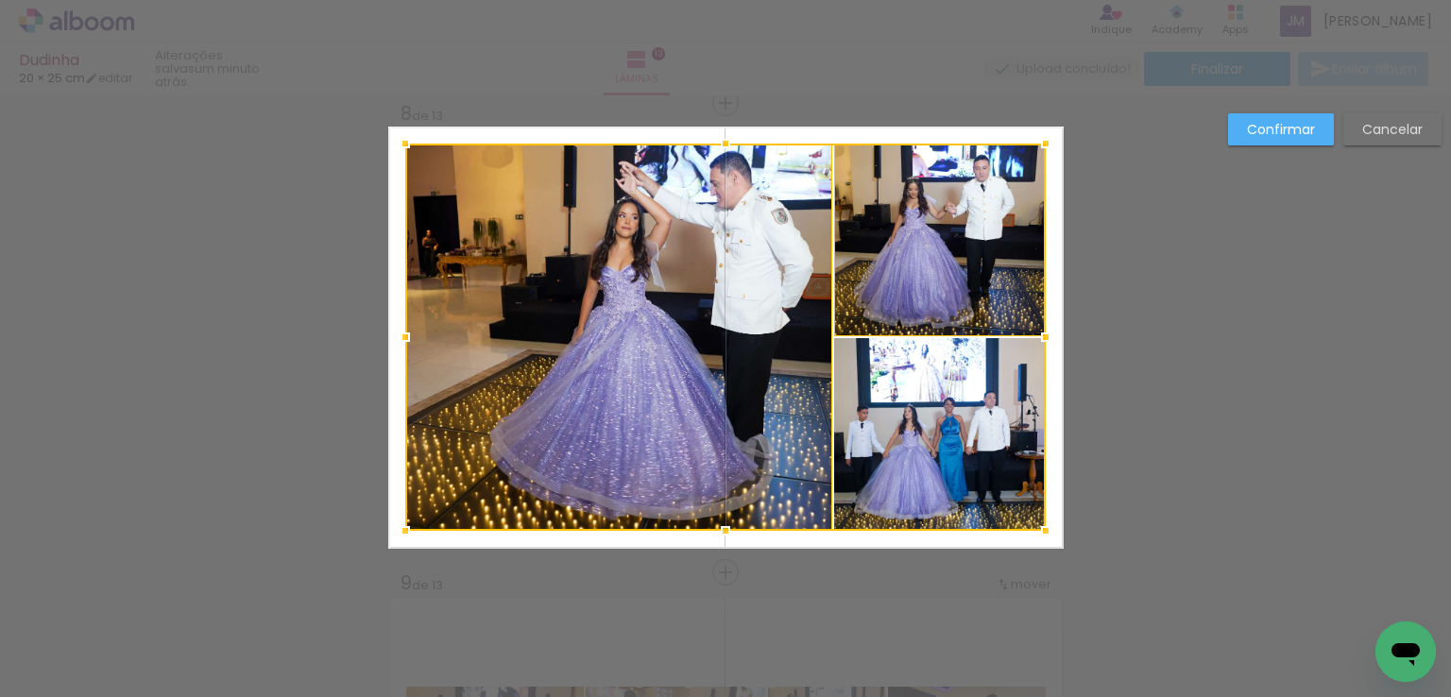
click at [917, 435] on div at bounding box center [725, 337] width 641 height 387
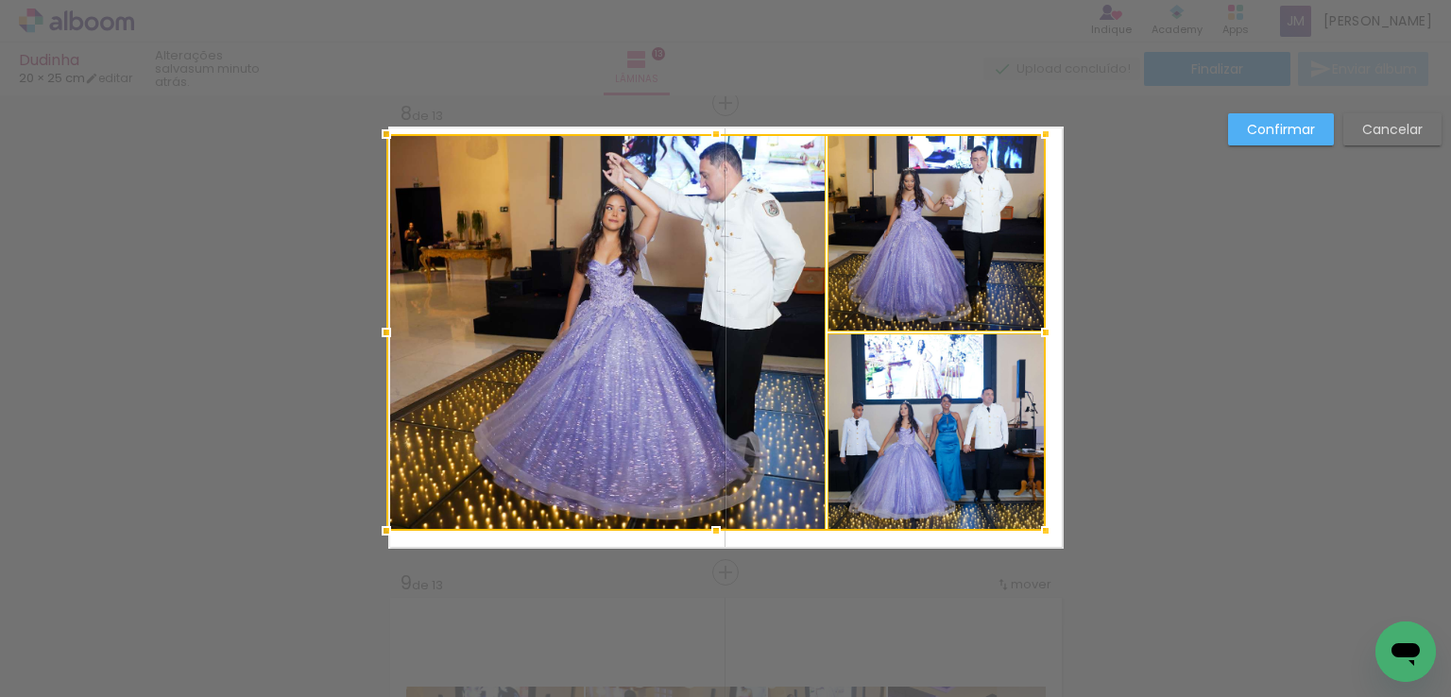
drag, startPoint x: 401, startPoint y: 146, endPoint x: 389, endPoint y: 111, distance: 37.7
click at [389, 111] on div "Inserir lâmina 1 de 13 Inserir lâmina 2 de 13 Inserir lâmina 3 de 13 Inserir lâ…" at bounding box center [725, 95] width 1451 height 6620
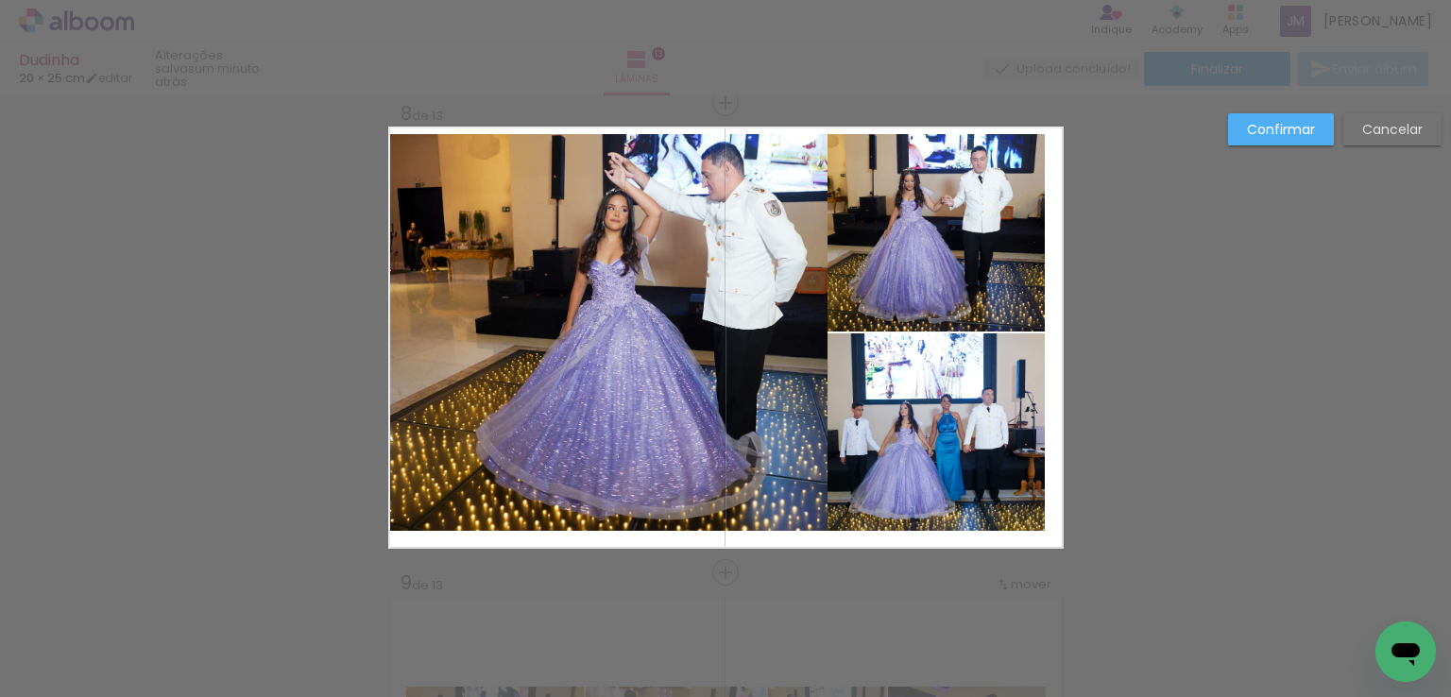
click at [692, 320] on quentale-photo at bounding box center [607, 332] width 439 height 397
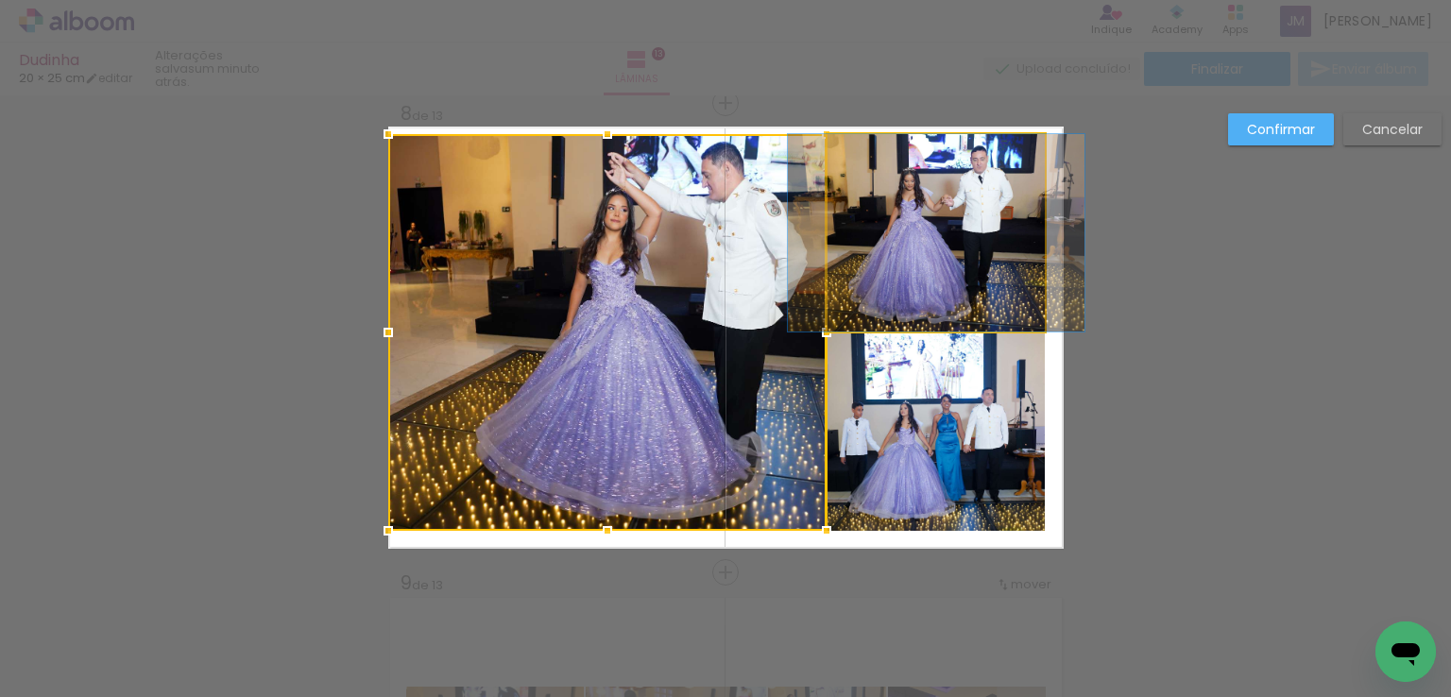
click at [951, 272] on quentale-photo at bounding box center [937, 232] width 218 height 197
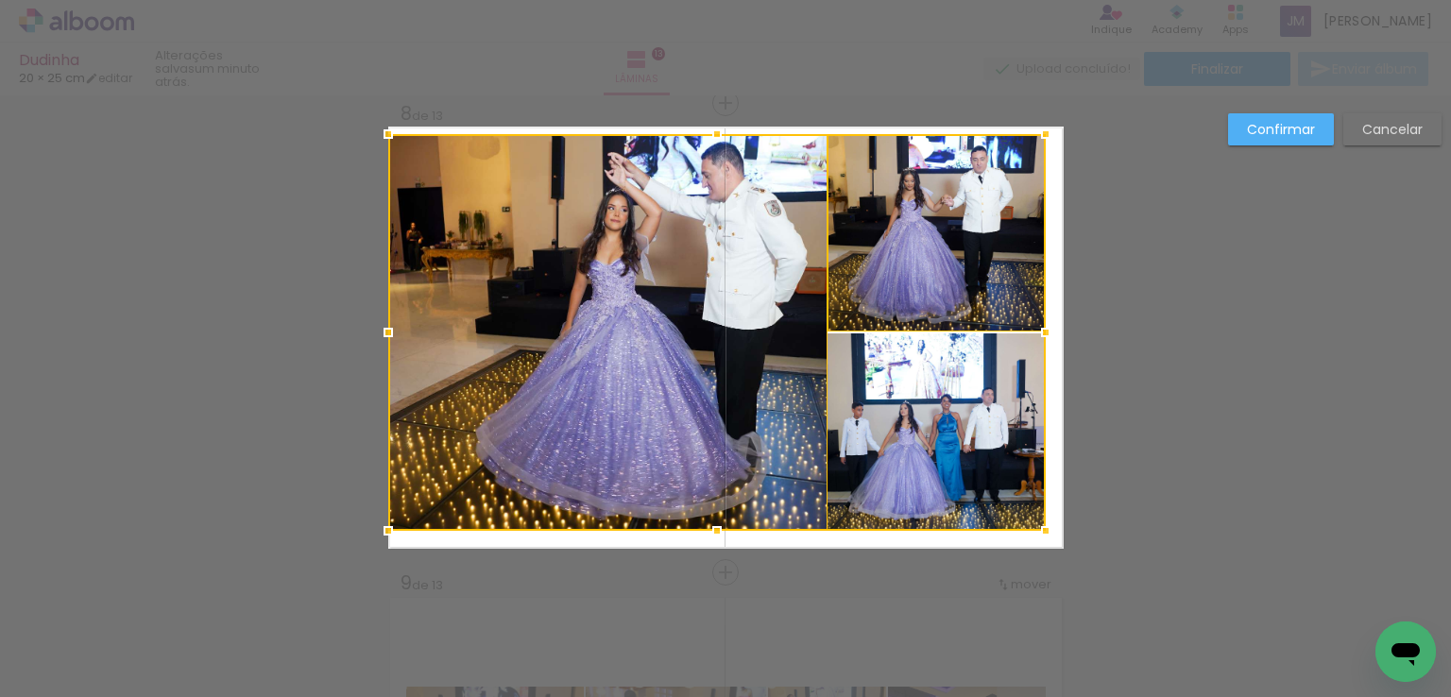
click at [910, 450] on div at bounding box center [717, 332] width 658 height 397
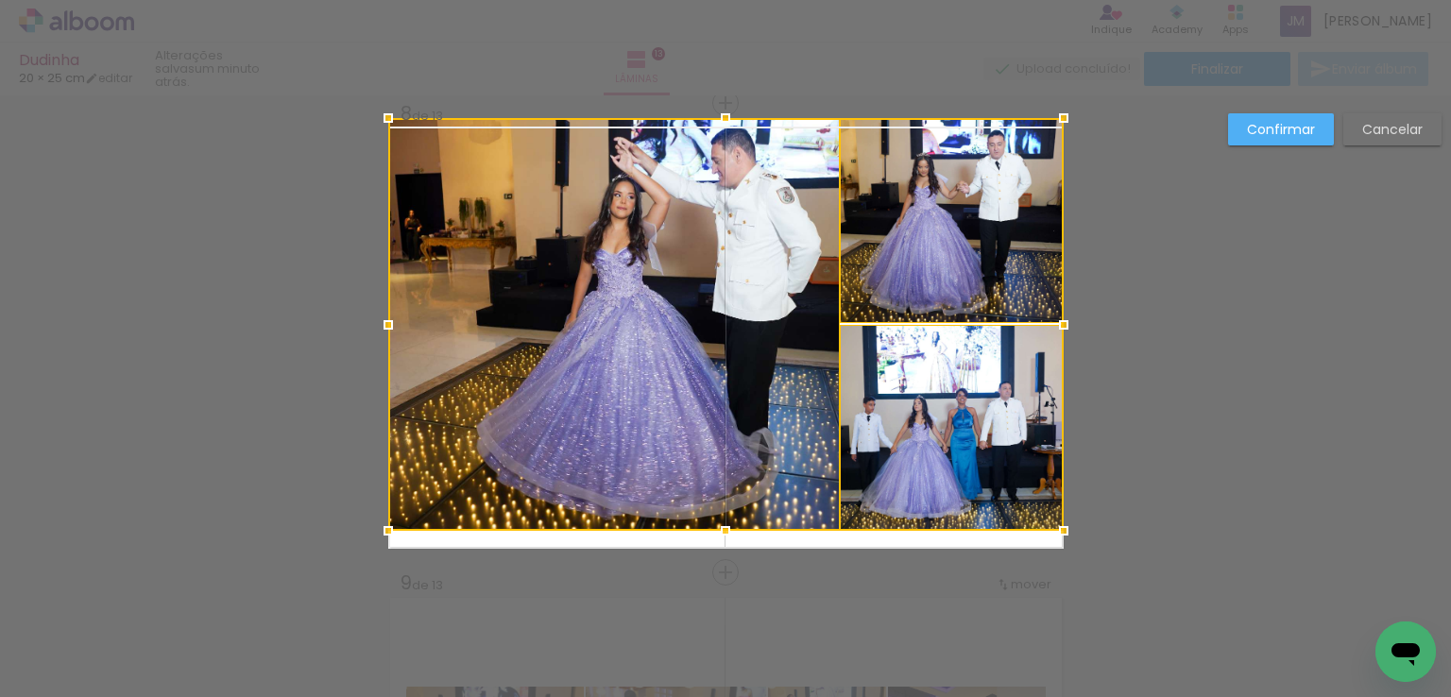
drag, startPoint x: 1037, startPoint y: 133, endPoint x: 1058, endPoint y: 131, distance: 20.9
click at [1058, 131] on div at bounding box center [1064, 118] width 38 height 38
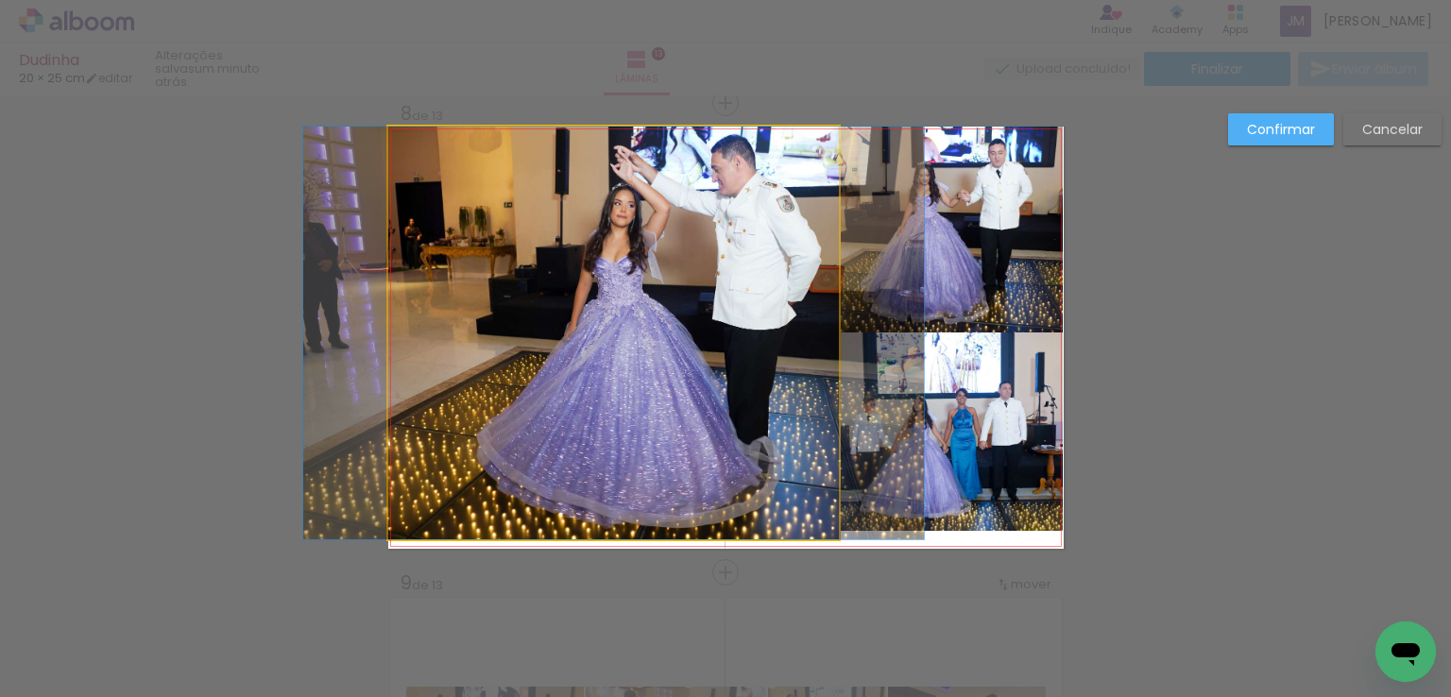
click at [719, 411] on quentale-photo at bounding box center [613, 333] width 451 height 413
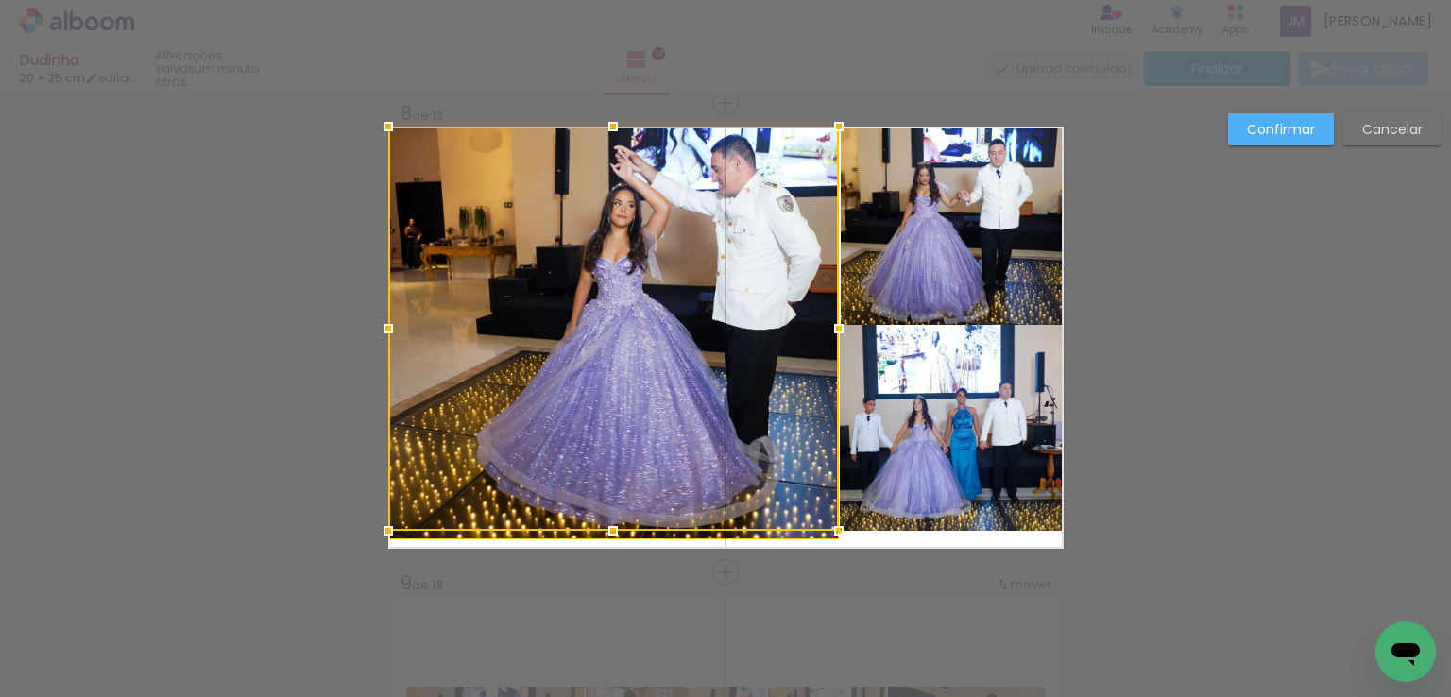
click at [922, 451] on quentale-photo at bounding box center [951, 428] width 223 height 206
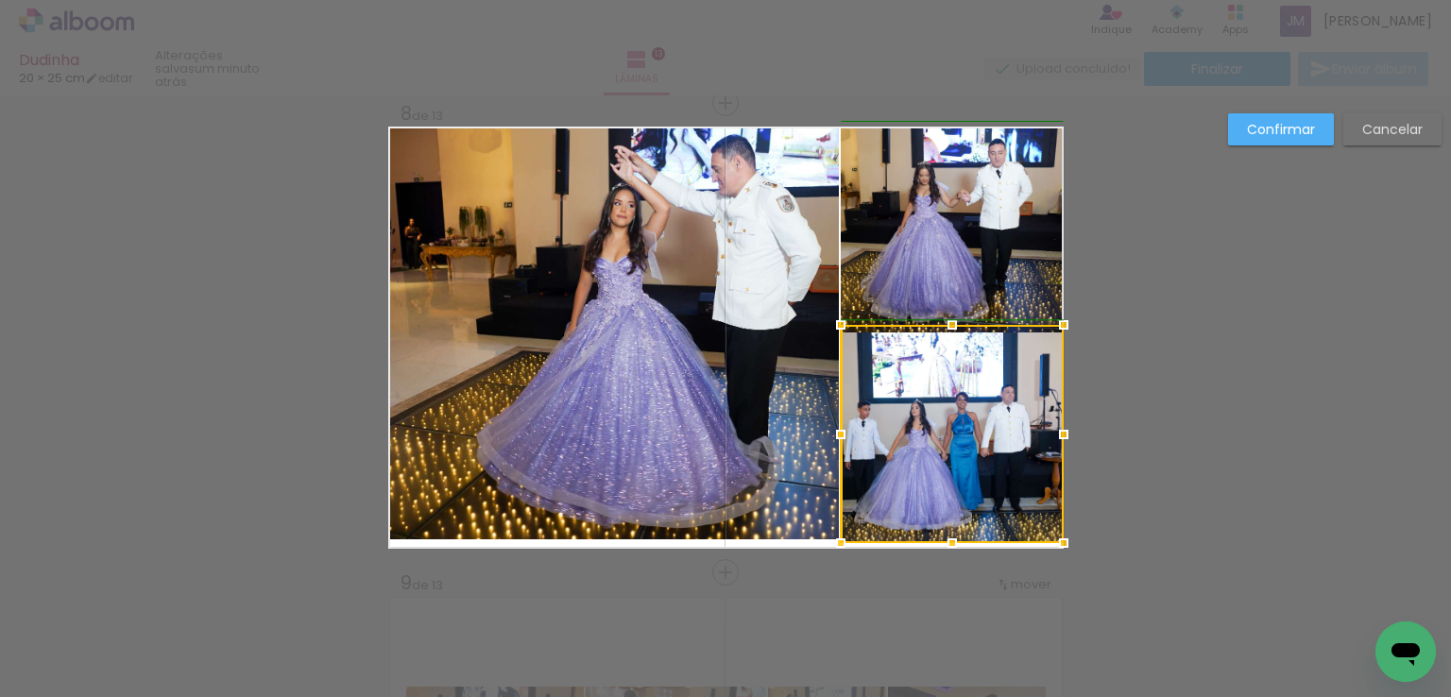
drag, startPoint x: 1058, startPoint y: 533, endPoint x: 1056, endPoint y: 545, distance: 12.4
click at [1056, 545] on div at bounding box center [1064, 543] width 38 height 38
click at [1349, 129] on paper-button "Cancelar" at bounding box center [1393, 129] width 98 height 32
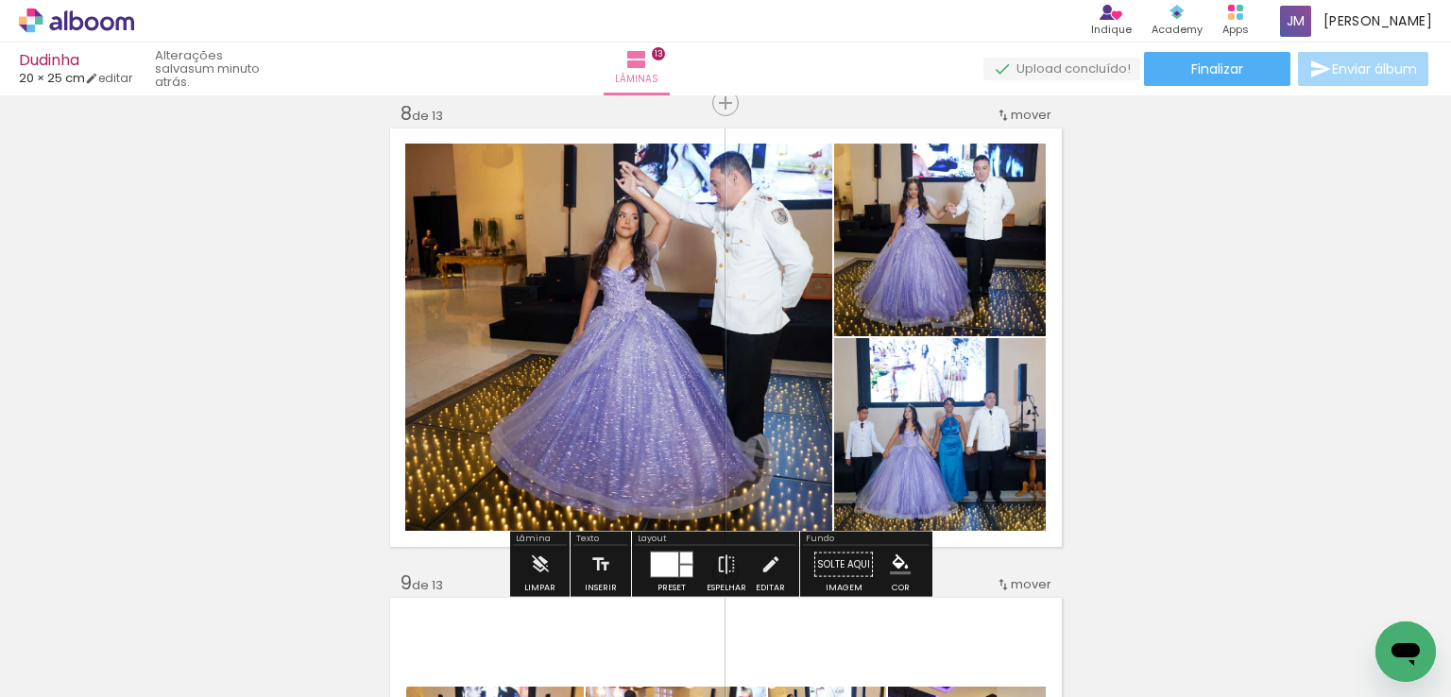
click at [687, 561] on div at bounding box center [686, 558] width 12 height 11
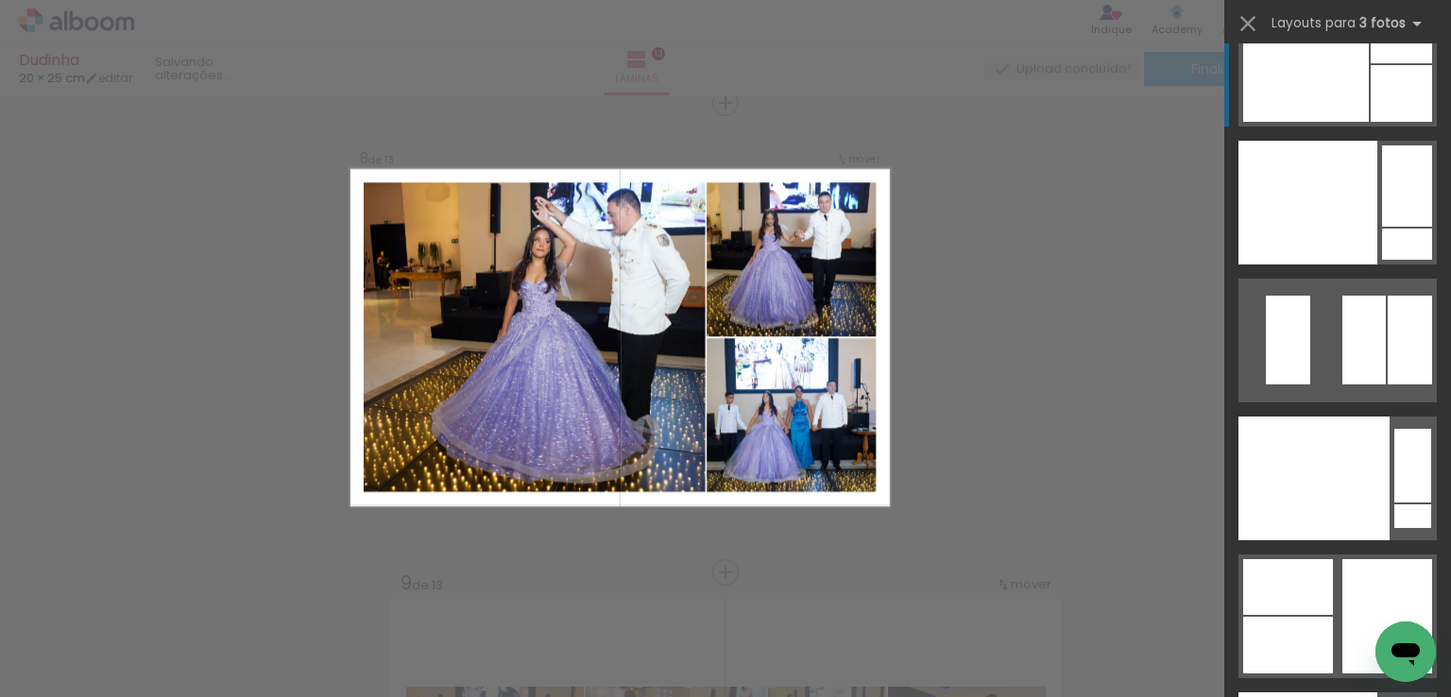
scroll to position [28664, 0]
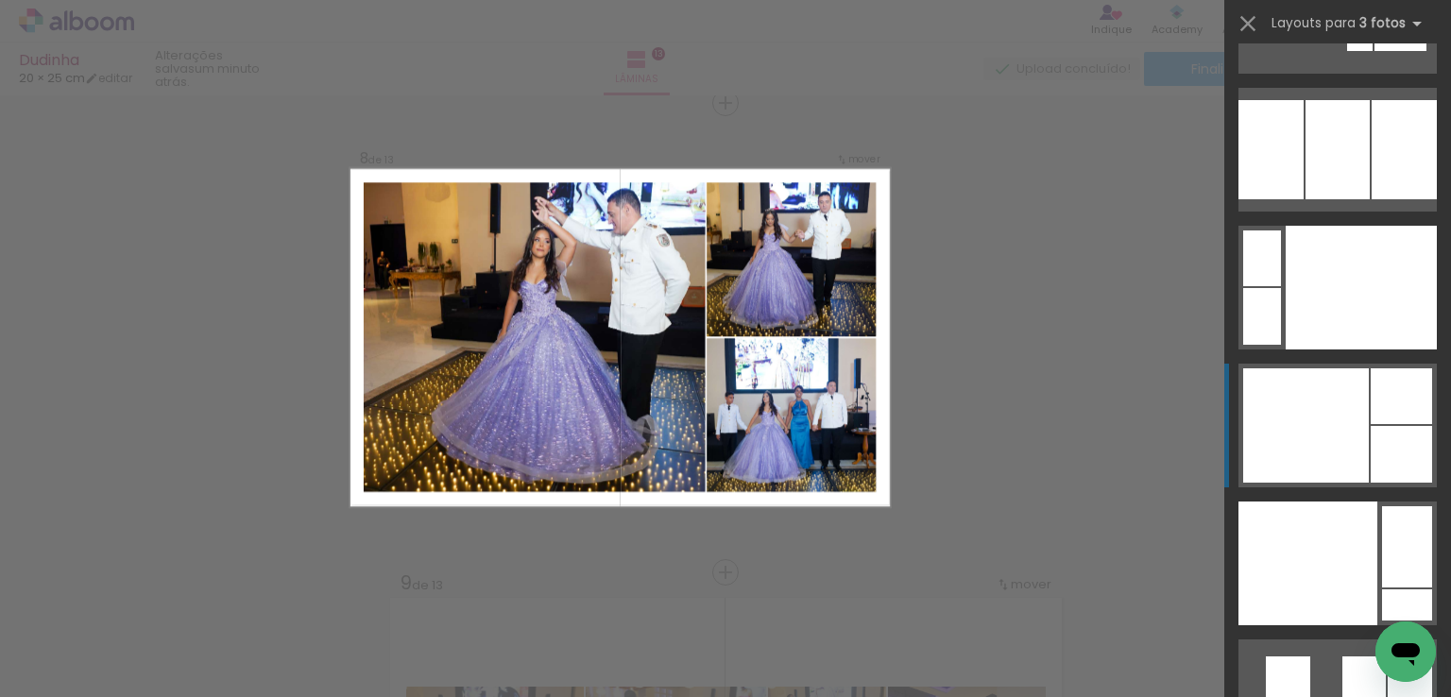
click at [1343, 350] on div at bounding box center [1361, 288] width 151 height 124
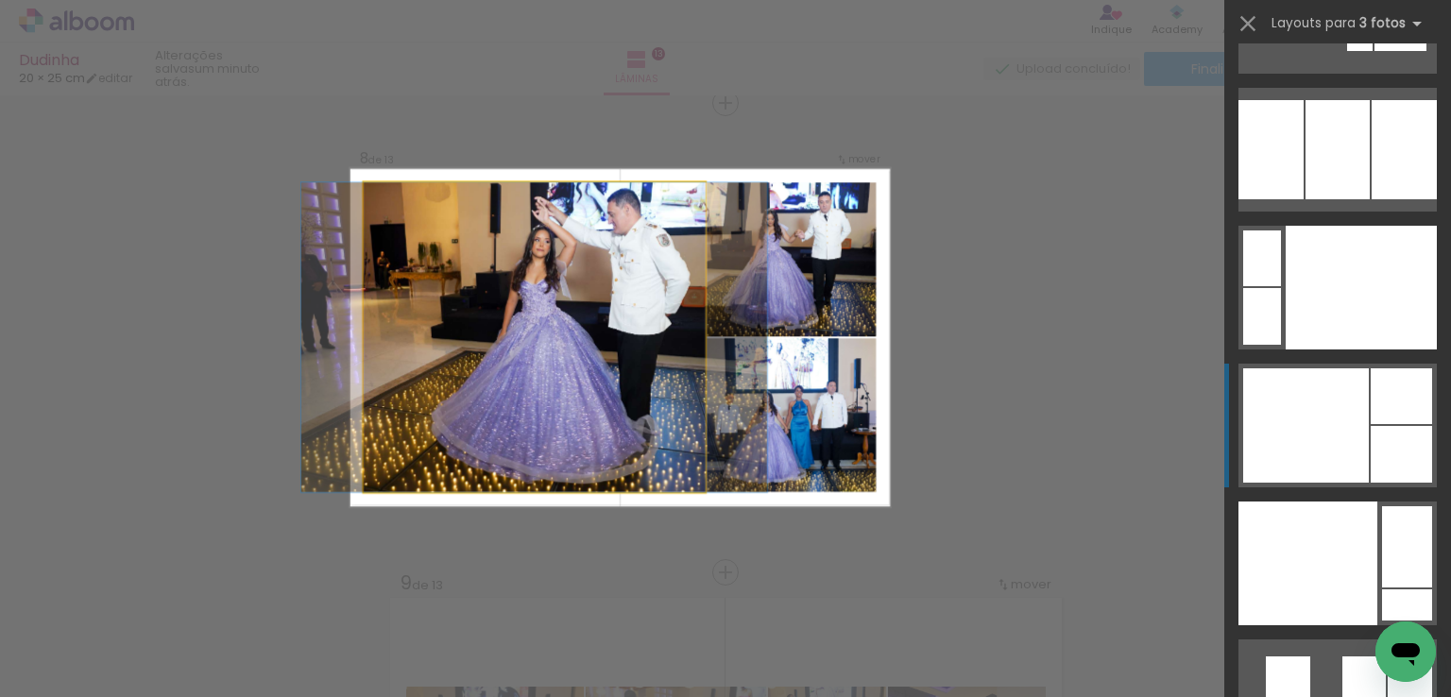
click at [557, 303] on quentale-photo at bounding box center [534, 337] width 342 height 310
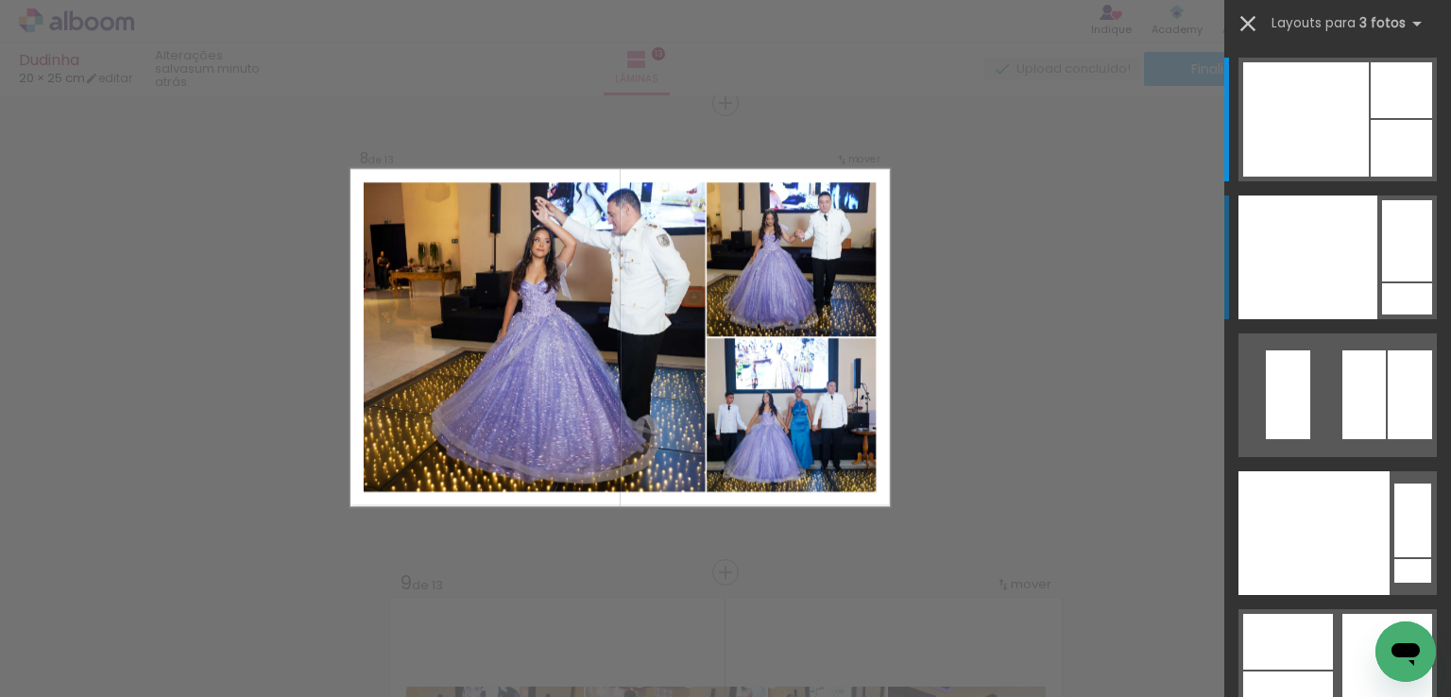
click at [1243, 27] on iron-icon at bounding box center [1248, 23] width 26 height 26
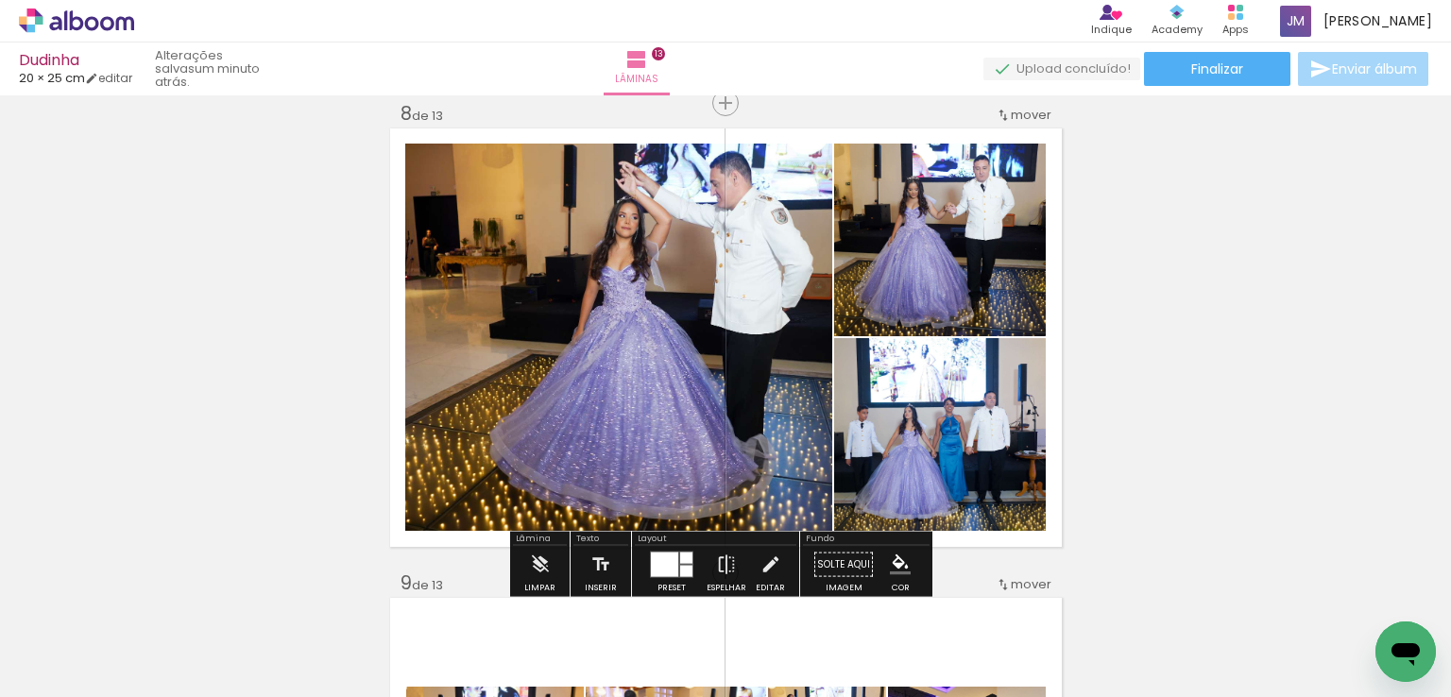
click at [747, 226] on quentale-photo at bounding box center [618, 337] width 427 height 387
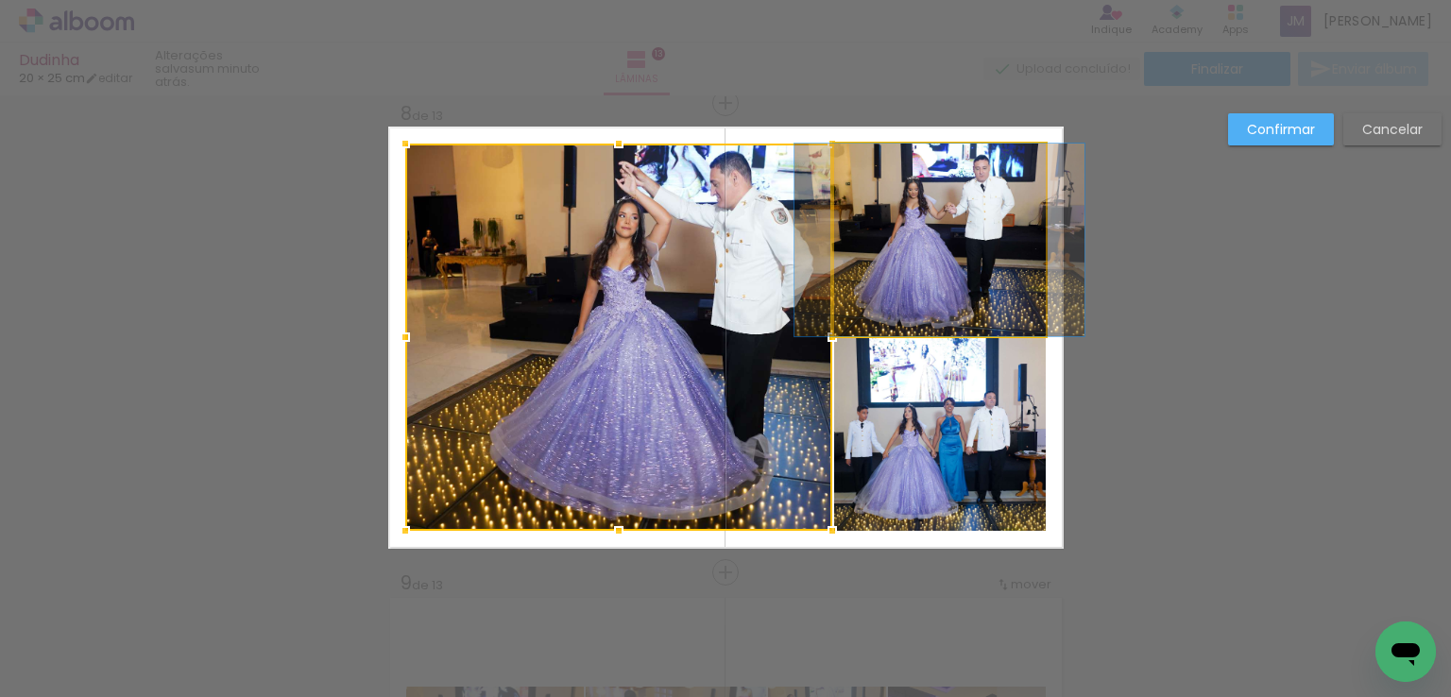
click at [945, 247] on quentale-photo at bounding box center [940, 240] width 212 height 193
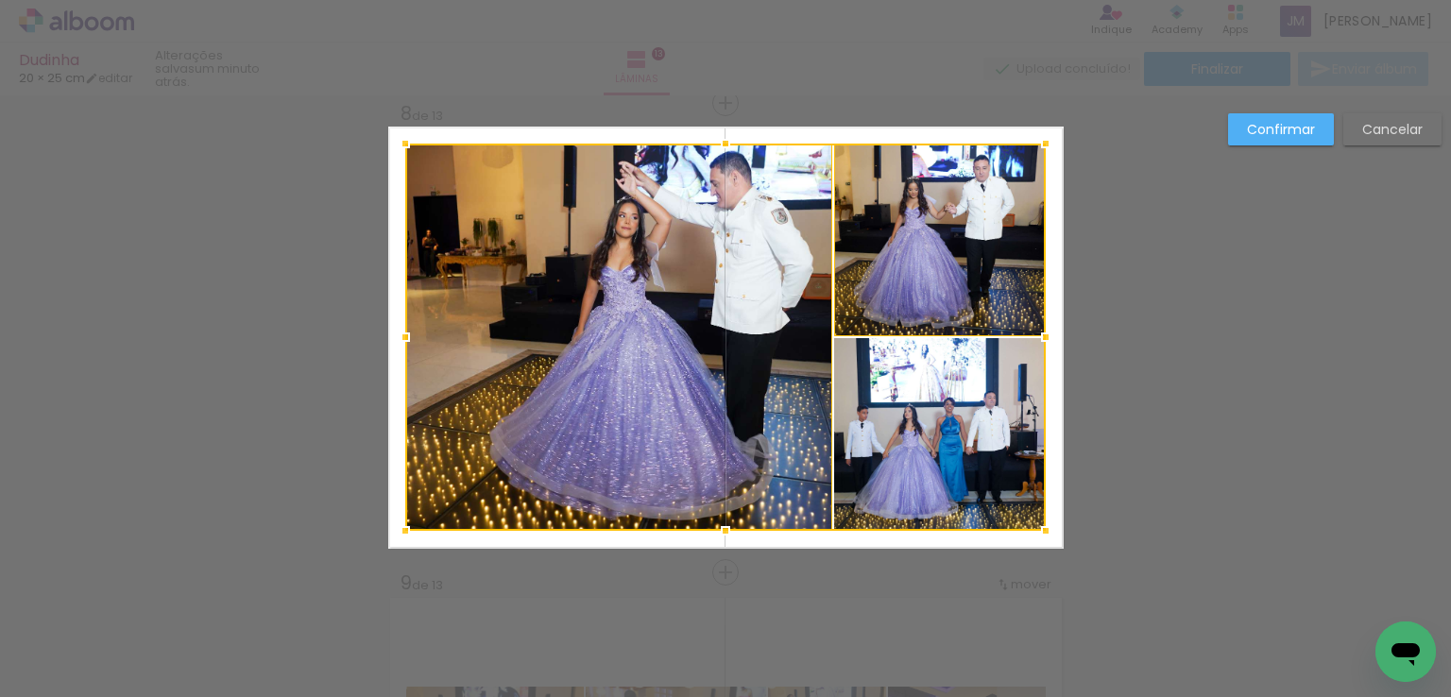
click at [914, 454] on div at bounding box center [725, 337] width 641 height 387
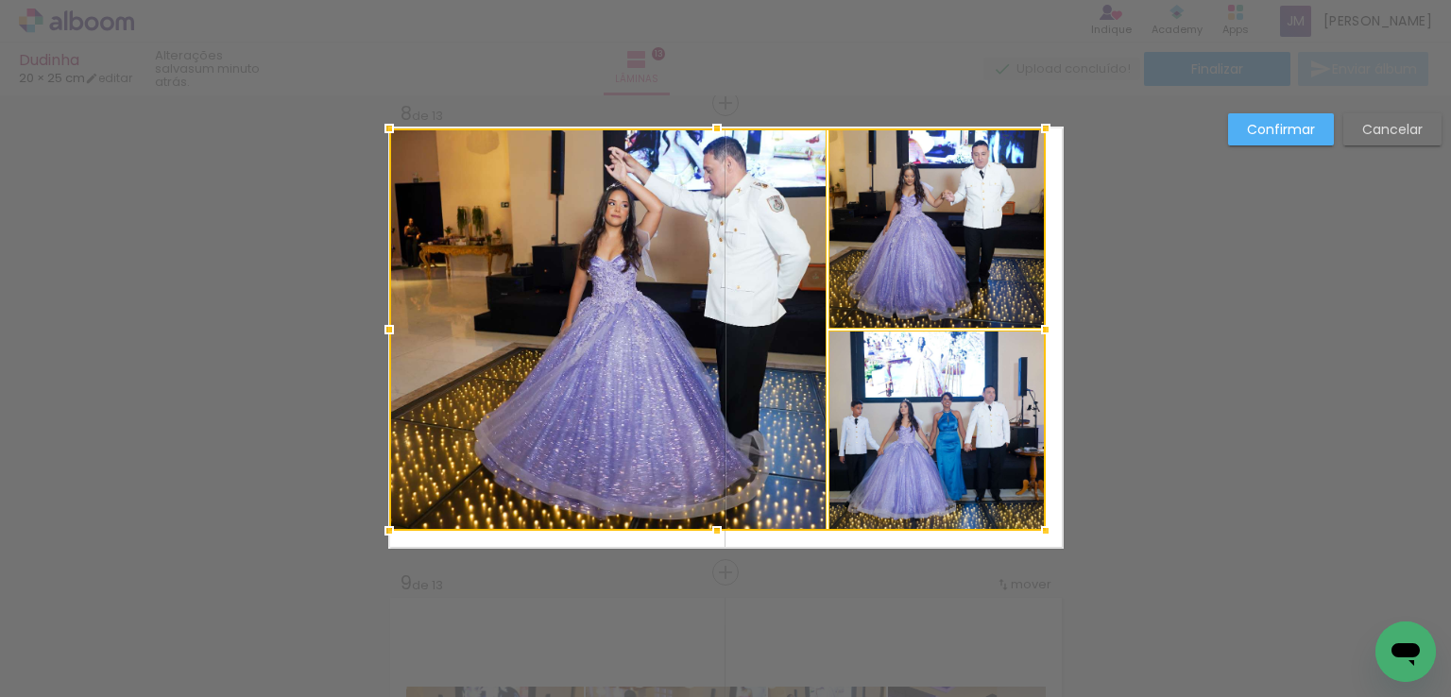
drag, startPoint x: 397, startPoint y: 144, endPoint x: 382, endPoint y: 129, distance: 21.4
click at [382, 129] on div at bounding box center [389, 129] width 38 height 38
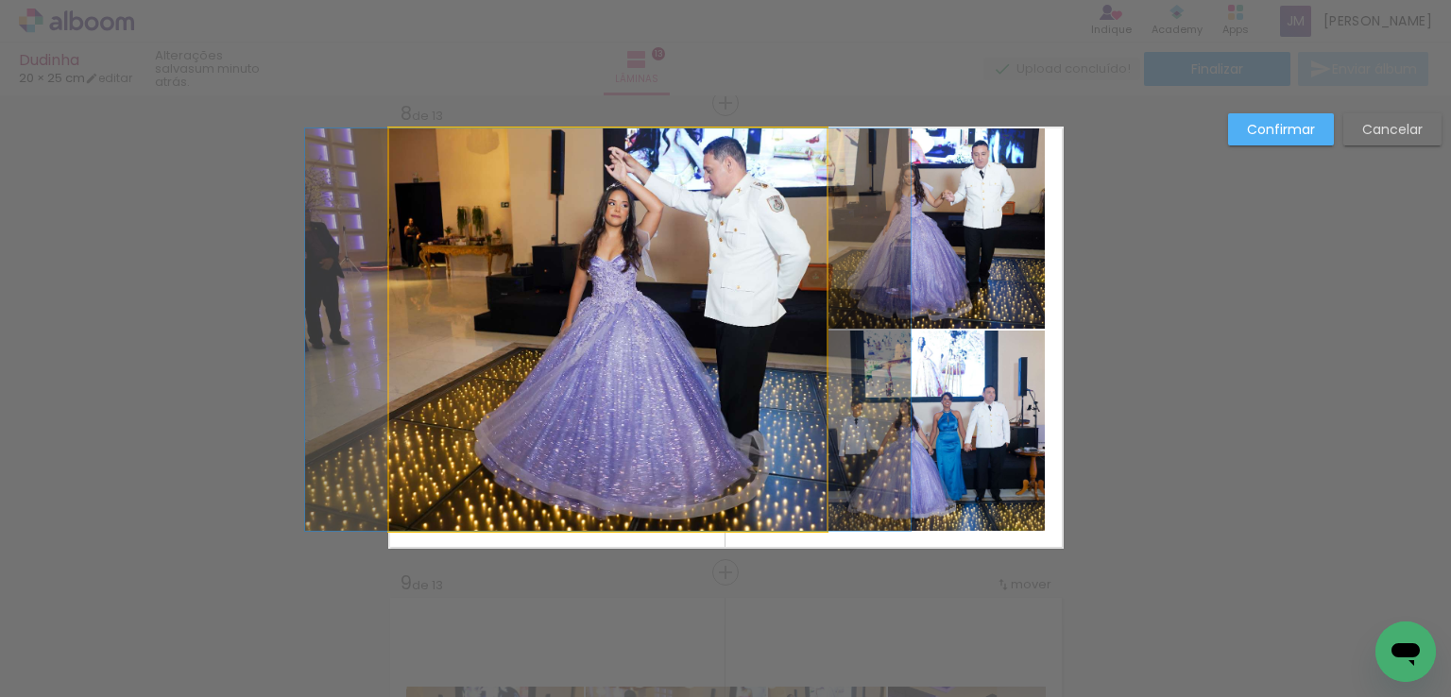
click at [576, 349] on quentale-photo at bounding box center [607, 330] width 437 height 403
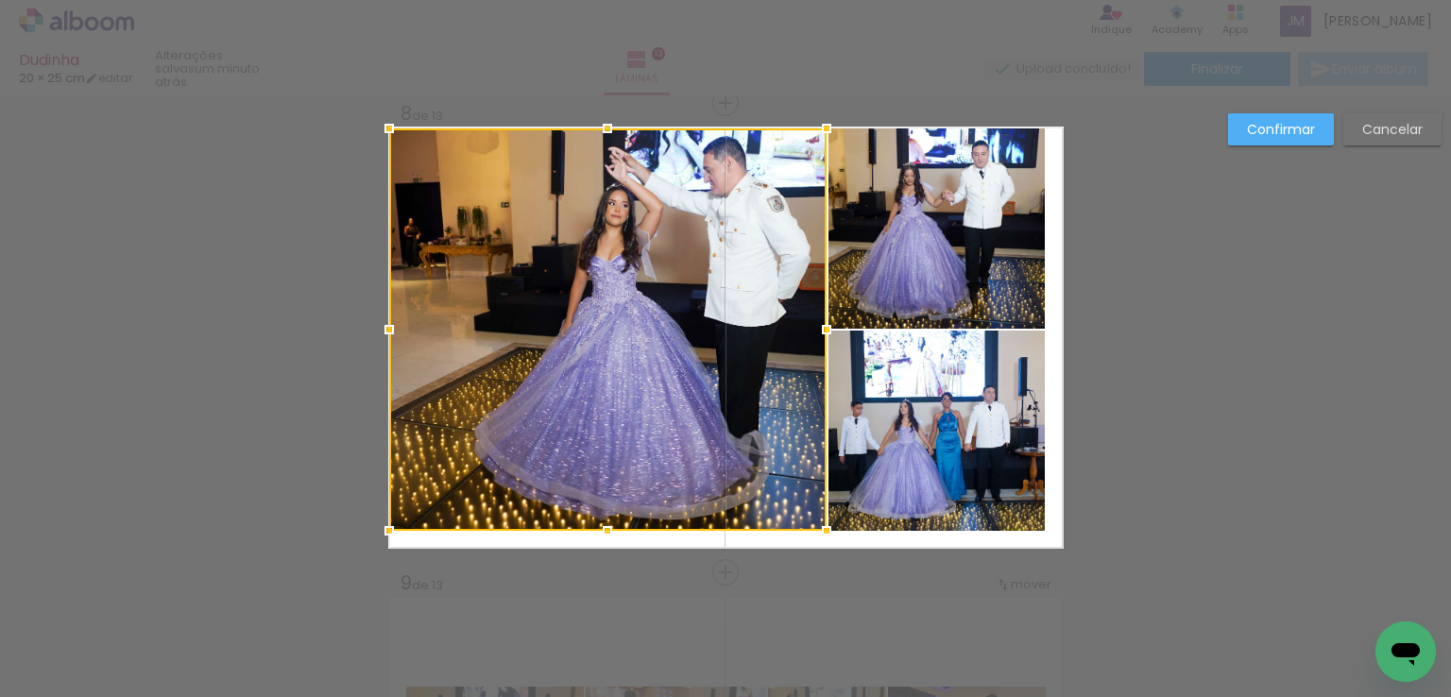
click at [910, 281] on quentale-photo at bounding box center [937, 229] width 217 height 200
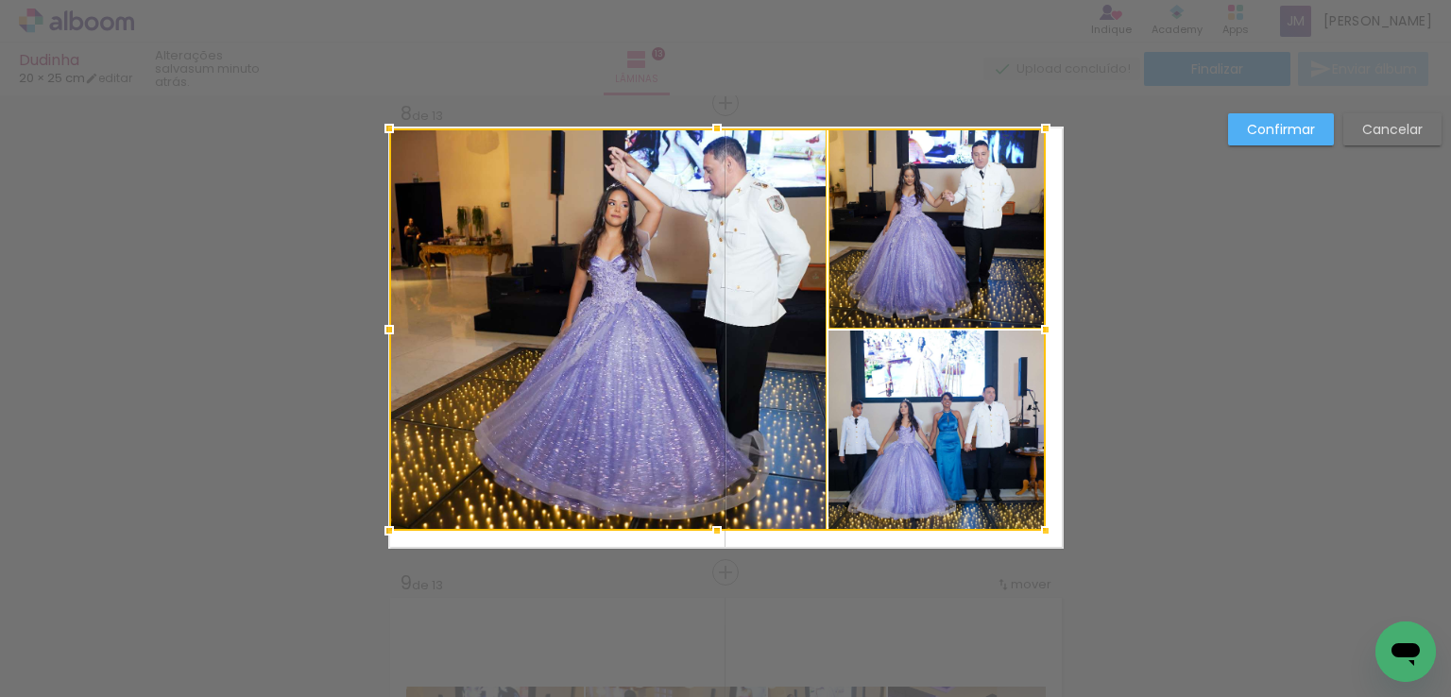
click at [903, 462] on div at bounding box center [717, 330] width 657 height 403
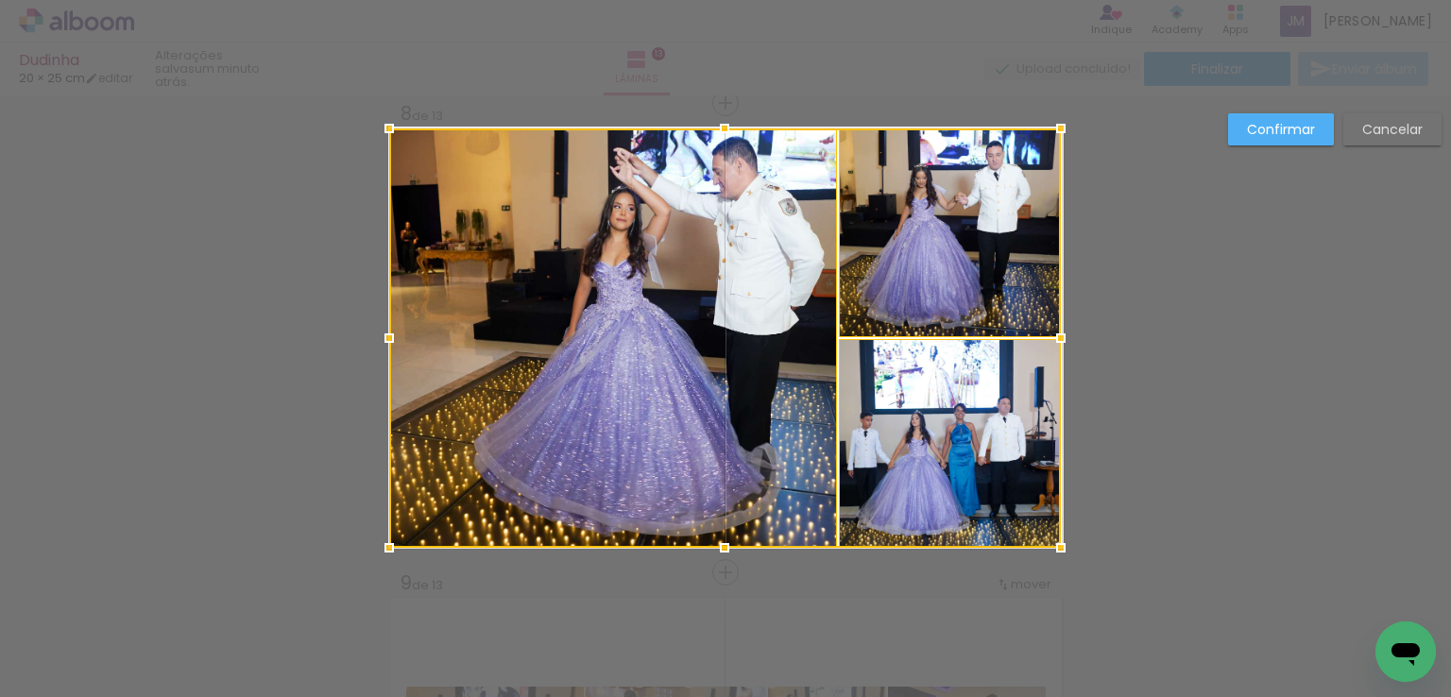
drag, startPoint x: 1037, startPoint y: 531, endPoint x: 1051, endPoint y: 547, distance: 21.4
click at [1051, 547] on div at bounding box center [1061, 548] width 38 height 38
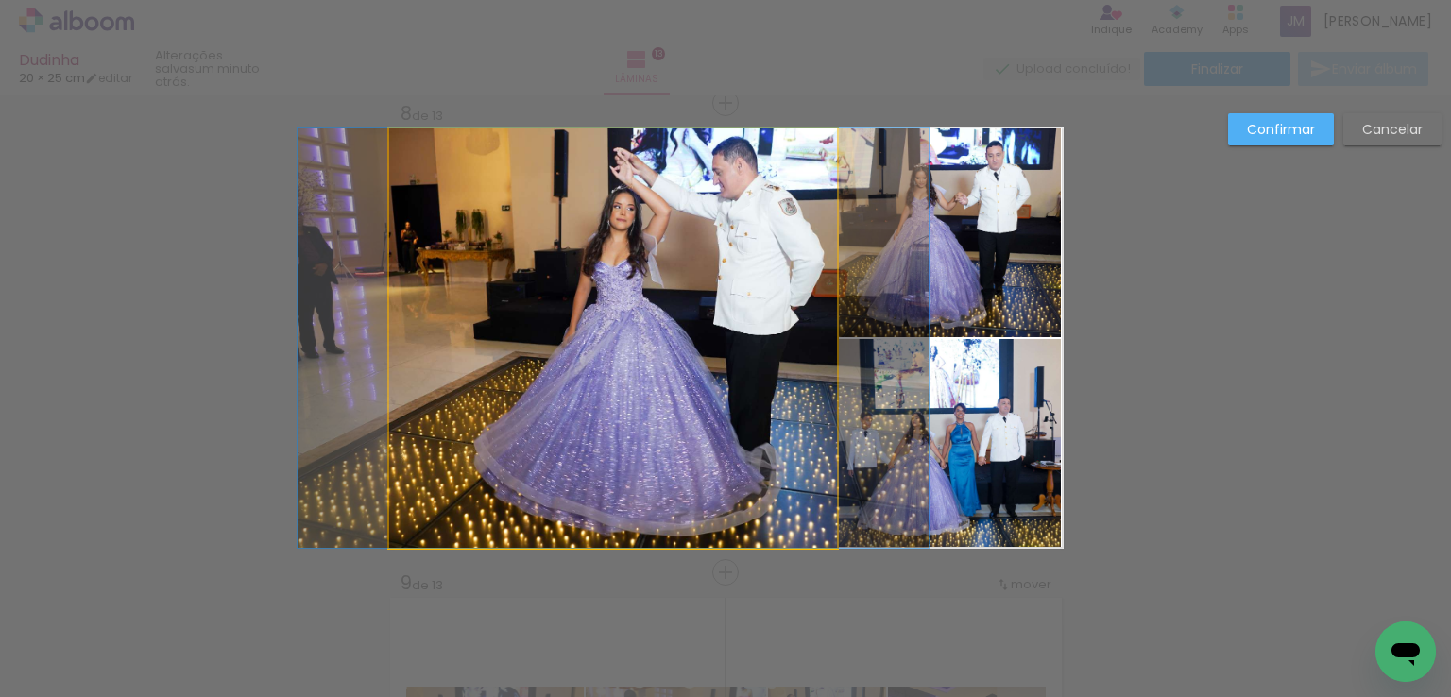
drag, startPoint x: 707, startPoint y: 427, endPoint x: 730, endPoint y: 409, distance: 29.7
click at [707, 426] on quentale-photo at bounding box center [613, 339] width 448 height 420
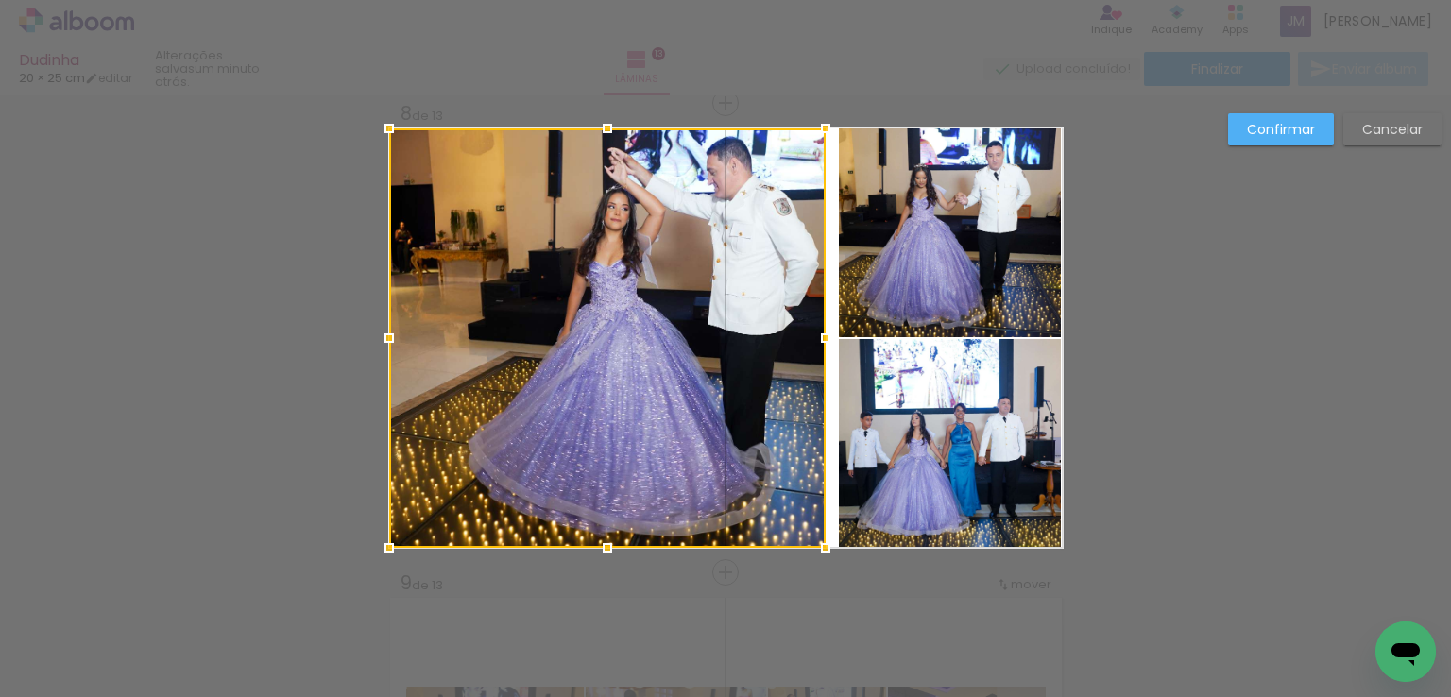
click at [815, 337] on div at bounding box center [826, 338] width 38 height 38
click at [918, 270] on quentale-photo at bounding box center [950, 233] width 222 height 209
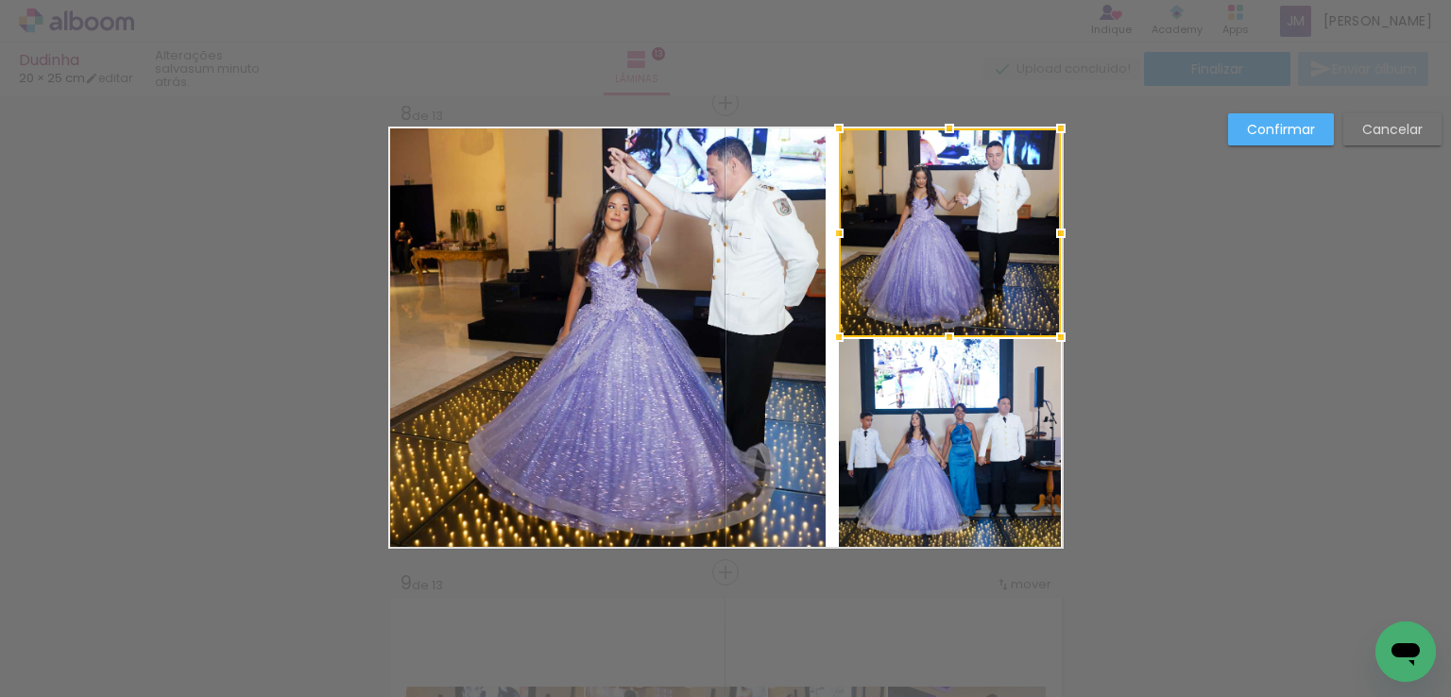
click at [909, 457] on quentale-photo at bounding box center [950, 443] width 222 height 209
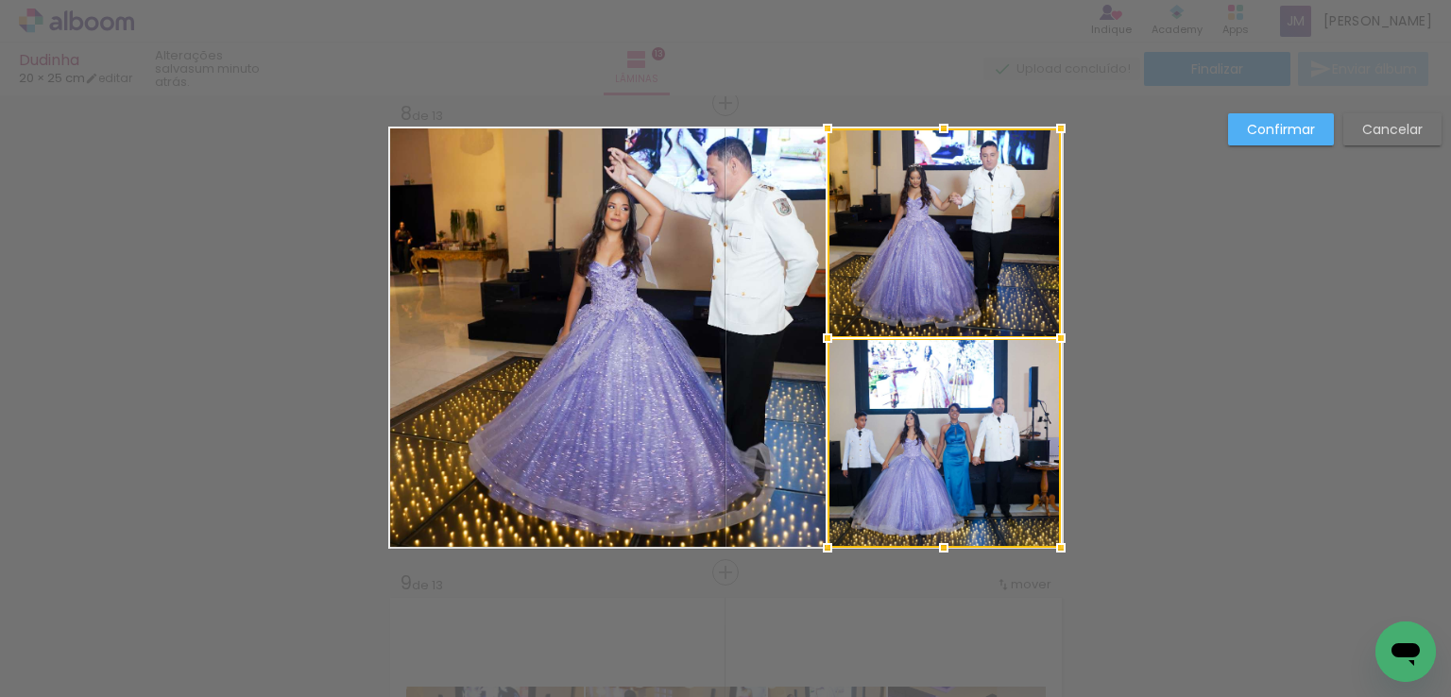
drag, startPoint x: 832, startPoint y: 339, endPoint x: 821, endPoint y: 337, distance: 11.5
click at [821, 337] on div at bounding box center [828, 338] width 38 height 38
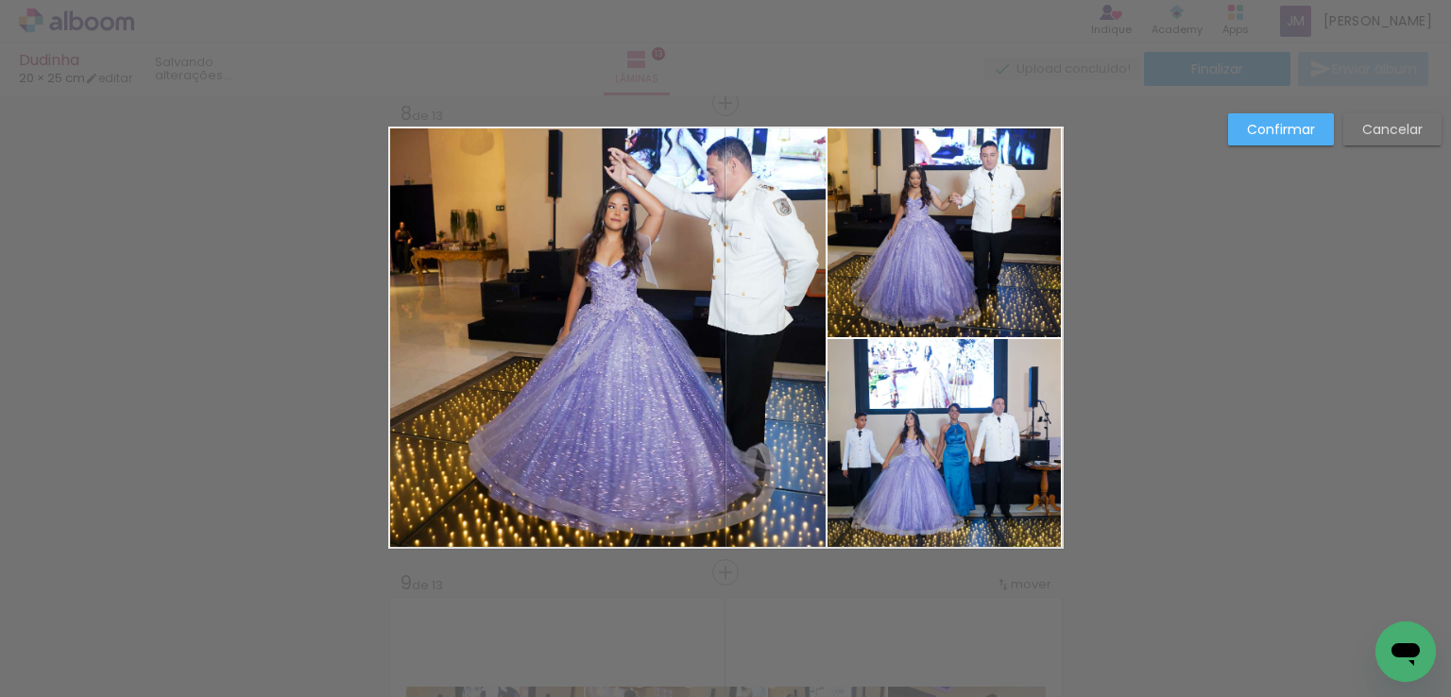
click at [699, 360] on quentale-photo at bounding box center [607, 339] width 437 height 420
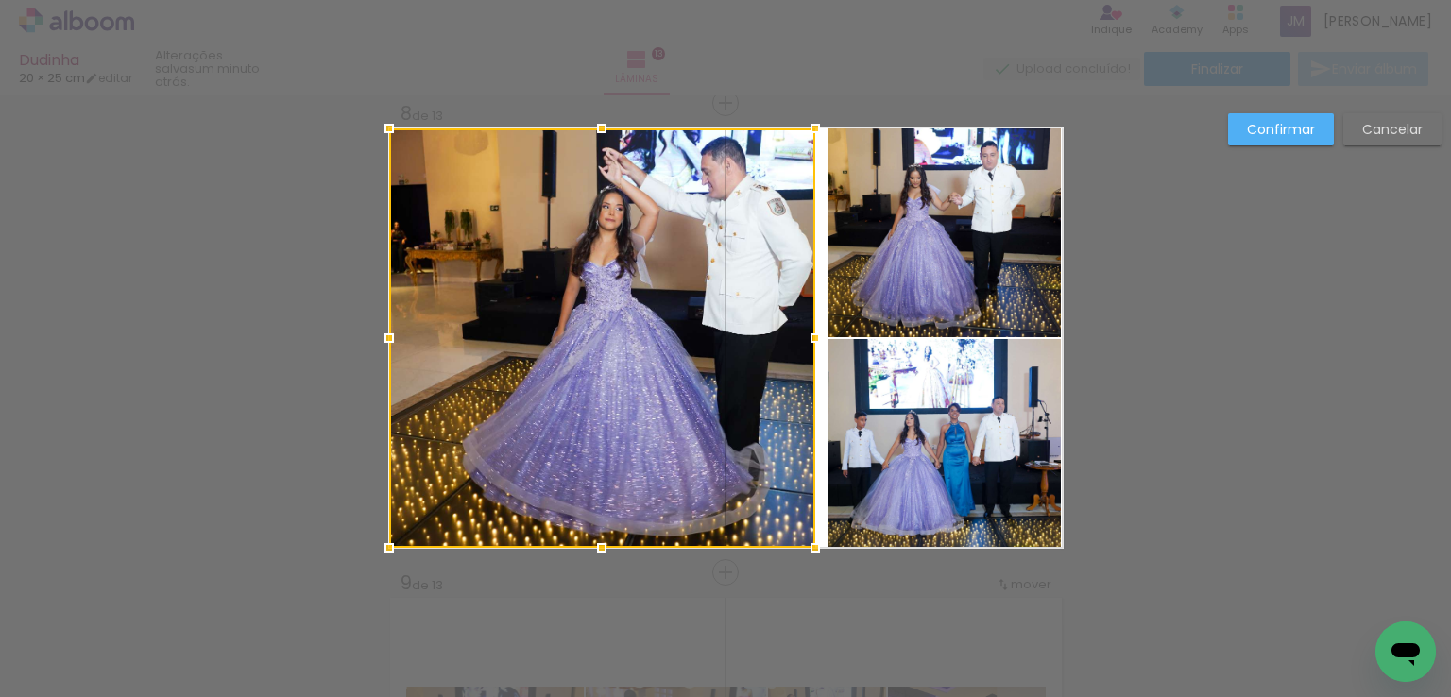
drag, startPoint x: 813, startPoint y: 340, endPoint x: 801, endPoint y: 338, distance: 11.5
click at [801, 338] on div at bounding box center [816, 338] width 38 height 38
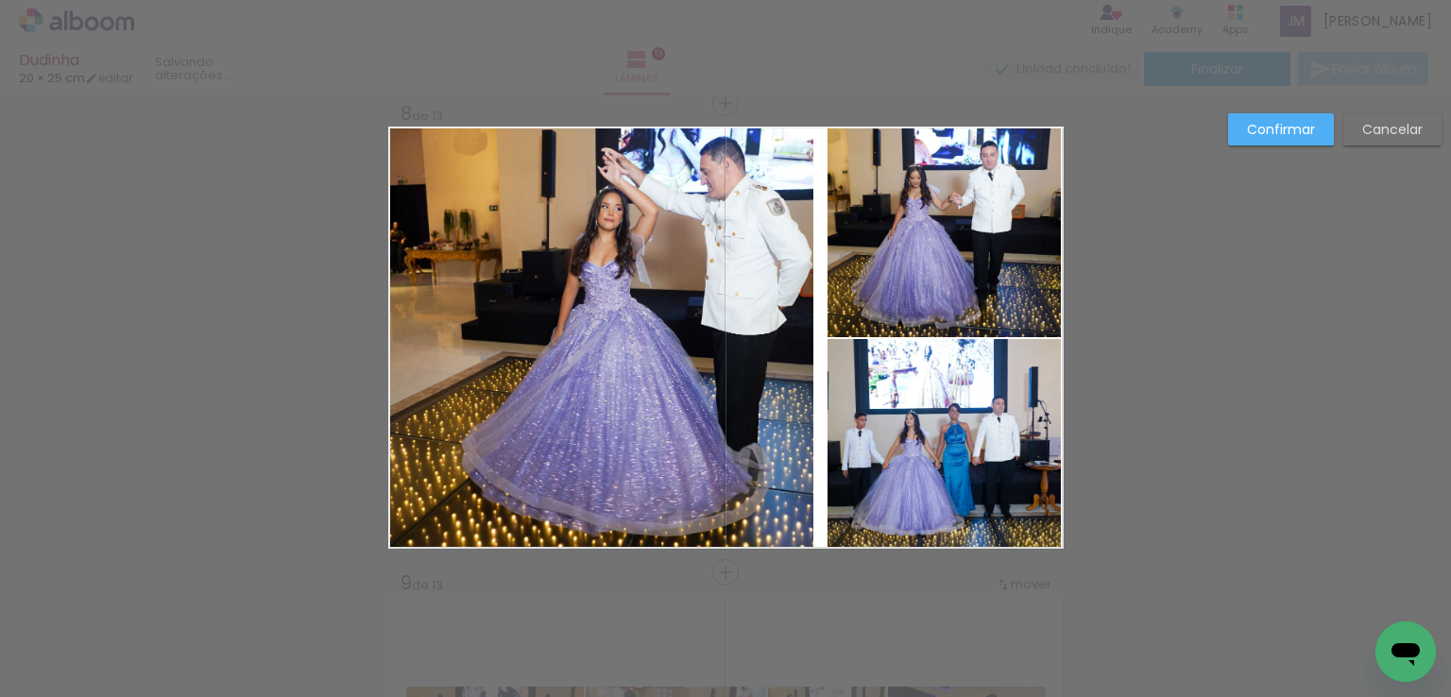
click at [881, 304] on quentale-photo at bounding box center [944, 233] width 233 height 209
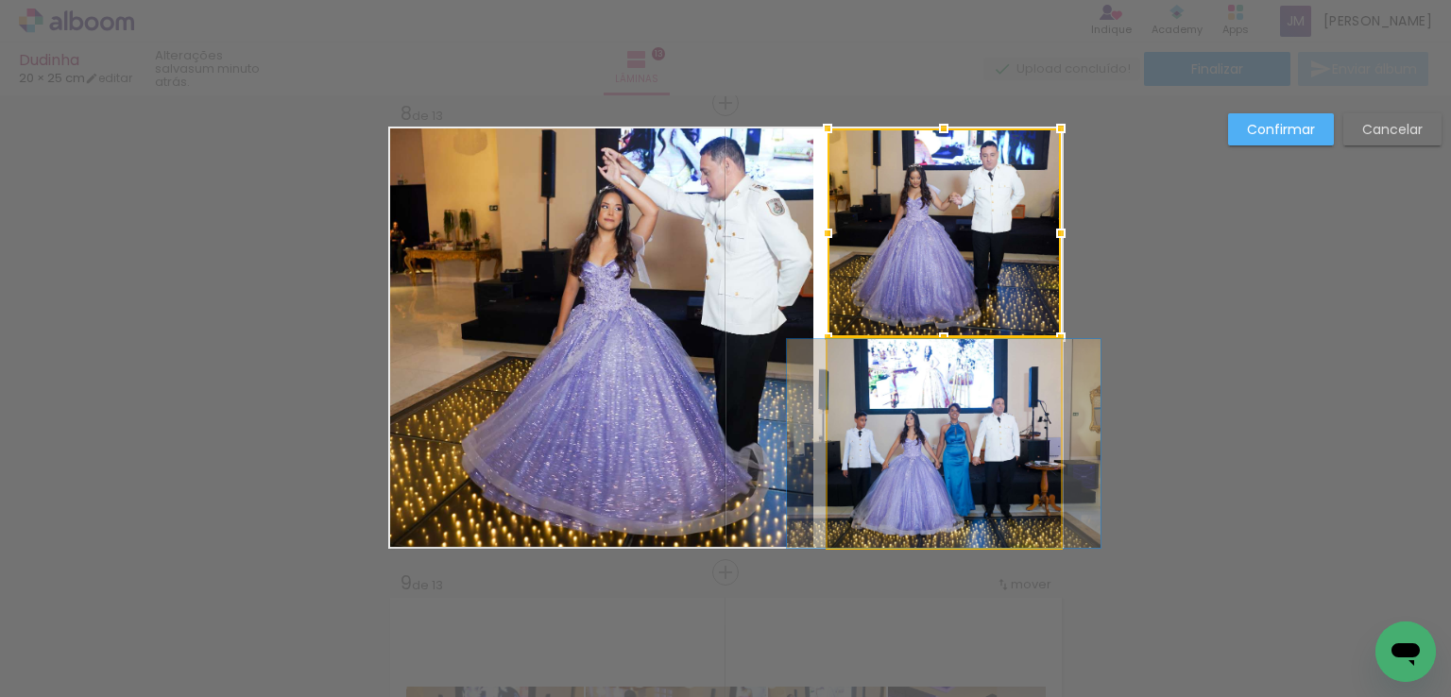
drag, startPoint x: 884, startPoint y: 398, endPoint x: 868, endPoint y: 371, distance: 31.0
click at [887, 398] on quentale-photo at bounding box center [944, 443] width 233 height 209
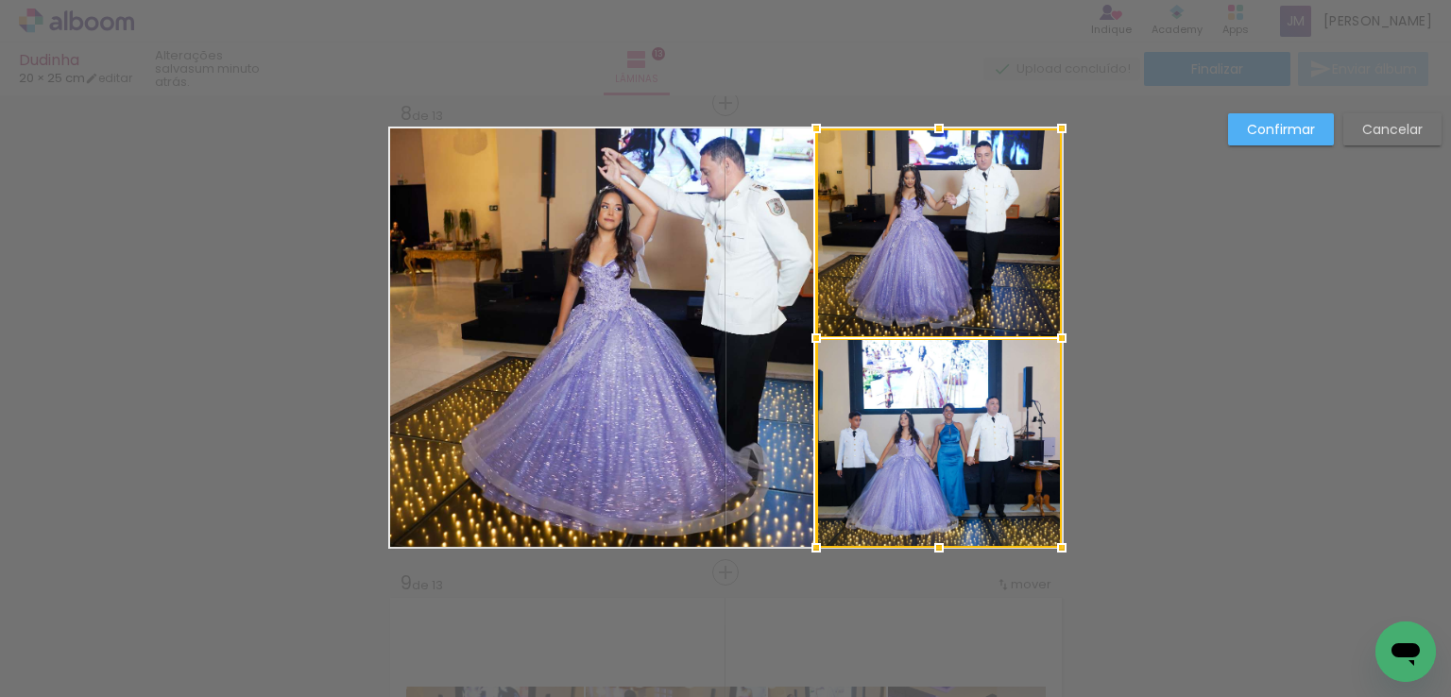
drag, startPoint x: 819, startPoint y: 333, endPoint x: 807, endPoint y: 333, distance: 12.3
click at [807, 333] on div at bounding box center [816, 338] width 38 height 38
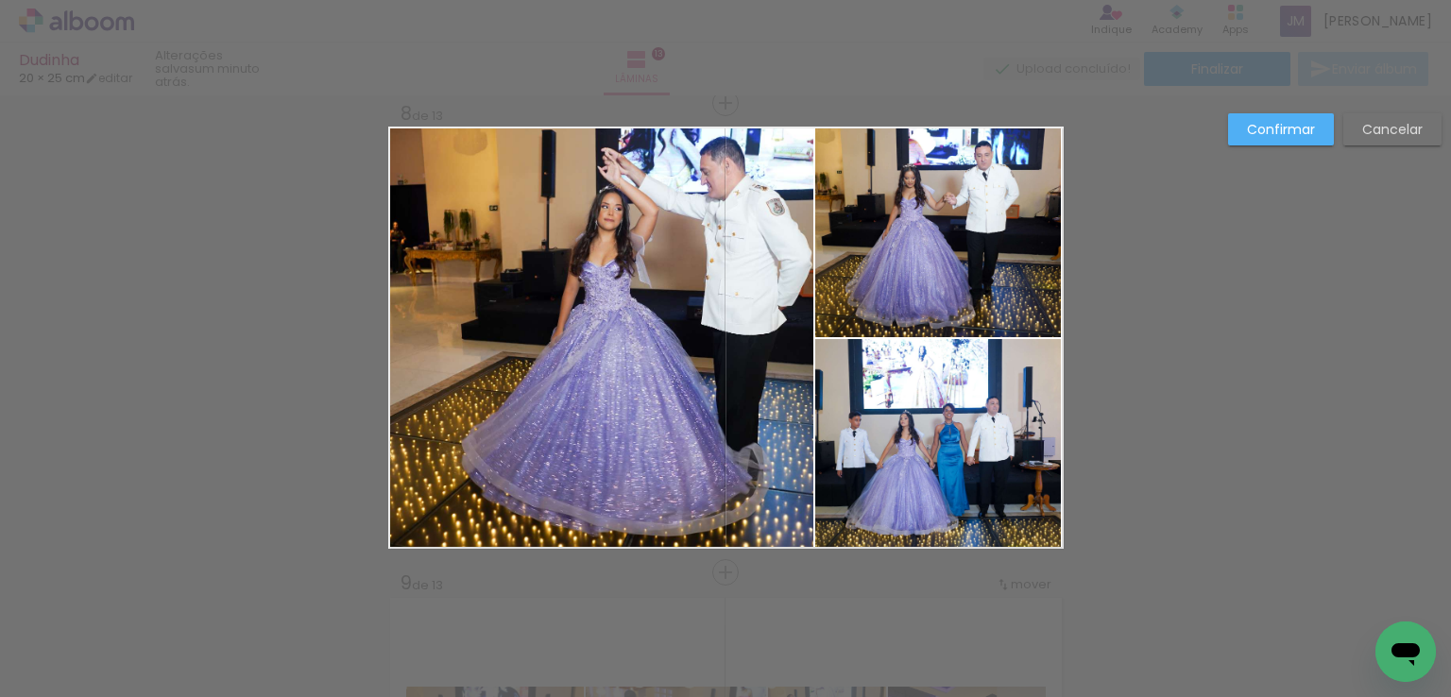
click at [1309, 114] on paper-button "Confirmar" at bounding box center [1281, 129] width 106 height 32
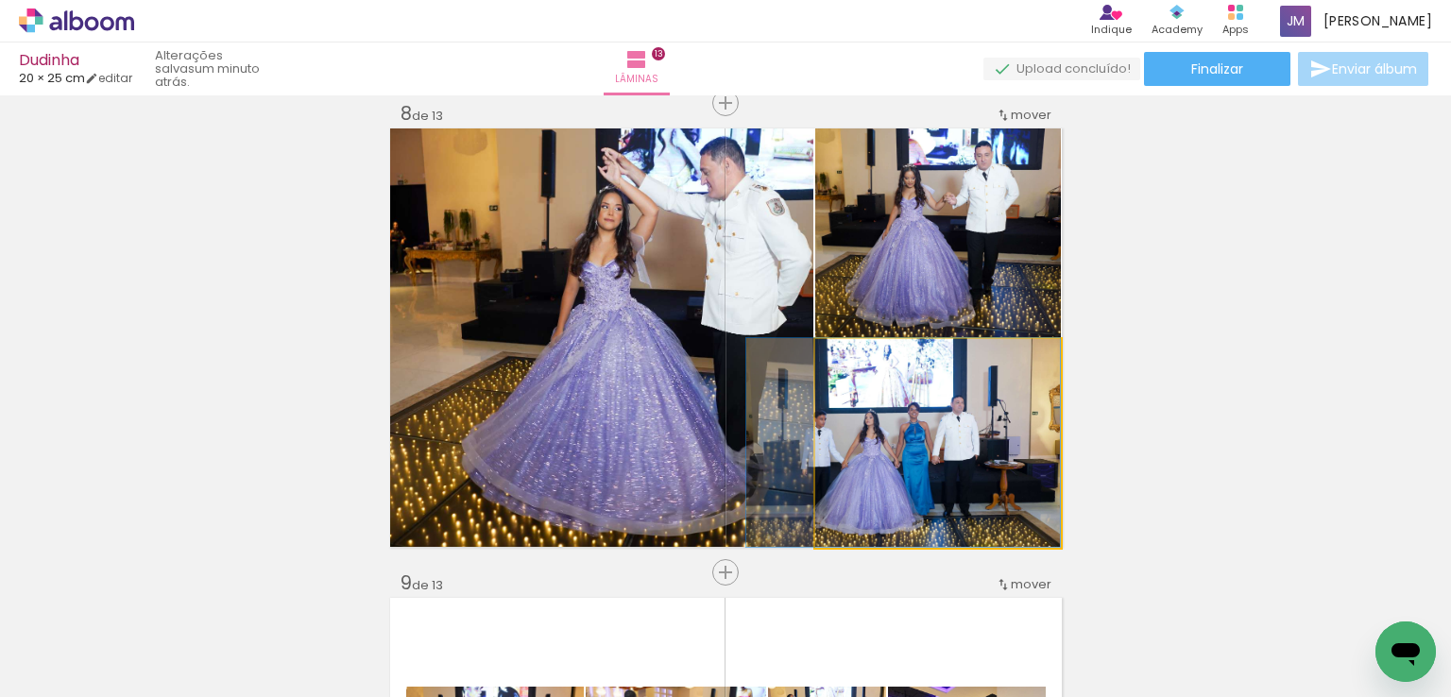
drag, startPoint x: 895, startPoint y: 417, endPoint x: 548, endPoint y: 338, distance: 355.5
click at [0, 0] on slot at bounding box center [0, 0] width 0 height 0
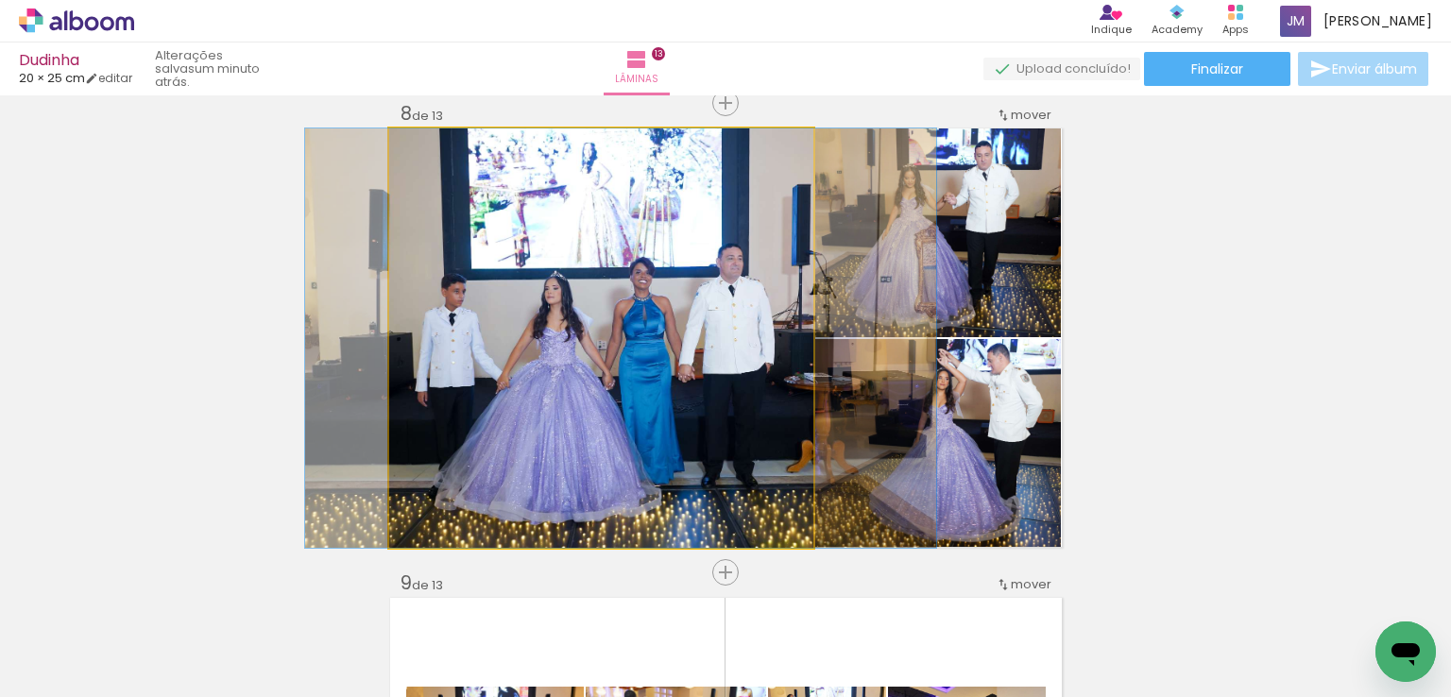
drag, startPoint x: 646, startPoint y: 386, endPoint x: 666, endPoint y: 386, distance: 19.8
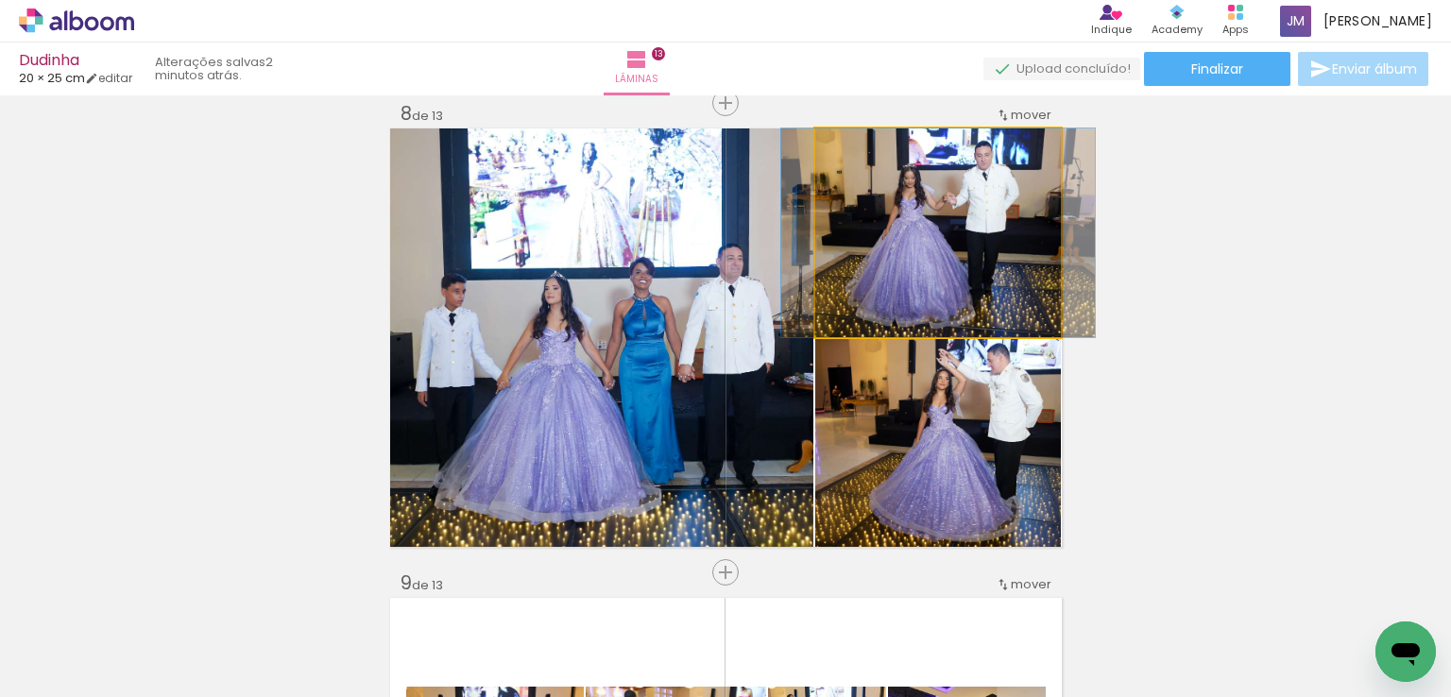
click at [882, 266] on quentale-photo at bounding box center [938, 233] width 246 height 209
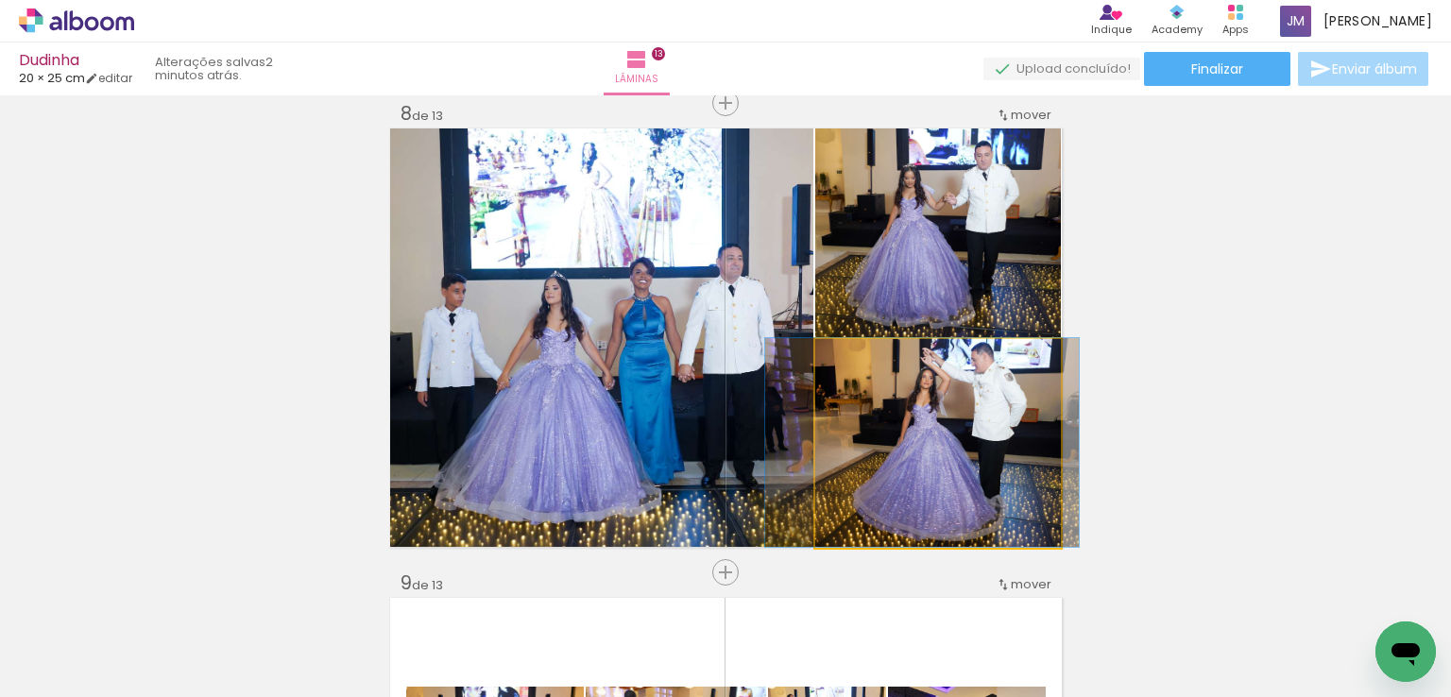
drag, startPoint x: 964, startPoint y: 504, endPoint x: 948, endPoint y: 499, distance: 16.7
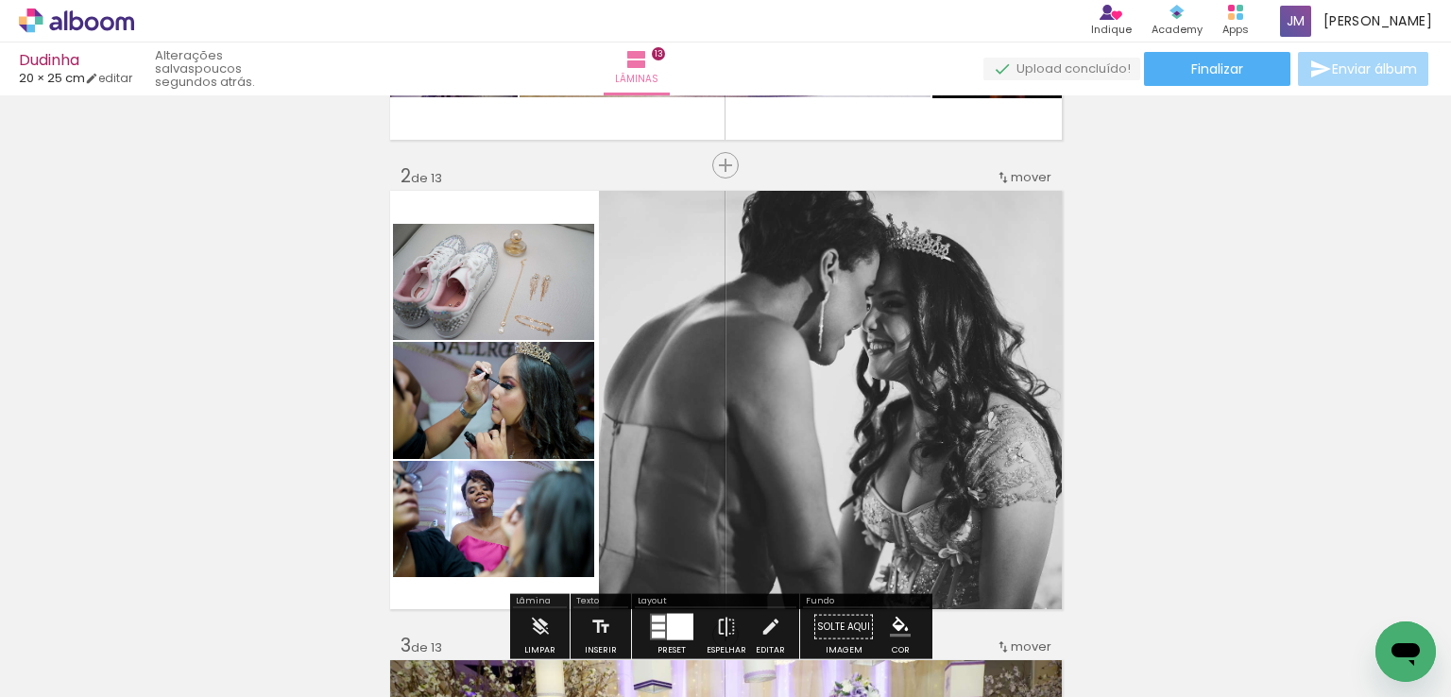
scroll to position [557, 0]
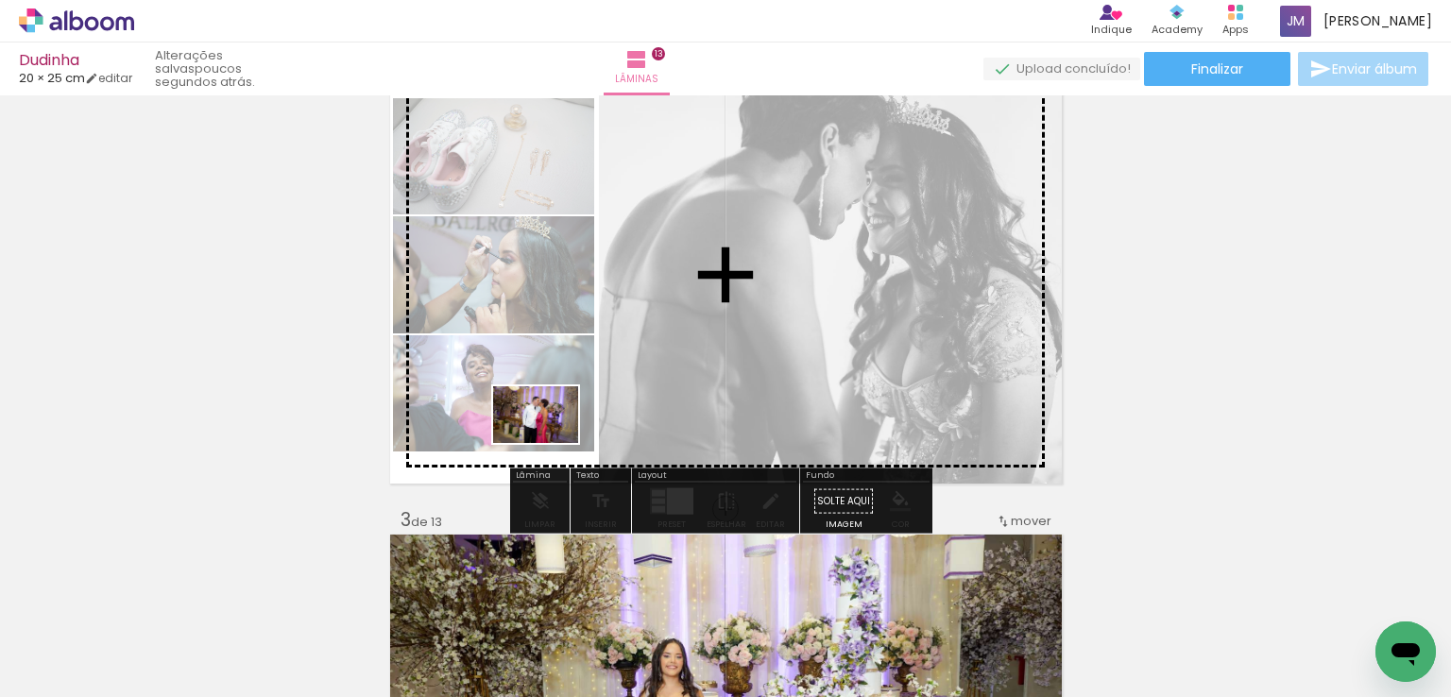
drag, startPoint x: 680, startPoint y: 599, endPoint x: 549, endPoint y: 442, distance: 204.6
click at [549, 442] on quentale-workspace at bounding box center [725, 348] width 1451 height 697
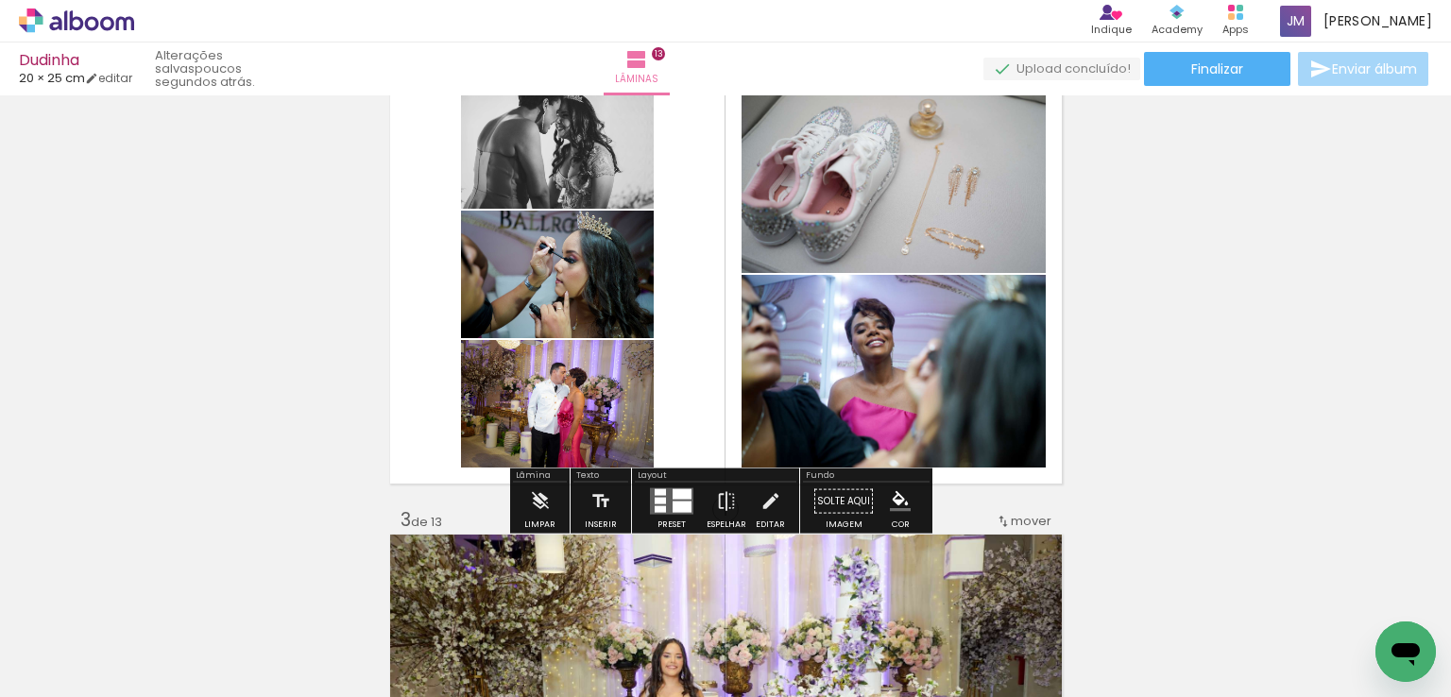
click at [664, 498] on quentale-layouter at bounding box center [671, 502] width 43 height 26
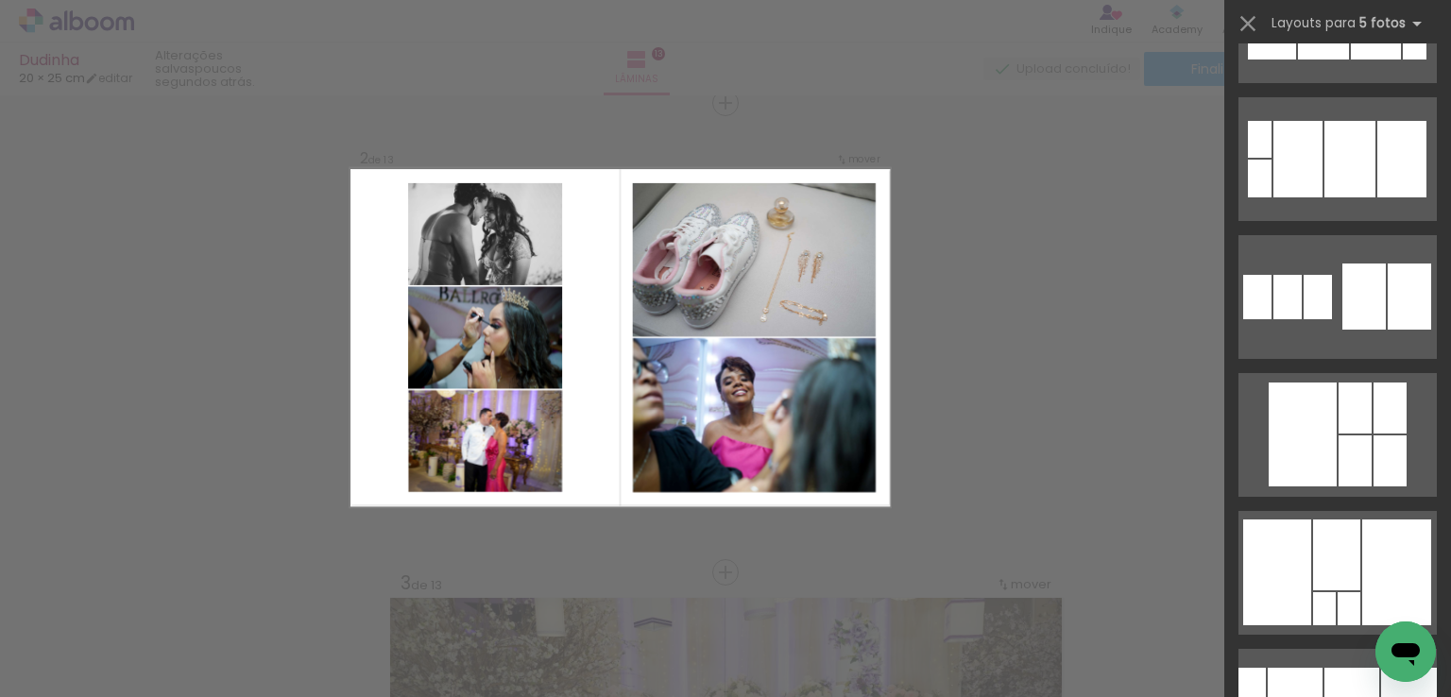
scroll to position [63632, 0]
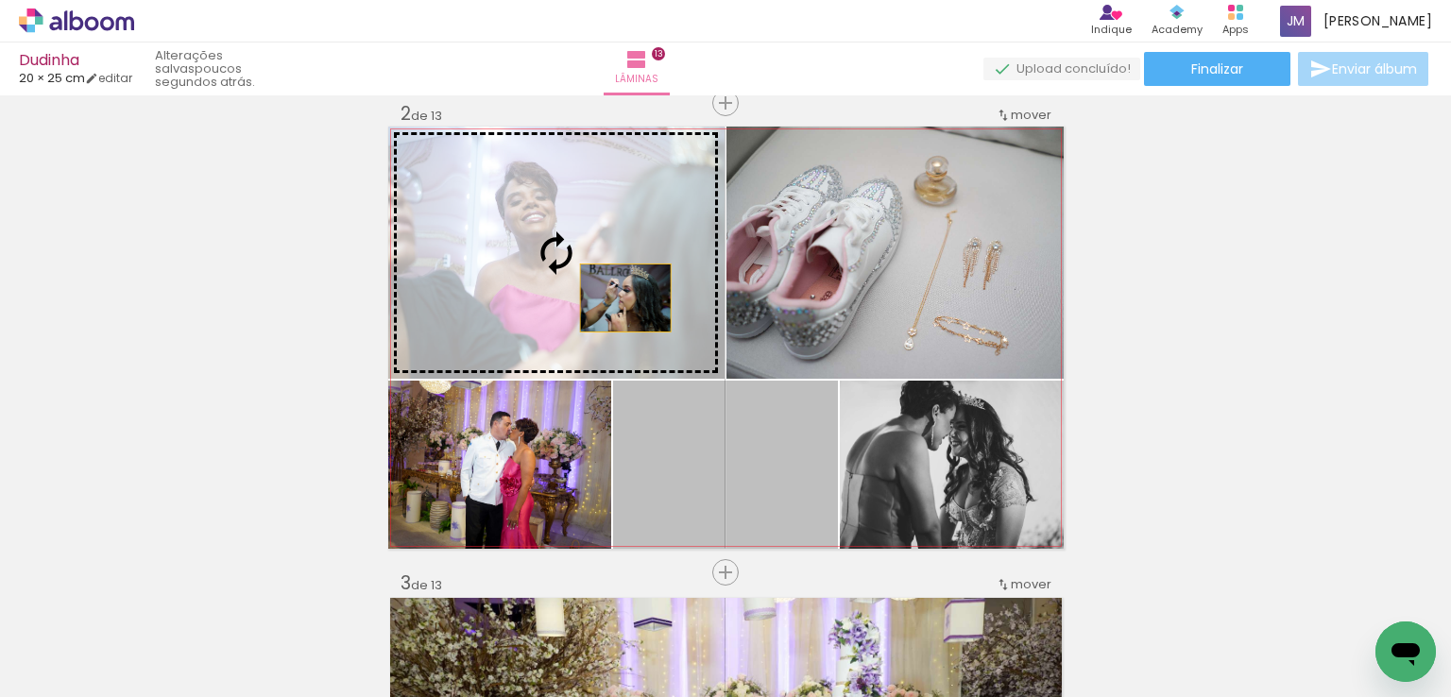
drag, startPoint x: 794, startPoint y: 472, endPoint x: 617, endPoint y: 297, distance: 249.2
click at [0, 0] on slot at bounding box center [0, 0] width 0 height 0
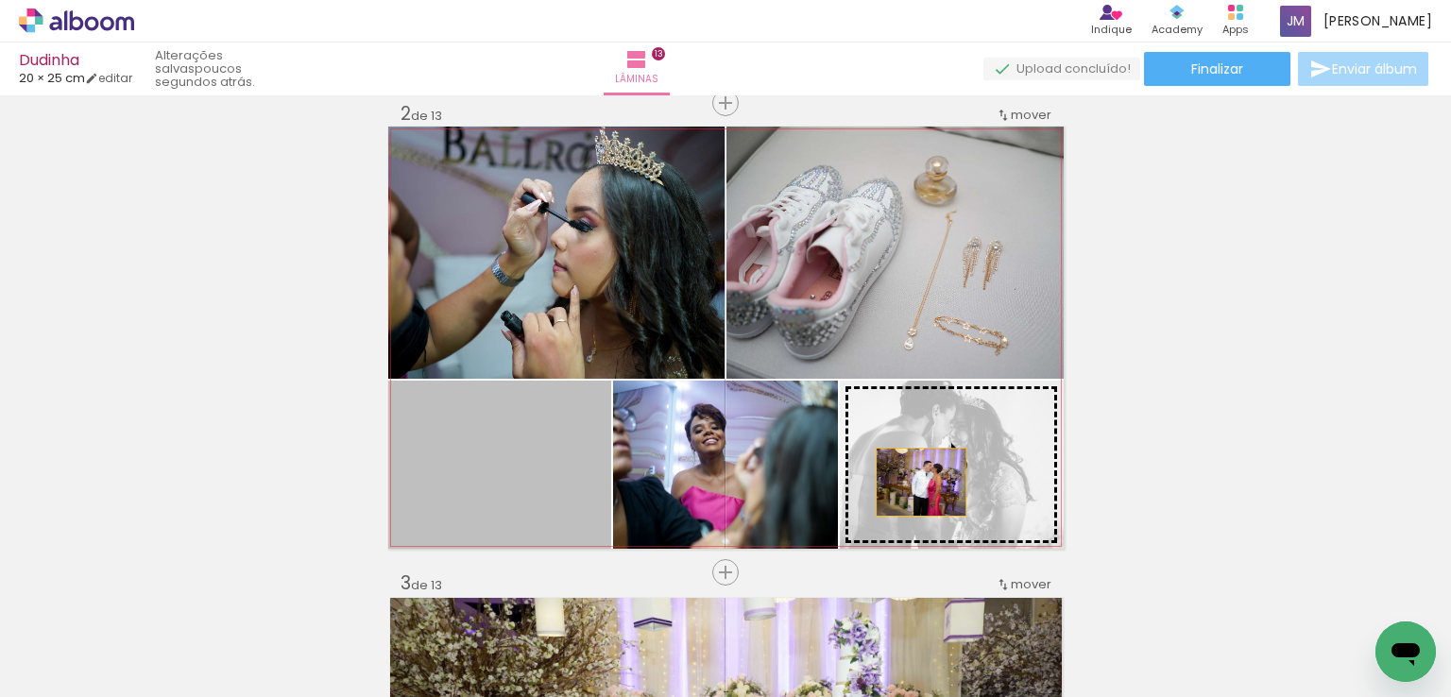
drag, startPoint x: 549, startPoint y: 473, endPoint x: 914, endPoint y: 482, distance: 364.8
click at [0, 0] on slot at bounding box center [0, 0] width 0 height 0
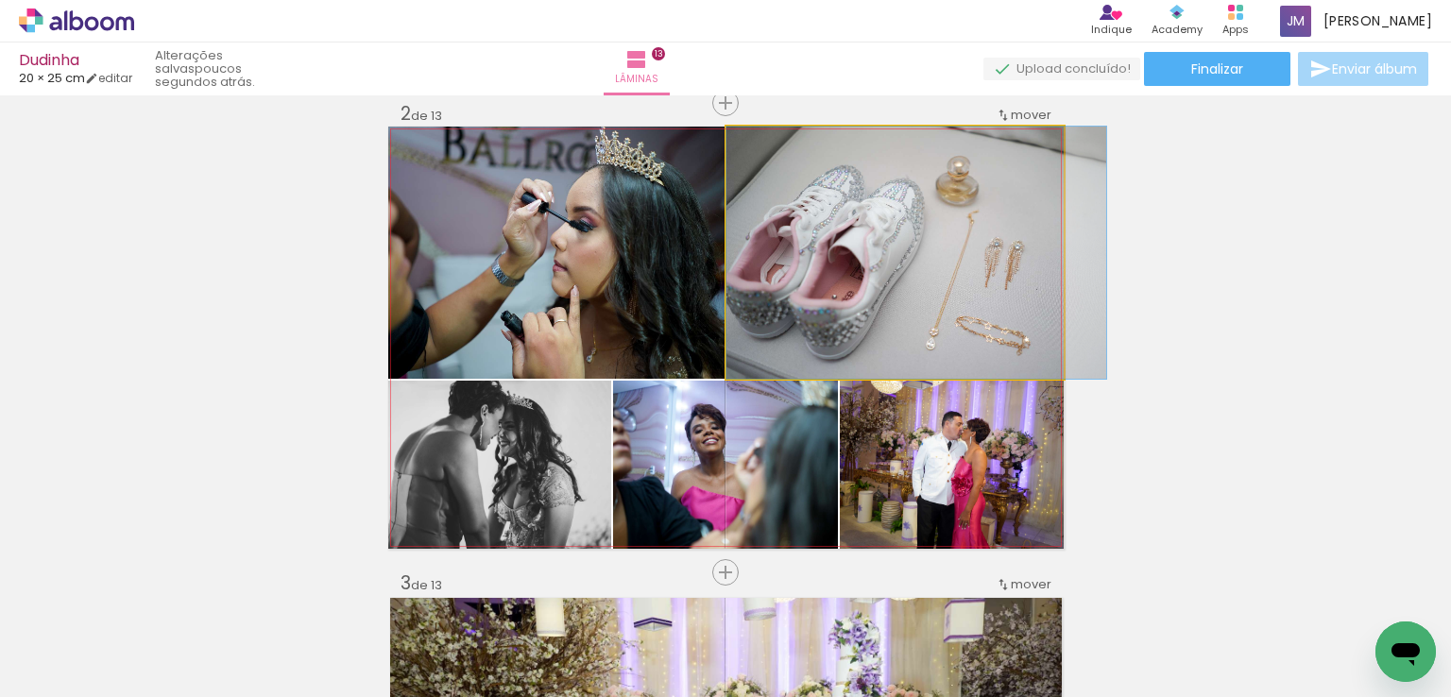
drag, startPoint x: 968, startPoint y: 297, endPoint x: 990, endPoint y: 297, distance: 22.7
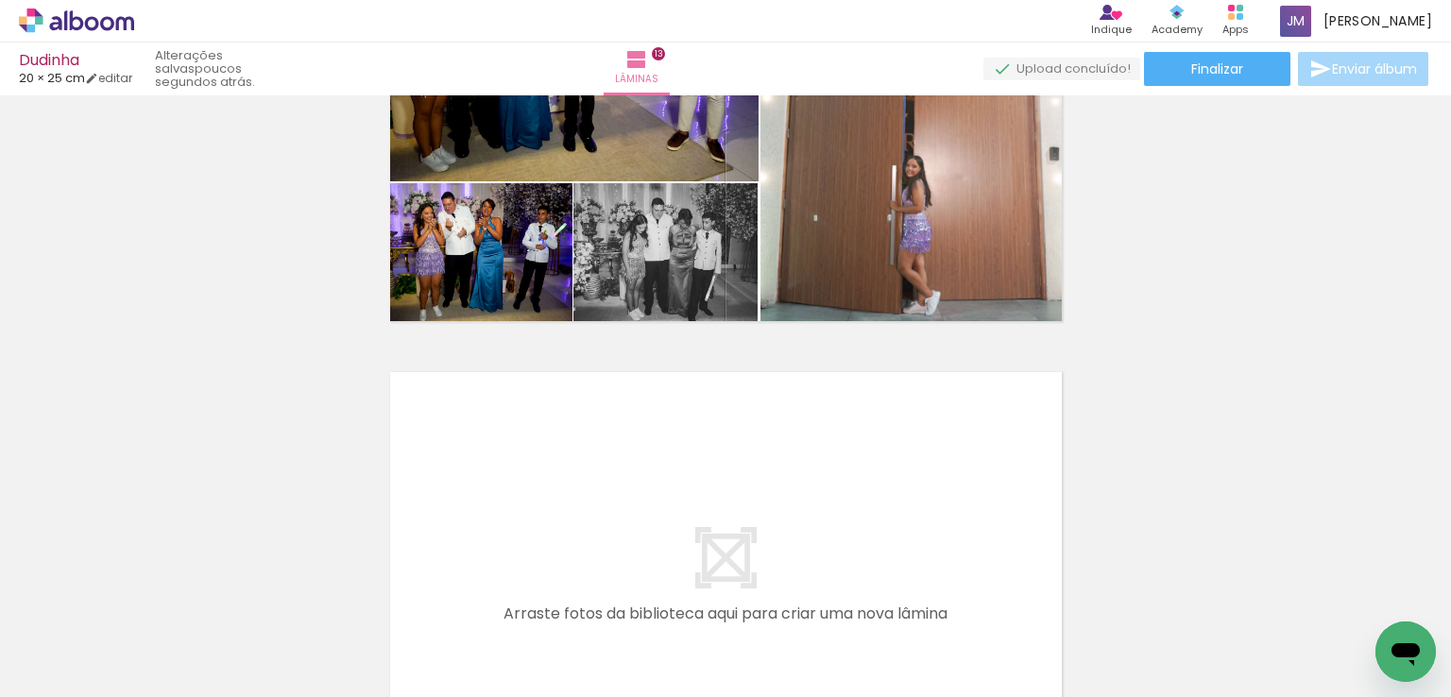
scroll to position [5596, 0]
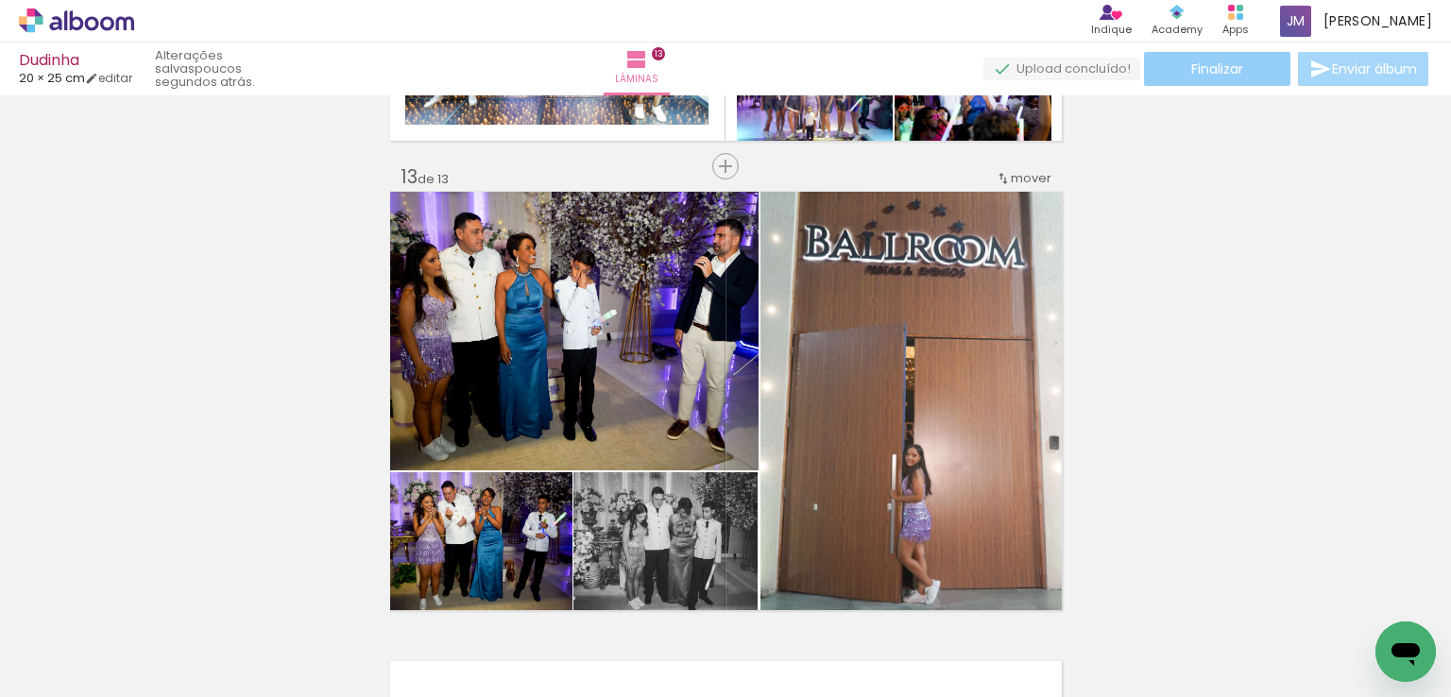
click at [1173, 72] on paper-button "Finalizar" at bounding box center [1217, 69] width 146 height 34
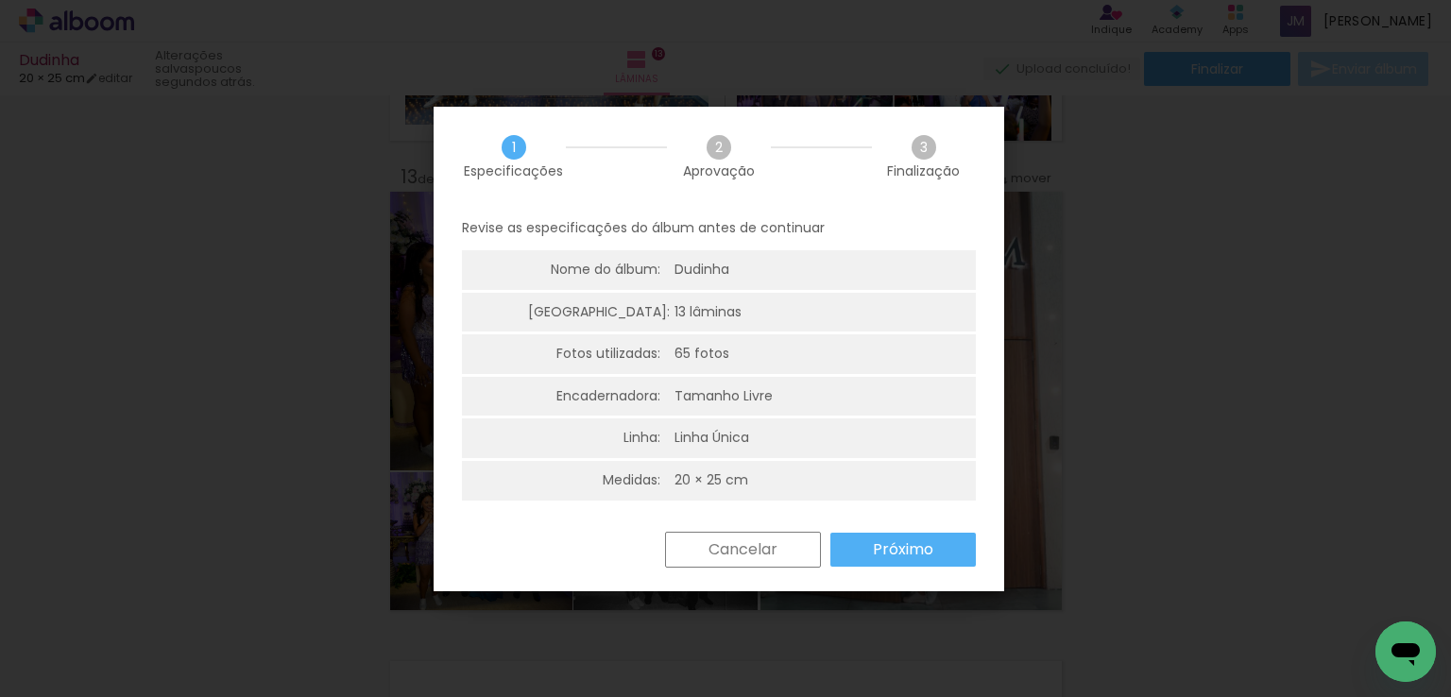
click at [0, 0] on slot "Próximo" at bounding box center [0, 0] width 0 height 0
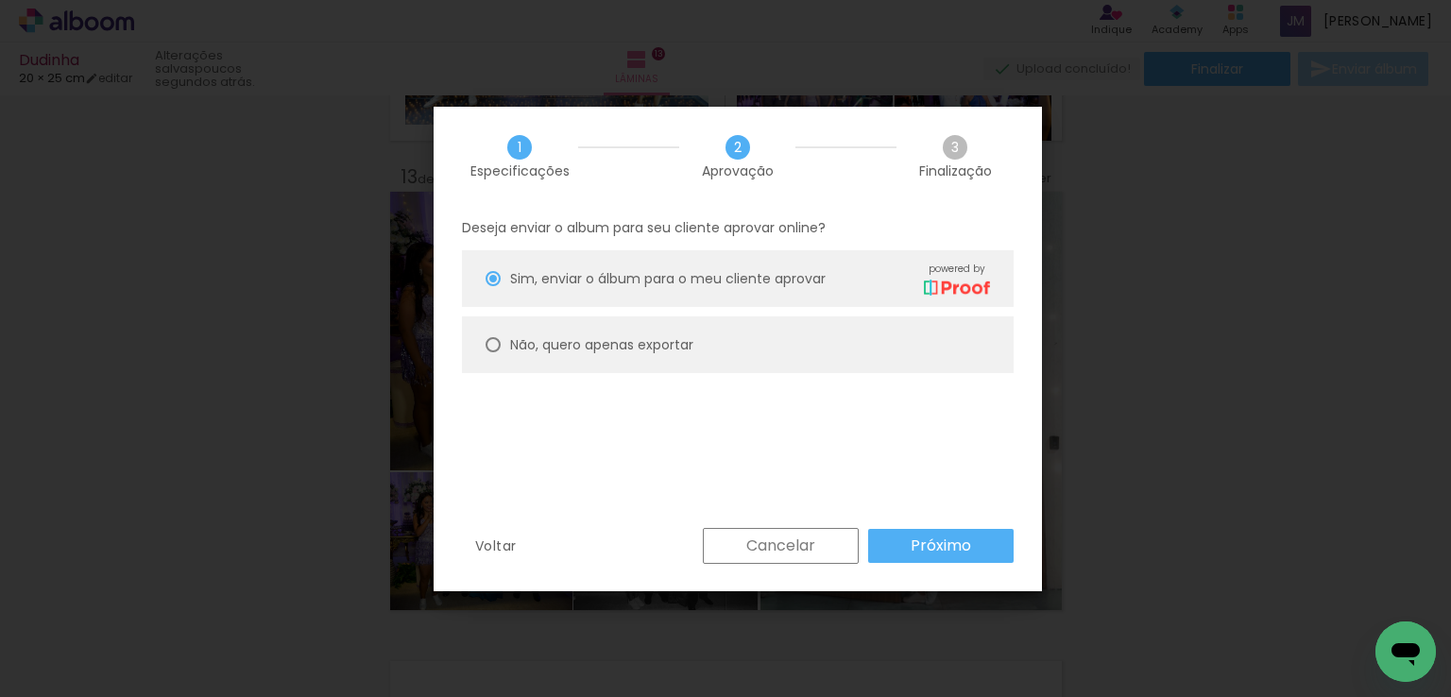
click at [0, 0] on slot "Não, quero apenas exportar" at bounding box center [0, 0] width 0 height 0
type paper-radio-button "on"
click at [0, 0] on slot "Próximo" at bounding box center [0, 0] width 0 height 0
type input "Alta, 300 DPI"
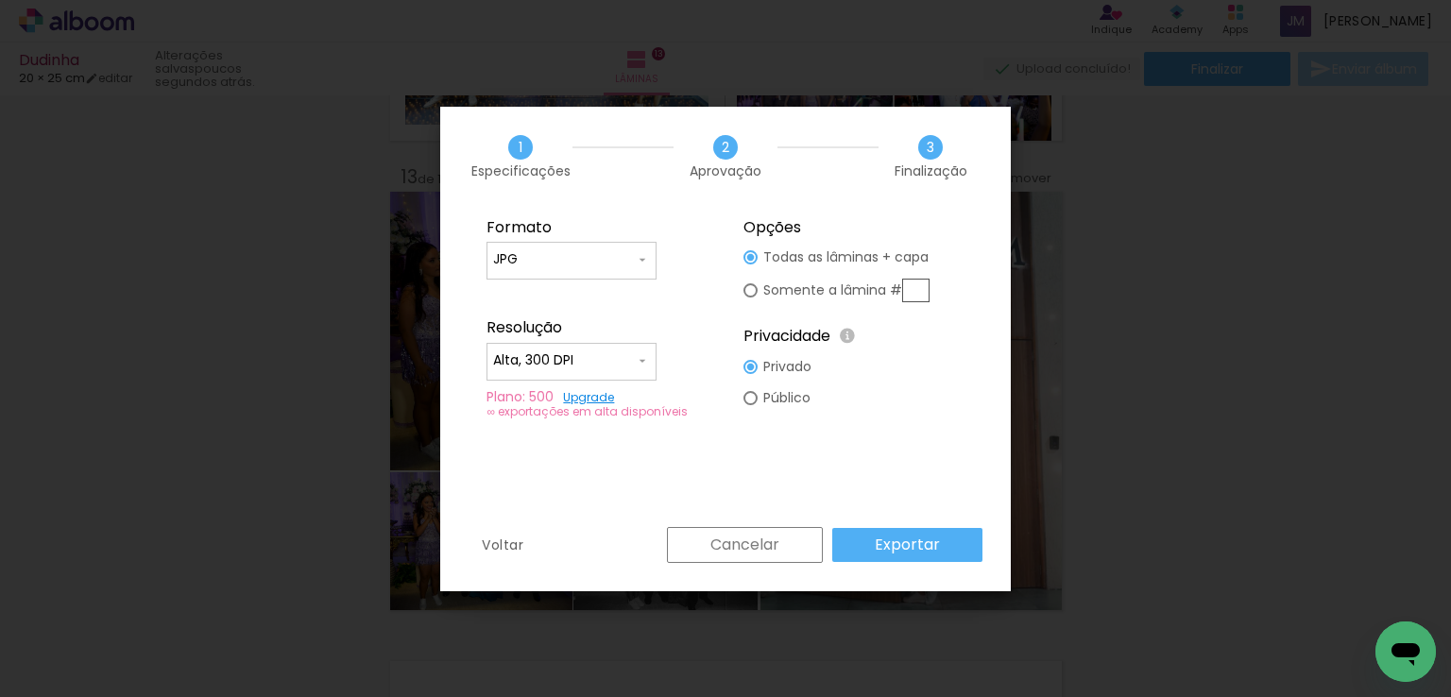
click at [0, 0] on slot "Exportar" at bounding box center [0, 0] width 0 height 0
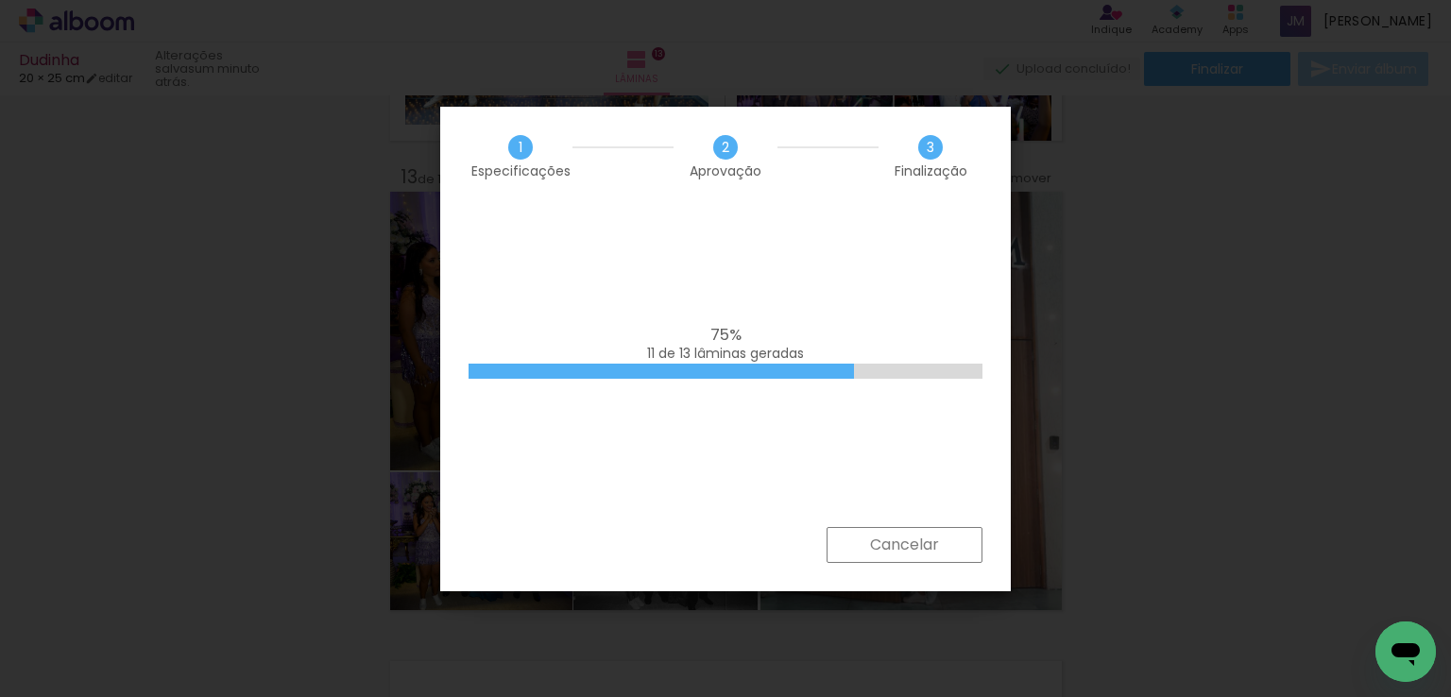
scroll to position [0, 2558]
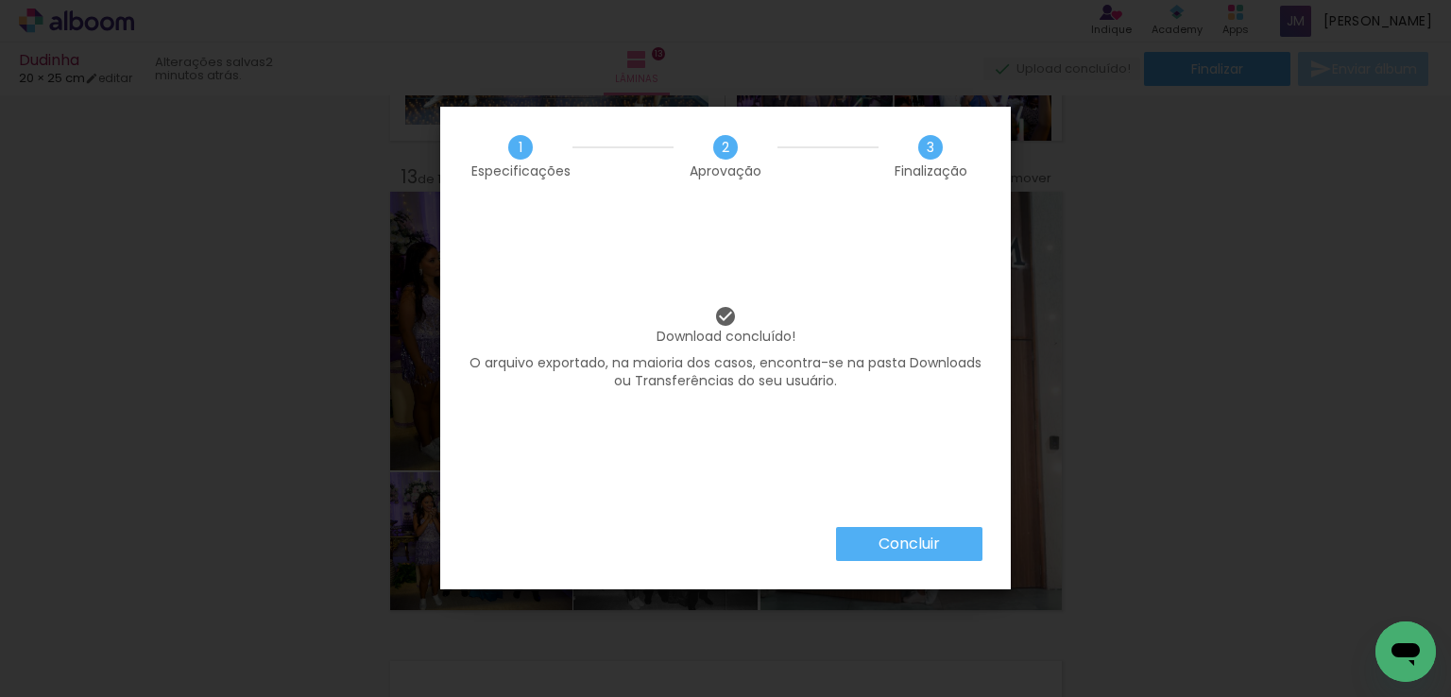
click at [0, 0] on slot "Concluir" at bounding box center [0, 0] width 0 height 0
